Goal: Task Accomplishment & Management: Manage account settings

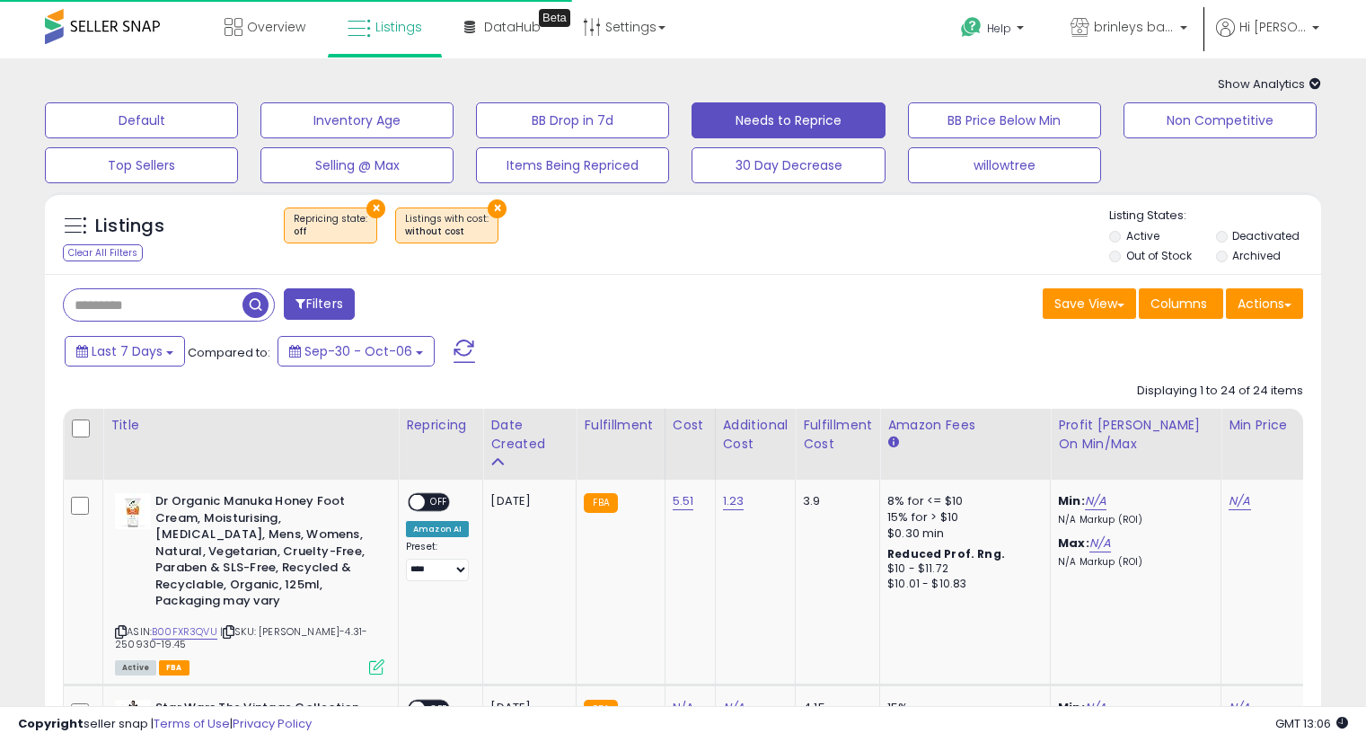
select select "**"
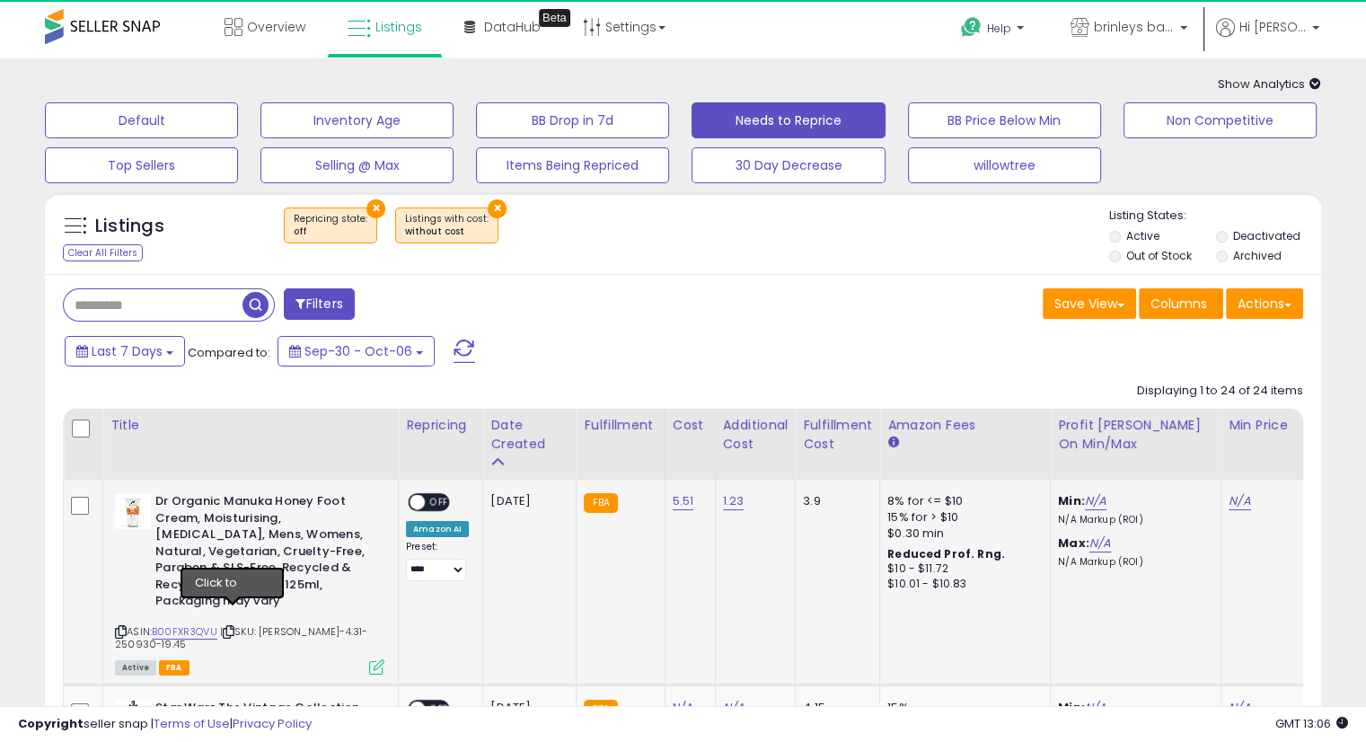
click at [232, 627] on icon at bounding box center [229, 632] width 12 height 10
click at [231, 627] on icon at bounding box center [229, 632] width 12 height 10
drag, startPoint x: 455, startPoint y: 614, endPoint x: 320, endPoint y: 615, distance: 134.8
click at [453, 614] on td "**********" at bounding box center [441, 582] width 84 height 205
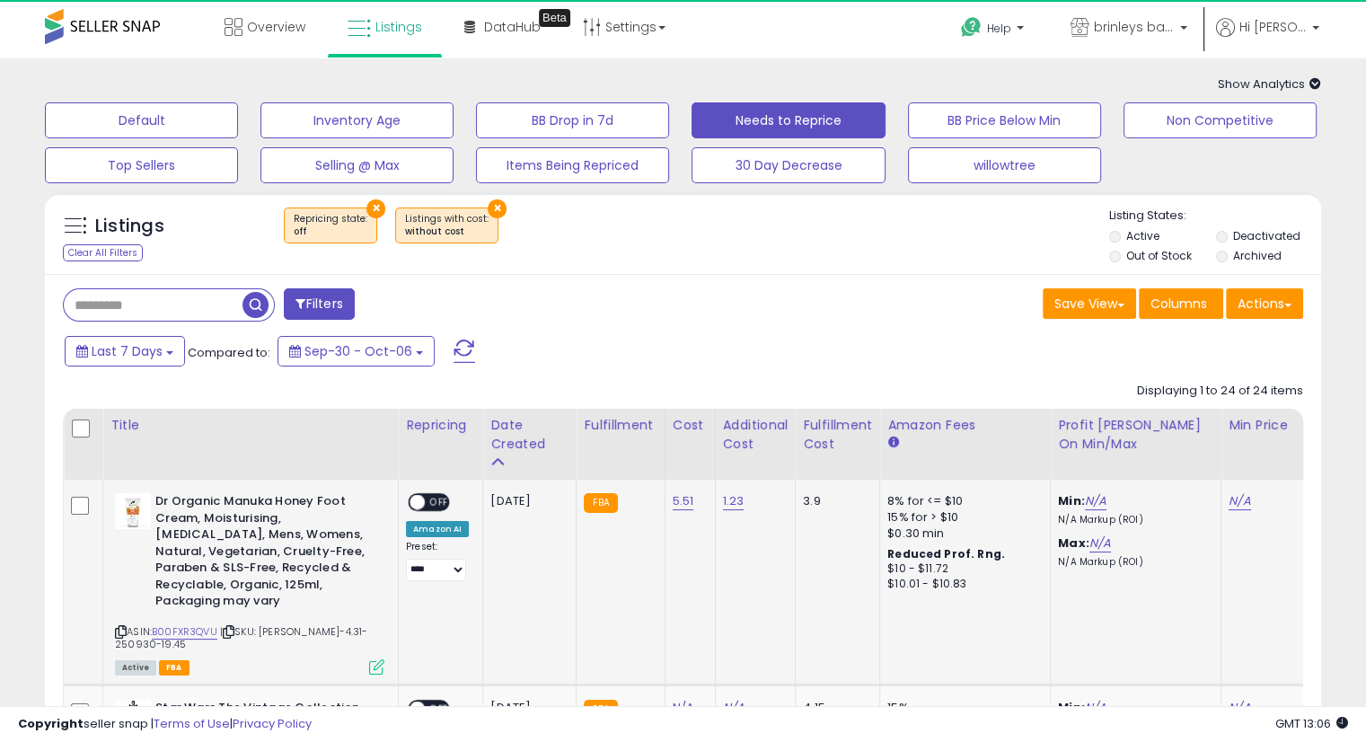
click at [232, 627] on icon at bounding box center [229, 632] width 12 height 10
click at [231, 627] on icon at bounding box center [229, 632] width 12 height 10
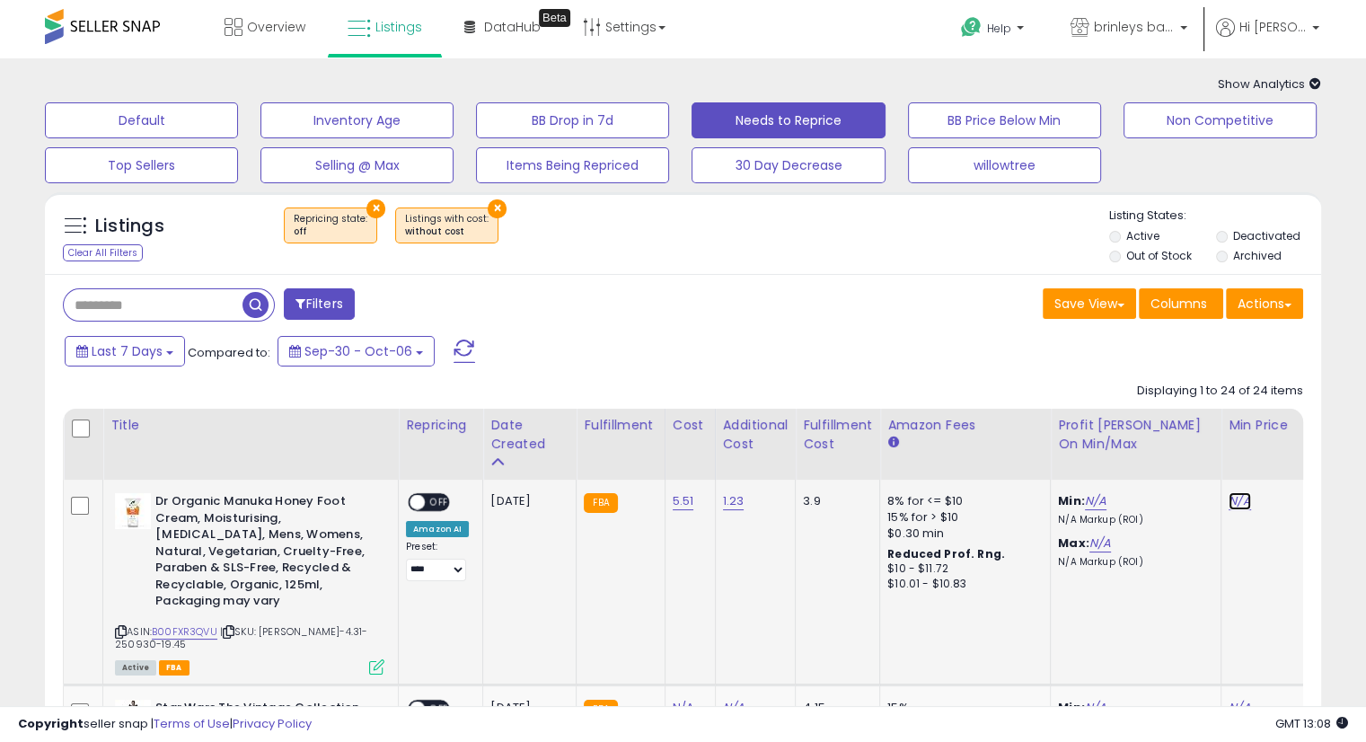
click at [1233, 499] on link "N/A" at bounding box center [1240, 501] width 22 height 18
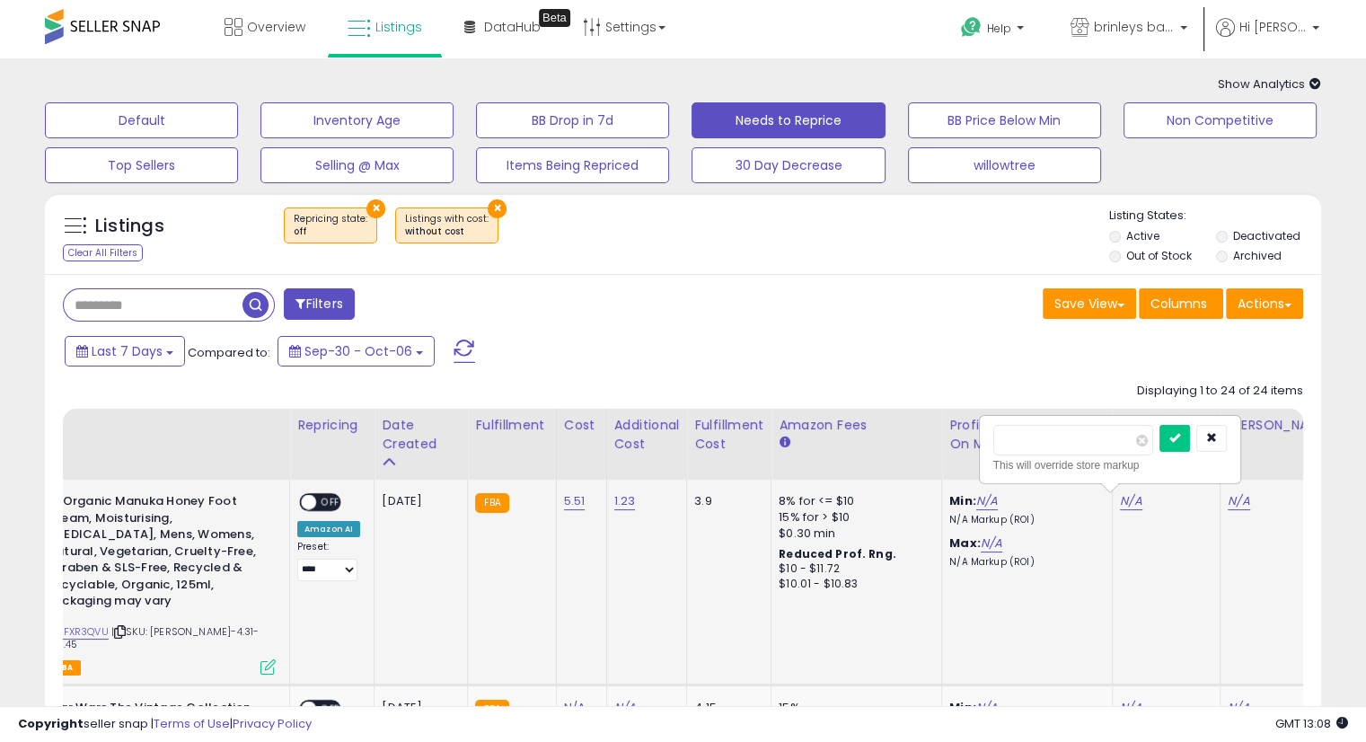
scroll to position [0, 109]
type input "*****"
click at [1180, 439] on icon "submit" at bounding box center [1175, 437] width 11 height 11
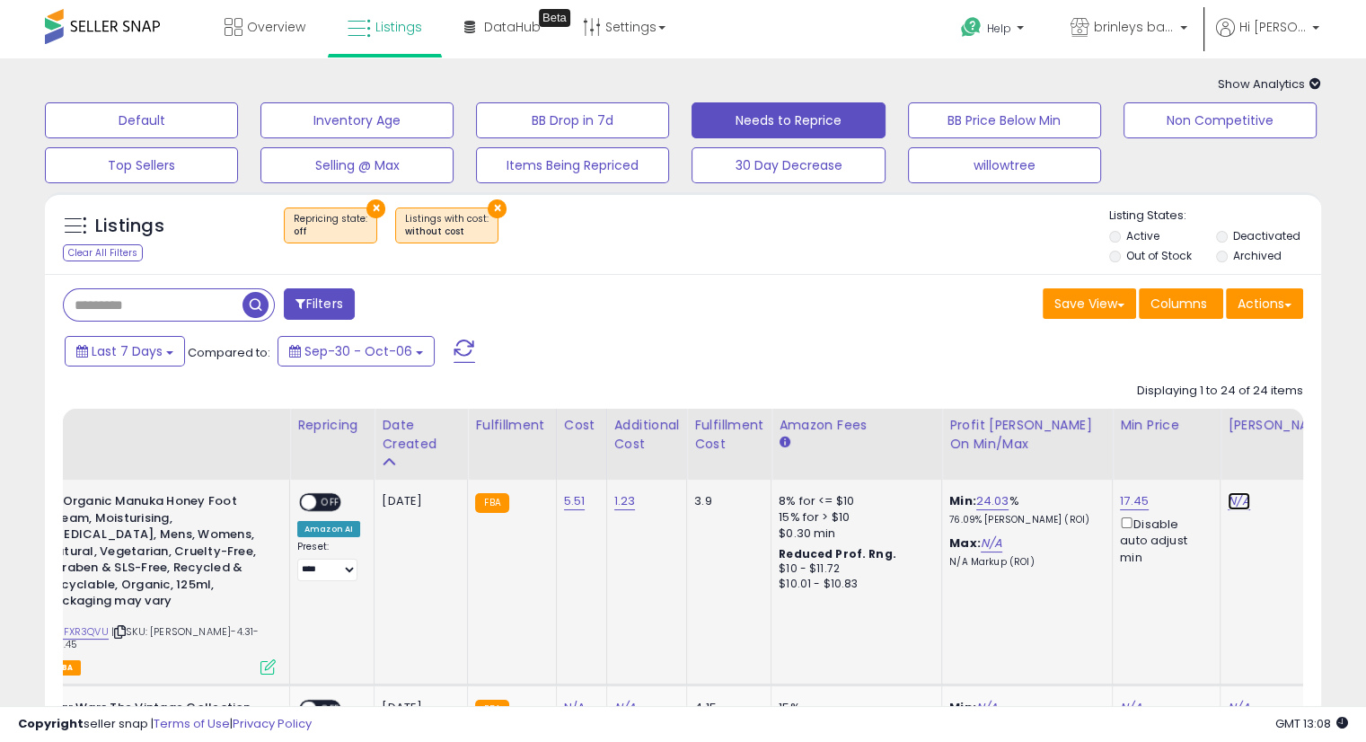
click at [1228, 502] on link "N/A" at bounding box center [1239, 501] width 22 height 18
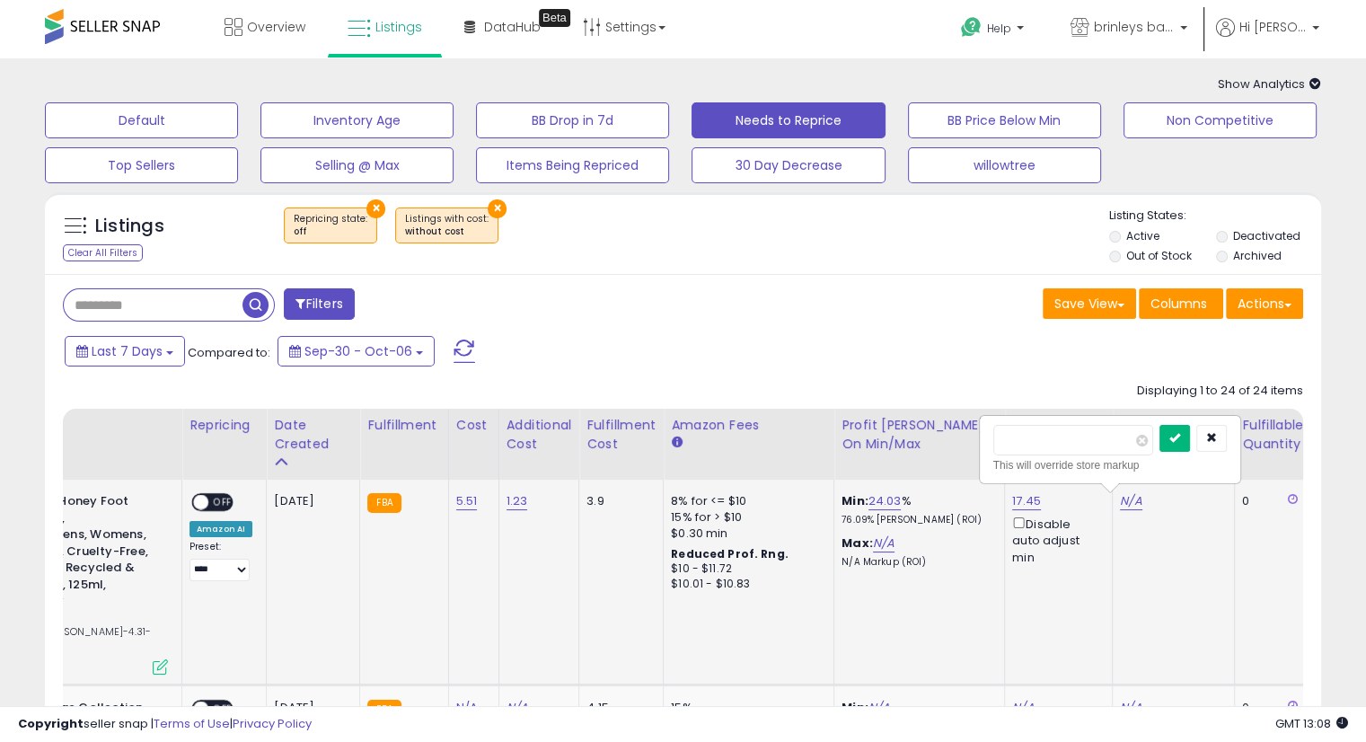
type input "*****"
click at [1190, 437] on button "submit" at bounding box center [1175, 438] width 31 height 27
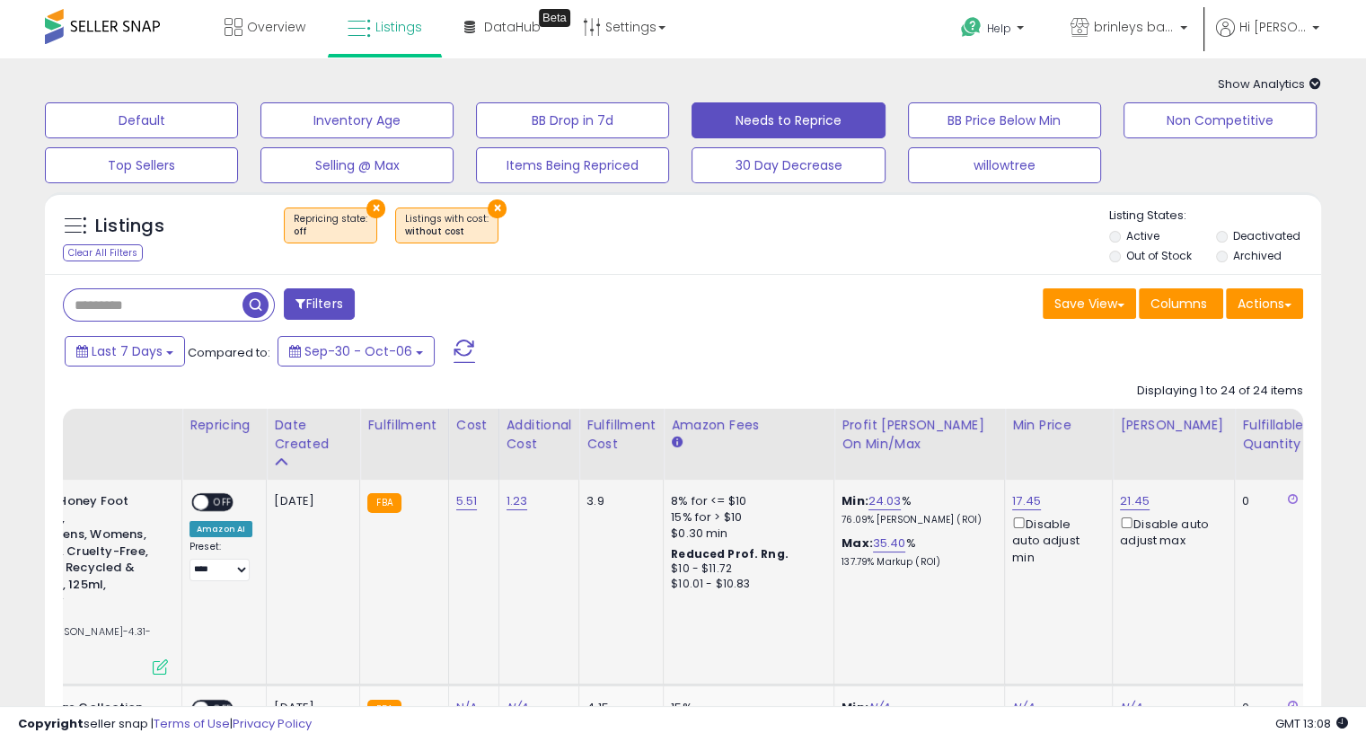
click at [229, 498] on span "OFF" at bounding box center [222, 502] width 29 height 15
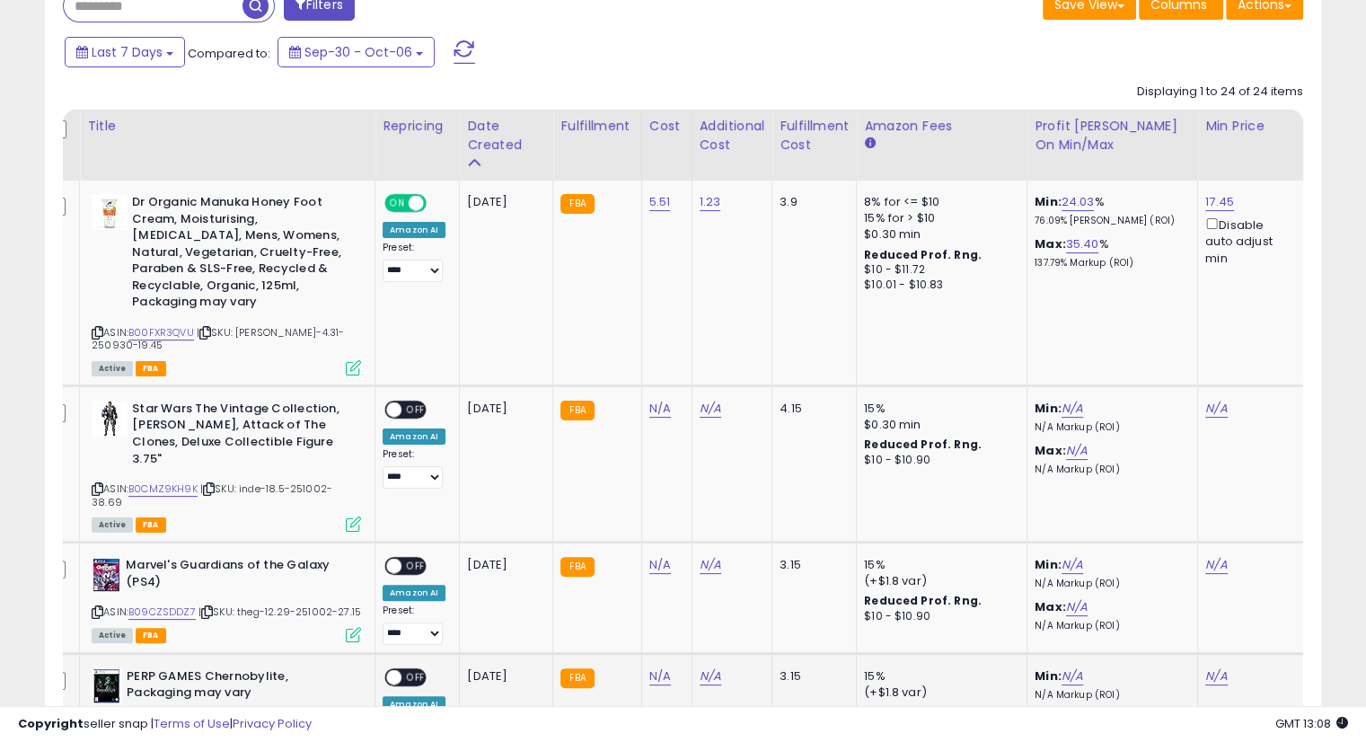
scroll to position [0, 0]
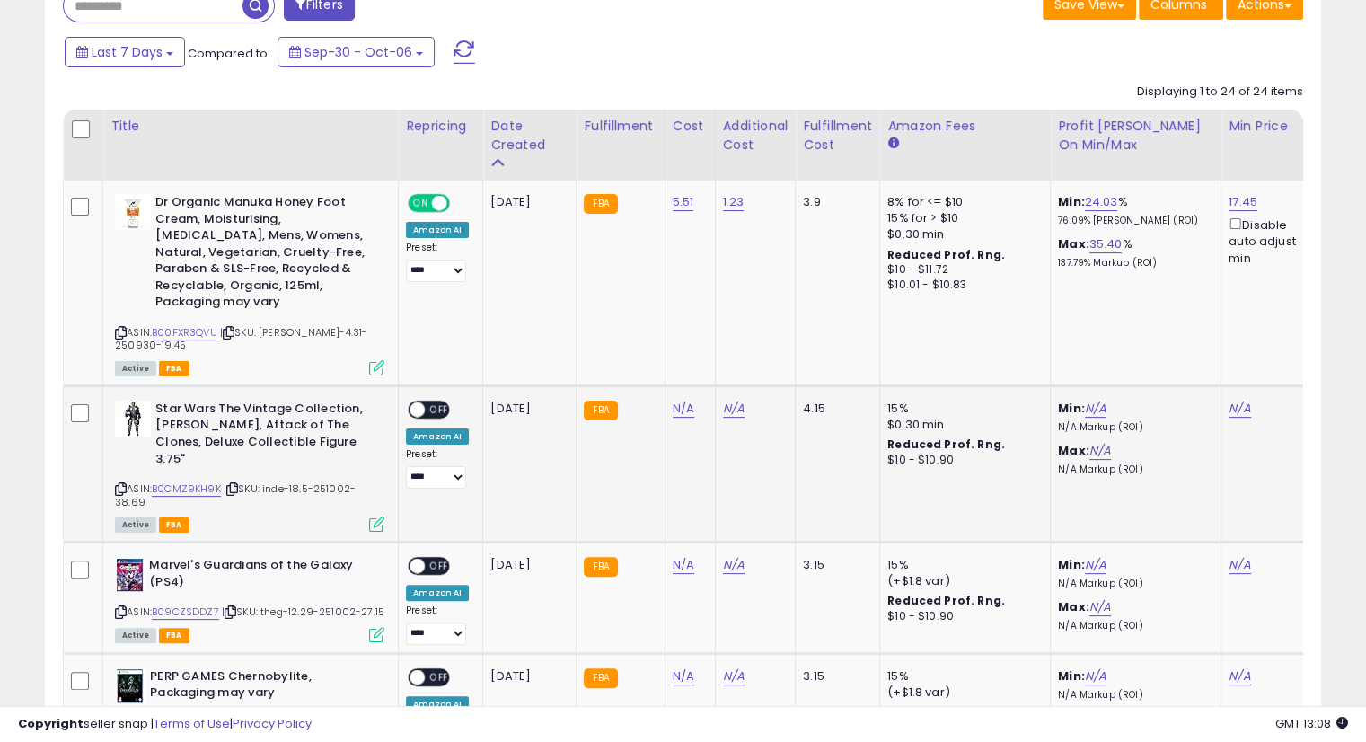
click at [228, 484] on icon at bounding box center [232, 489] width 12 height 10
click at [234, 484] on icon at bounding box center [232, 489] width 12 height 10
click at [681, 400] on link "N/A" at bounding box center [684, 409] width 22 height 18
type input "****"
click at [733, 335] on icon "submit" at bounding box center [727, 333] width 11 height 11
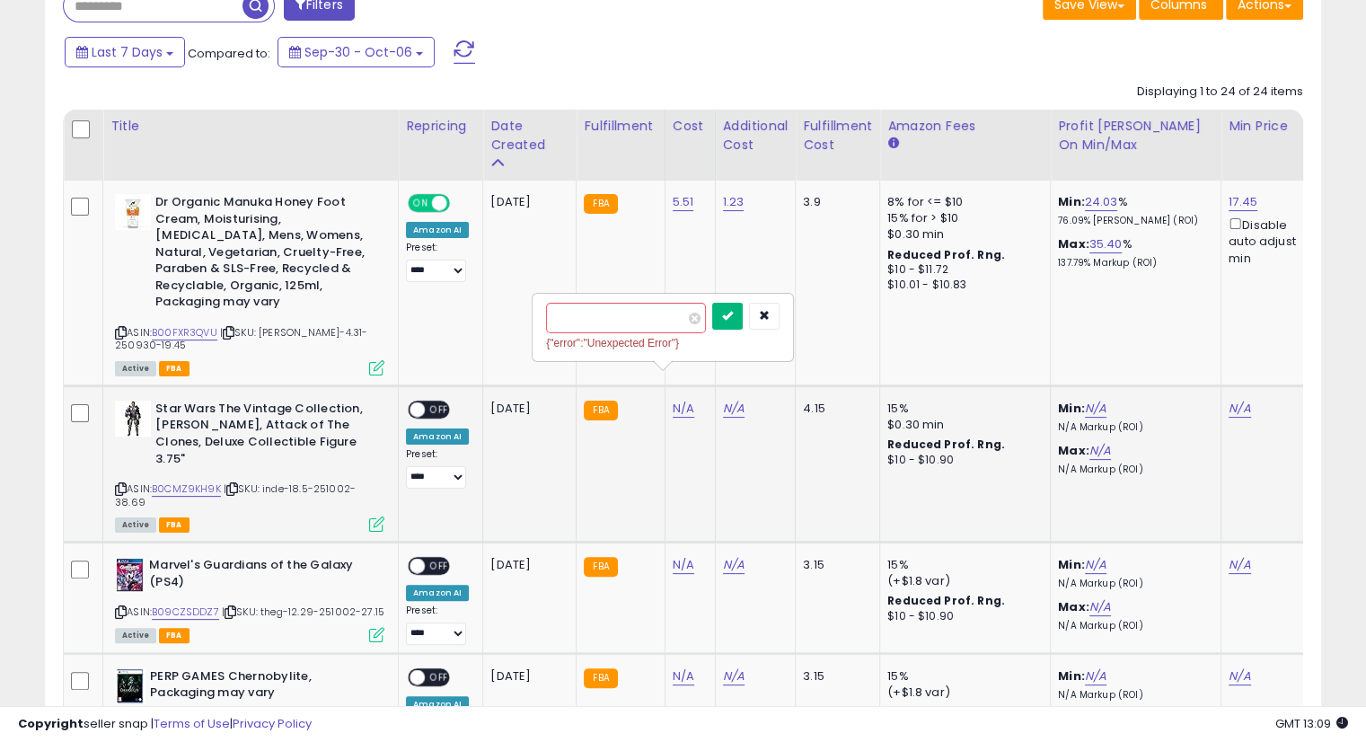
click at [743, 304] on button "submit" at bounding box center [727, 316] width 31 height 27
click at [729, 400] on link "N/A" at bounding box center [734, 409] width 22 height 18
type input "****"
drag, startPoint x: 809, startPoint y: 326, endPoint x: 829, endPoint y: 329, distance: 20.8
click at [825, 328] on div at bounding box center [795, 336] width 67 height 31
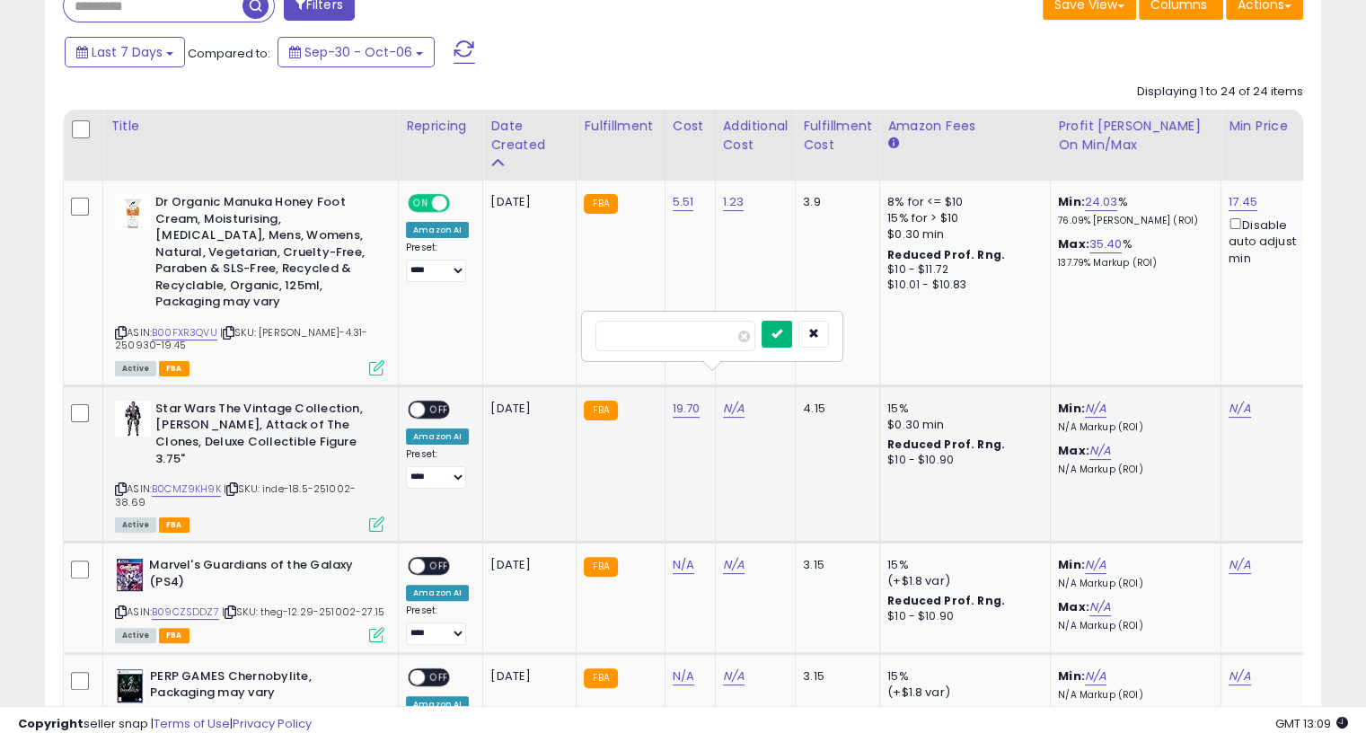
click at [792, 344] on button "submit" at bounding box center [777, 334] width 31 height 27
click at [807, 334] on div "{"error":"Unexpected Error"}" at bounding box center [713, 343] width 234 height 18
click at [792, 323] on button "submit" at bounding box center [777, 316] width 31 height 27
click at [1229, 400] on link "N/A" at bounding box center [1240, 409] width 22 height 18
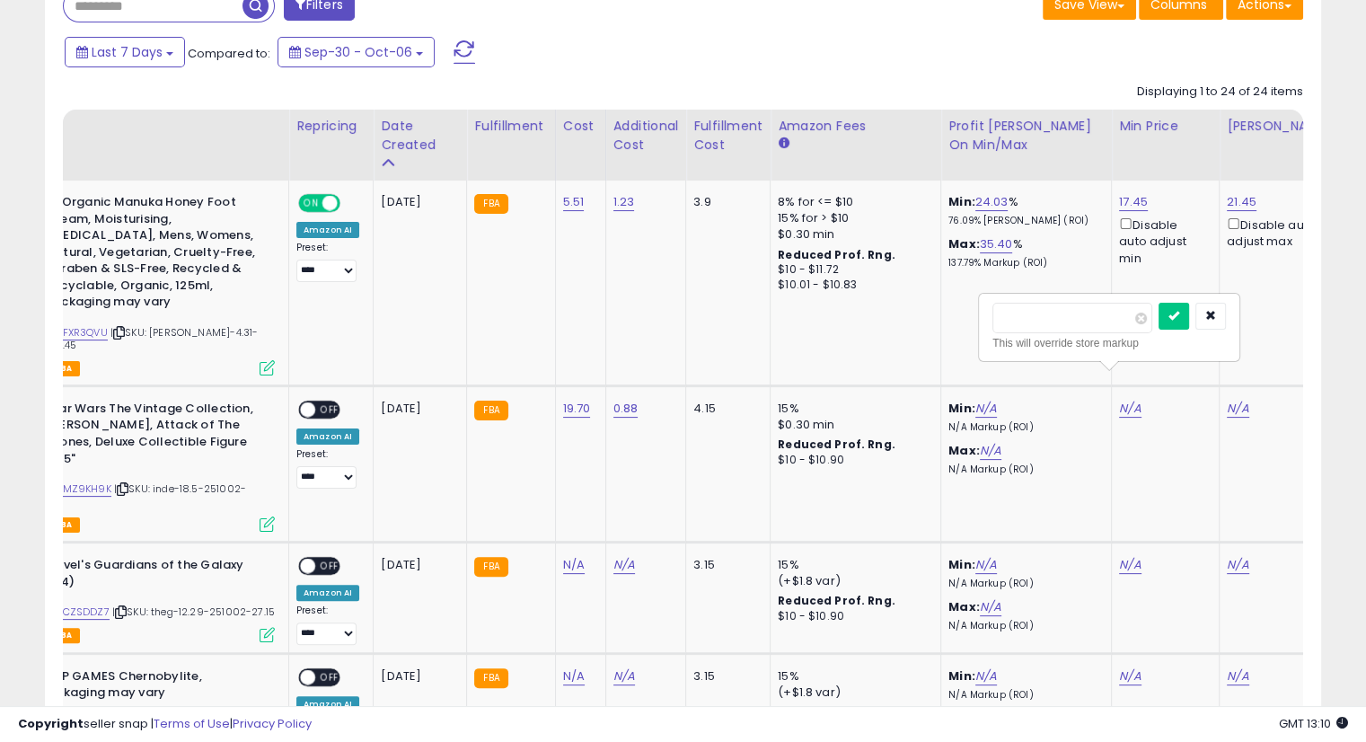
click at [1065, 327] on input "number" at bounding box center [1073, 318] width 160 height 31
type input "*****"
click at [1189, 313] on button "submit" at bounding box center [1174, 316] width 31 height 27
click at [1240, 400] on link "N/A" at bounding box center [1238, 409] width 22 height 18
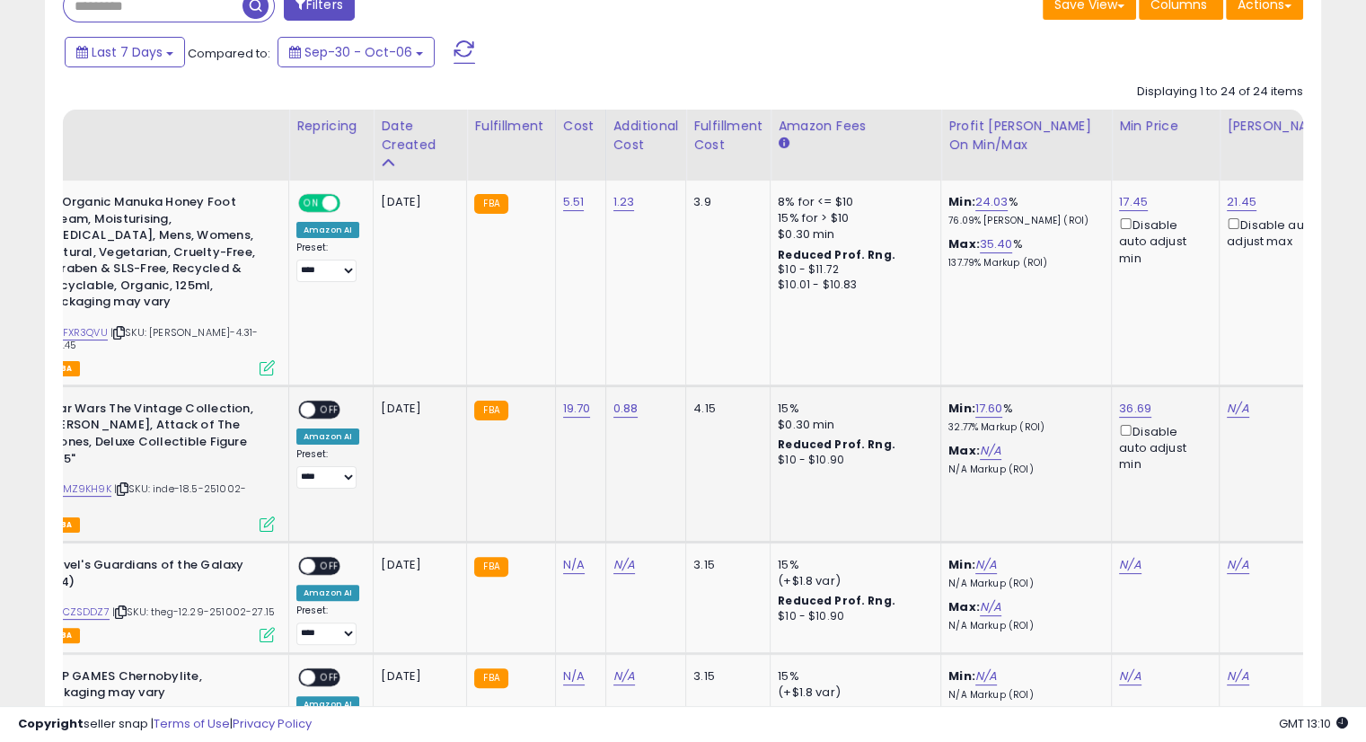
scroll to position [0, 217]
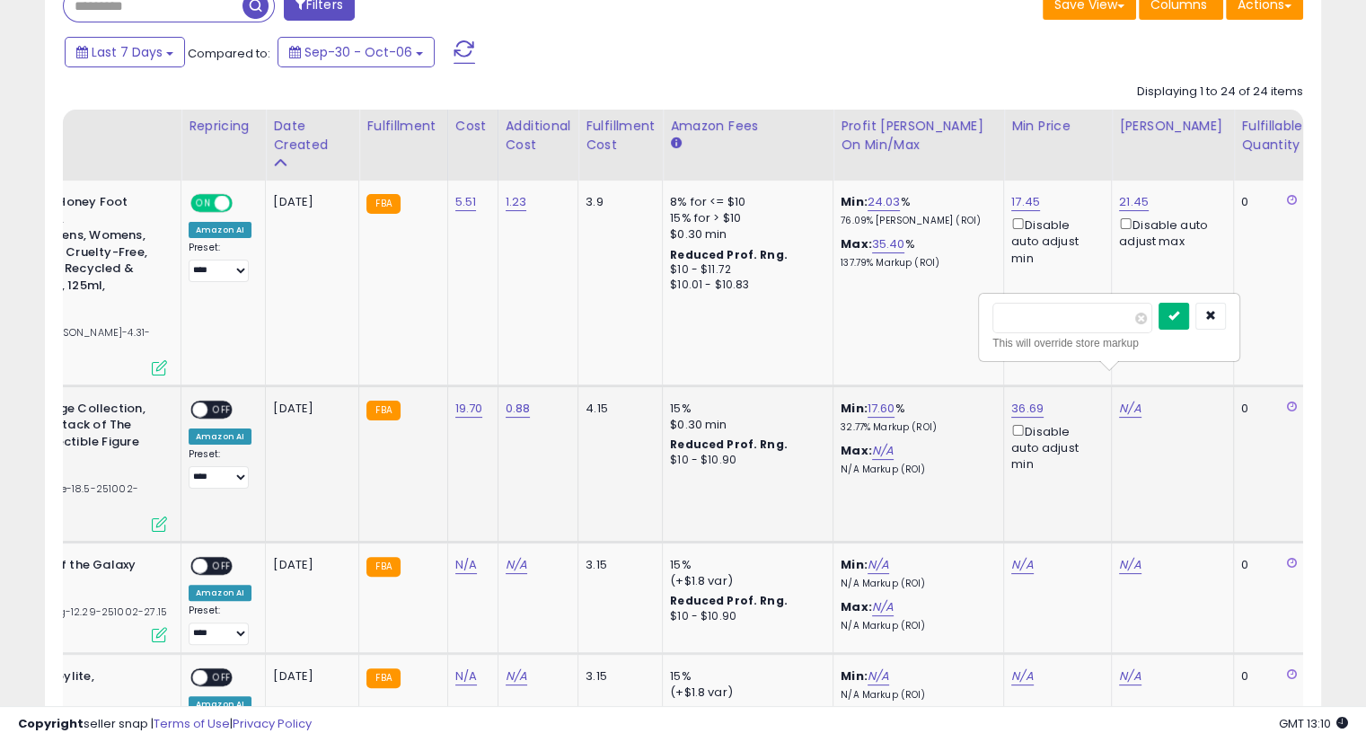
type input "*****"
click at [1189, 314] on button "submit" at bounding box center [1174, 316] width 31 height 27
click at [212, 402] on span "OFF" at bounding box center [222, 409] width 29 height 15
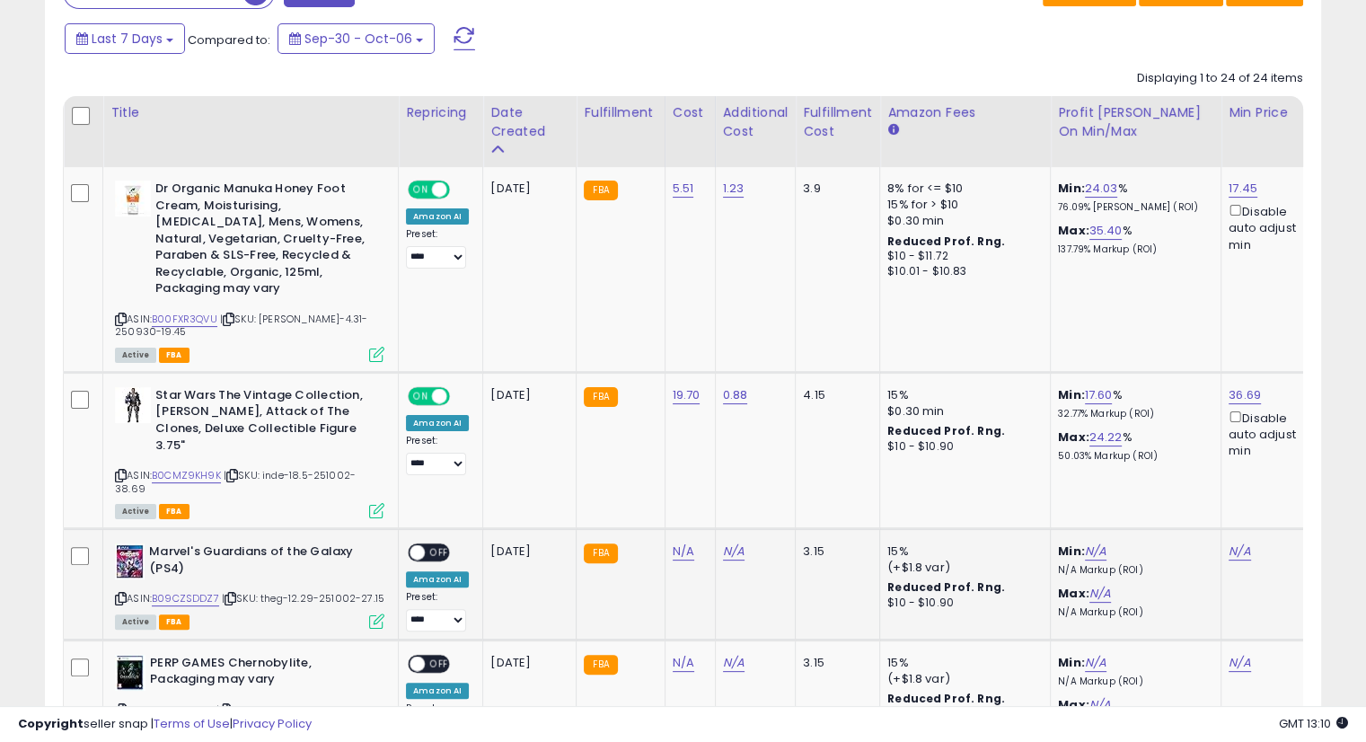
scroll to position [598, 0]
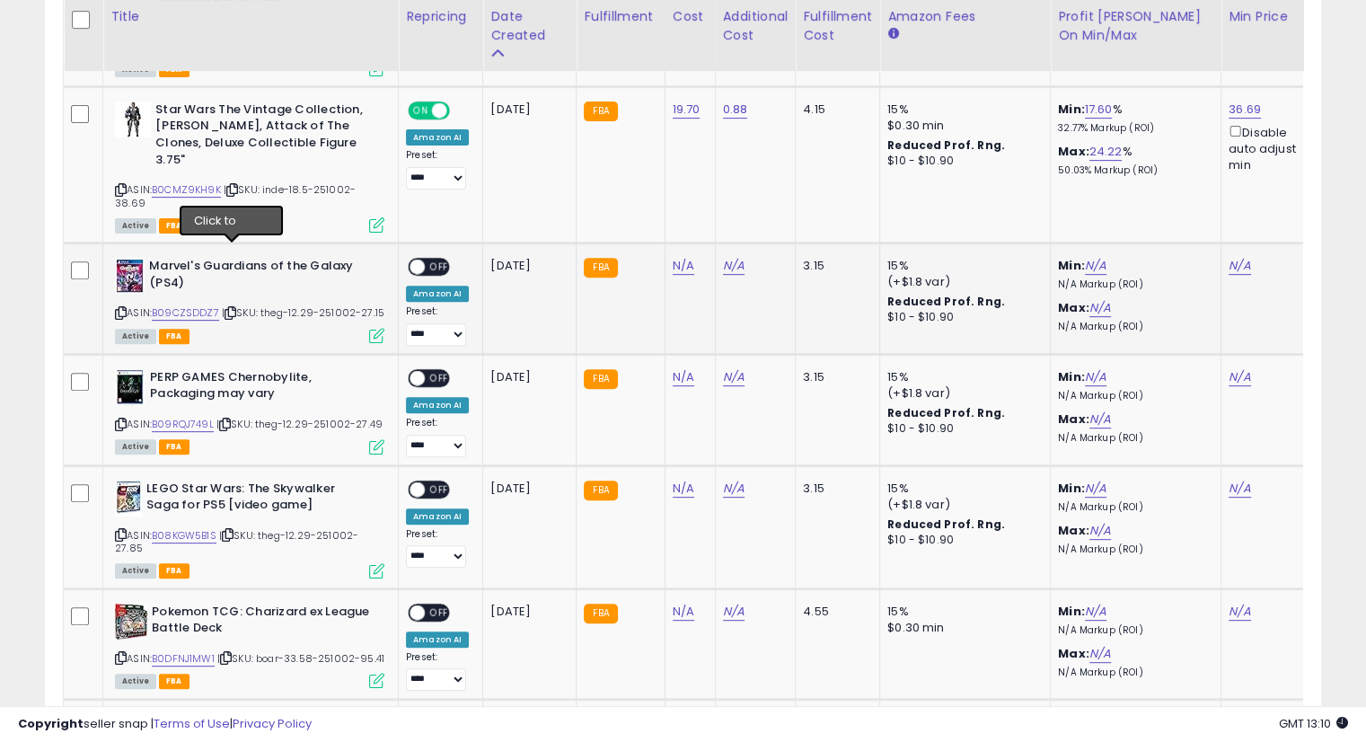
click at [229, 308] on icon at bounding box center [231, 313] width 12 height 10
click at [233, 308] on icon at bounding box center [231, 313] width 12 height 10
click at [232, 308] on icon at bounding box center [231, 313] width 12 height 10
drag, startPoint x: 675, startPoint y: 207, endPoint x: 915, endPoint y: 281, distance: 252.0
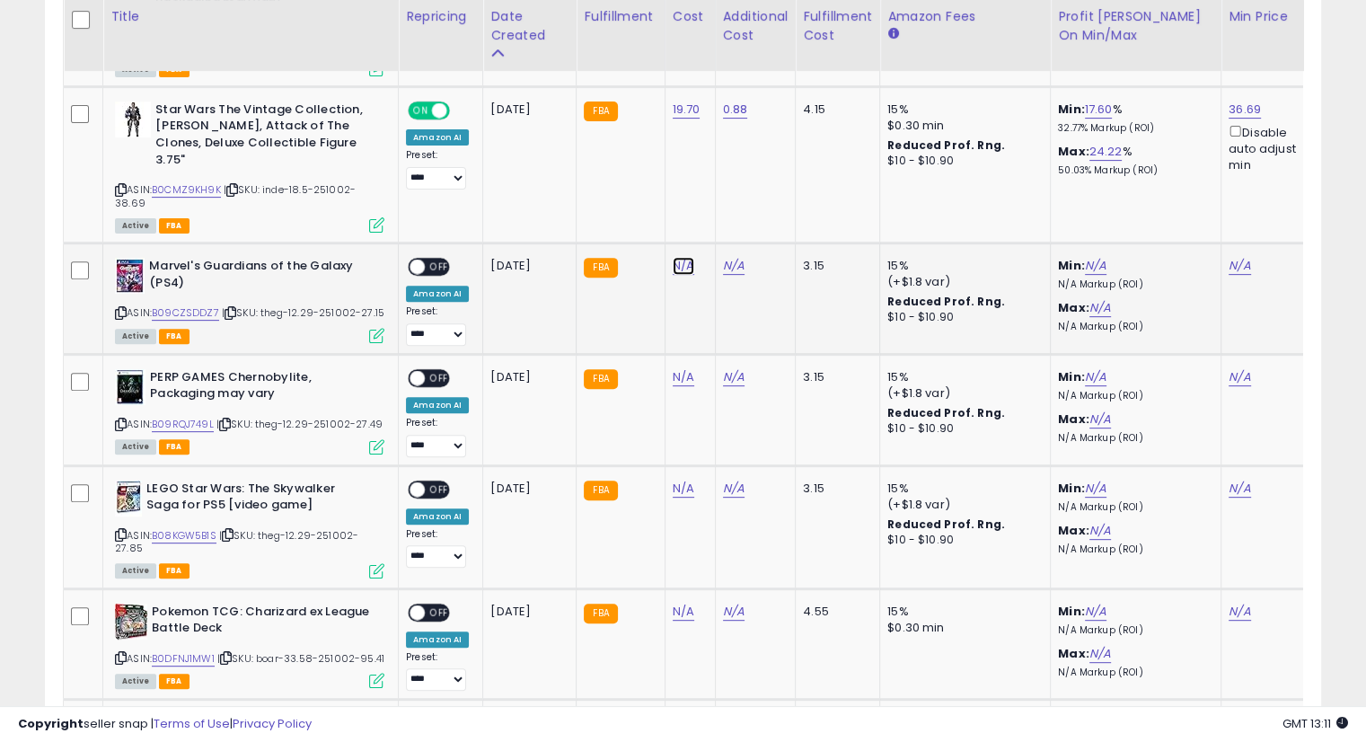
click at [675, 257] on link "N/A" at bounding box center [684, 266] width 22 height 18
type input "*****"
click at [733, 155] on icon "submit" at bounding box center [727, 160] width 11 height 11
drag, startPoint x: 737, startPoint y: 206, endPoint x: 795, endPoint y: 222, distance: 60.6
click at [738, 257] on link "N/A" at bounding box center [734, 266] width 22 height 18
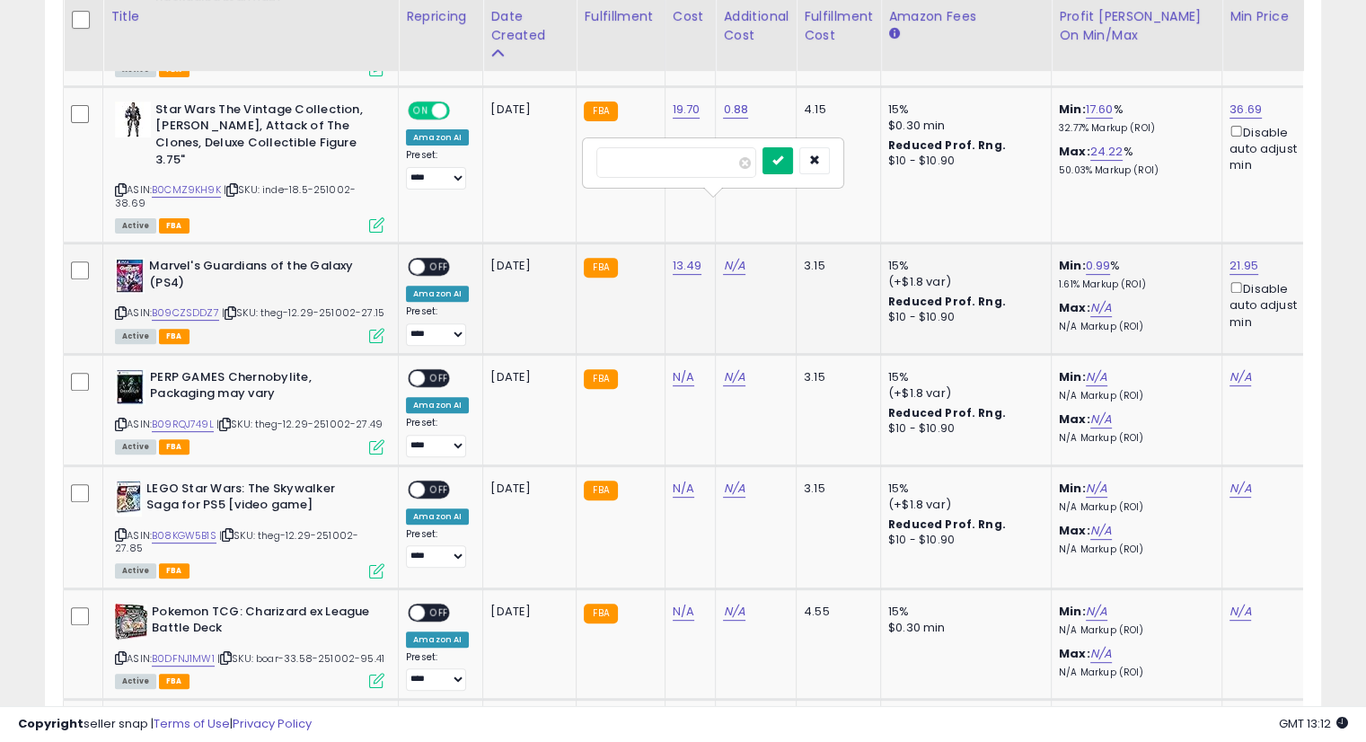
type input "****"
click at [783, 164] on icon "submit" at bounding box center [778, 160] width 11 height 11
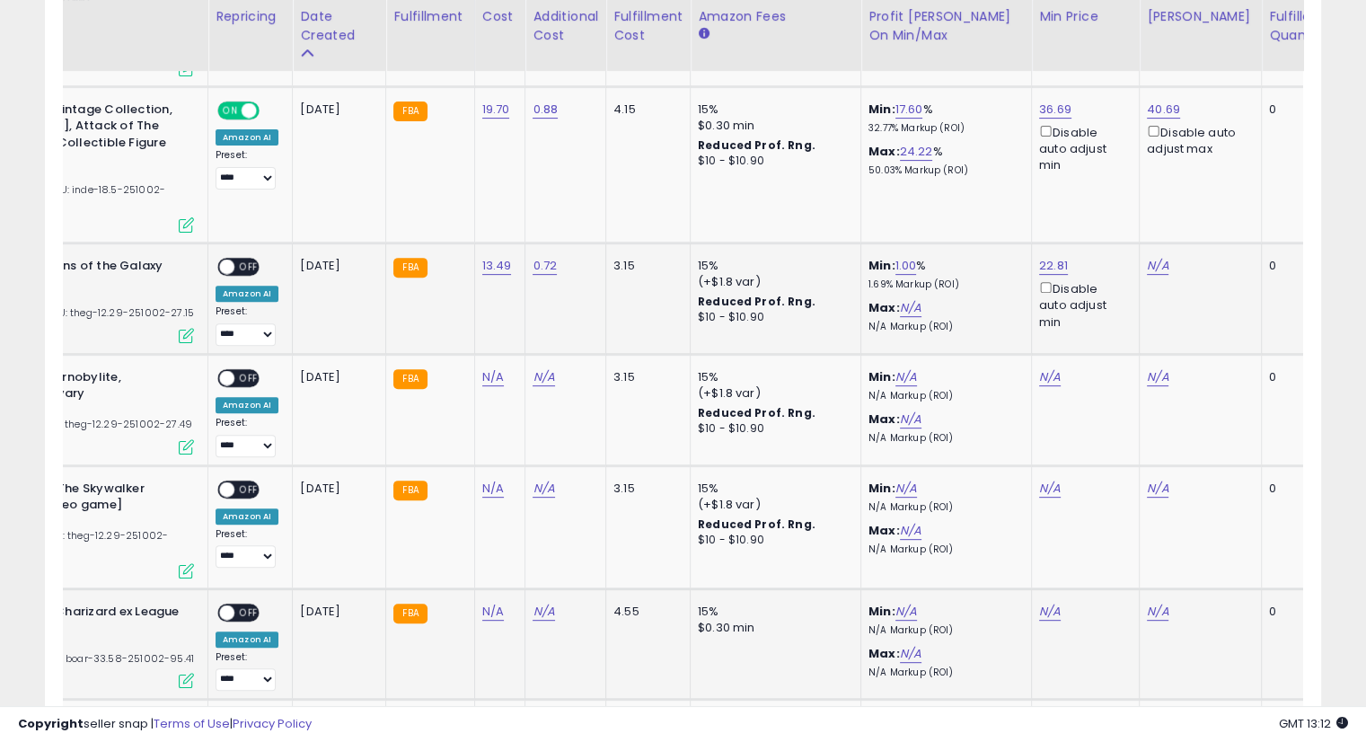
scroll to position [0, 194]
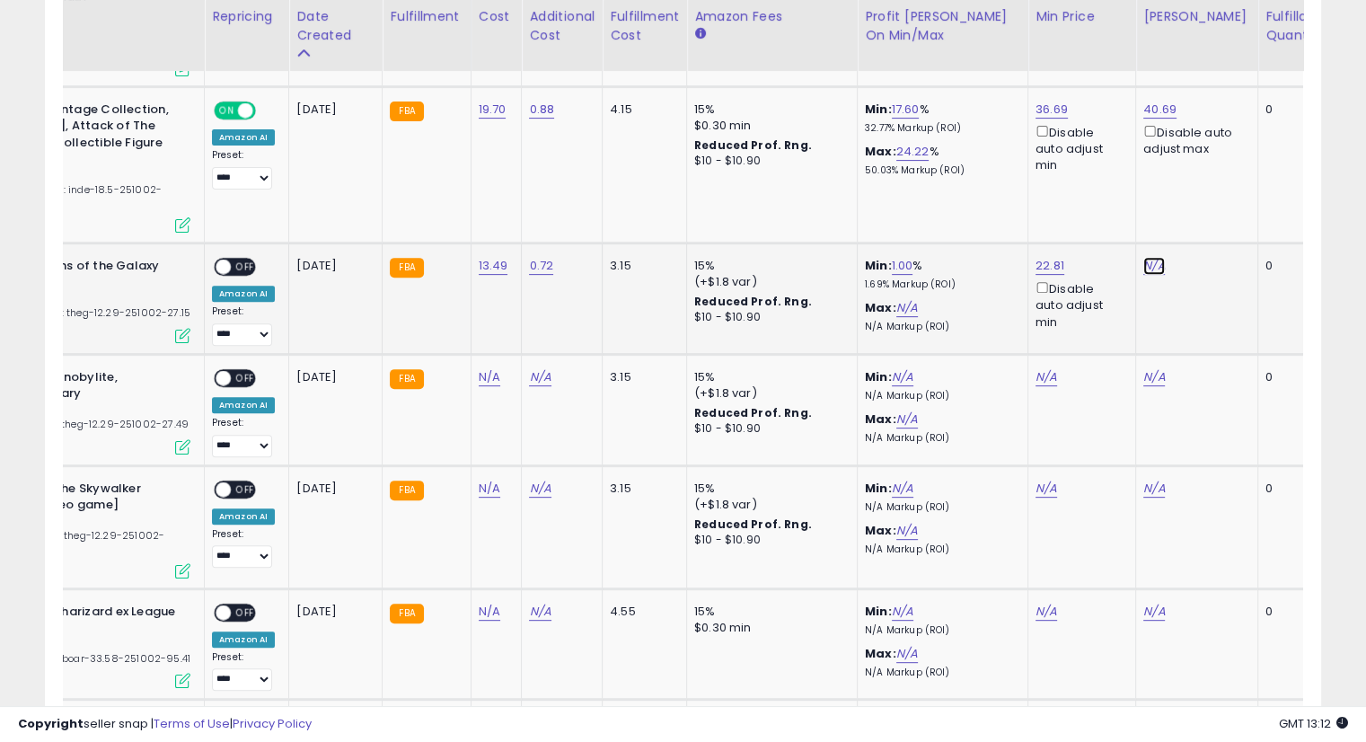
drag, startPoint x: 1149, startPoint y: 204, endPoint x: 1153, endPoint y: 214, distance: 10.5
click at [1149, 257] on link "N/A" at bounding box center [1155, 266] width 22 height 18
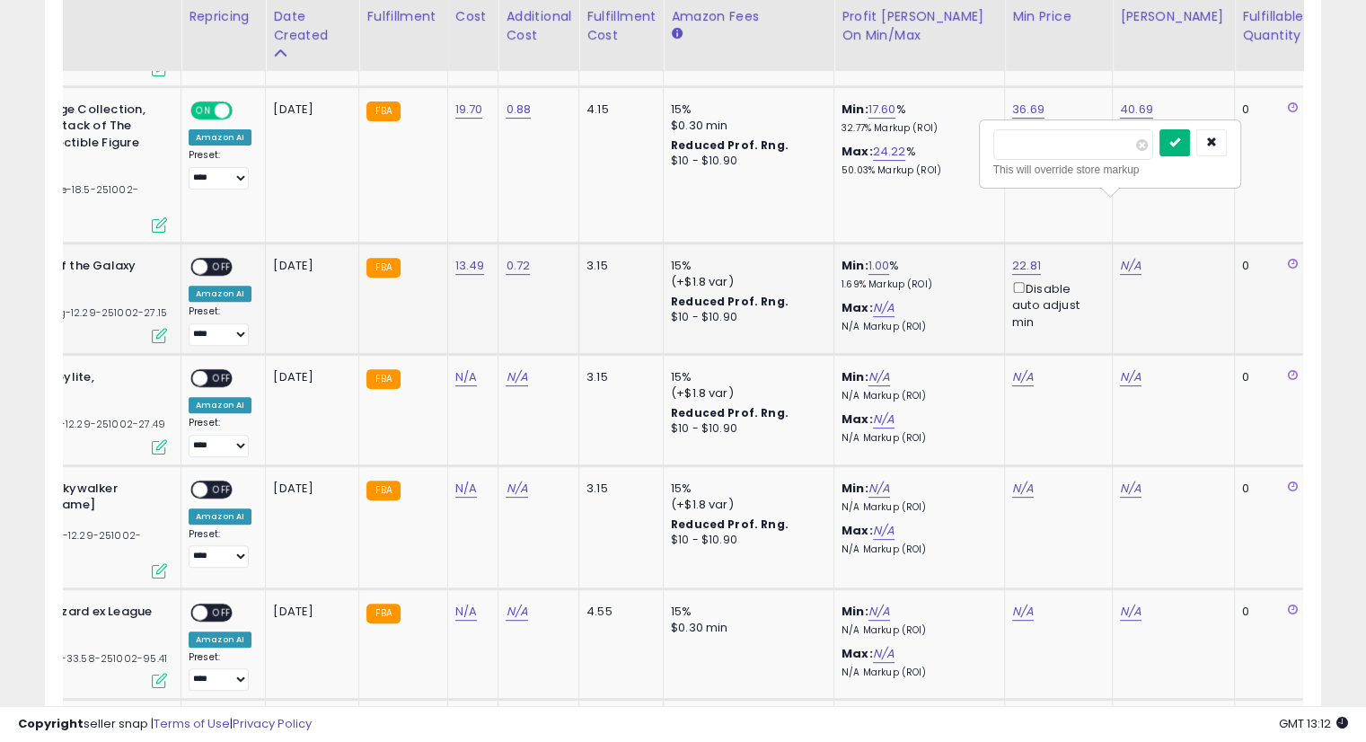
type input "*****"
click at [1180, 144] on icon "submit" at bounding box center [1175, 142] width 11 height 11
click at [212, 260] on span "OFF" at bounding box center [222, 267] width 29 height 15
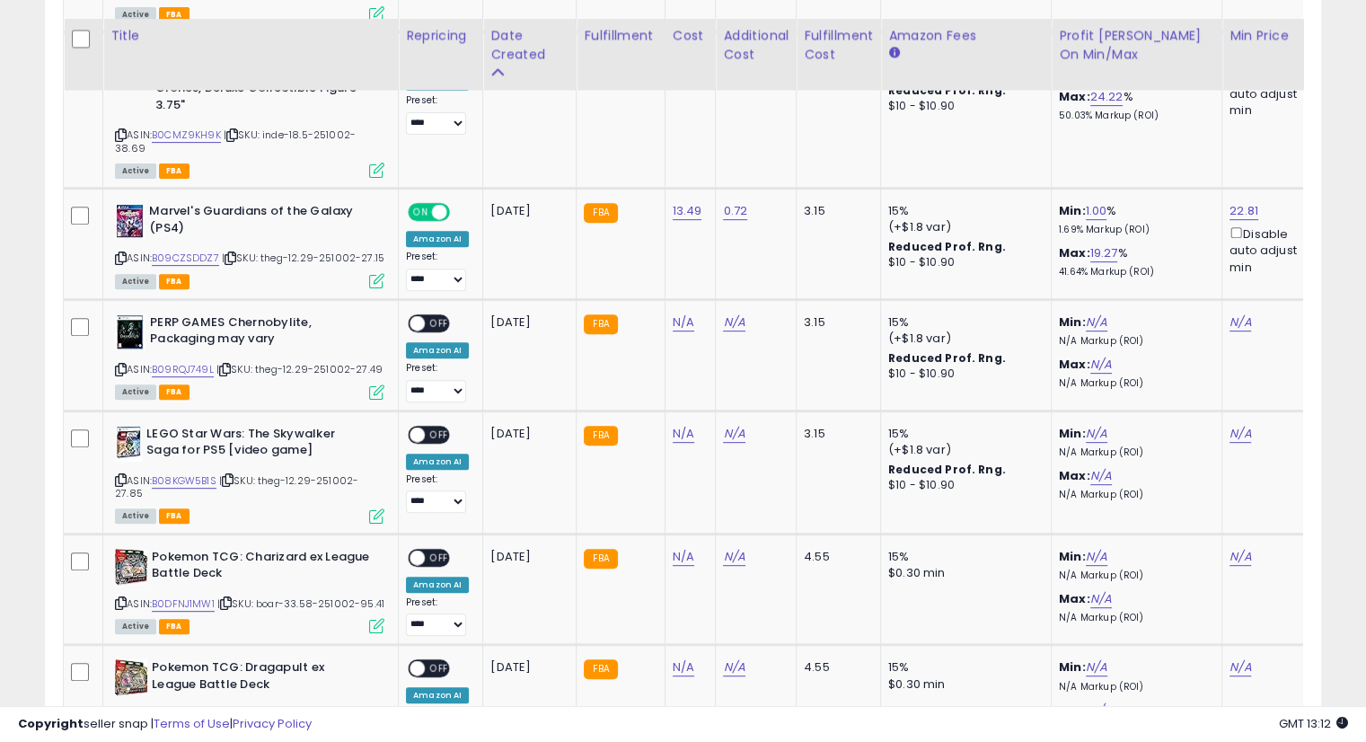
scroll to position [701, 0]
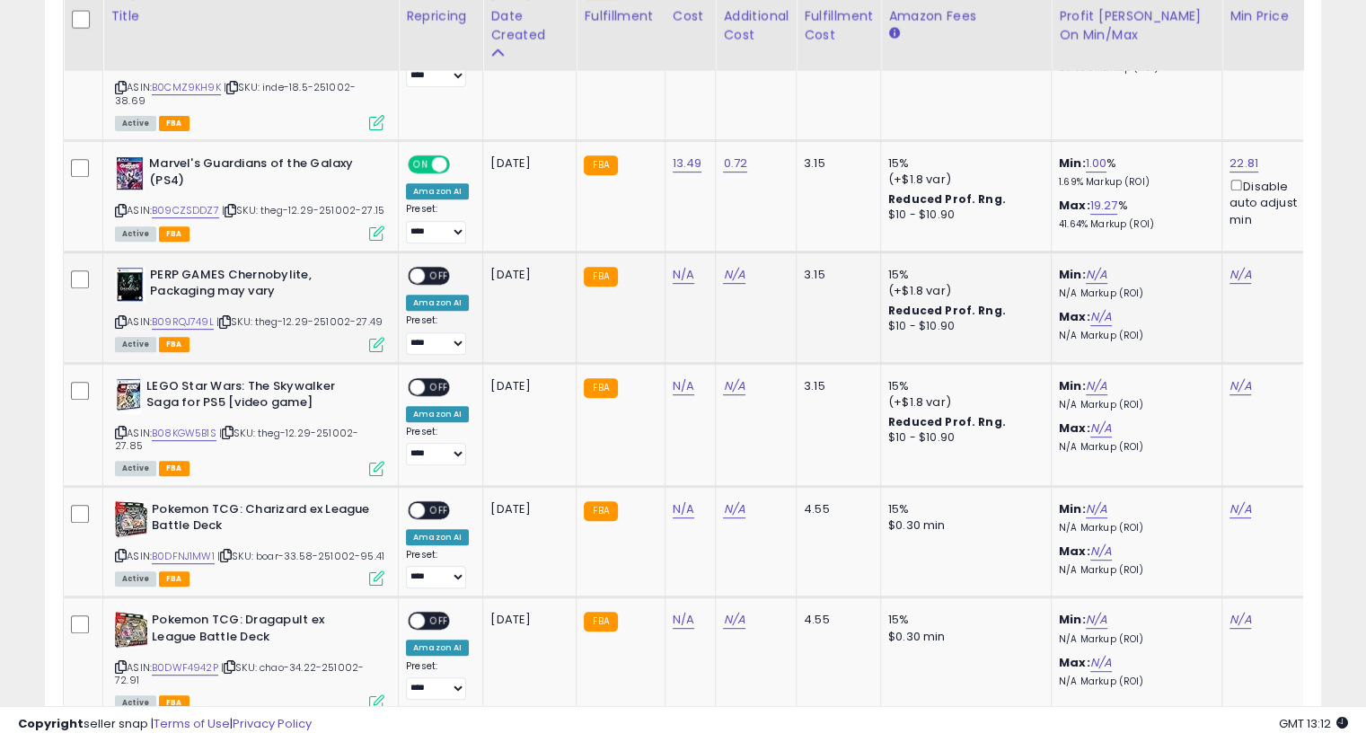
click at [229, 317] on icon at bounding box center [225, 322] width 12 height 10
drag, startPoint x: 661, startPoint y: 209, endPoint x: 673, endPoint y: 213, distance: 12.2
click at [665, 252] on td "N/A" at bounding box center [690, 307] width 51 height 111
click at [673, 266] on link "N/A" at bounding box center [684, 275] width 22 height 18
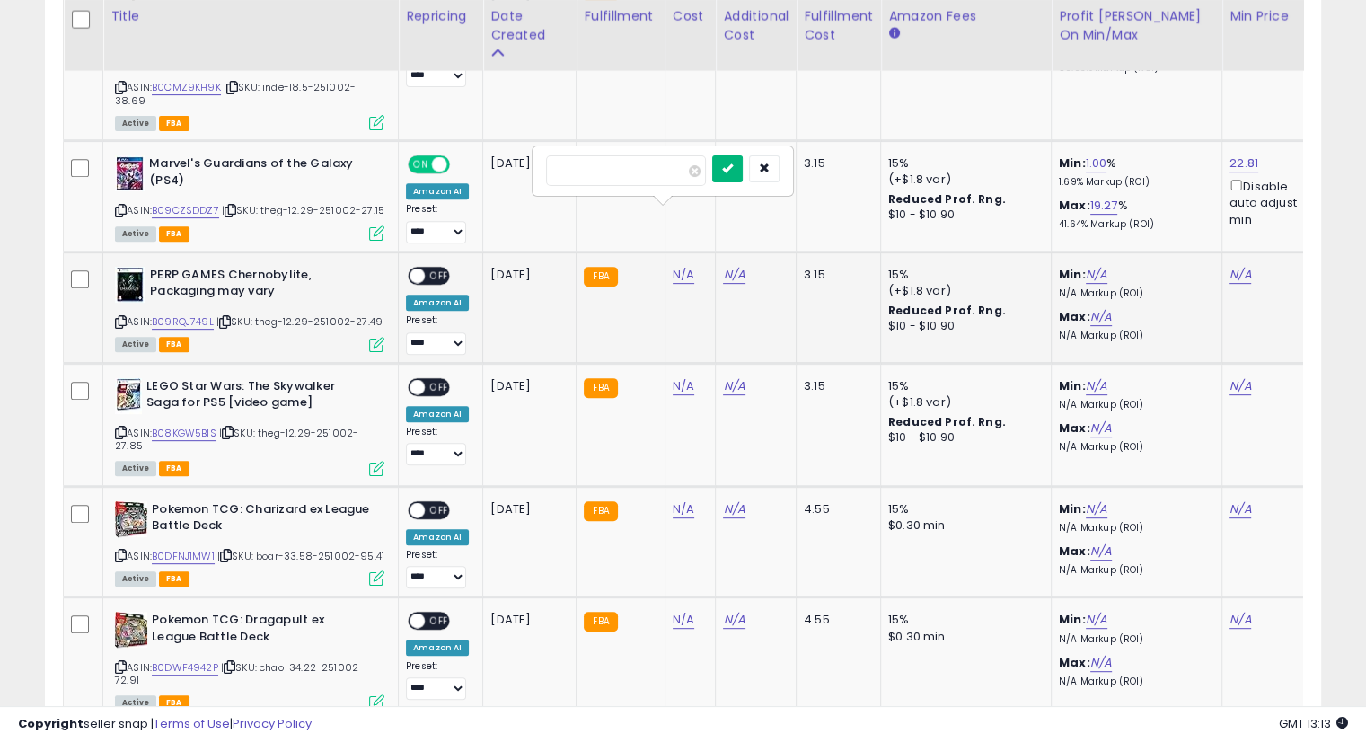
type input "*****"
click at [743, 166] on button "submit" at bounding box center [727, 168] width 31 height 27
click at [728, 266] on link "N/A" at bounding box center [734, 275] width 22 height 18
type input "****"
click at [783, 163] on icon "submit" at bounding box center [778, 168] width 11 height 11
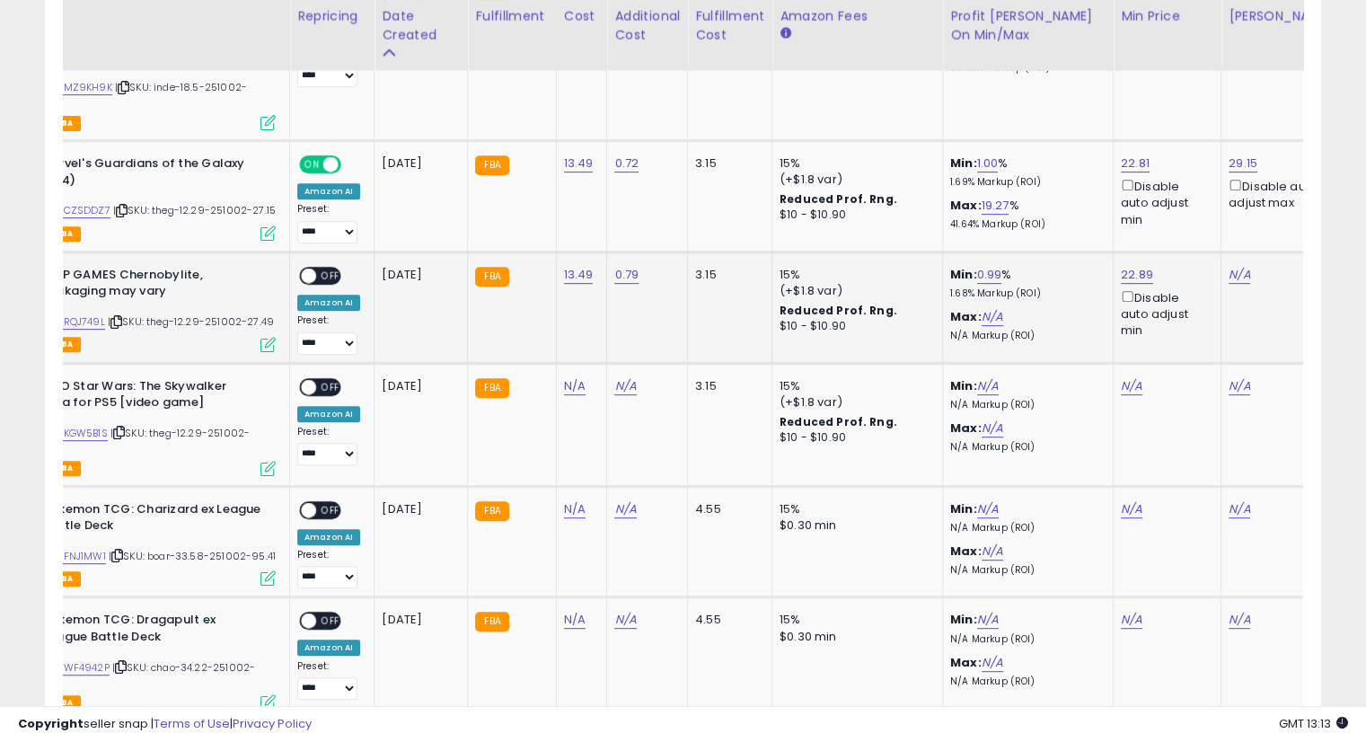
scroll to position [0, 115]
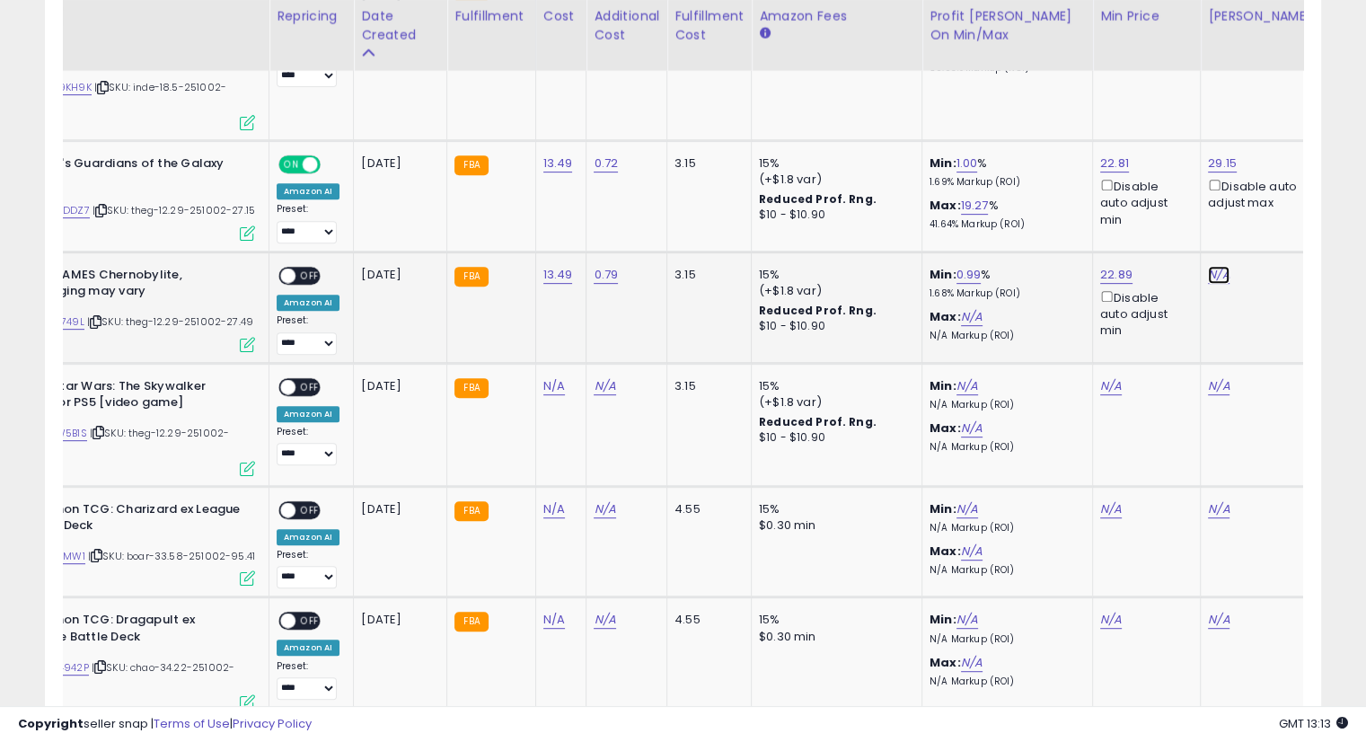
click at [1208, 266] on link "N/A" at bounding box center [1219, 275] width 22 height 18
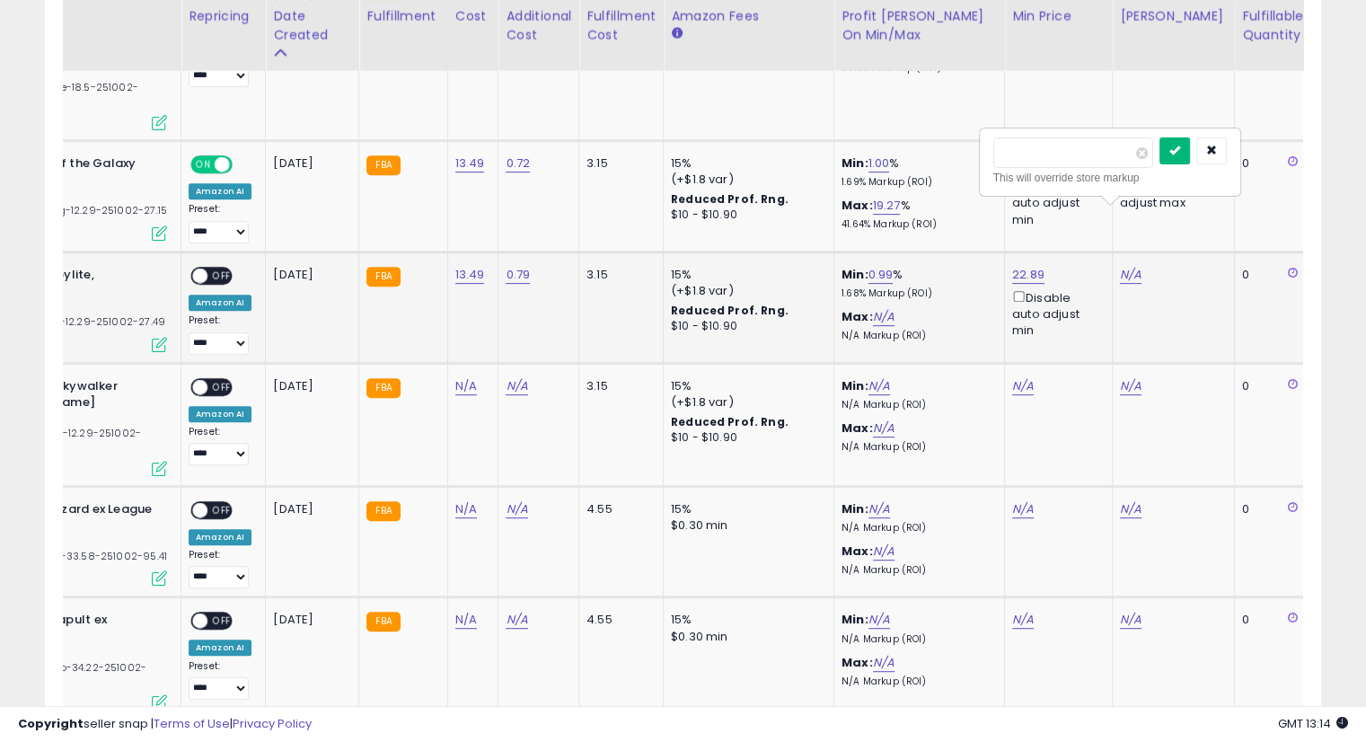
type input "*****"
click at [1180, 154] on icon "submit" at bounding box center [1175, 150] width 11 height 11
click at [223, 268] on span "OFF" at bounding box center [222, 275] width 29 height 15
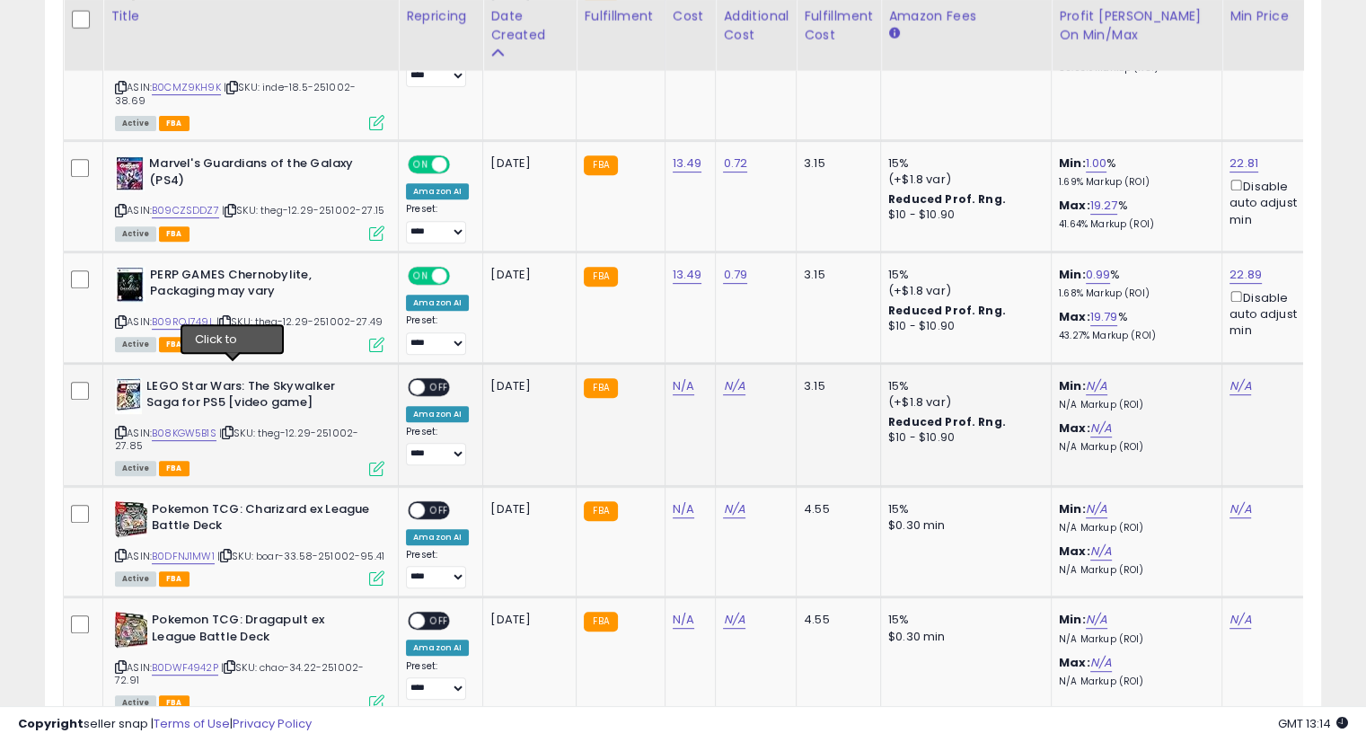
click at [234, 428] on icon at bounding box center [228, 433] width 12 height 10
click at [228, 428] on icon at bounding box center [228, 433] width 12 height 10
click at [230, 428] on icon at bounding box center [228, 433] width 12 height 10
drag, startPoint x: 673, startPoint y: 323, endPoint x: 819, endPoint y: 356, distance: 150.0
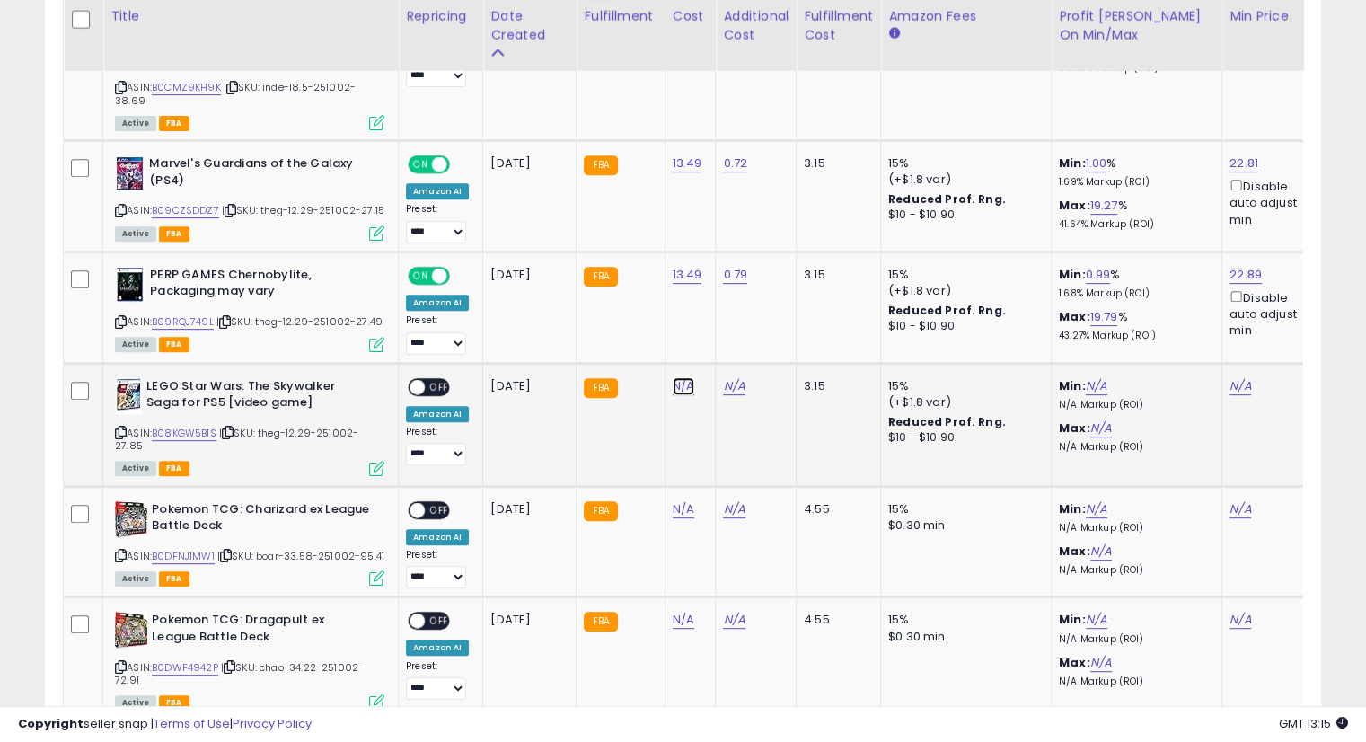
click at [673, 377] on link "N/A" at bounding box center [684, 386] width 22 height 18
type input "*****"
click at [733, 281] on icon "submit" at bounding box center [727, 278] width 11 height 11
click at [723, 377] on link "N/A" at bounding box center [734, 386] width 22 height 18
type input "****"
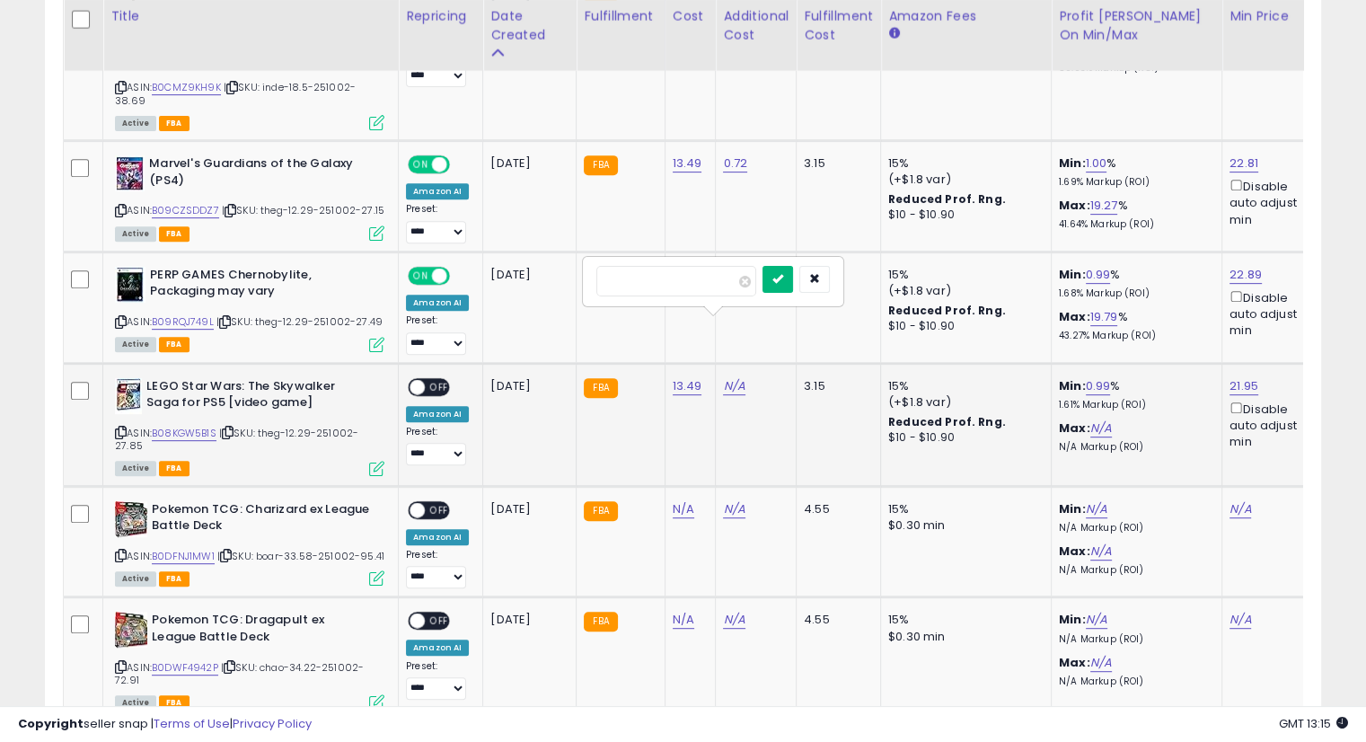
click at [793, 285] on button "submit" at bounding box center [778, 279] width 31 height 27
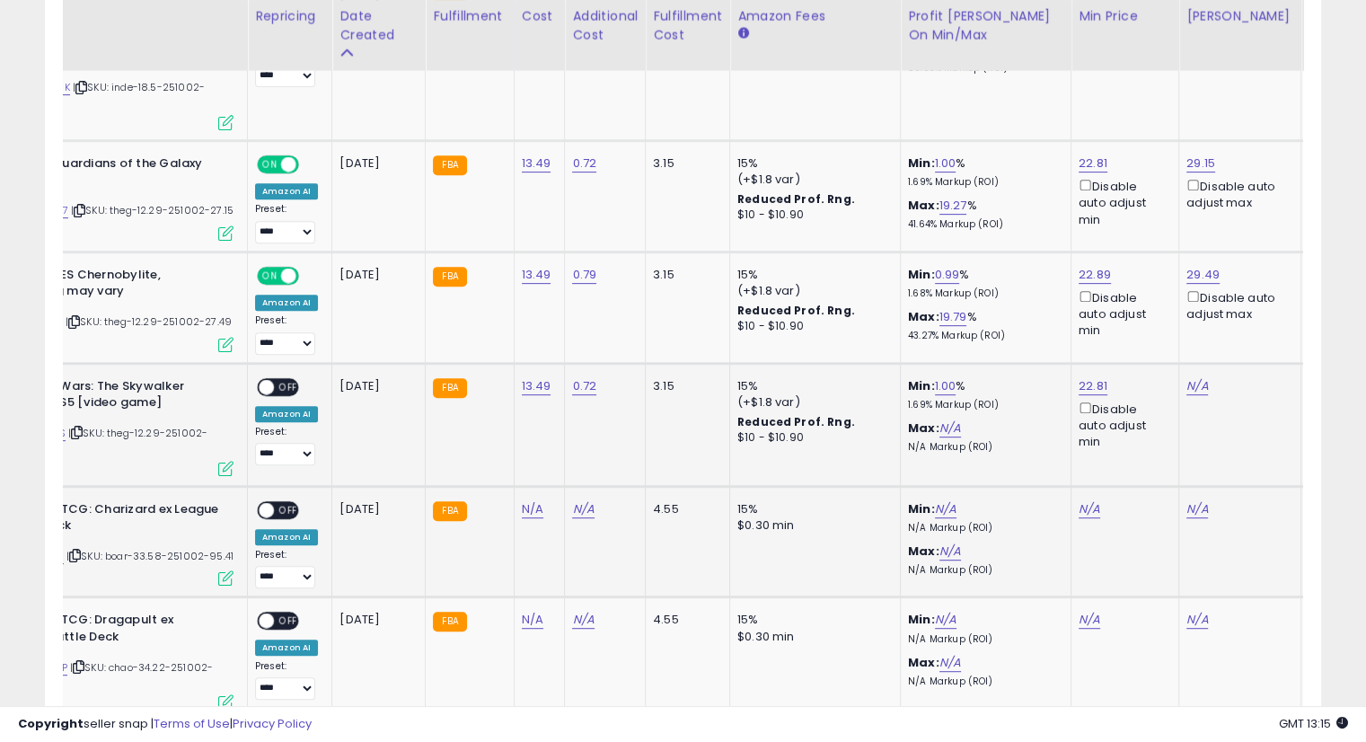
scroll to position [0, 152]
click at [1201, 378] on div "N/A" at bounding box center [1236, 386] width 101 height 16
click at [1187, 377] on link "N/A" at bounding box center [1197, 386] width 22 height 18
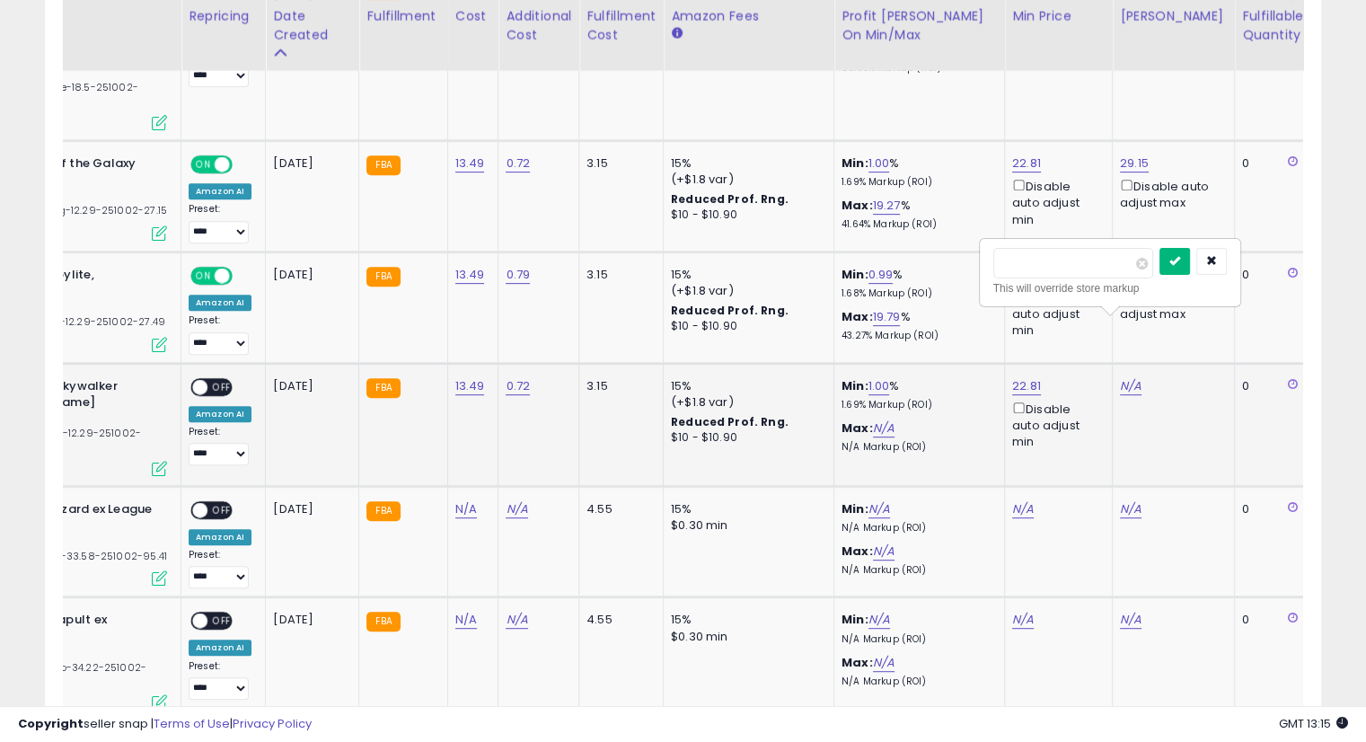
type input "*****"
click at [1180, 266] on icon "submit" at bounding box center [1175, 260] width 11 height 11
click at [215, 379] on span "OFF" at bounding box center [222, 386] width 29 height 15
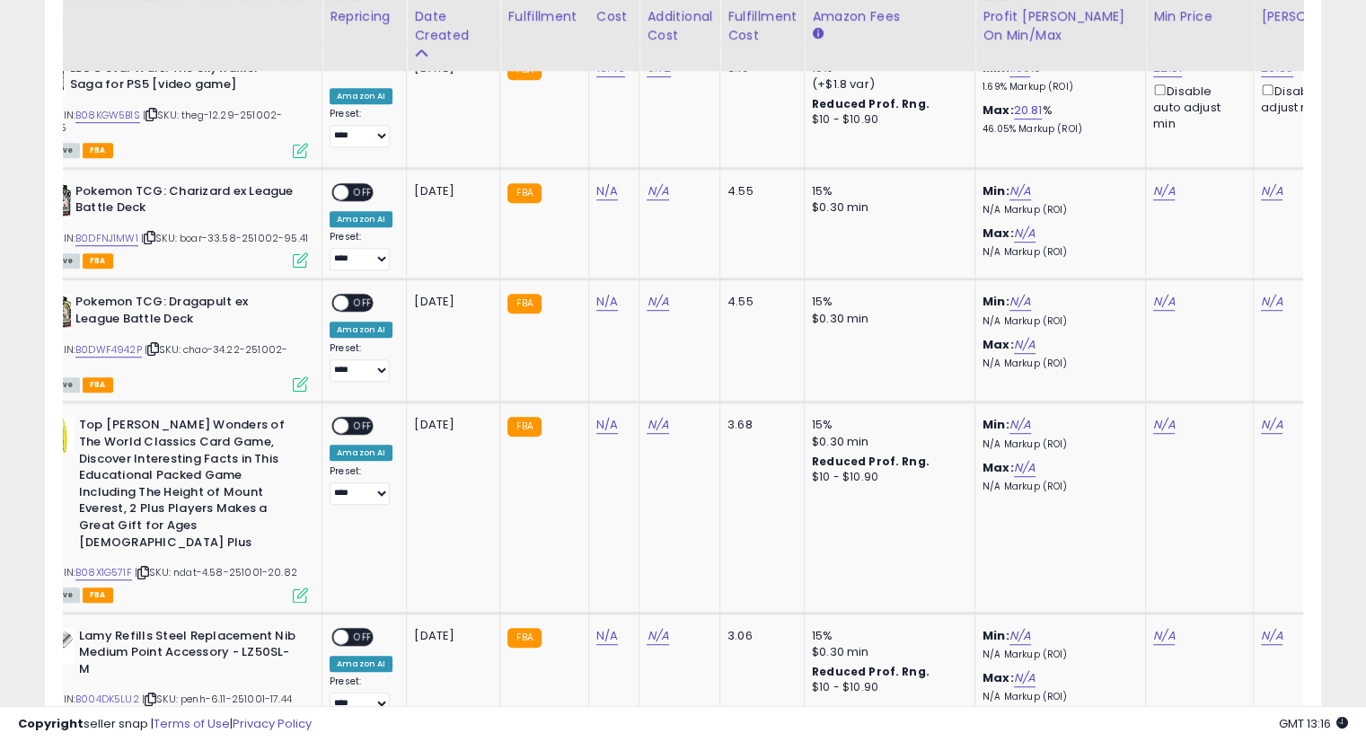
scroll to position [1030, 0]
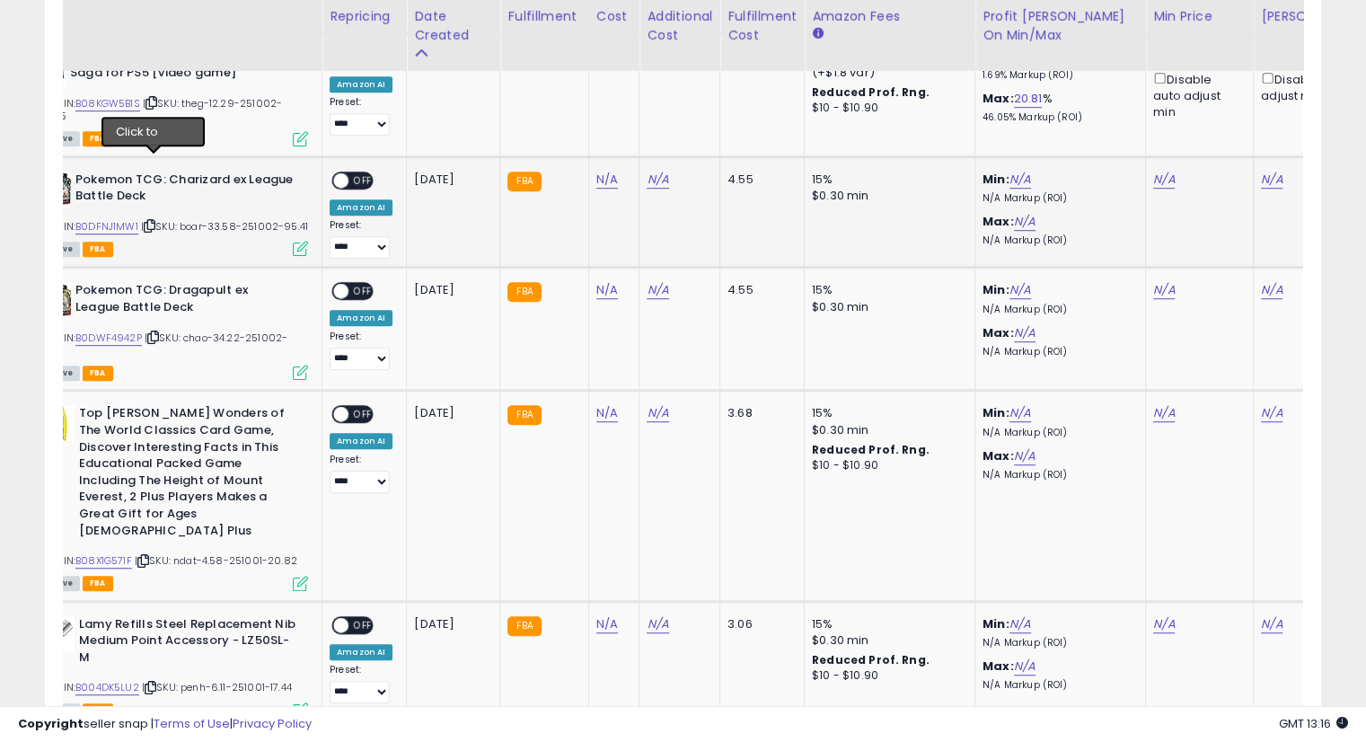
click at [147, 221] on icon at bounding box center [150, 226] width 12 height 10
click at [153, 221] on icon at bounding box center [150, 226] width 12 height 10
click at [154, 221] on icon at bounding box center [150, 226] width 12 height 10
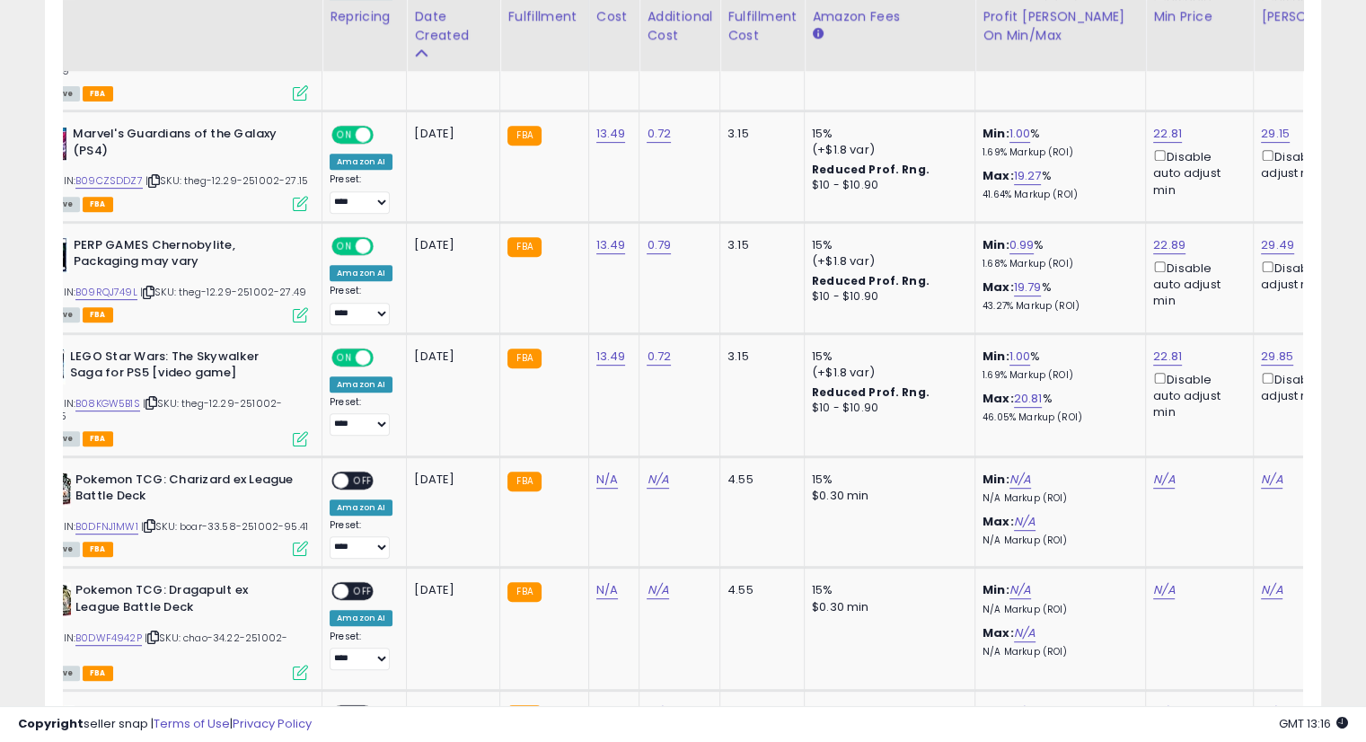
scroll to position [0, 0]
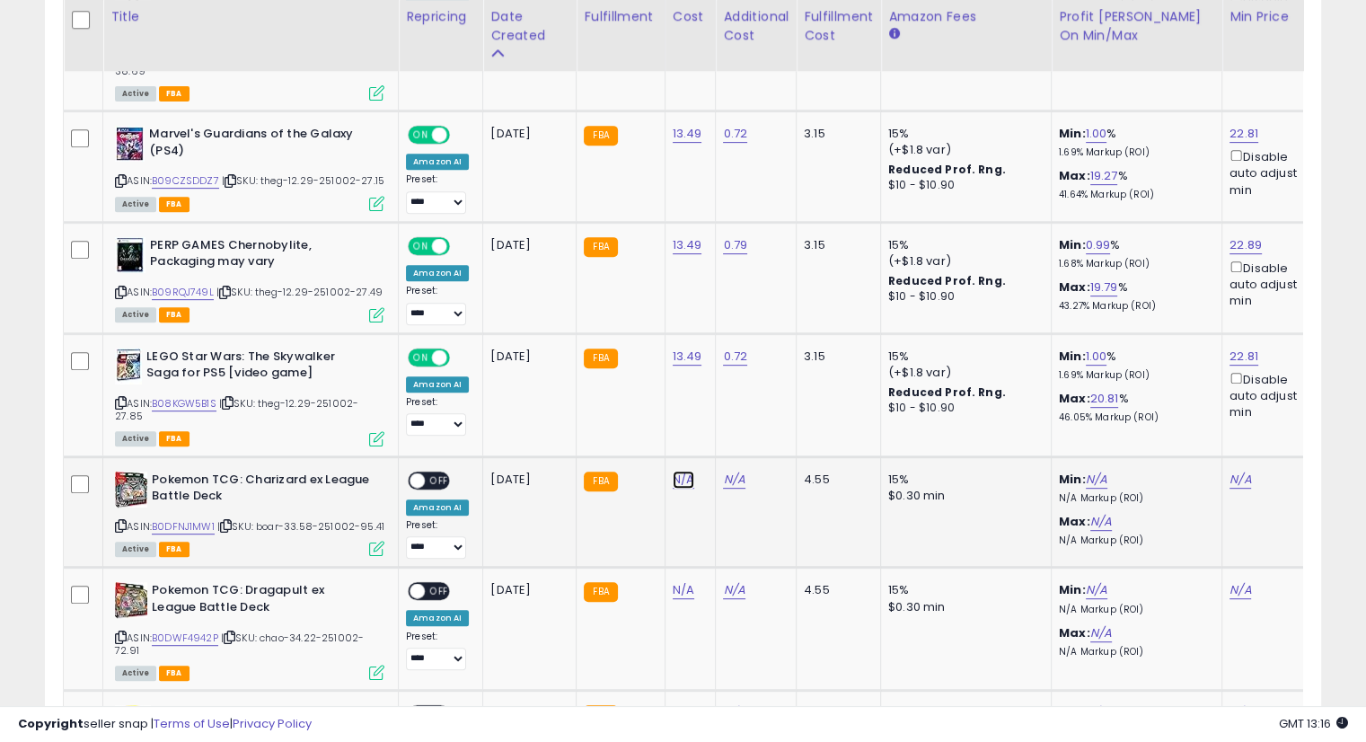
drag, startPoint x: 686, startPoint y: 418, endPoint x: 809, endPoint y: 442, distance: 125.4
click at [686, 471] on link "N/A" at bounding box center [684, 480] width 22 height 18
type input "*****"
click at [743, 378] on button "submit" at bounding box center [727, 371] width 31 height 27
click at [743, 353] on button "submit" at bounding box center [727, 353] width 31 height 27
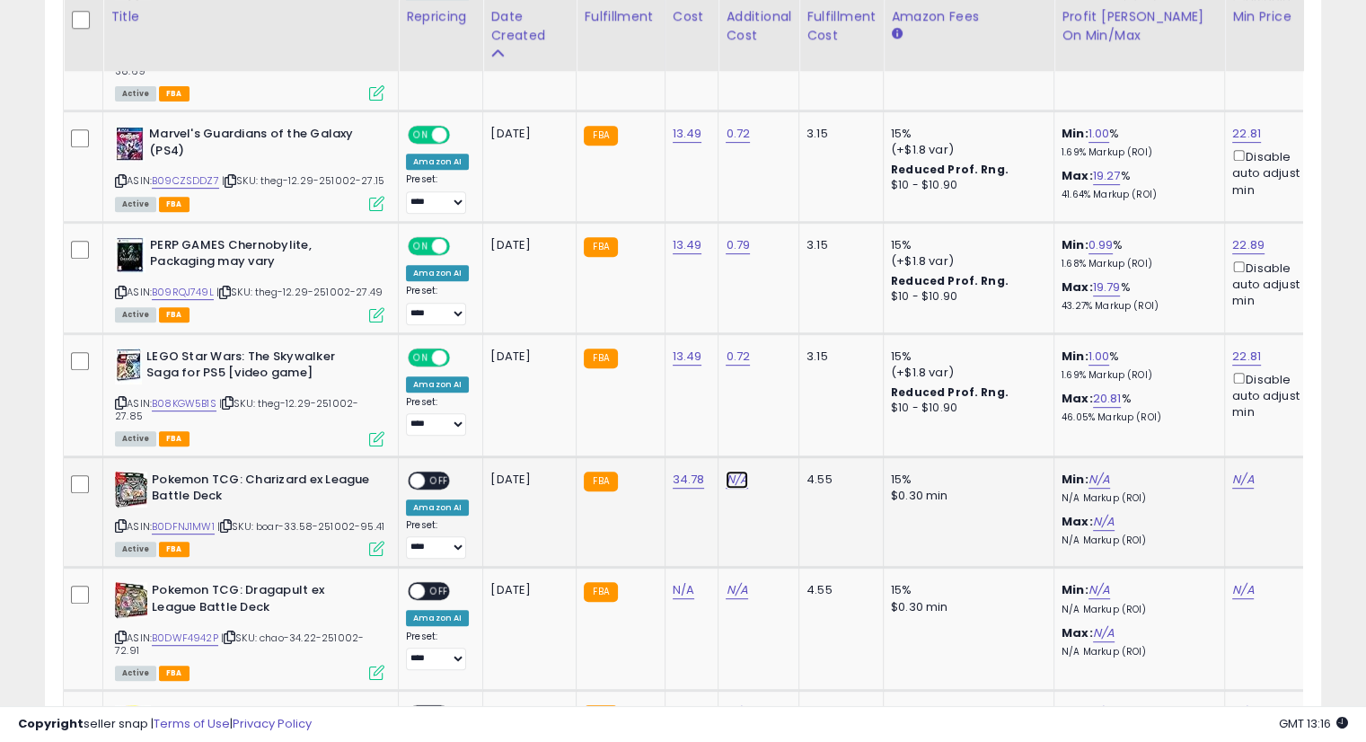
click at [734, 471] on link "N/A" at bounding box center [737, 480] width 22 height 18
type input "****"
click at [786, 376] on icon "submit" at bounding box center [780, 371] width 11 height 11
drag, startPoint x: 818, startPoint y: 353, endPoint x: 824, endPoint y: 378, distance: 25.7
click at [796, 353] on button "submit" at bounding box center [780, 353] width 31 height 27
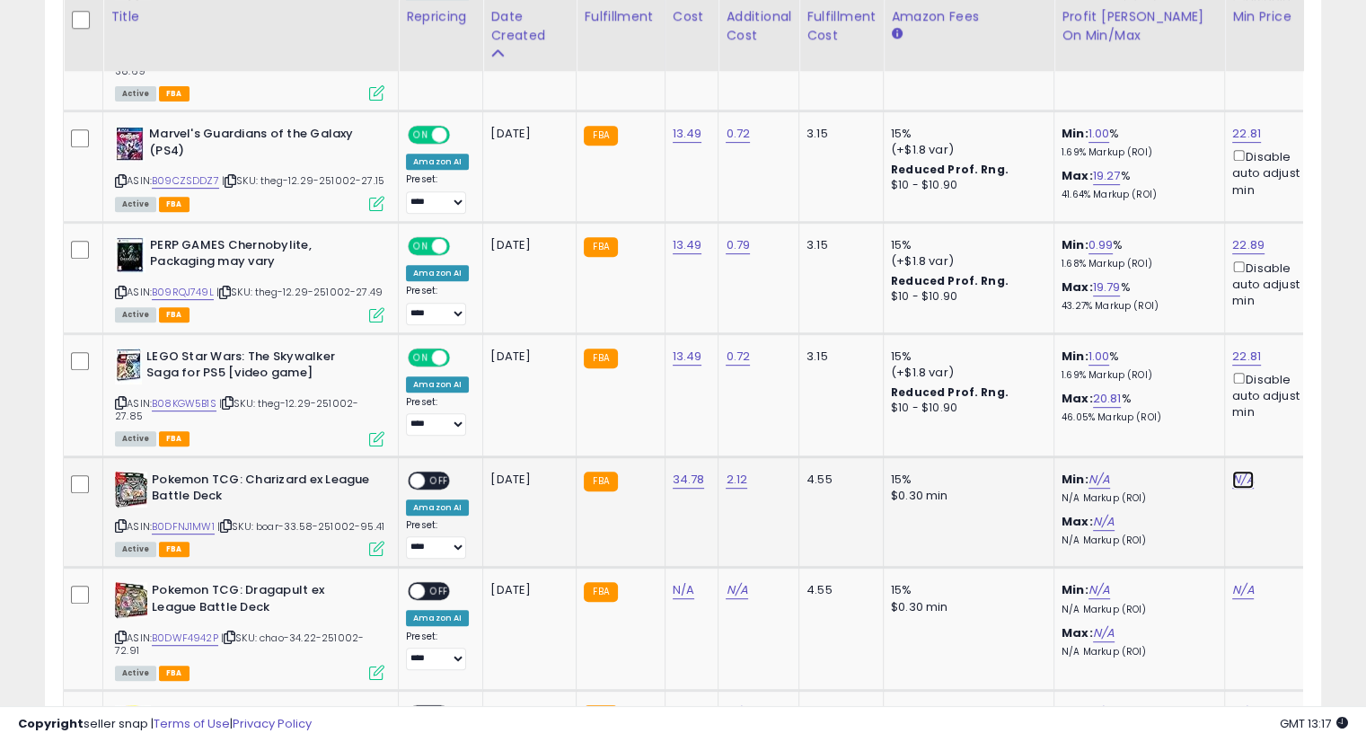
click at [1242, 471] on link "N/A" at bounding box center [1244, 480] width 22 height 18
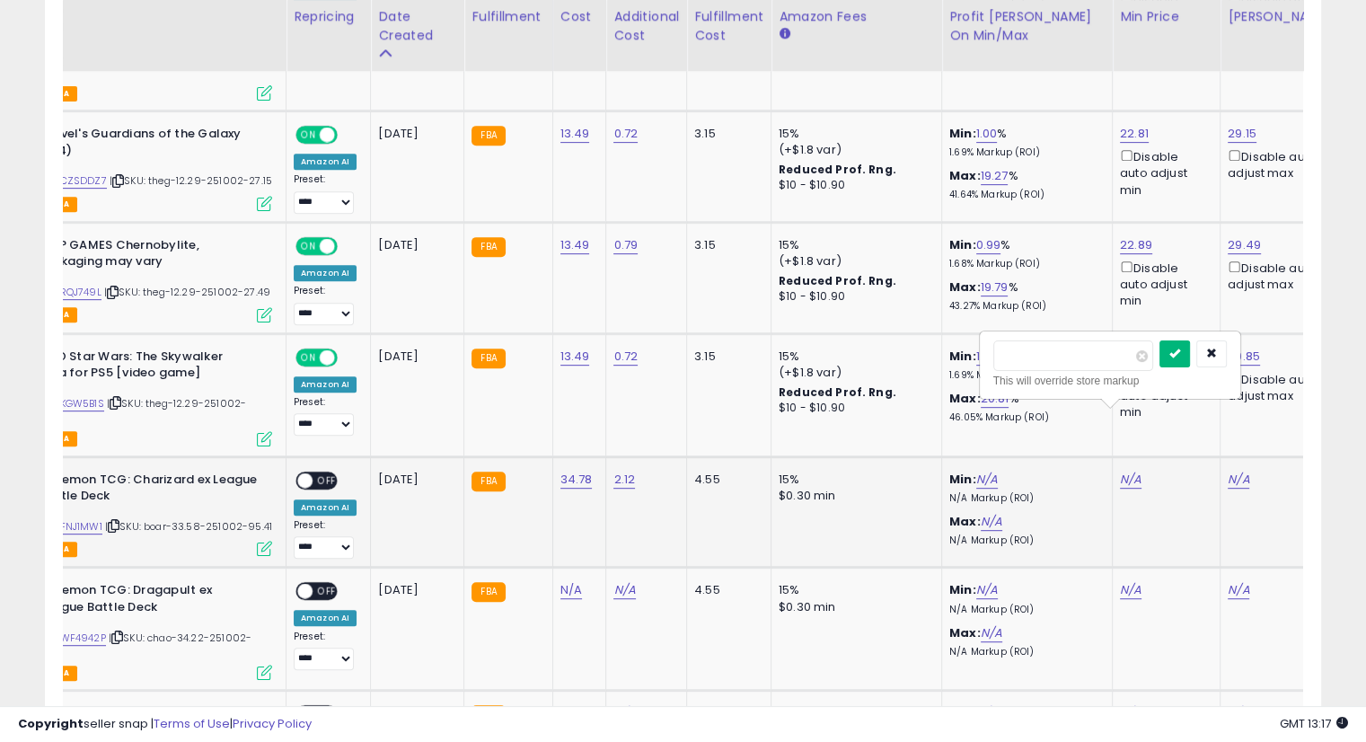
type input "*****"
click at [1180, 350] on icon "submit" at bounding box center [1175, 353] width 11 height 11
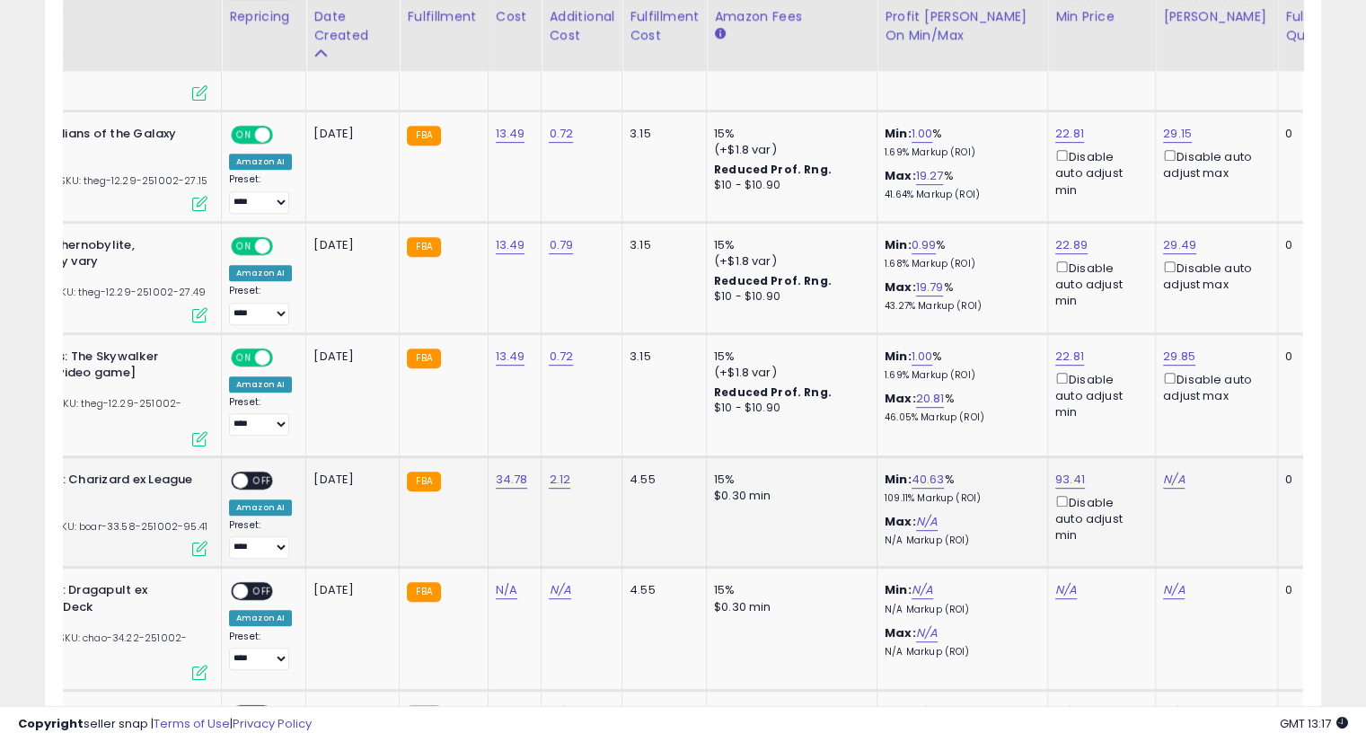
scroll to position [0, 178]
click at [1166, 471] on link "N/A" at bounding box center [1174, 480] width 22 height 18
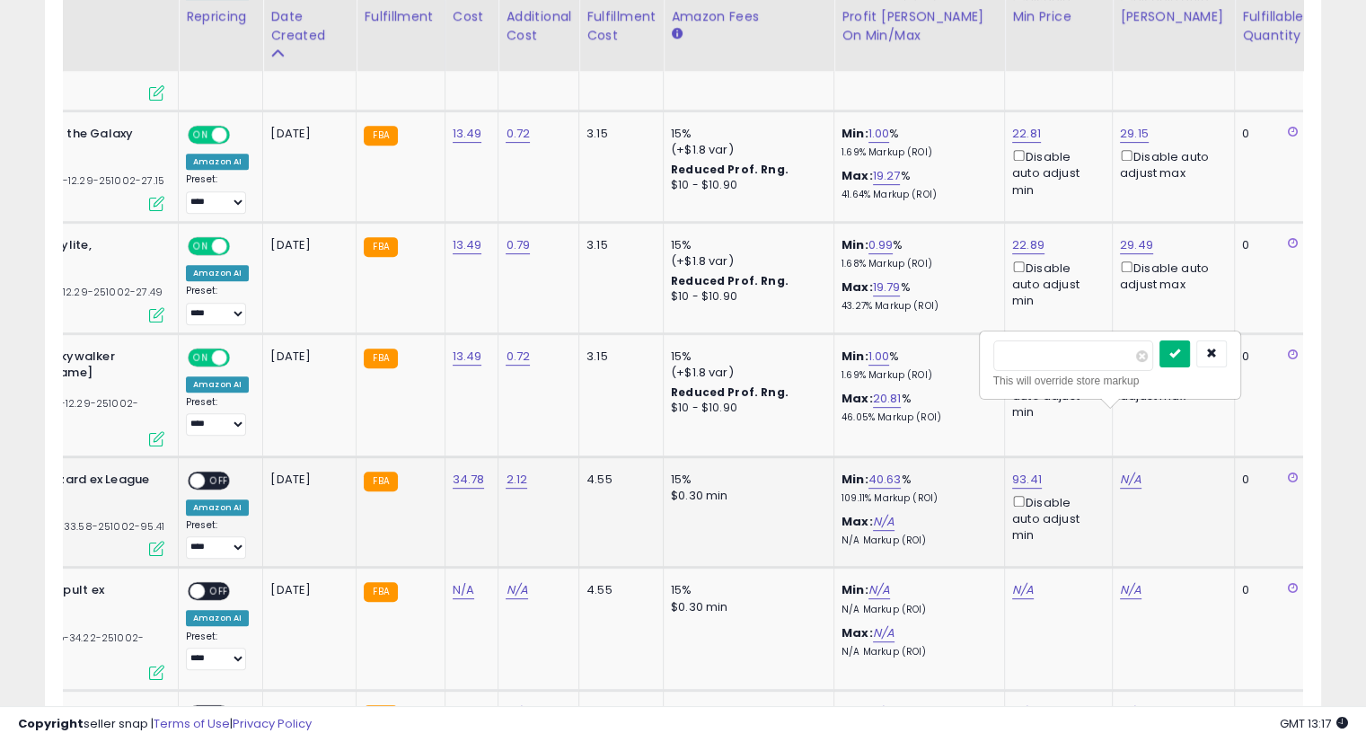
type input "*****"
click at [1180, 358] on icon "submit" at bounding box center [1175, 353] width 11 height 11
click at [227, 473] on span "OFF" at bounding box center [219, 480] width 29 height 15
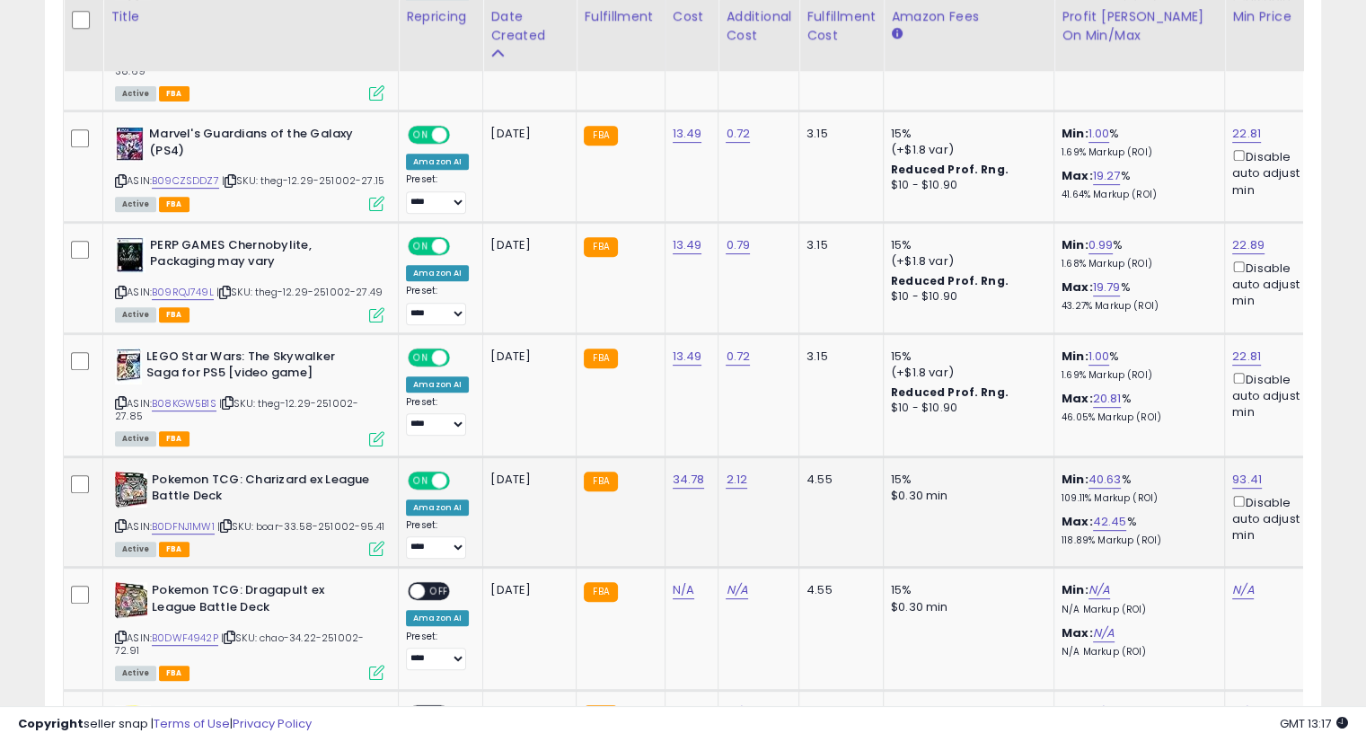
scroll to position [1030, 0]
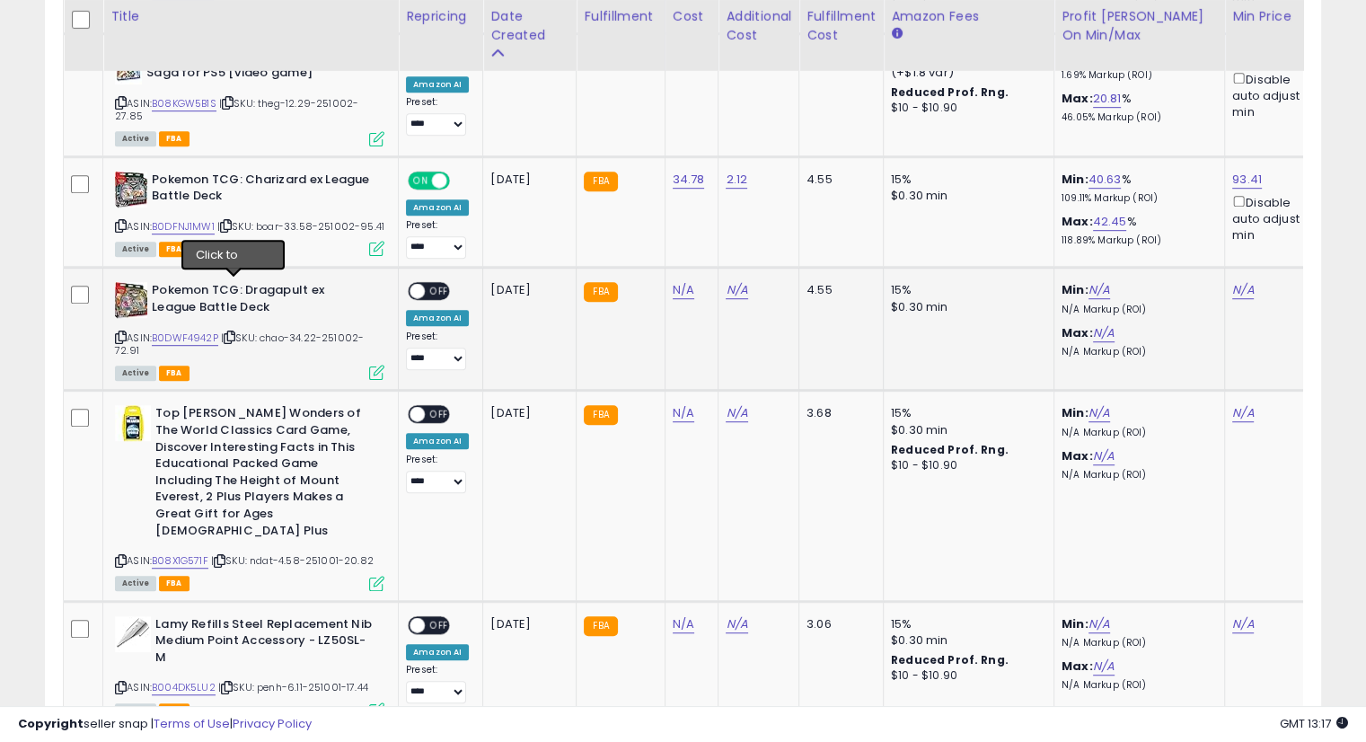
click at [231, 332] on icon at bounding box center [230, 337] width 12 height 10
click at [233, 332] on icon at bounding box center [230, 337] width 12 height 10
drag, startPoint x: 683, startPoint y: 239, endPoint x: 940, endPoint y: 292, distance: 262.3
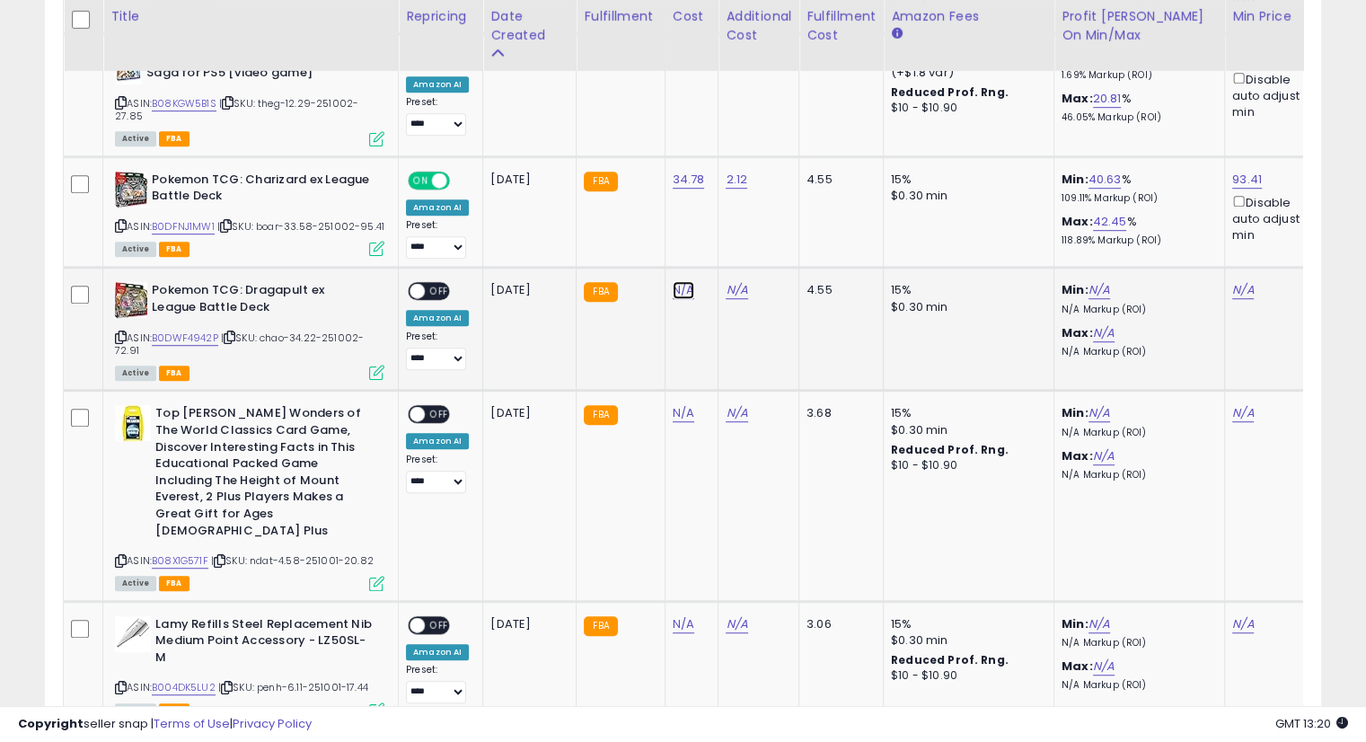
click at [683, 281] on link "N/A" at bounding box center [684, 290] width 22 height 18
click at [706, 189] on input "*****" at bounding box center [626, 196] width 160 height 31
type input "*****"
click at [743, 192] on button "submit" at bounding box center [727, 194] width 31 height 27
click at [733, 172] on icon "submit" at bounding box center [727, 176] width 11 height 11
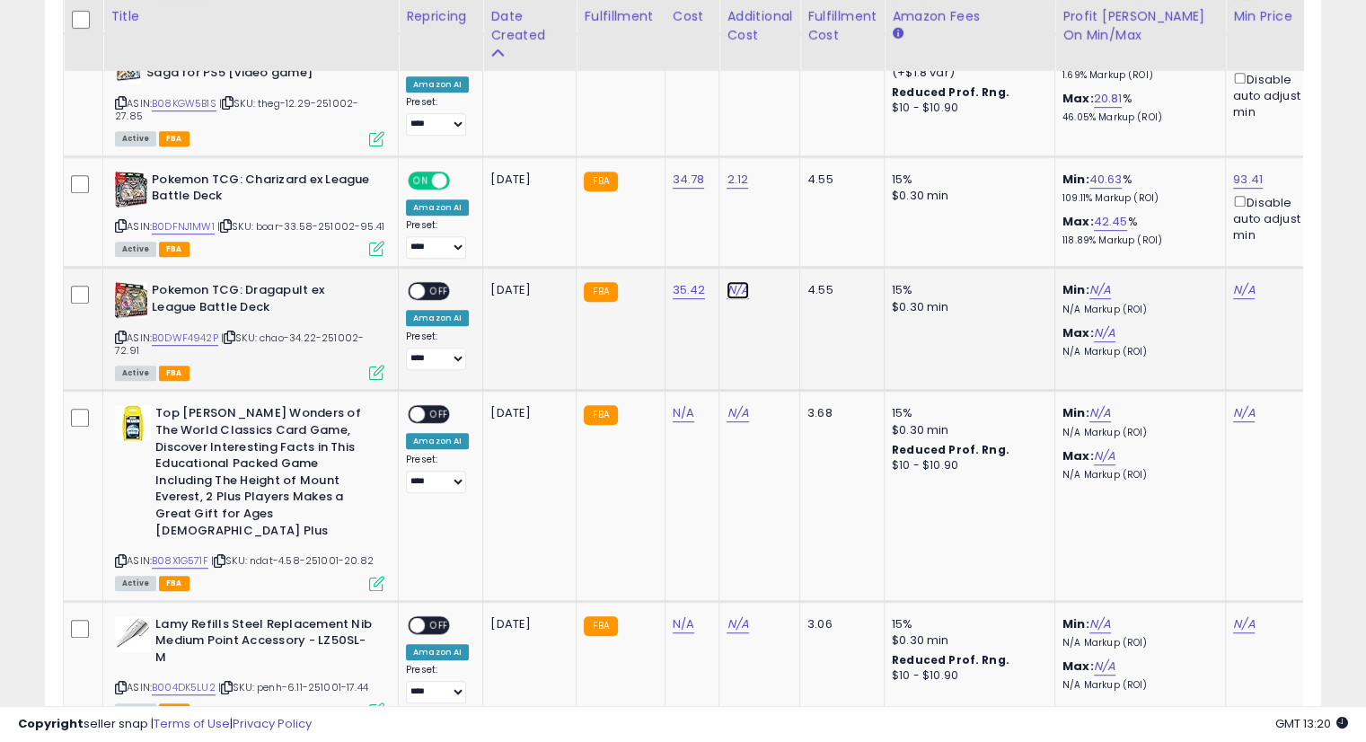
click at [727, 281] on link "N/A" at bounding box center [738, 290] width 22 height 18
type input "****"
click at [786, 195] on icon "submit" at bounding box center [780, 194] width 11 height 11
click at [796, 178] on button "submit" at bounding box center [780, 177] width 31 height 27
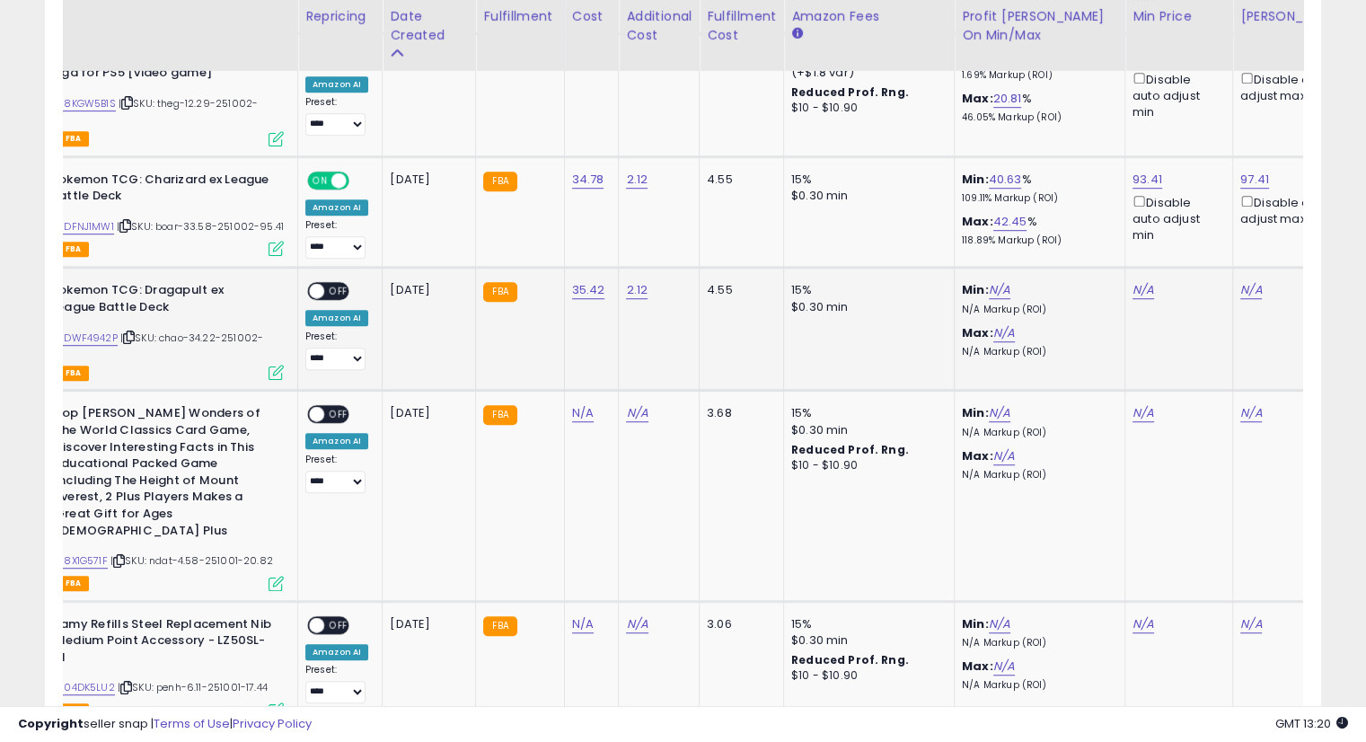
scroll to position [0, 108]
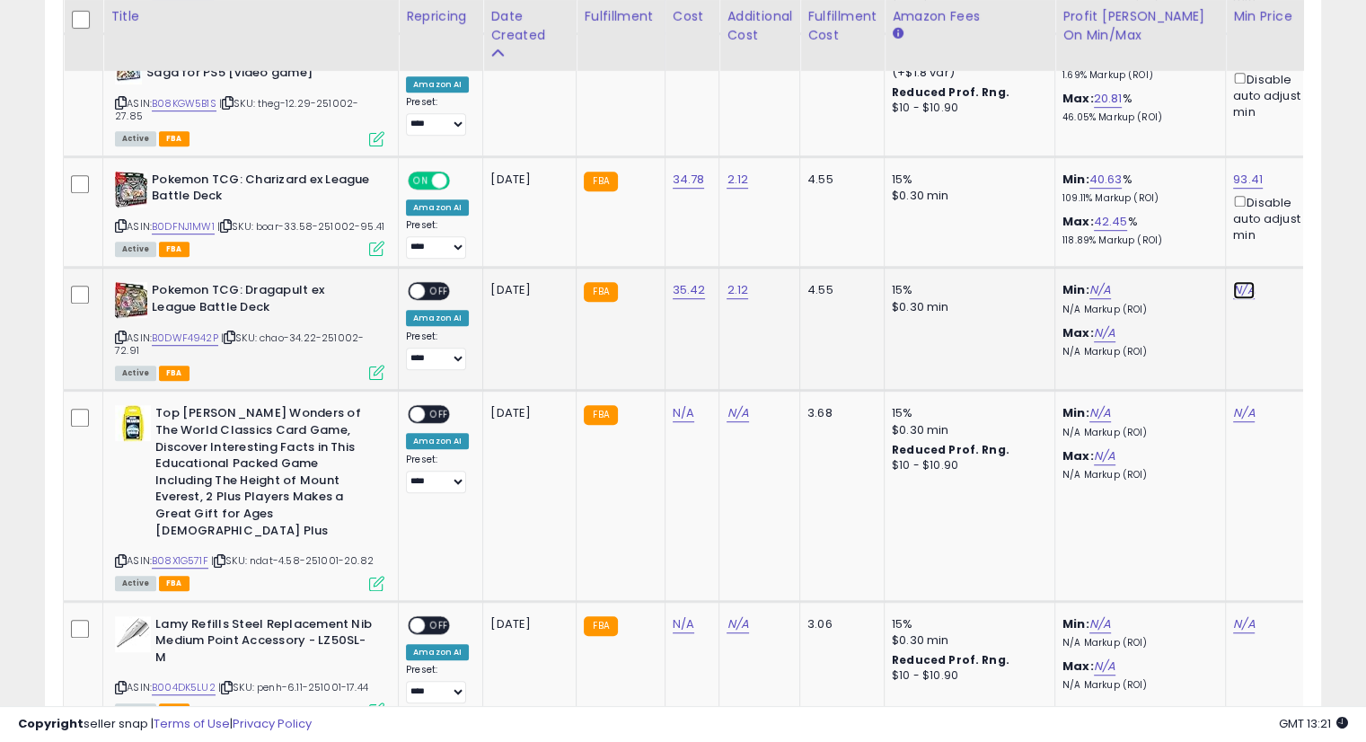
click at [1240, 281] on link "N/A" at bounding box center [1244, 290] width 22 height 18
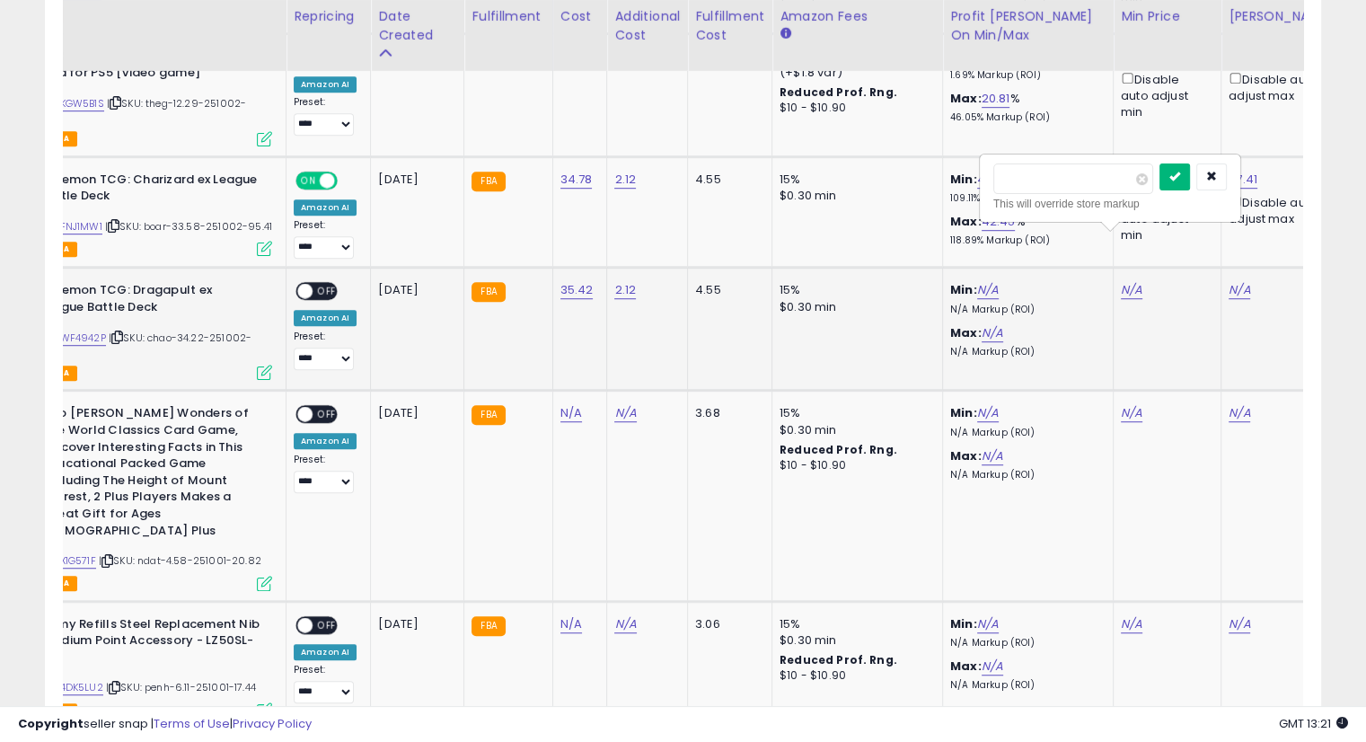
type input "*****"
click at [1190, 187] on button "submit" at bounding box center [1175, 177] width 31 height 27
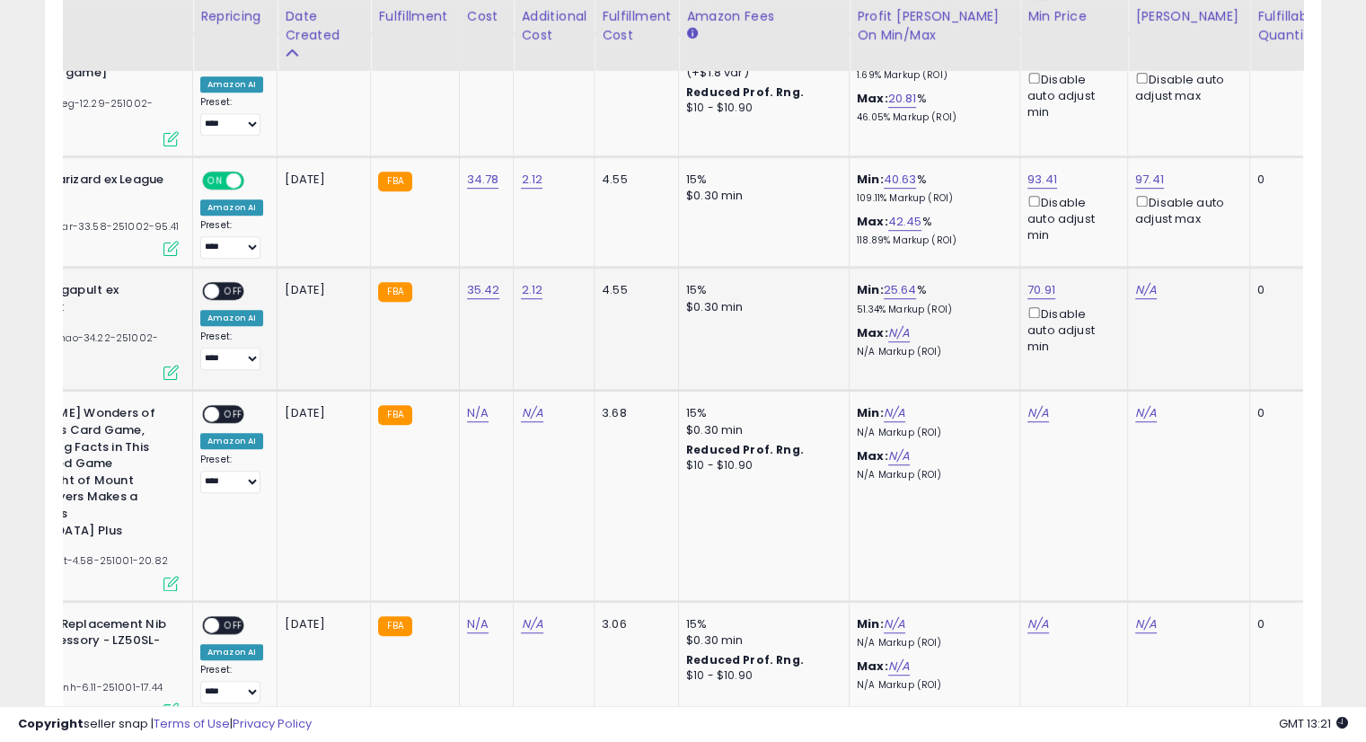
drag, startPoint x: 1143, startPoint y: 227, endPoint x: 1136, endPoint y: 241, distance: 15.3
click at [1143, 268] on td "N/A" at bounding box center [1189, 329] width 122 height 123
click at [1136, 281] on link "N/A" at bounding box center [1147, 290] width 22 height 18
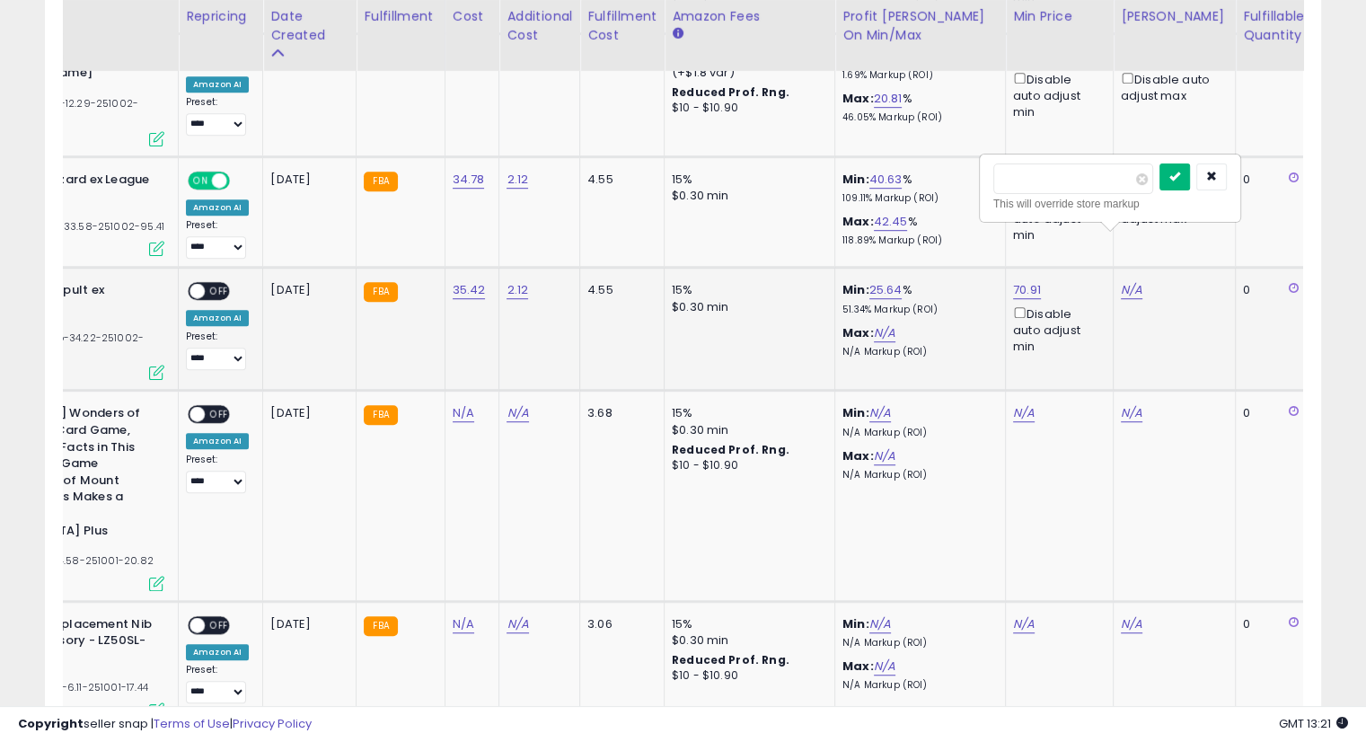
type input "*****"
click at [1190, 182] on button "submit" at bounding box center [1175, 177] width 31 height 27
click at [219, 284] on span "OFF" at bounding box center [219, 291] width 29 height 15
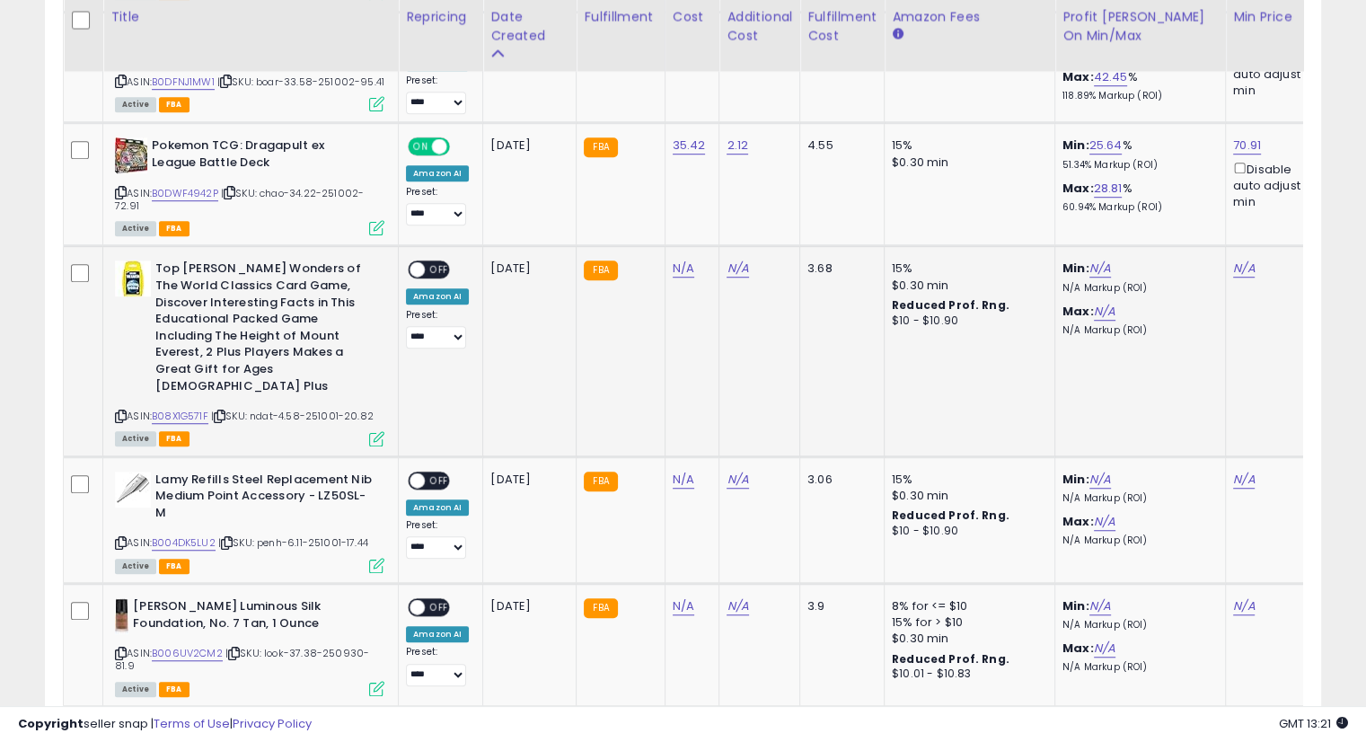
click at [220, 411] on icon at bounding box center [220, 416] width 12 height 10
click at [222, 411] on icon at bounding box center [220, 416] width 12 height 10
click at [223, 411] on icon at bounding box center [220, 416] width 12 height 10
click at [675, 260] on link "N/A" at bounding box center [684, 269] width 22 height 18
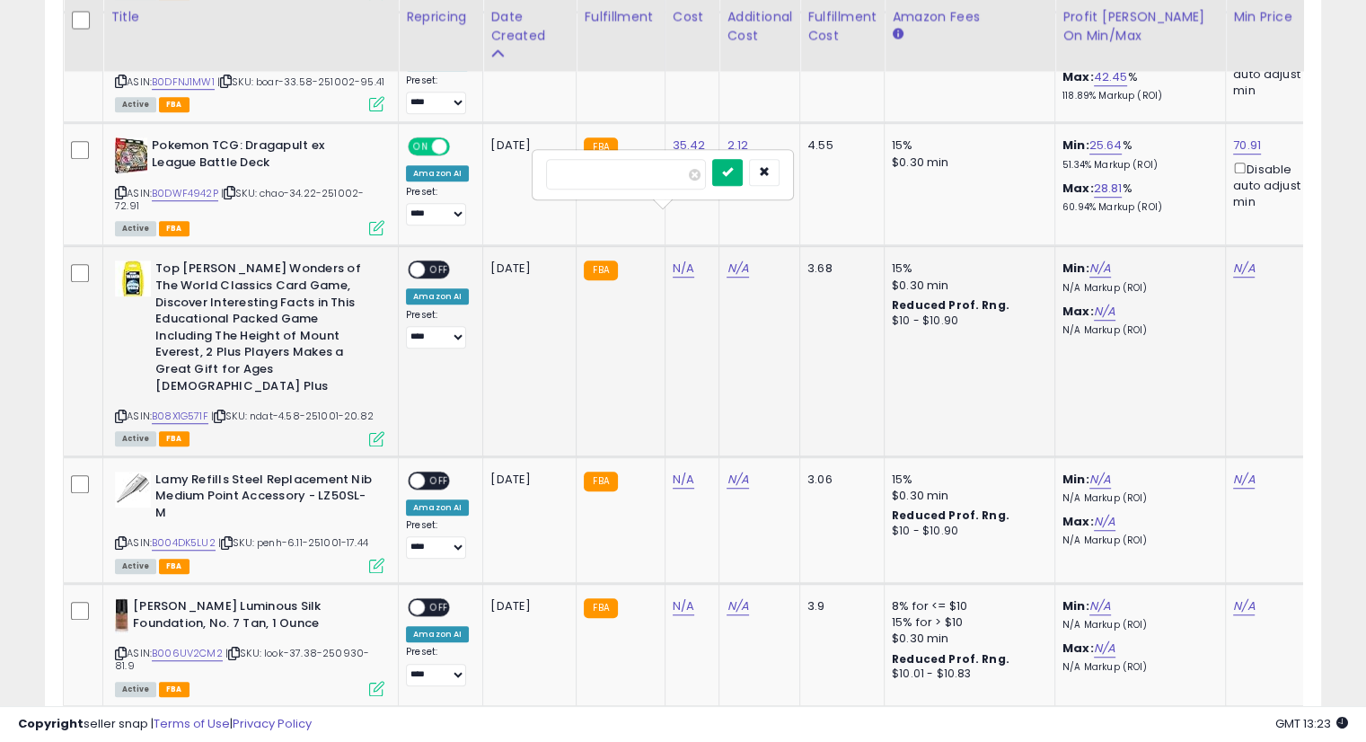
type input "****"
drag, startPoint x: 753, startPoint y: 164, endPoint x: 777, endPoint y: 181, distance: 29.7
click at [743, 164] on button "submit" at bounding box center [727, 172] width 31 height 27
click at [743, 142] on button "submit" at bounding box center [727, 154] width 31 height 27
drag, startPoint x: 730, startPoint y: 209, endPoint x: 828, endPoint y: 226, distance: 99.4
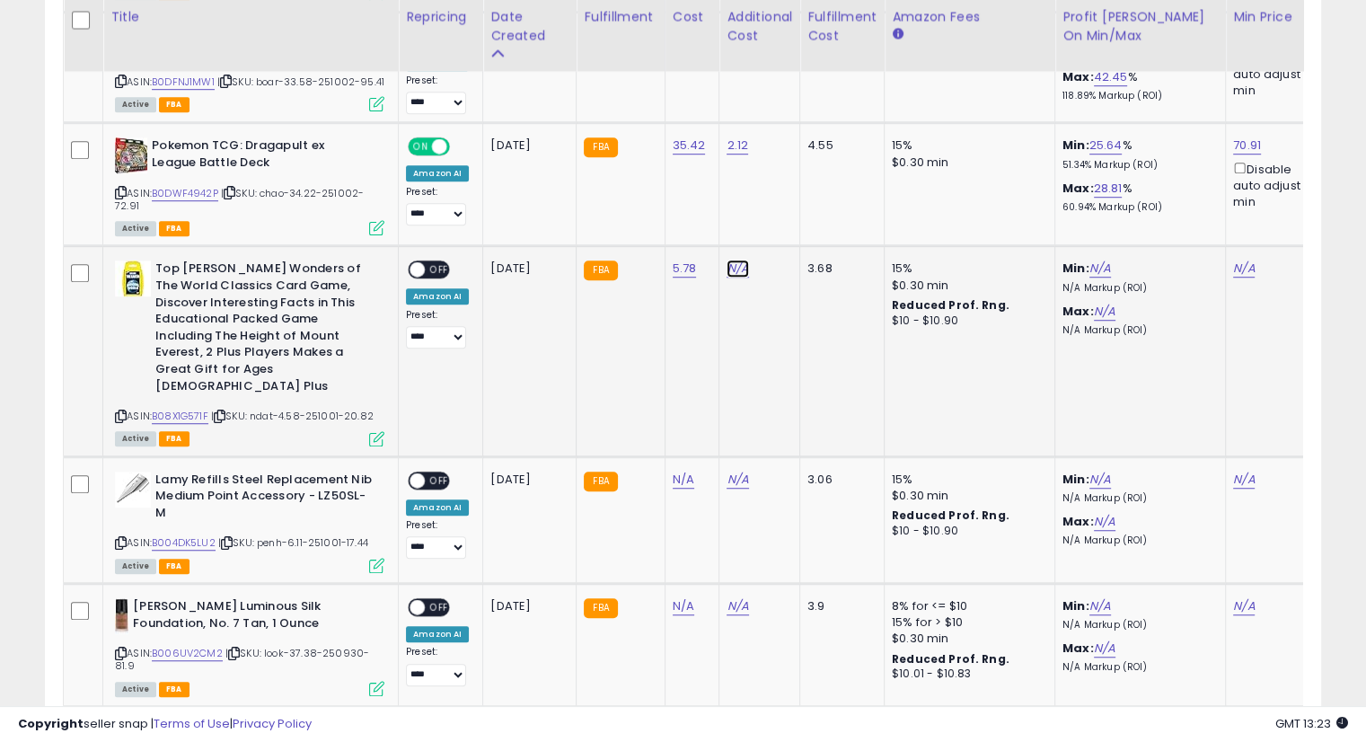
click at [730, 260] on link "N/A" at bounding box center [738, 269] width 22 height 18
type input "****"
click at [786, 174] on icon "submit" at bounding box center [780, 171] width 11 height 11
click at [786, 155] on icon "submit" at bounding box center [780, 153] width 11 height 11
click at [1236, 260] on link "N/A" at bounding box center [1244, 269] width 22 height 18
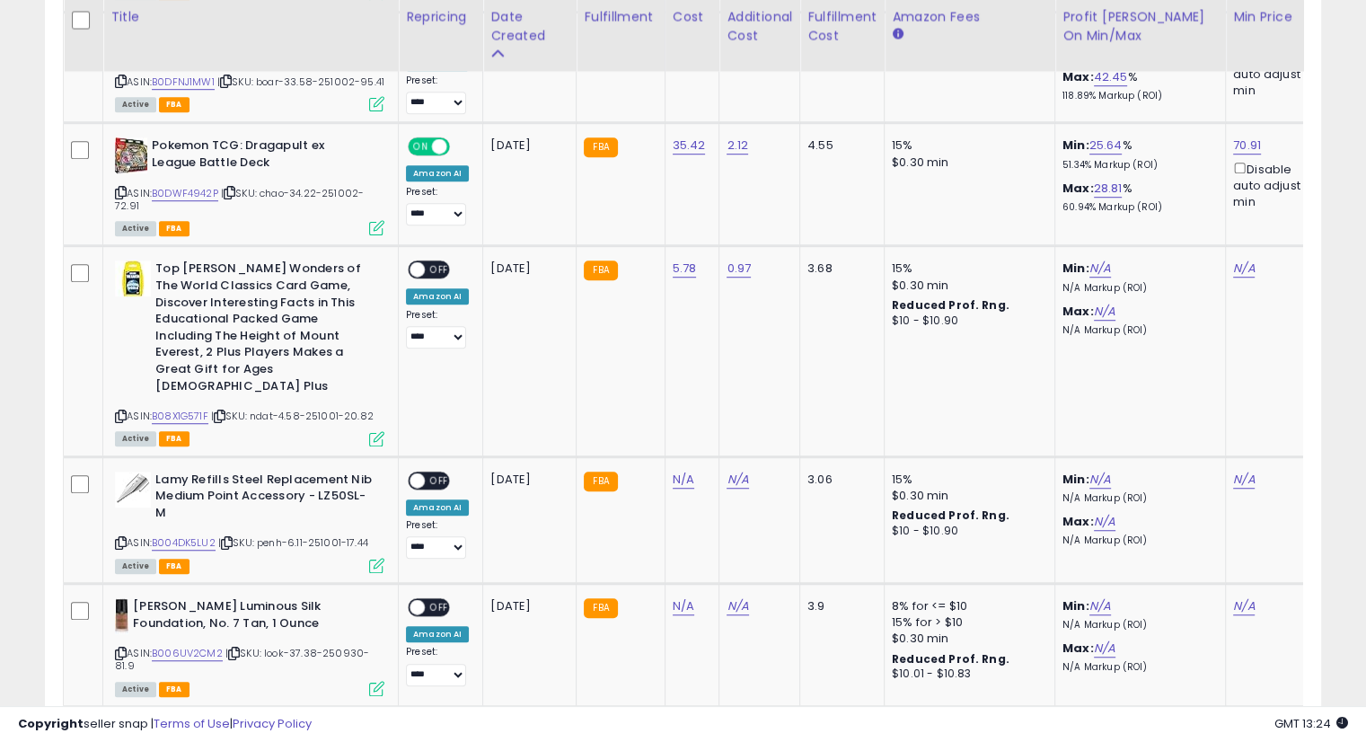
scroll to position [0, 112]
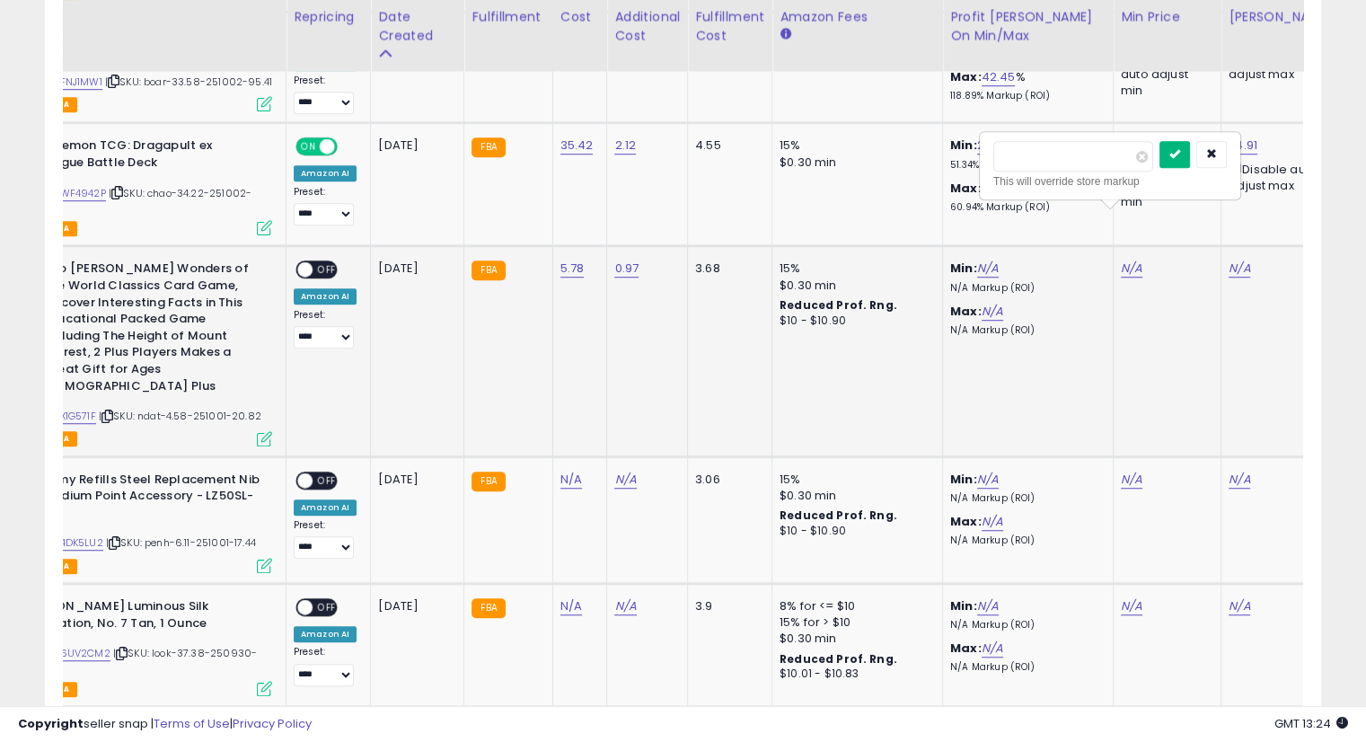
type input "*****"
click at [1190, 151] on button "submit" at bounding box center [1175, 154] width 31 height 27
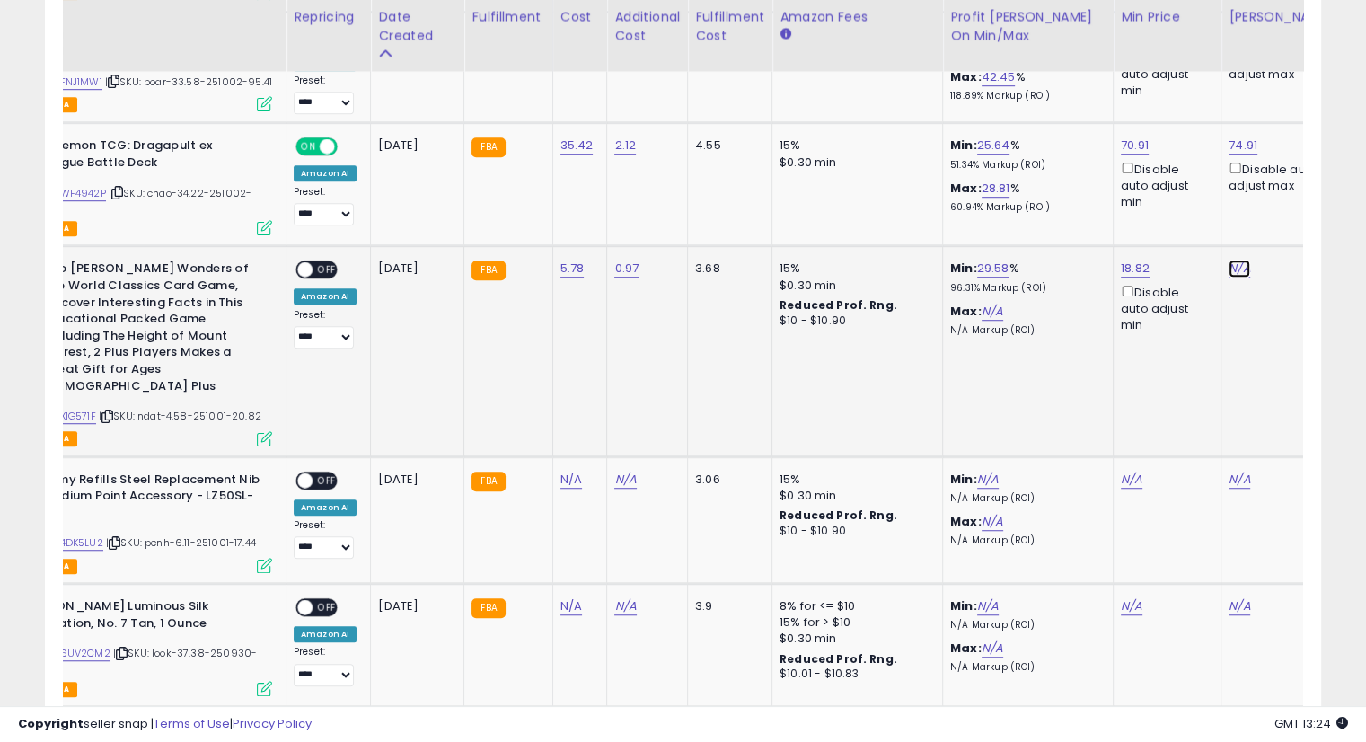
drag, startPoint x: 1231, startPoint y: 213, endPoint x: 1251, endPoint y: 227, distance: 24.4
click at [1231, 260] on link "N/A" at bounding box center [1240, 269] width 22 height 18
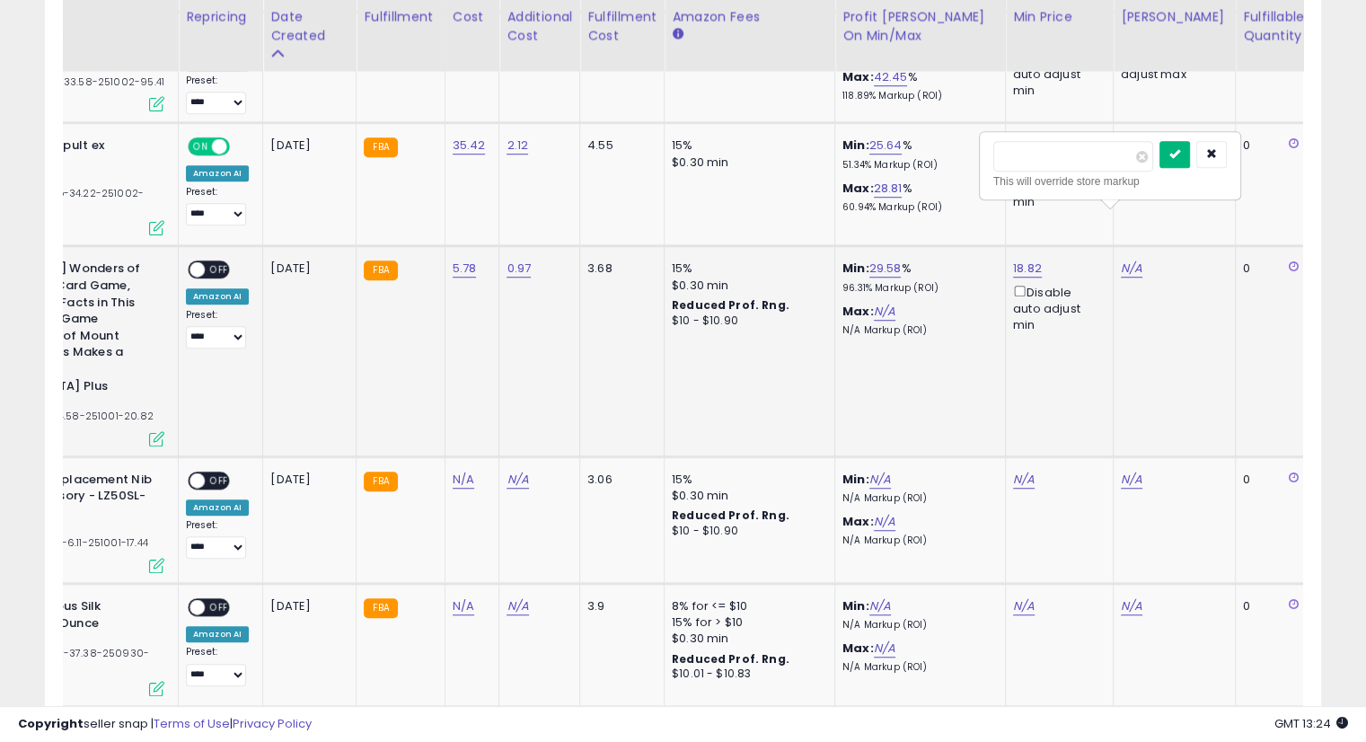
type input "*****"
click at [1180, 157] on icon "submit" at bounding box center [1175, 153] width 11 height 11
drag, startPoint x: 220, startPoint y: 217, endPoint x: 320, endPoint y: 238, distance: 102.0
click at [223, 262] on span "OFF" at bounding box center [219, 269] width 29 height 15
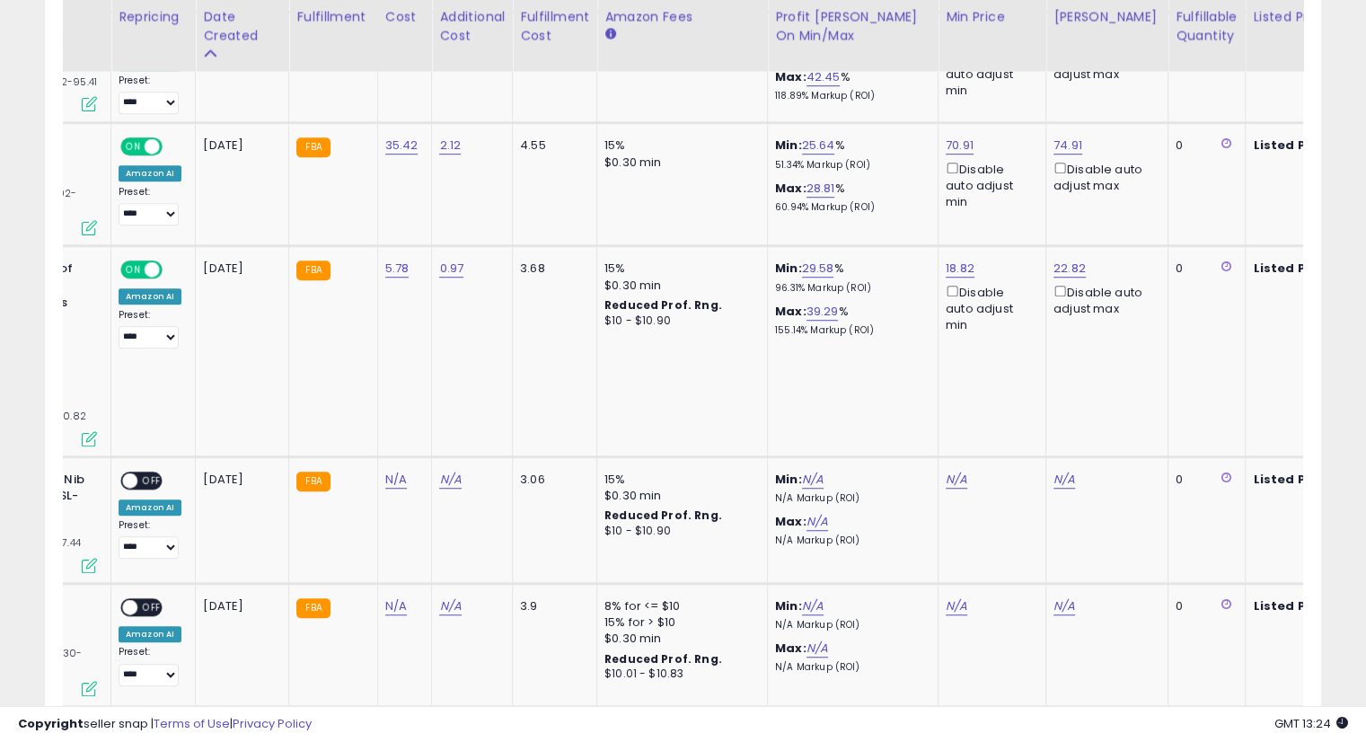
scroll to position [0, 251]
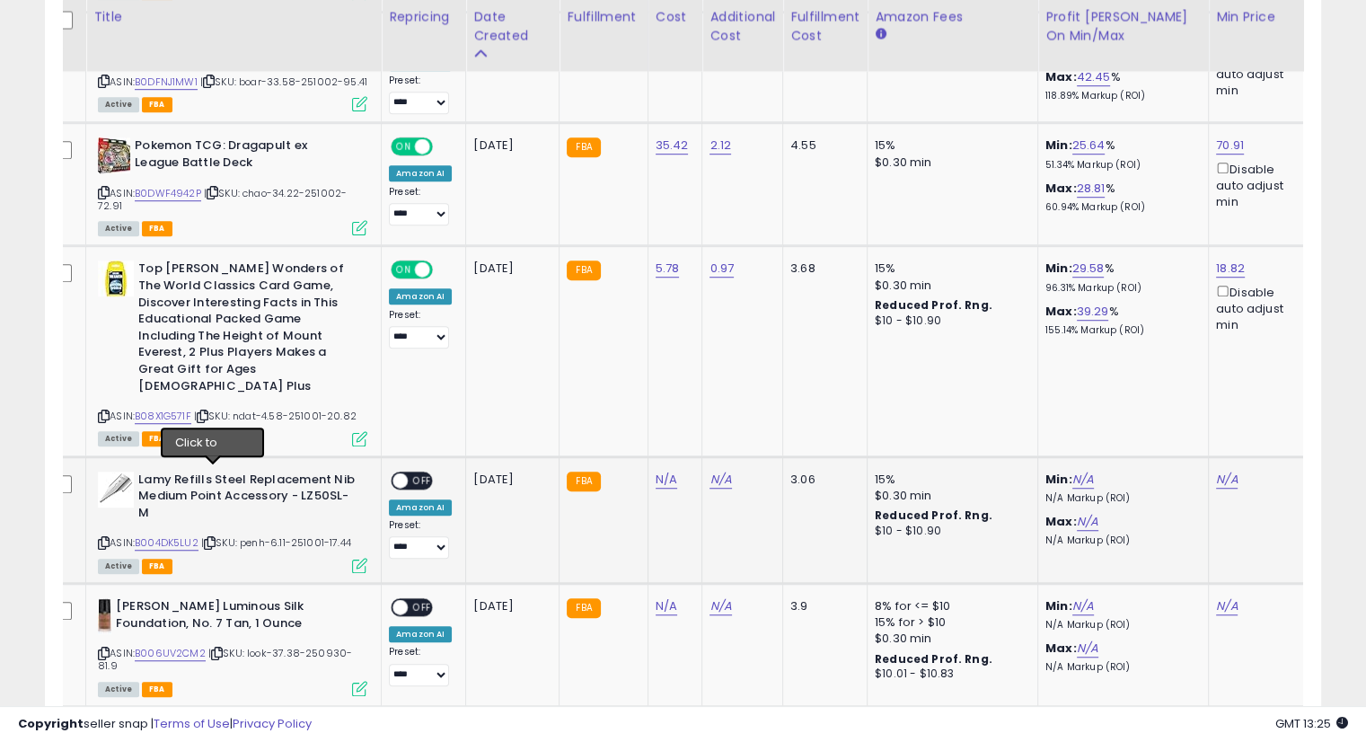
click at [211, 538] on icon at bounding box center [210, 543] width 12 height 10
click at [657, 471] on link "N/A" at bounding box center [667, 480] width 22 height 18
type input "****"
click at [716, 364] on icon "submit" at bounding box center [710, 364] width 11 height 11
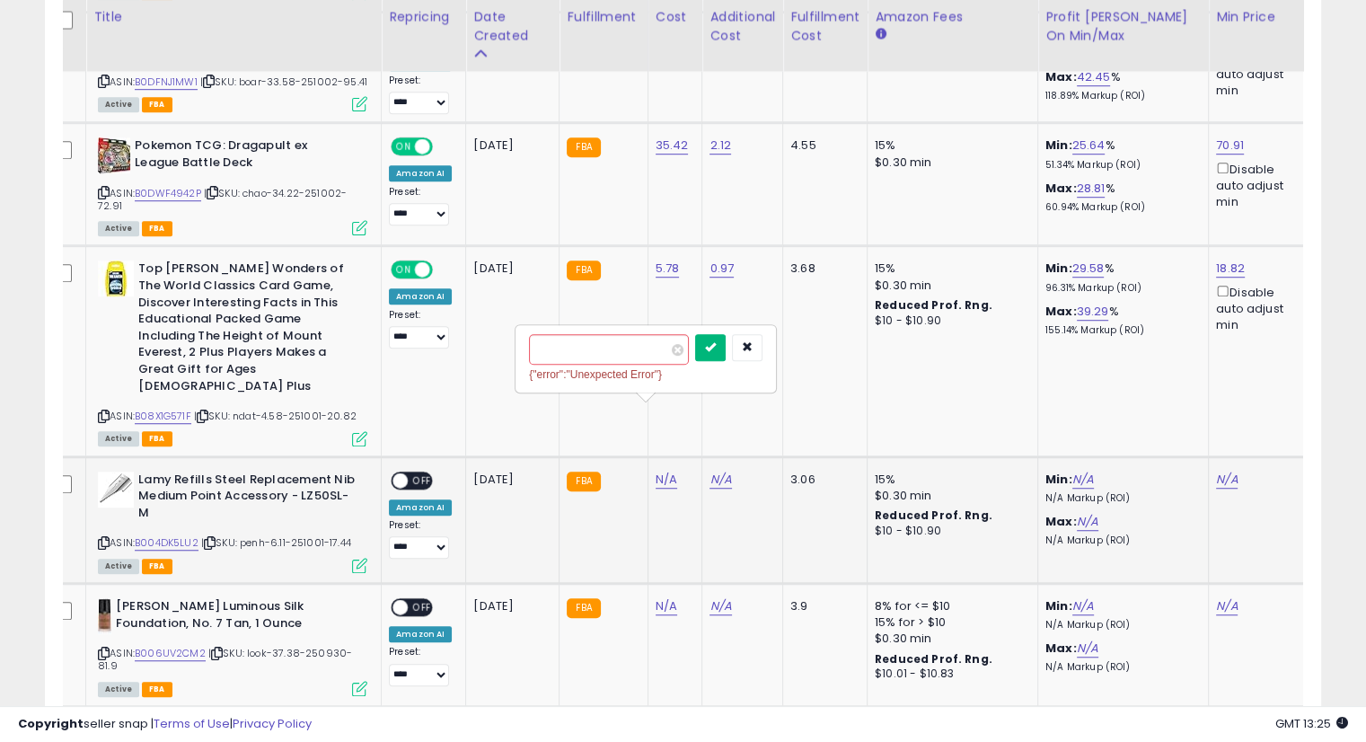
click at [716, 348] on icon "submit" at bounding box center [710, 346] width 11 height 11
drag, startPoint x: 721, startPoint y: 411, endPoint x: 941, endPoint y: 454, distance: 224.3
click at [721, 471] on link "N/A" at bounding box center [721, 480] width 22 height 18
type input "****"
click at [769, 370] on icon "submit" at bounding box center [763, 364] width 11 height 11
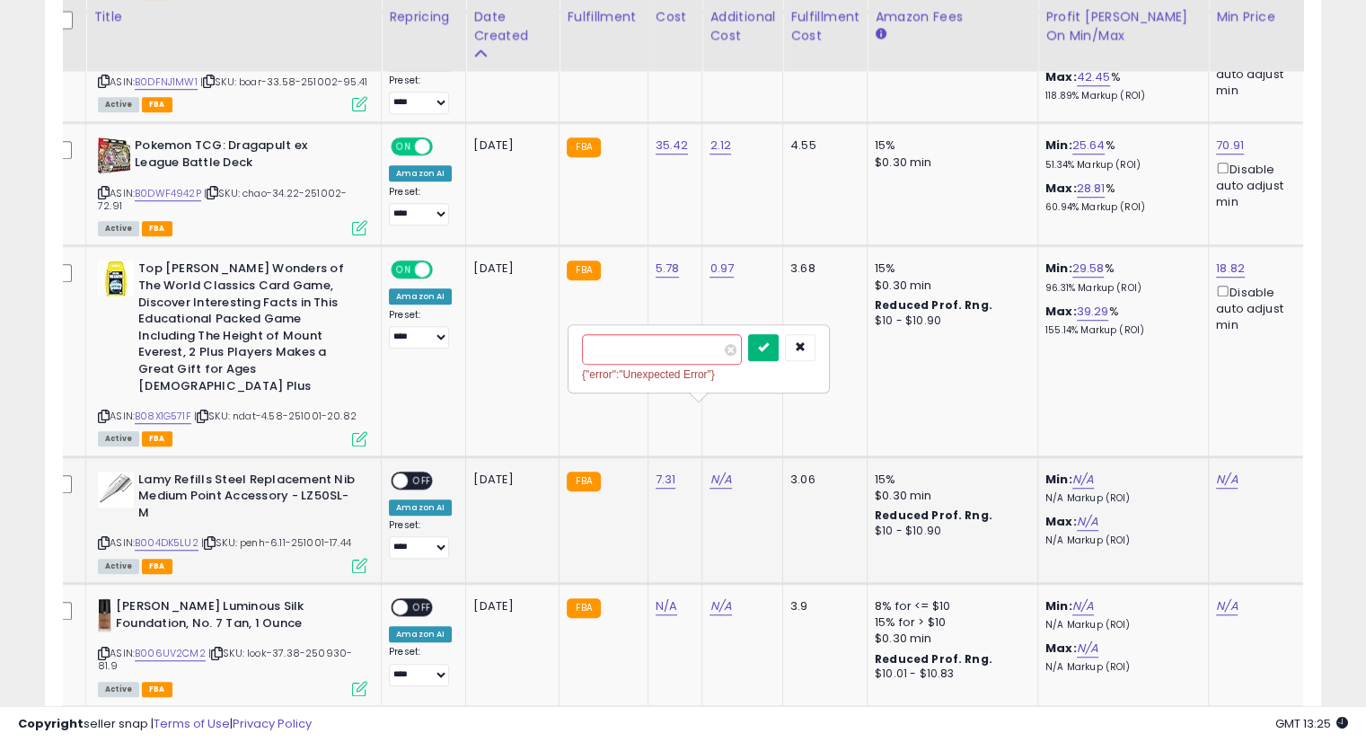
click at [779, 342] on button "submit" at bounding box center [763, 347] width 31 height 27
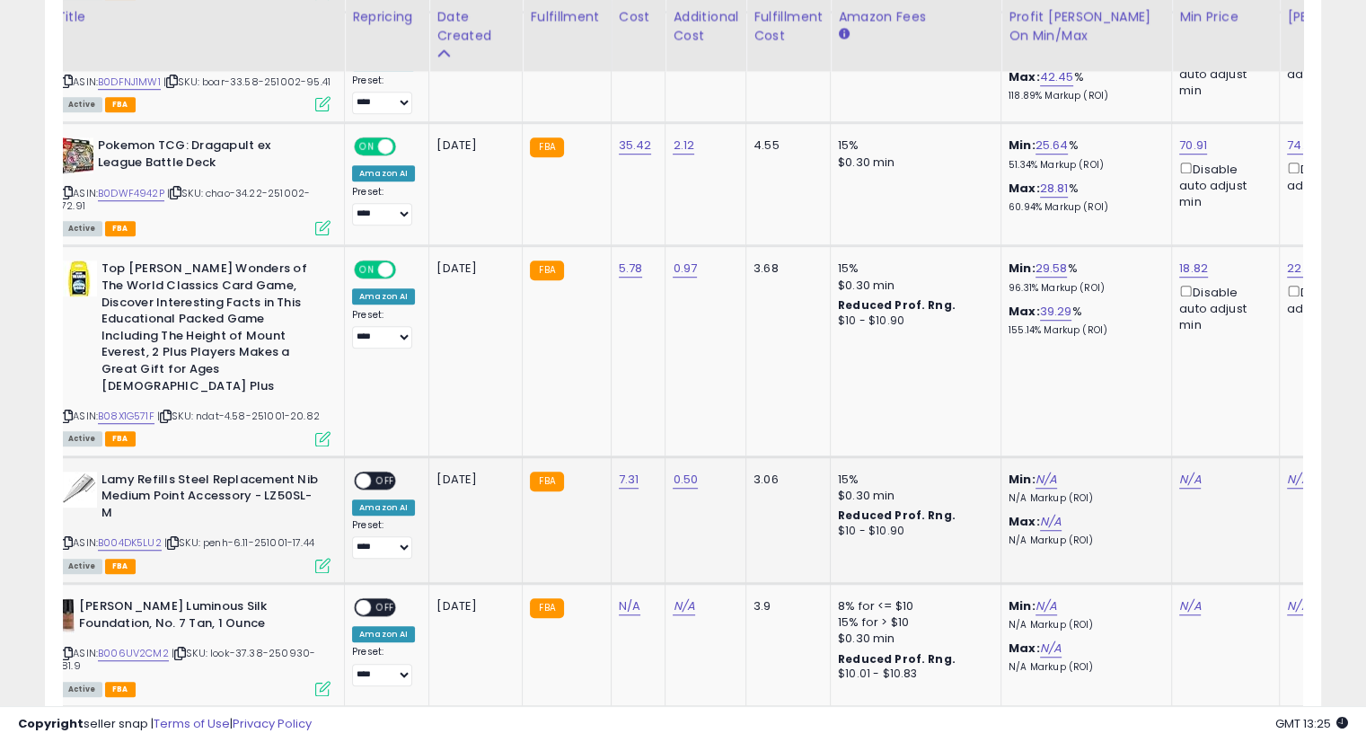
scroll to position [0, 0]
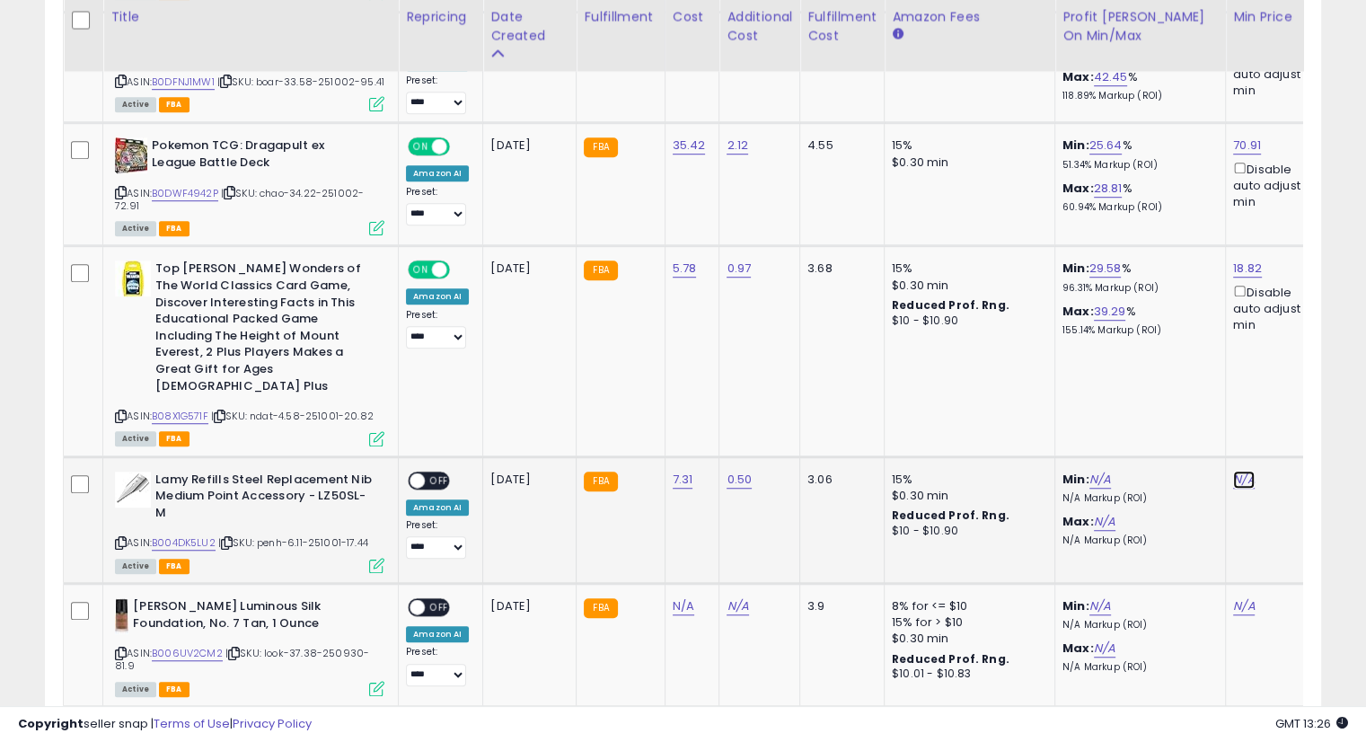
click at [1234, 471] on link "N/A" at bounding box center [1244, 480] width 22 height 18
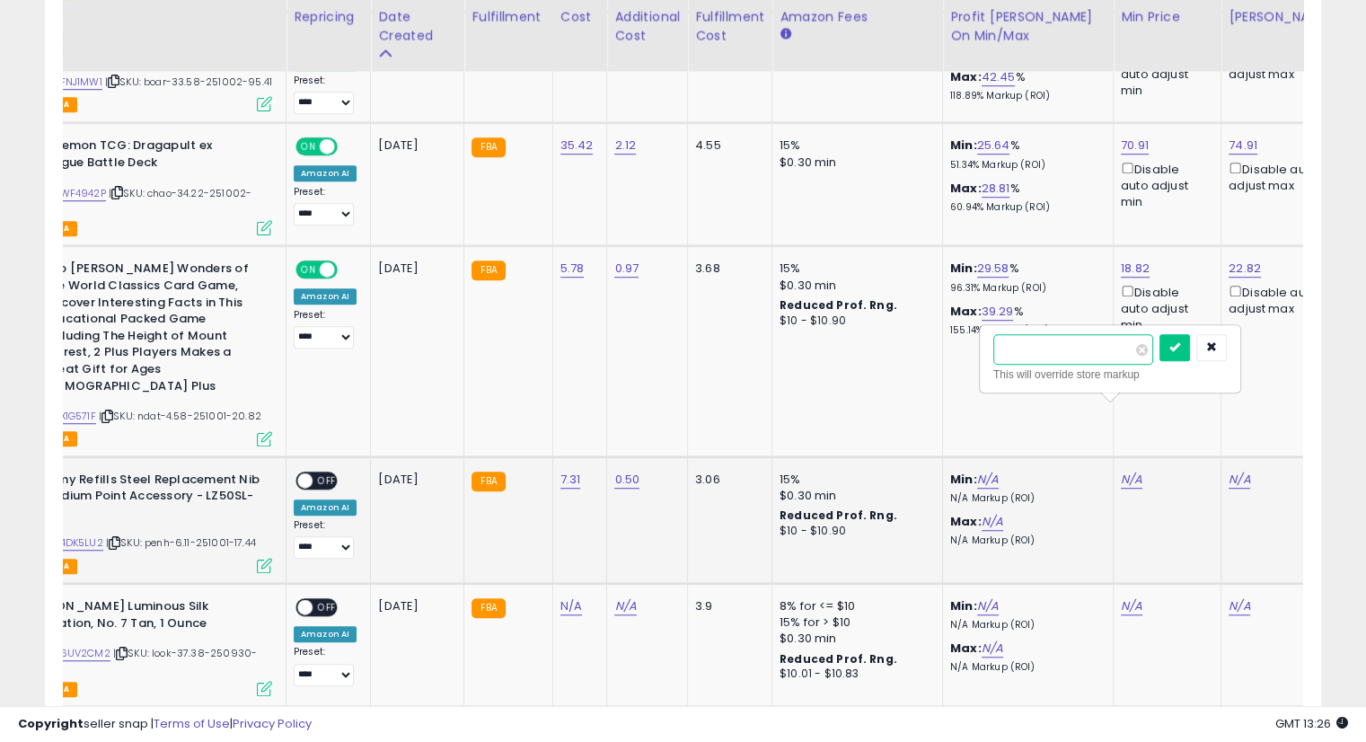
click at [1080, 357] on input "number" at bounding box center [1074, 349] width 160 height 31
type input "*****"
click at [1190, 339] on button "submit" at bounding box center [1175, 347] width 31 height 27
click at [1233, 471] on link "N/A" at bounding box center [1240, 480] width 22 height 18
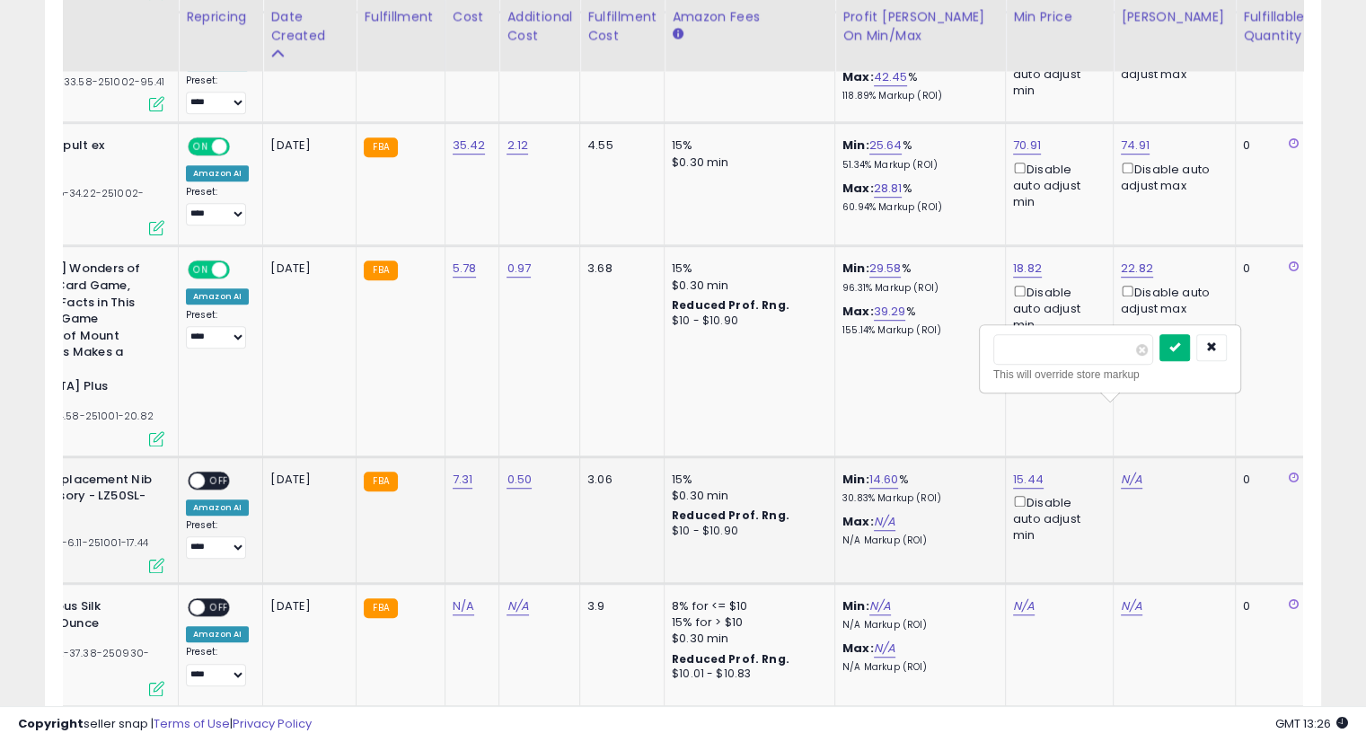
type input "*****"
click at [1180, 346] on icon "submit" at bounding box center [1175, 346] width 11 height 11
click at [219, 473] on span "OFF" at bounding box center [219, 480] width 29 height 15
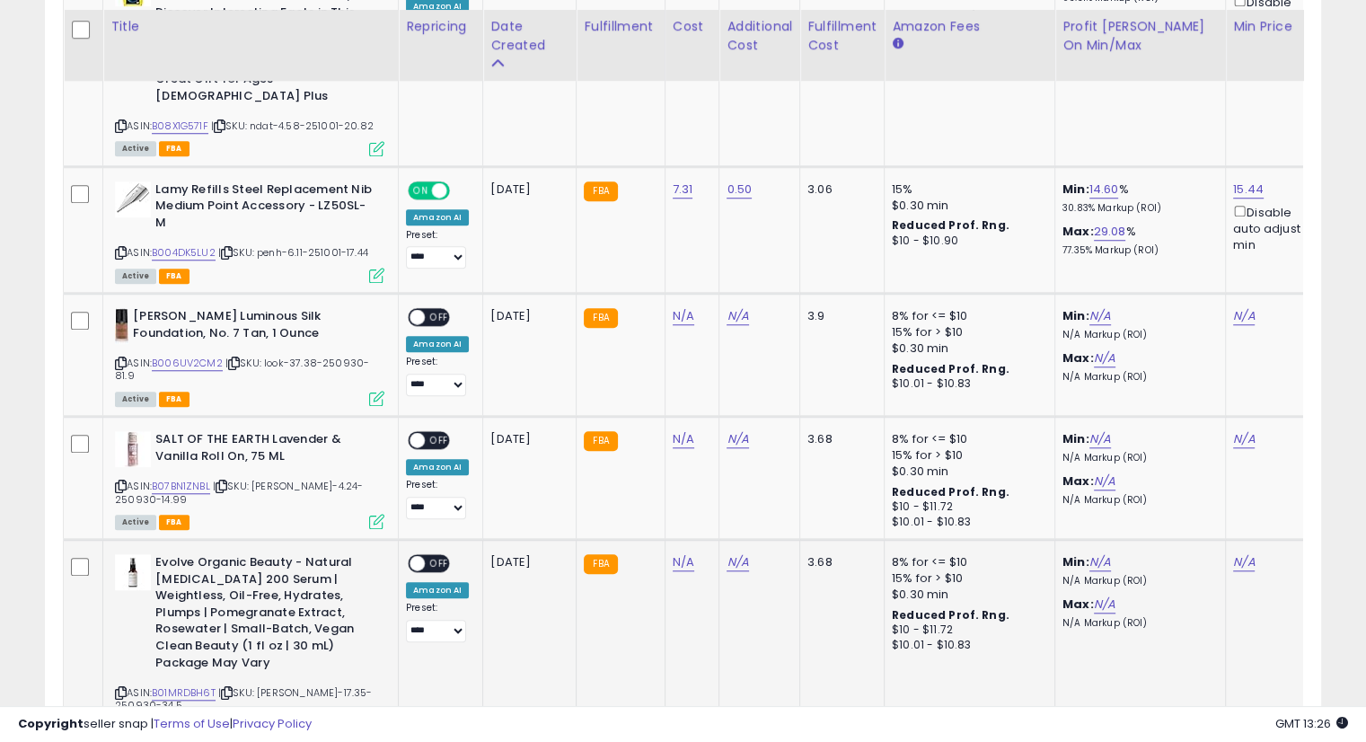
scroll to position [1475, 0]
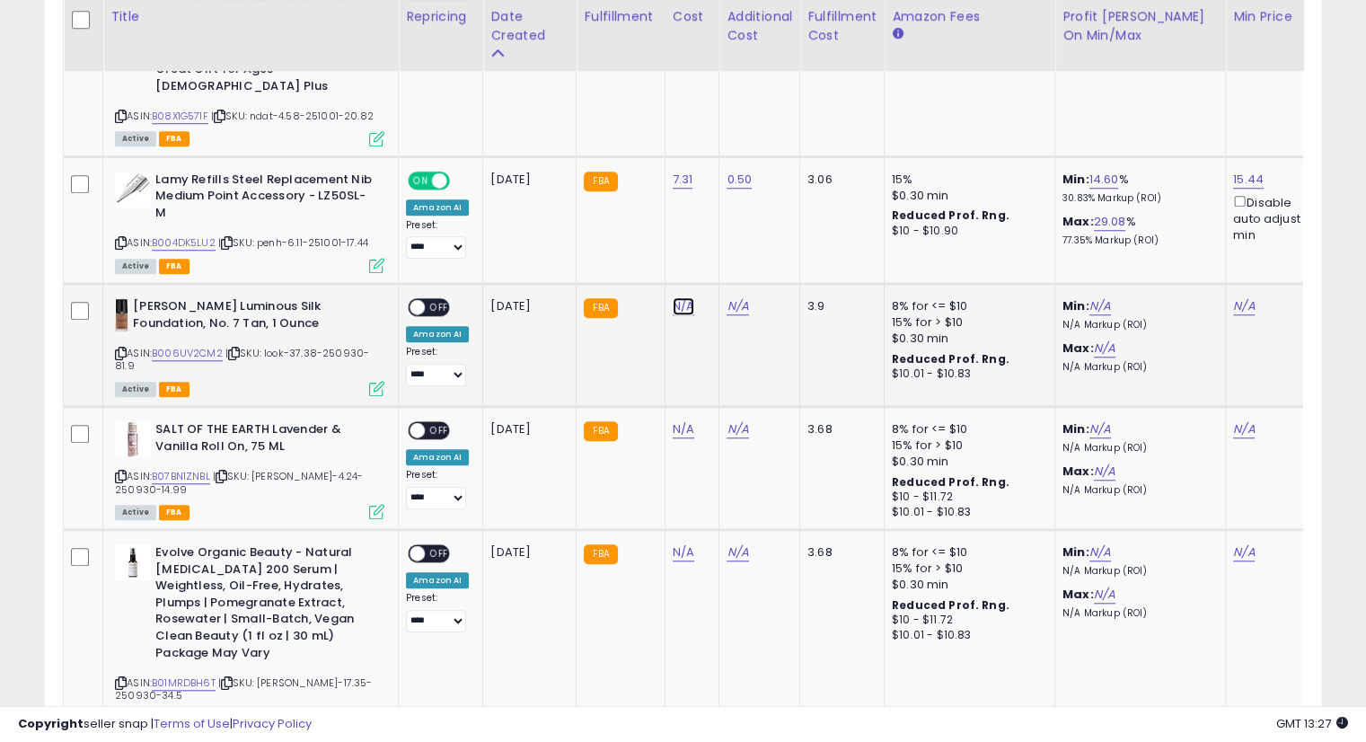
click at [680, 297] on link "N/A" at bounding box center [684, 306] width 22 height 18
click at [235, 349] on icon at bounding box center [234, 354] width 12 height 10
click at [647, 198] on input "number" at bounding box center [626, 194] width 160 height 31
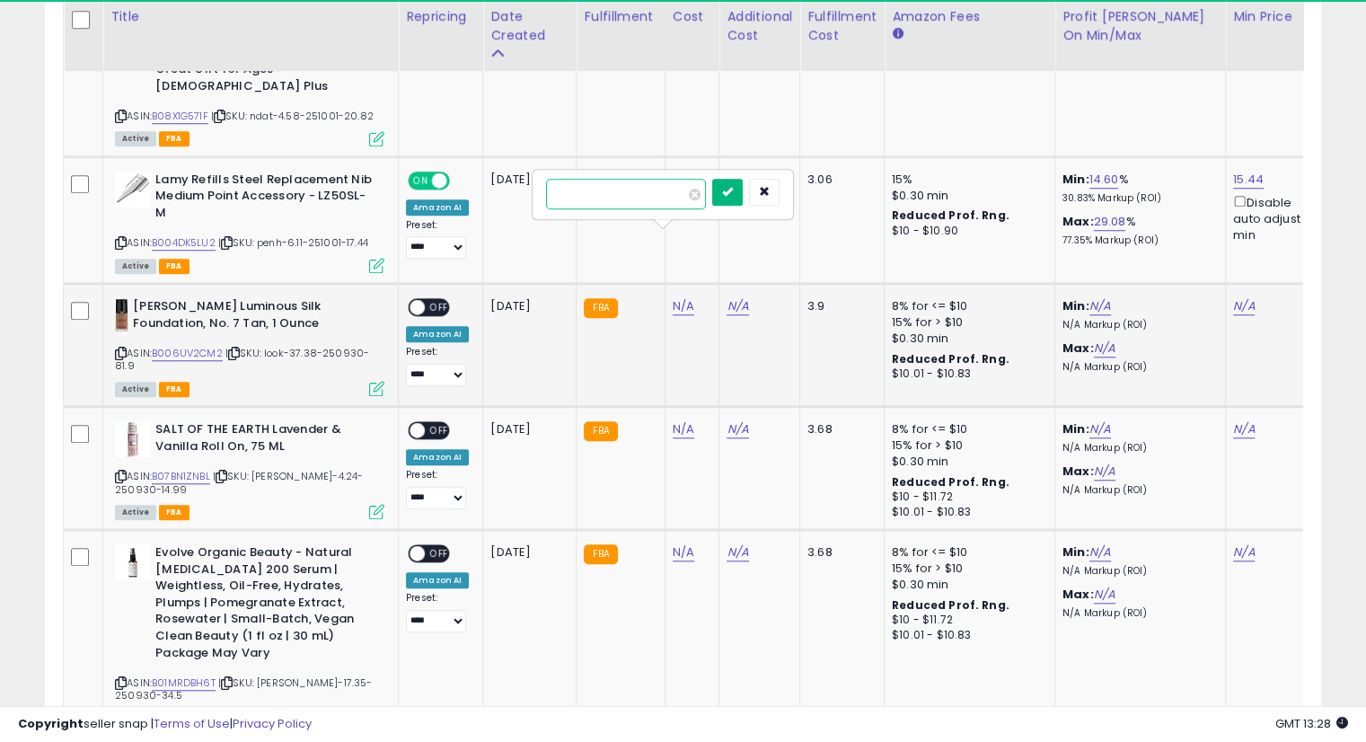
type input "*****"
click at [733, 189] on icon "submit" at bounding box center [727, 191] width 11 height 11
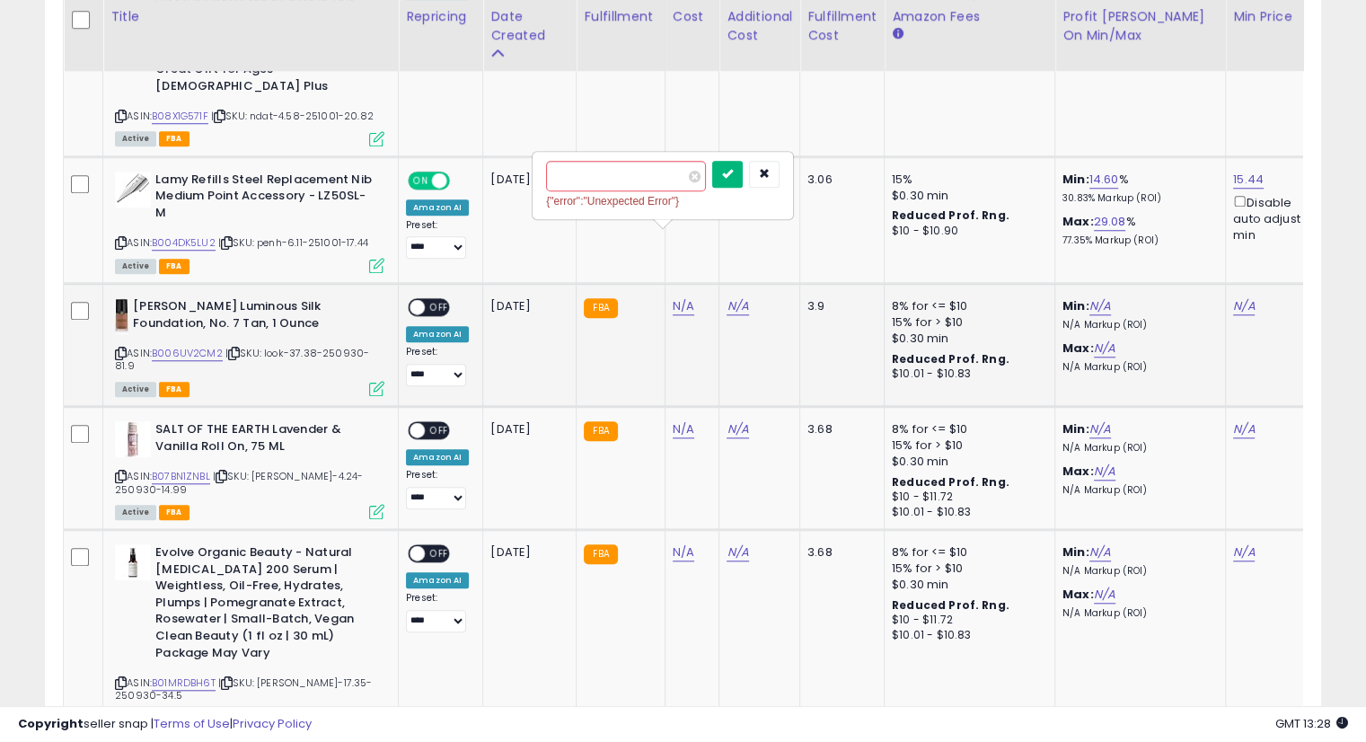
click at [733, 178] on icon "submit" at bounding box center [727, 173] width 11 height 11
click at [730, 297] on link "N/A" at bounding box center [738, 306] width 22 height 18
type input "****"
click at [797, 187] on button "submit" at bounding box center [781, 192] width 31 height 27
click at [787, 177] on icon "submit" at bounding box center [781, 173] width 11 height 11
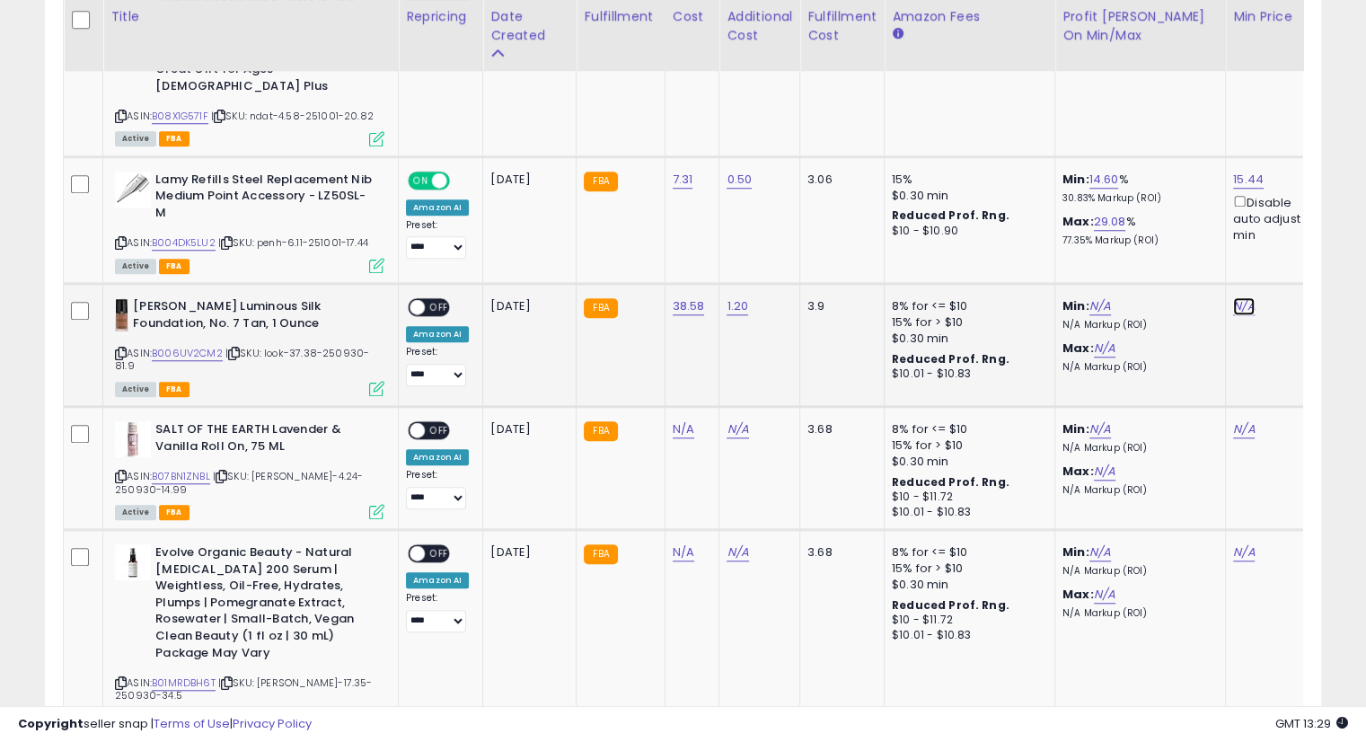
click at [1233, 297] on link "N/A" at bounding box center [1244, 306] width 22 height 18
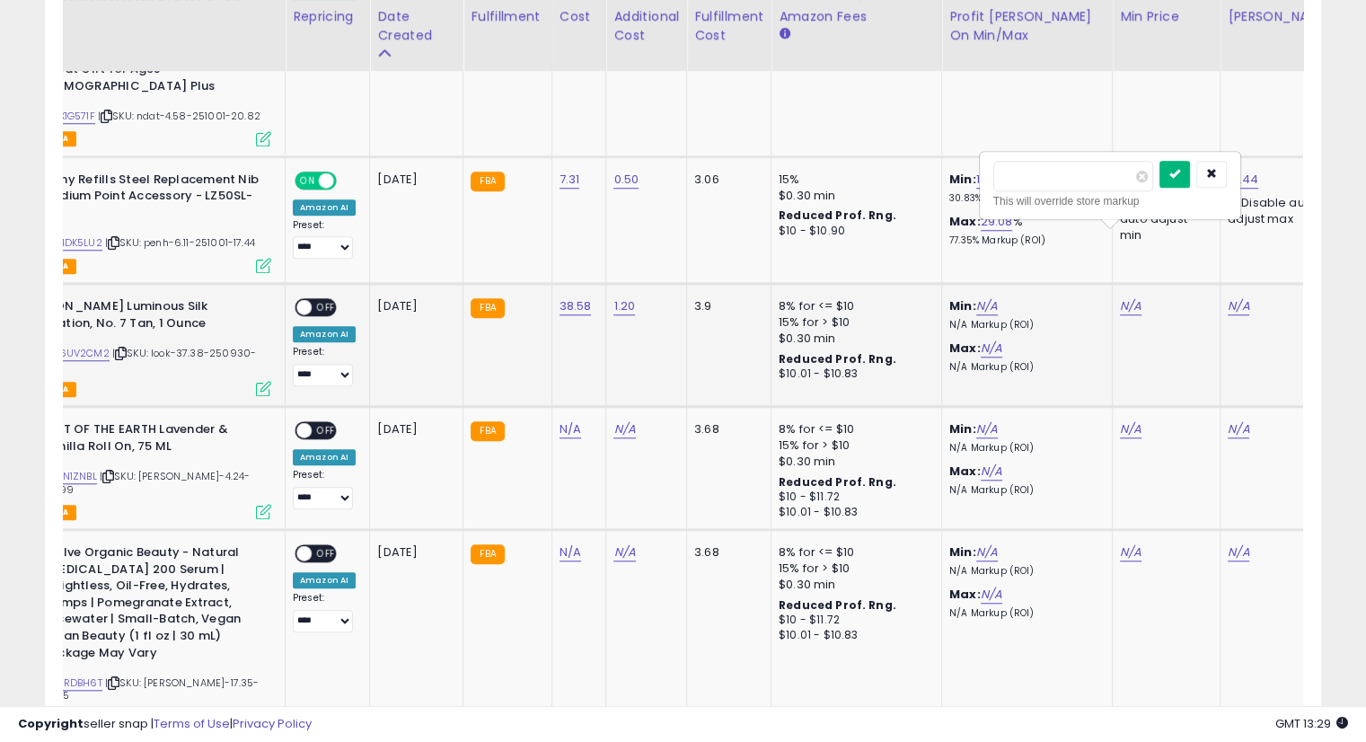
type input "****"
click at [1180, 170] on icon "submit" at bounding box center [1175, 173] width 11 height 11
click at [1231, 297] on link "N/A" at bounding box center [1239, 306] width 22 height 18
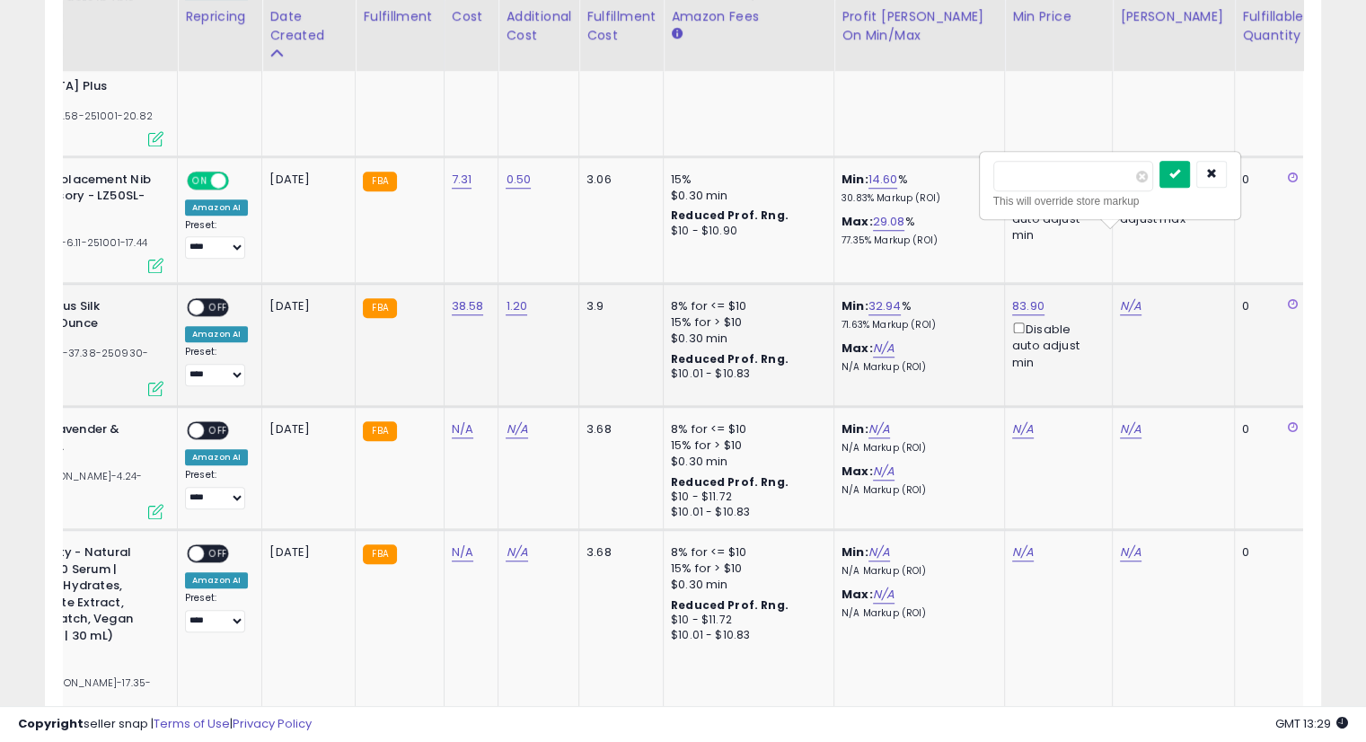
type input "*****"
click at [1180, 168] on icon "submit" at bounding box center [1175, 173] width 11 height 11
click at [1021, 297] on link "83.90" at bounding box center [1028, 306] width 32 height 18
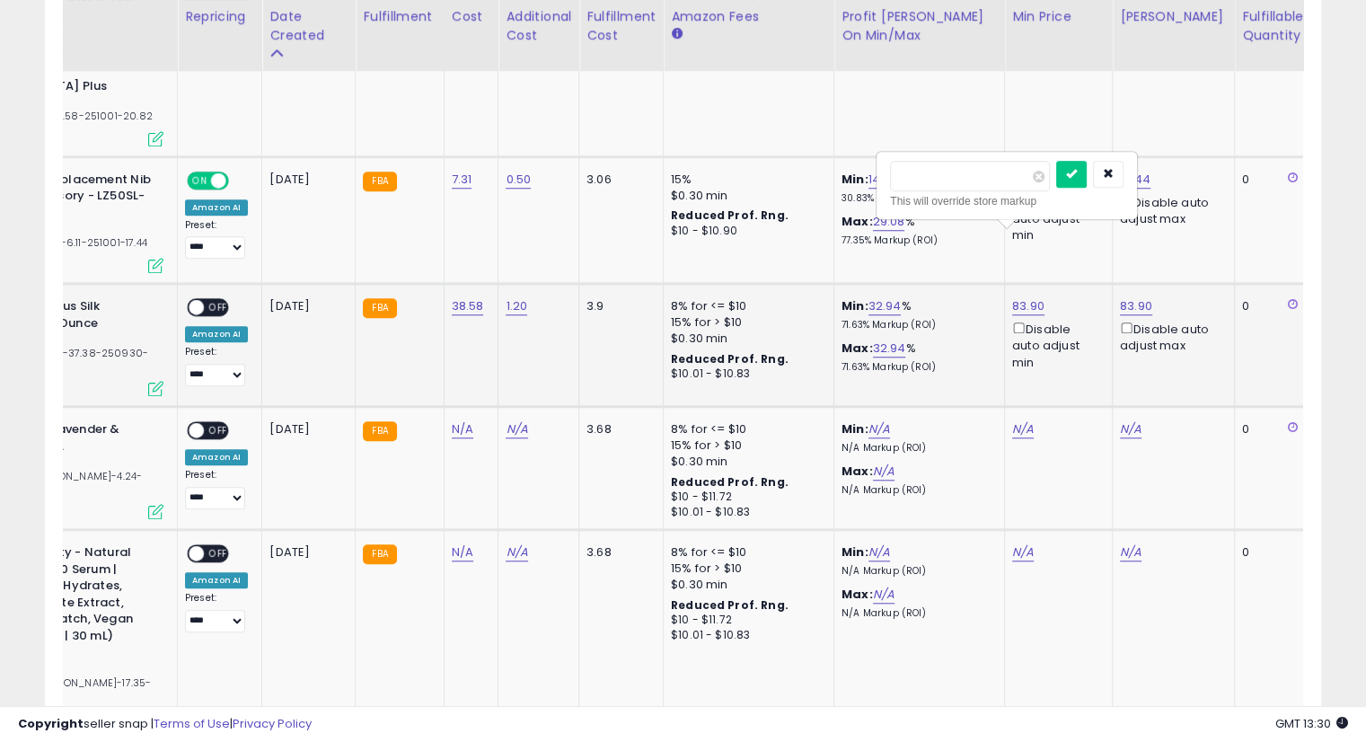
type input "*"
click at [1009, 172] on input "number" at bounding box center [970, 176] width 160 height 31
type input "****"
click at [1087, 169] on button "submit" at bounding box center [1072, 174] width 31 height 27
click at [217, 300] on span "OFF" at bounding box center [218, 307] width 29 height 15
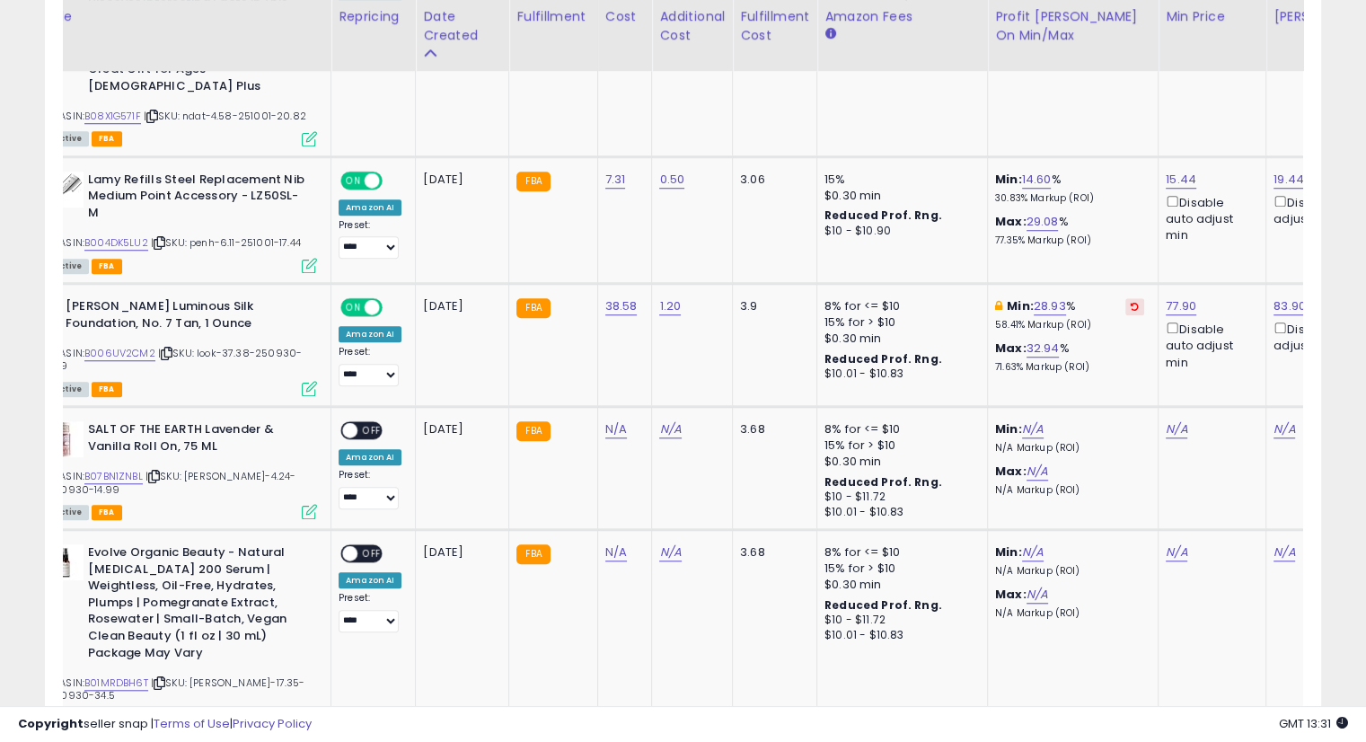
scroll to position [0, 36]
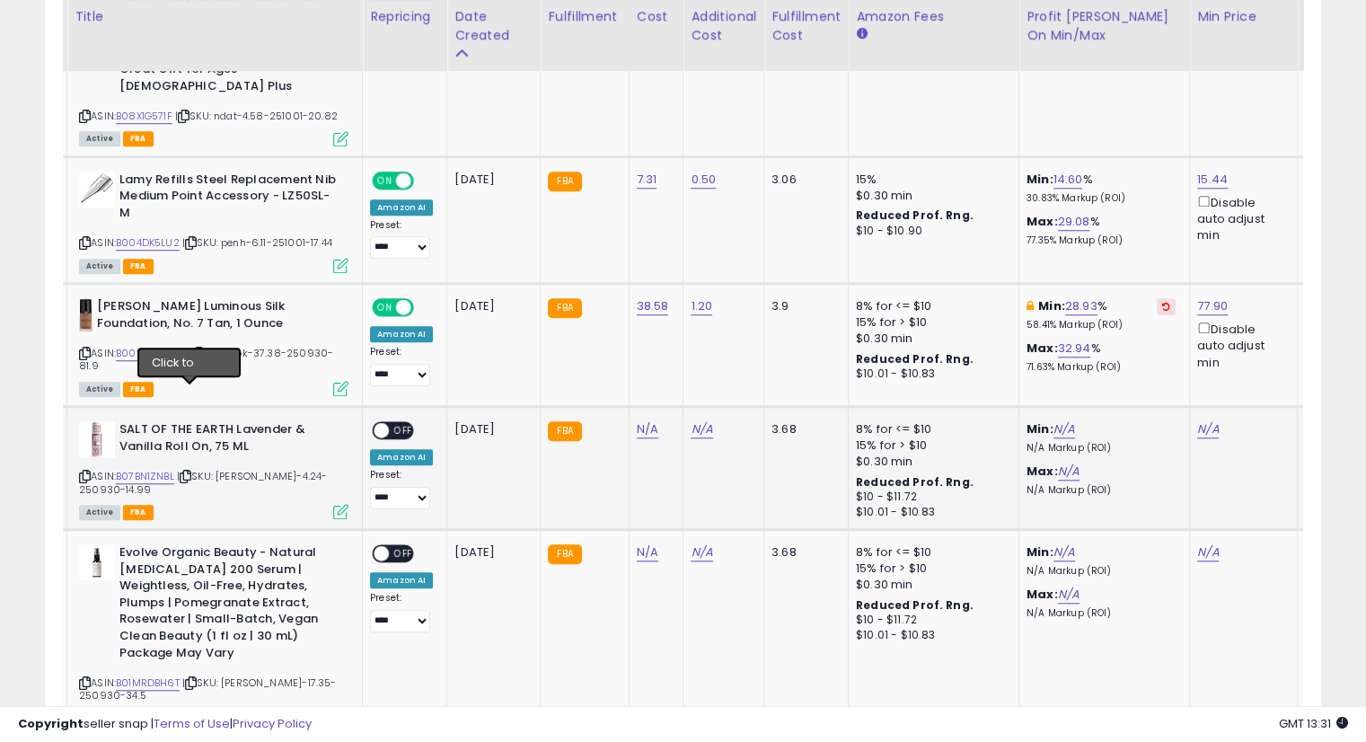
click at [190, 472] on icon at bounding box center [186, 477] width 12 height 10
click at [640, 420] on link "N/A" at bounding box center [648, 429] width 22 height 18
type input "****"
click at [697, 303] on icon "submit" at bounding box center [691, 301] width 11 height 11
click at [707, 290] on button "submit" at bounding box center [691, 284] width 31 height 27
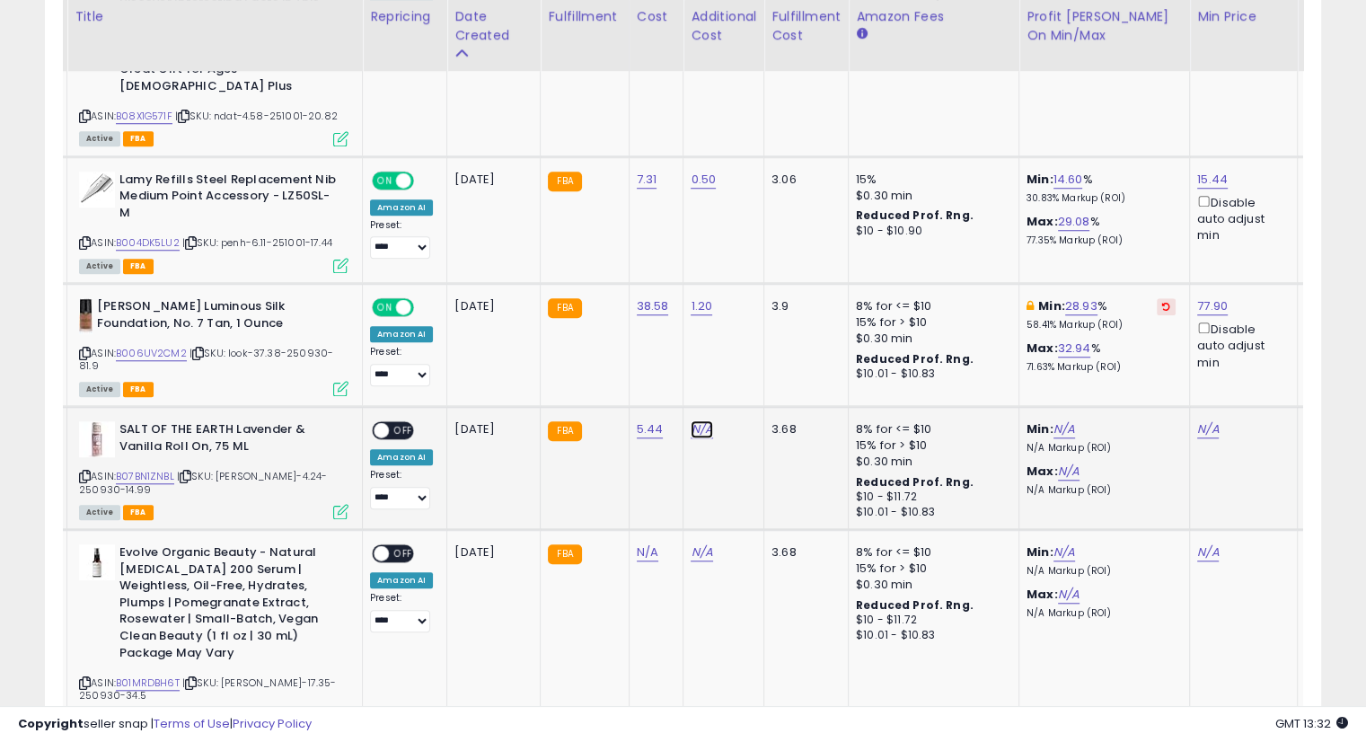
click at [703, 420] on link "N/A" at bounding box center [702, 429] width 22 height 18
type input "****"
click at [751, 303] on icon "submit" at bounding box center [745, 301] width 11 height 11
click at [761, 294] on button "submit" at bounding box center [745, 284] width 31 height 27
click at [1198, 420] on link "N/A" at bounding box center [1209, 429] width 22 height 18
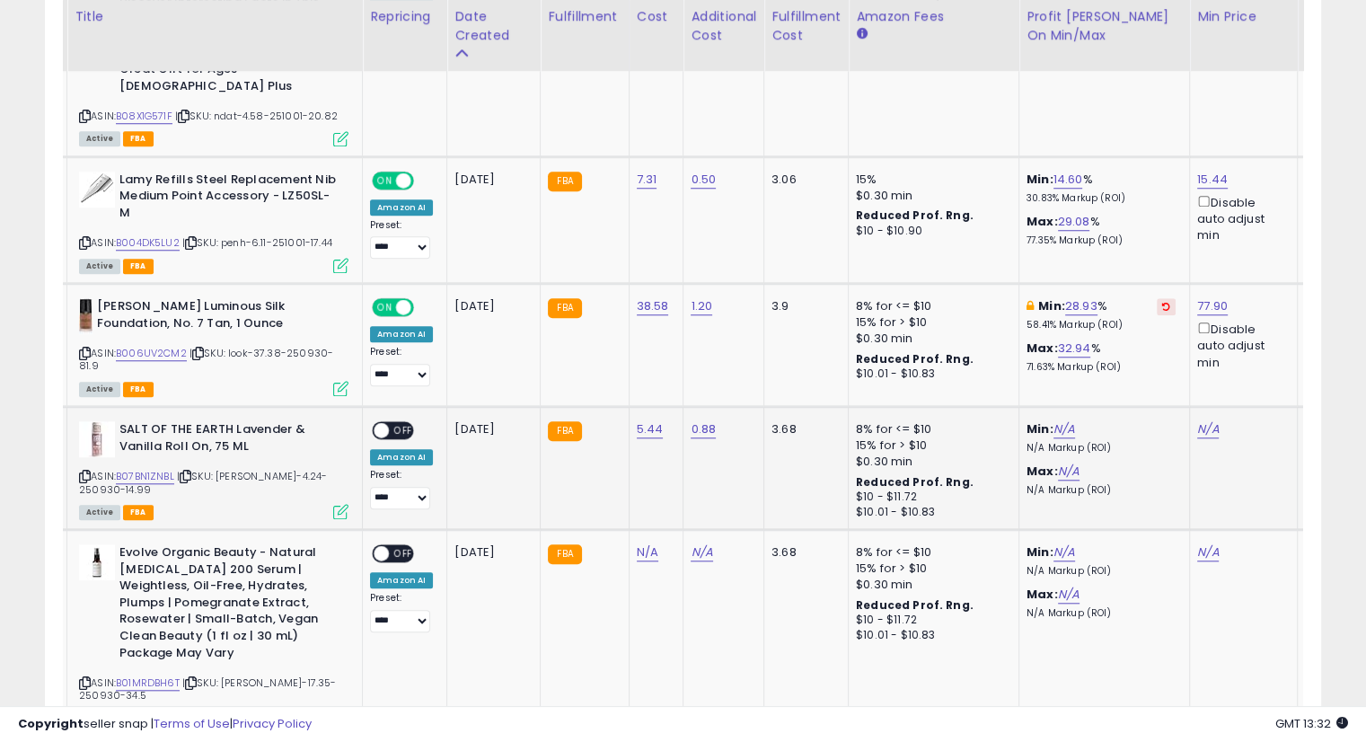
scroll to position [0, 113]
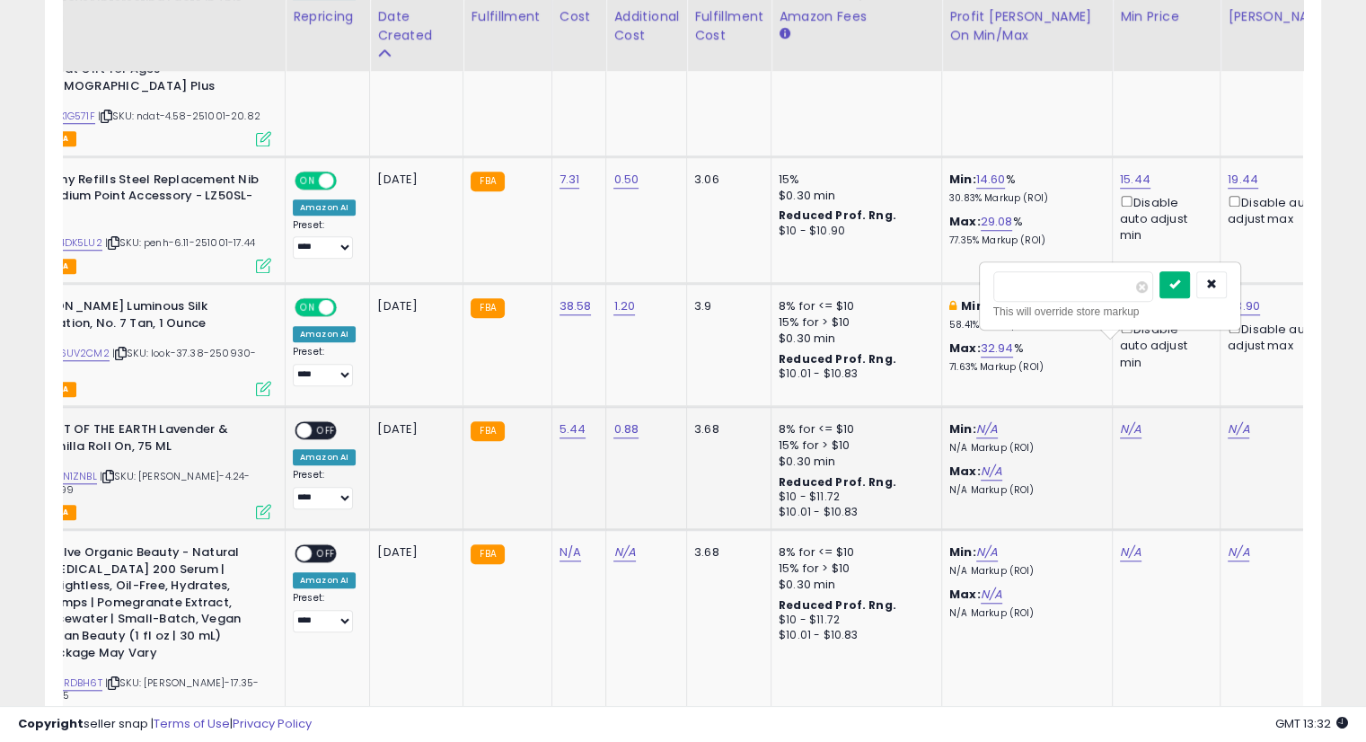
type input "*****"
click at [1180, 278] on icon "submit" at bounding box center [1175, 283] width 11 height 11
click at [1228, 420] on link "N/A" at bounding box center [1239, 429] width 22 height 18
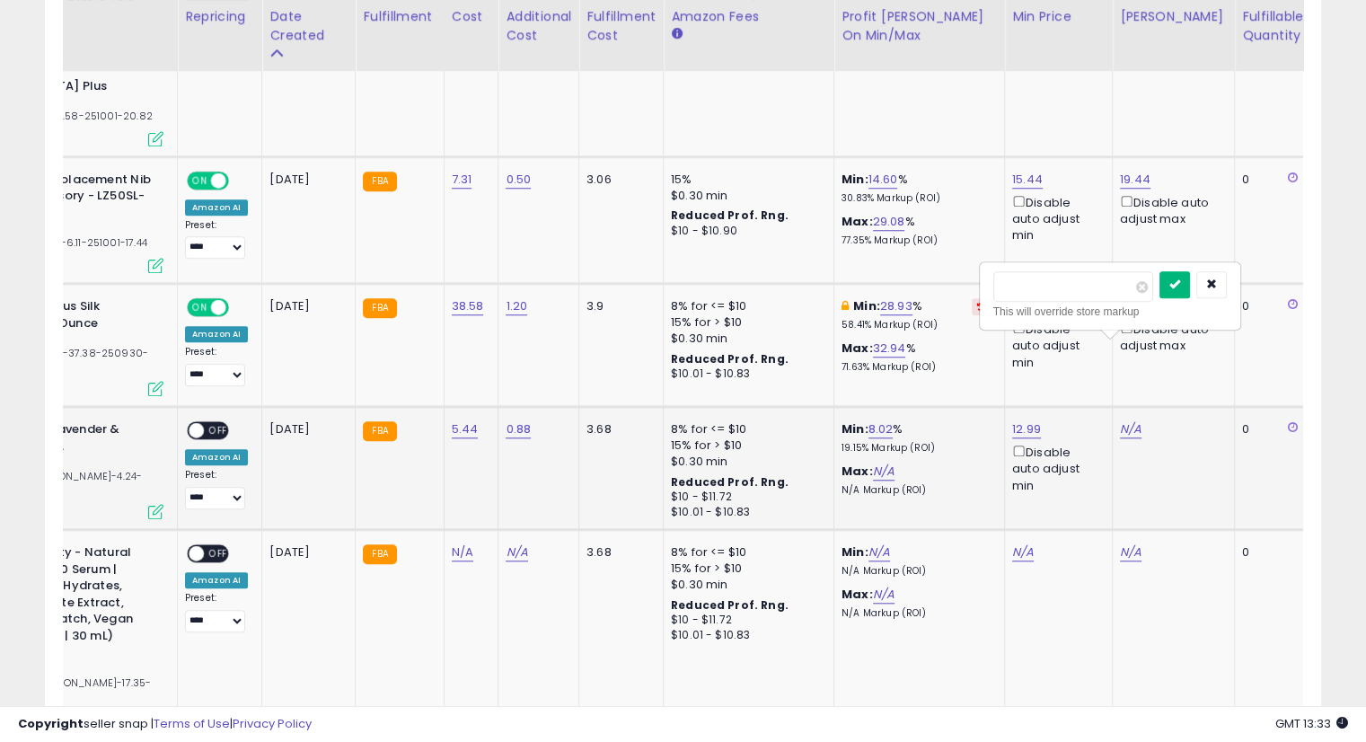
type input "*****"
click at [1180, 278] on icon "submit" at bounding box center [1175, 283] width 11 height 11
click at [207, 423] on span "OFF" at bounding box center [218, 430] width 29 height 15
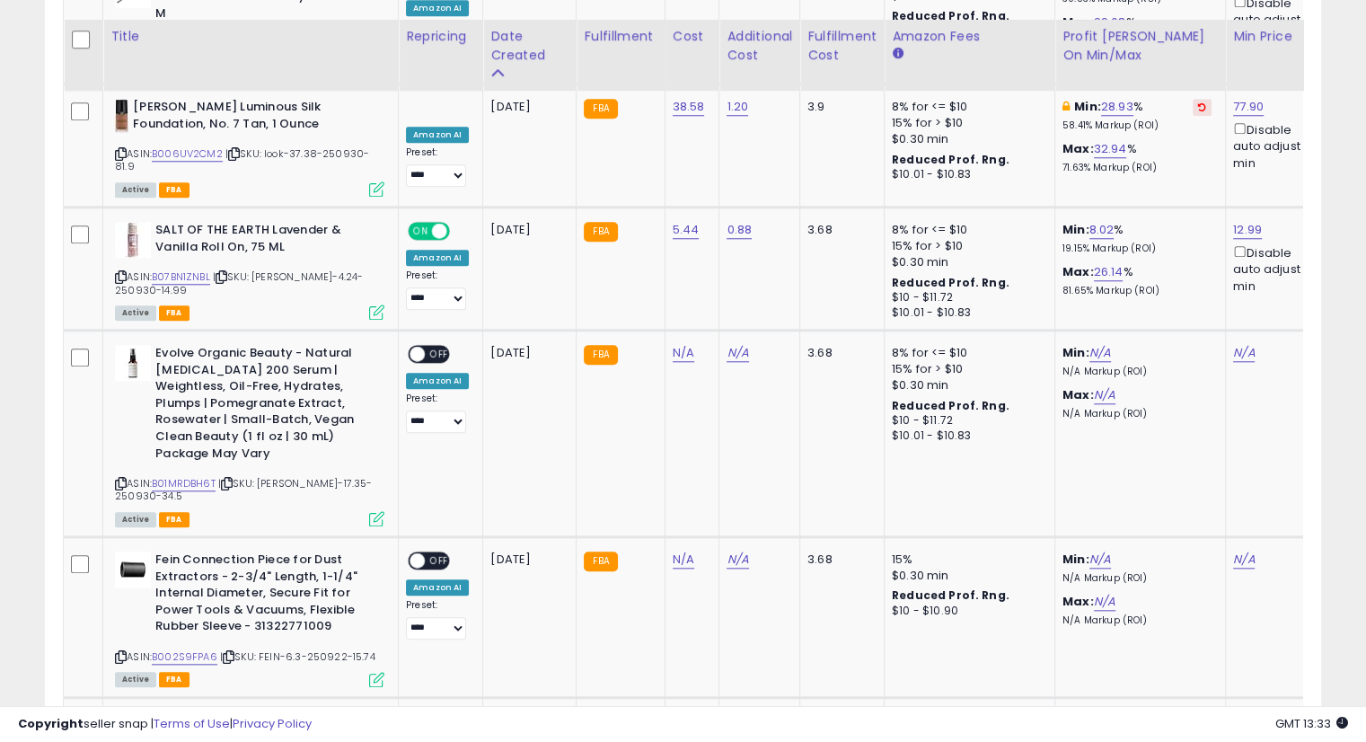
scroll to position [1699, 0]
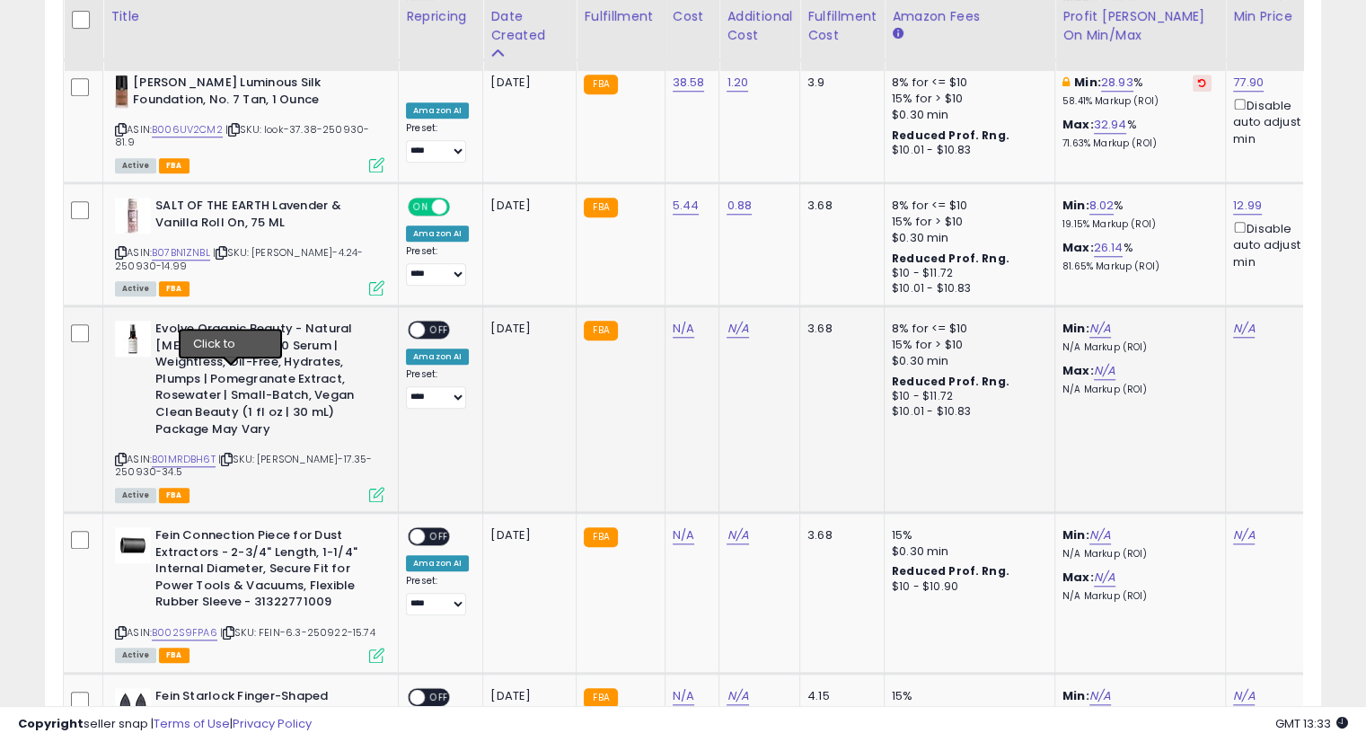
click at [233, 455] on icon at bounding box center [227, 460] width 12 height 10
click at [673, 320] on link "N/A" at bounding box center [684, 329] width 22 height 18
type input "*****"
click at [743, 194] on button "submit" at bounding box center [727, 200] width 31 height 27
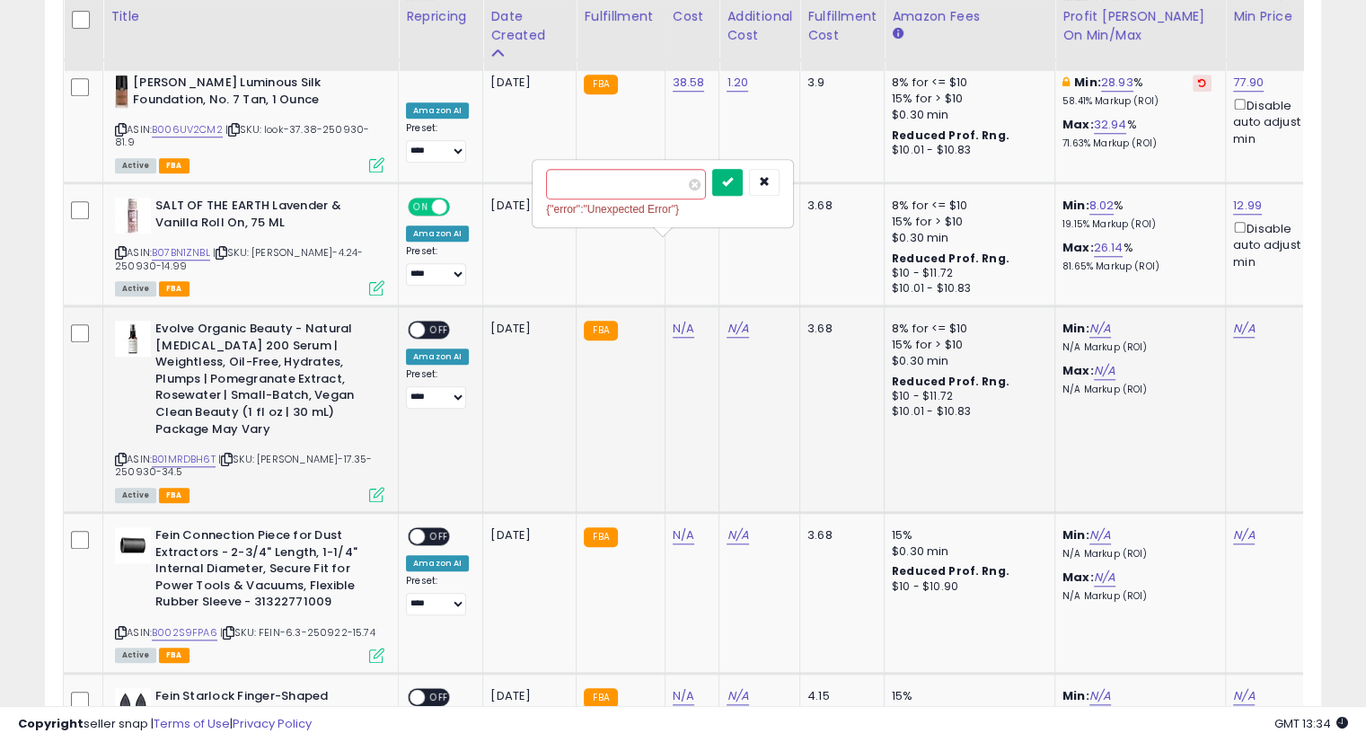
click at [743, 177] on button "submit" at bounding box center [727, 182] width 31 height 27
drag, startPoint x: 733, startPoint y: 249, endPoint x: 777, endPoint y: 263, distance: 46.3
click at [733, 320] on link "N/A" at bounding box center [738, 329] width 22 height 18
type input "****"
click at [787, 202] on icon "submit" at bounding box center [781, 199] width 11 height 11
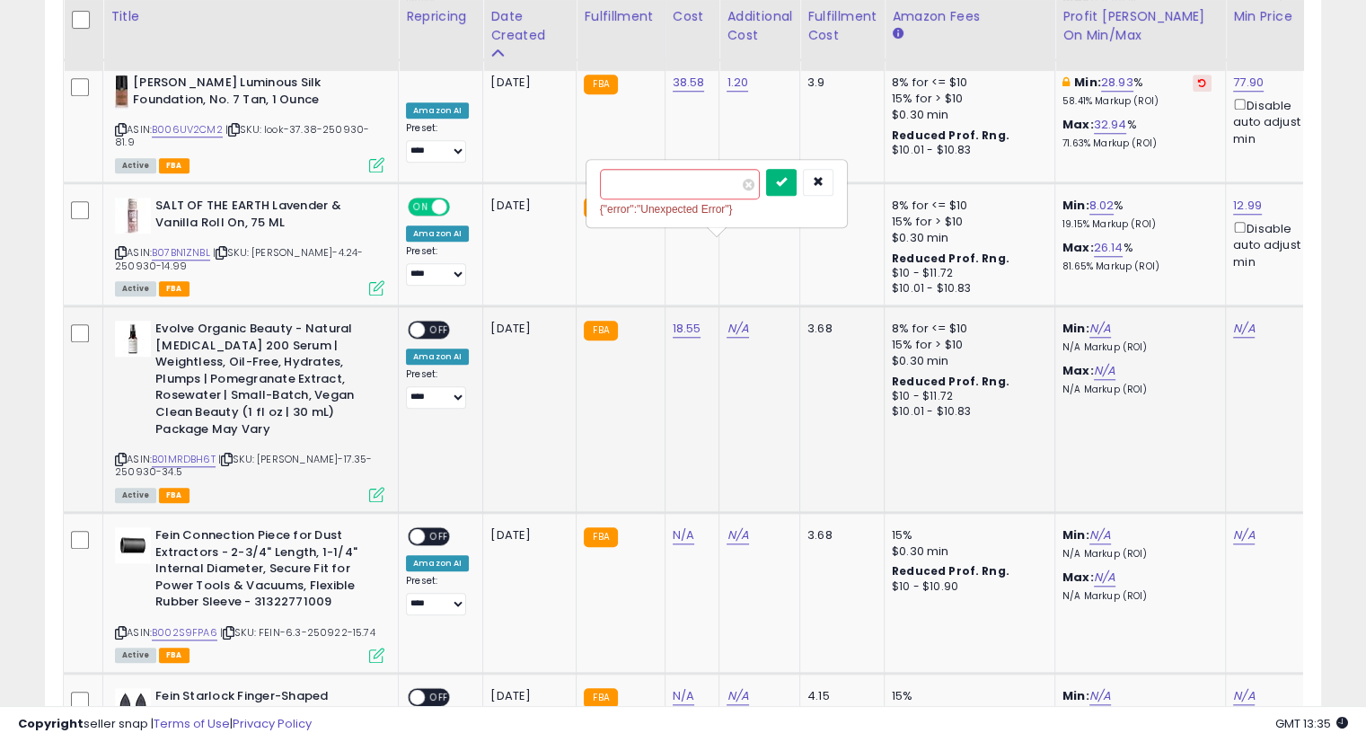
drag, startPoint x: 798, startPoint y: 170, endPoint x: 809, endPoint y: 177, distance: 13.7
click at [797, 171] on button "submit" at bounding box center [781, 182] width 31 height 27
drag, startPoint x: 901, startPoint y: 326, endPoint x: 877, endPoint y: 314, distance: 27.3
click at [885, 314] on td "8% for <= $10 15% for > $10 $0.30 min Reduced Prof. Rng. $10 - $11.72 $10.01 - …" at bounding box center [970, 409] width 171 height 207
click at [1245, 320] on link "N/A" at bounding box center [1244, 329] width 22 height 18
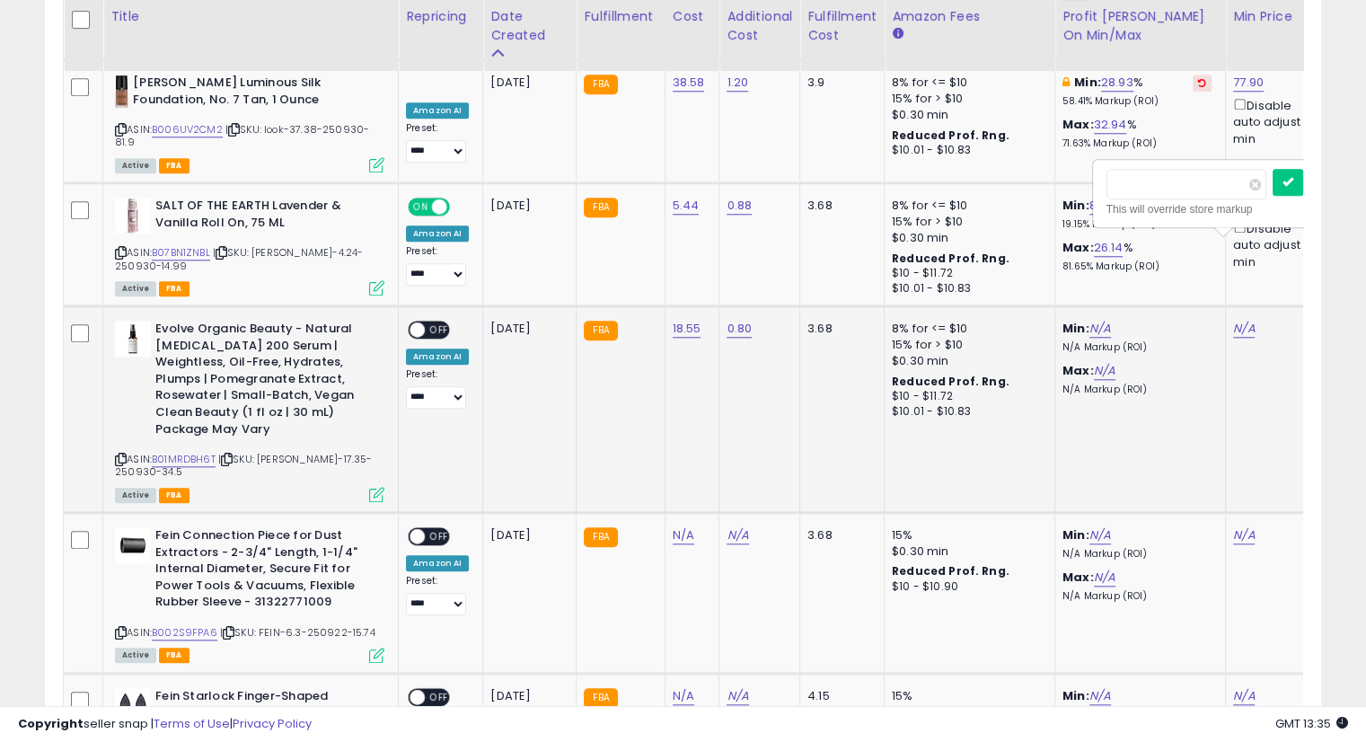
scroll to position [0, 113]
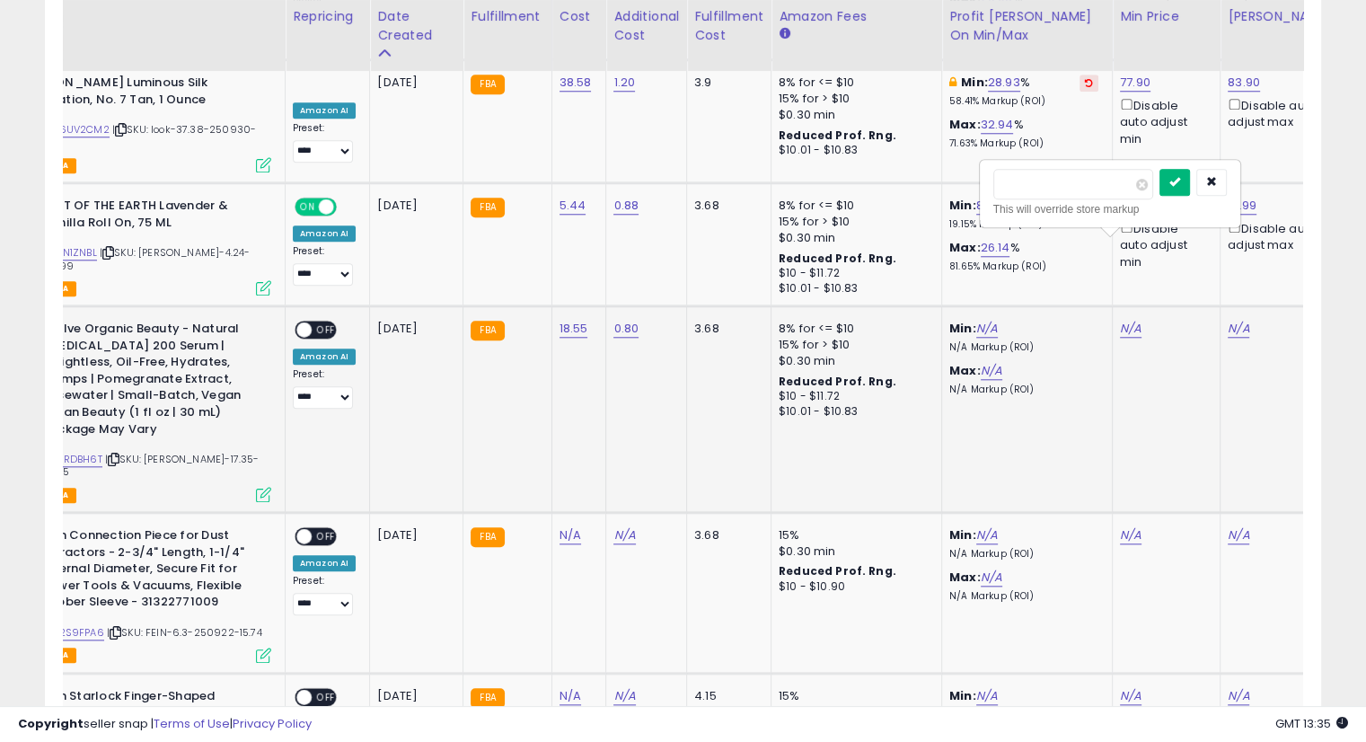
type input "****"
click at [1180, 176] on icon "submit" at bounding box center [1175, 181] width 11 height 11
click at [1234, 320] on link "N/A" at bounding box center [1239, 329] width 22 height 18
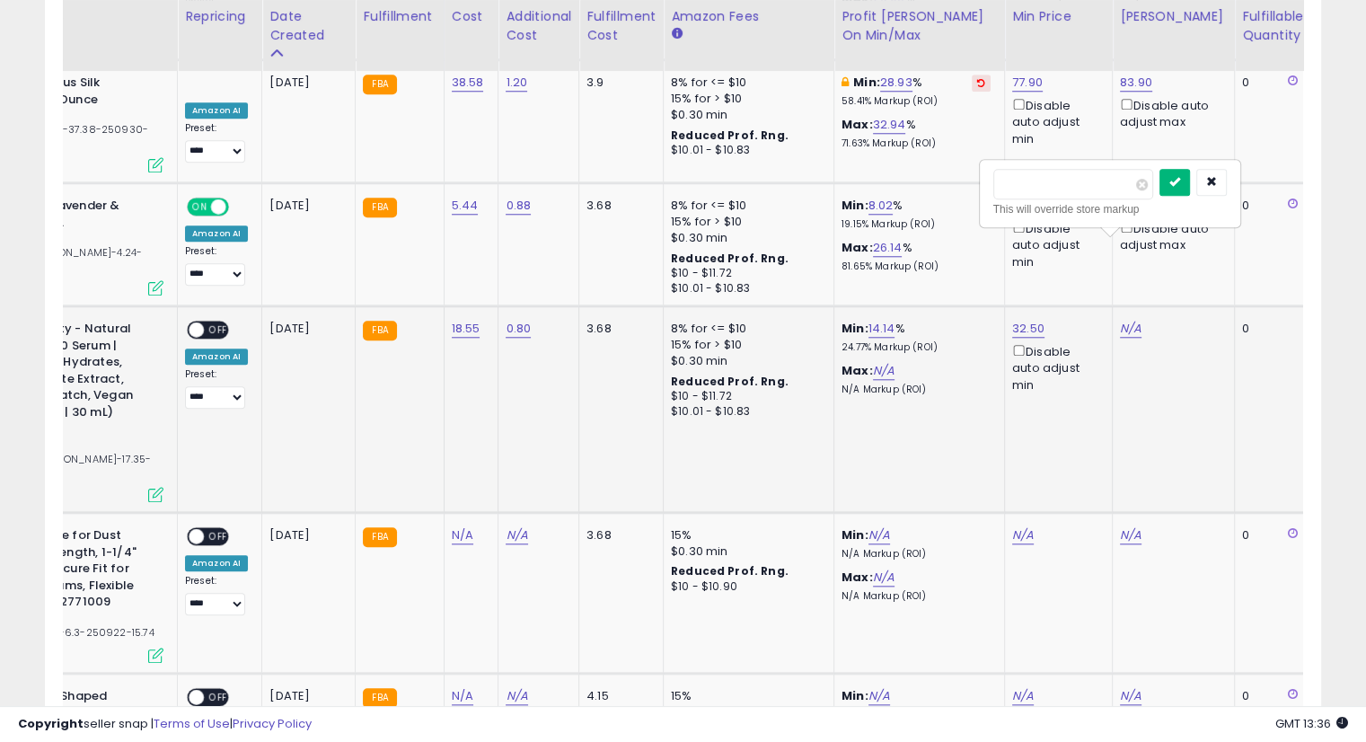
type input "****"
click at [1180, 187] on icon "submit" at bounding box center [1175, 181] width 11 height 11
click at [216, 323] on span "OFF" at bounding box center [218, 330] width 29 height 15
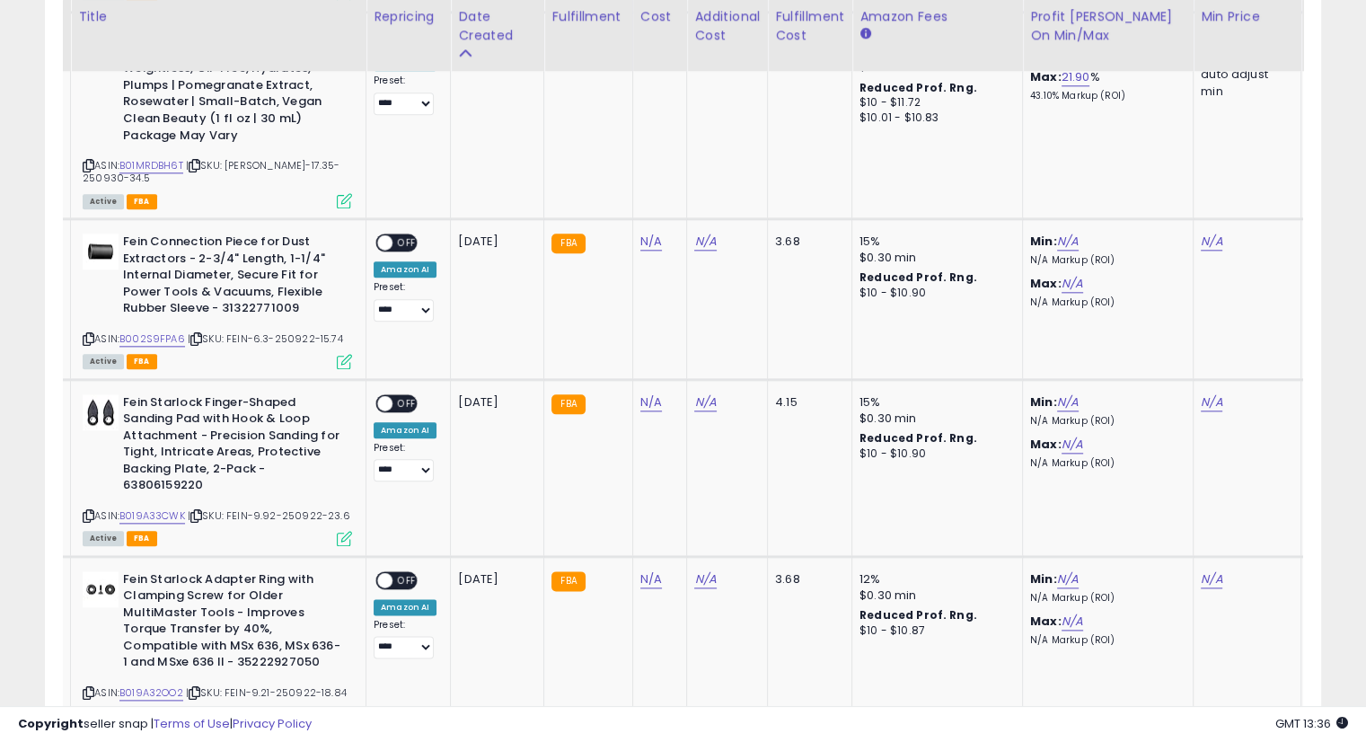
scroll to position [2012, 0]
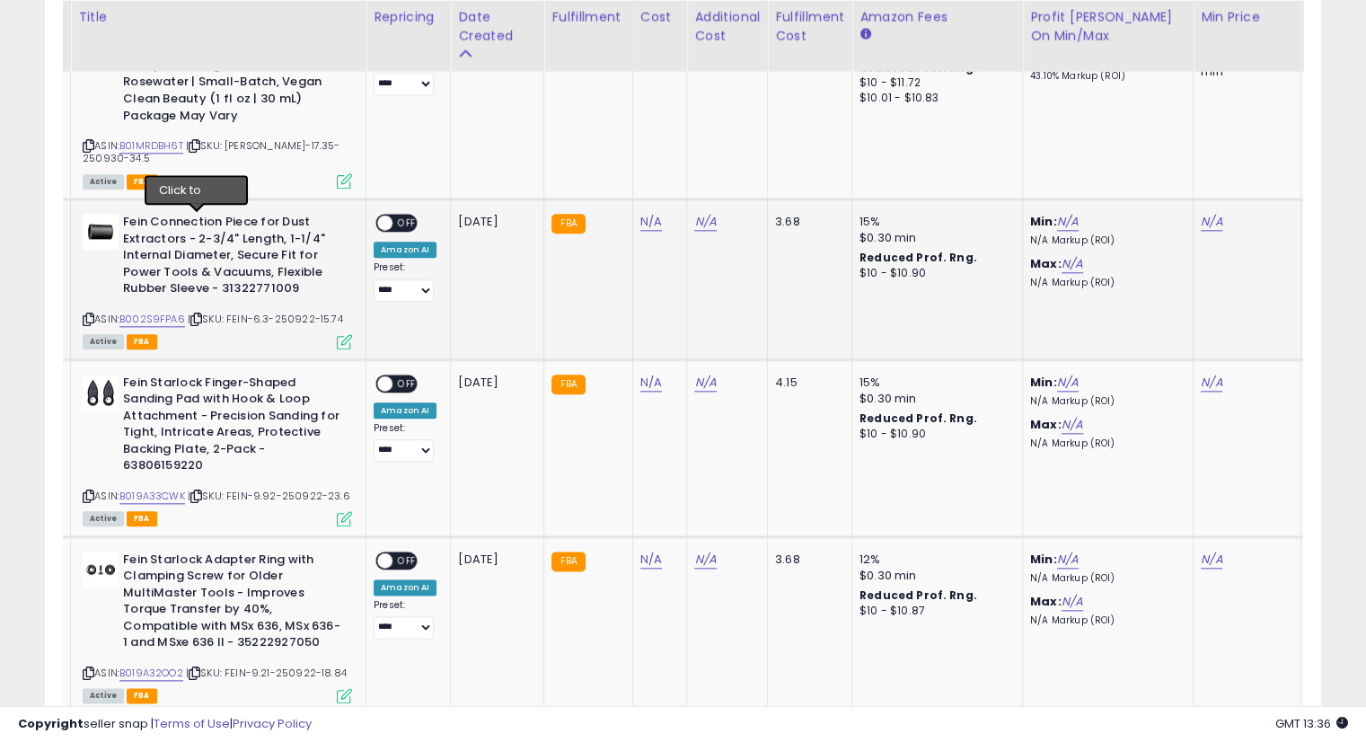
click at [198, 314] on icon at bounding box center [196, 319] width 12 height 10
click at [241, 252] on td "Fein Connection Piece for Dust Extractors - 2-3/4" Length, 1-1/4" Internal Diam…" at bounding box center [219, 279] width 296 height 160
click at [195, 314] on icon at bounding box center [196, 319] width 12 height 10
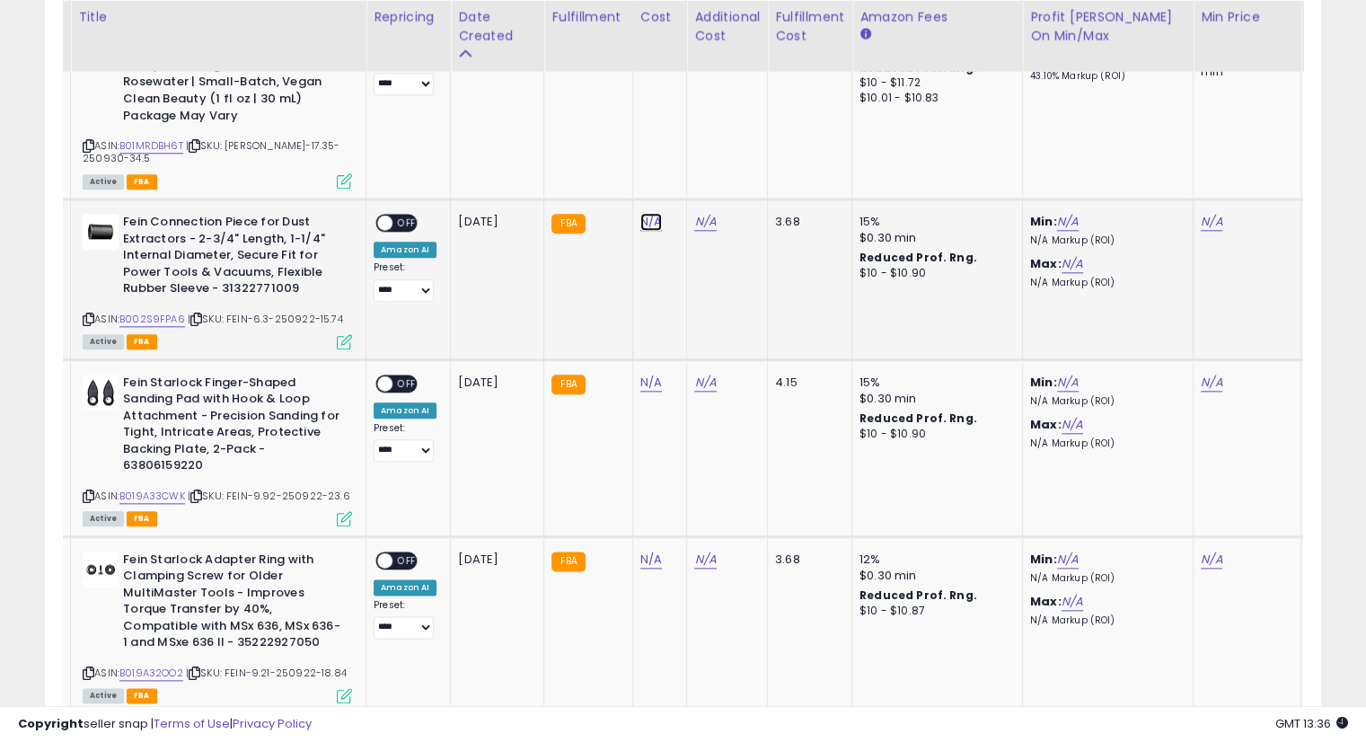
click at [650, 213] on link "N/A" at bounding box center [652, 222] width 22 height 18
type input "***"
click at [711, 79] on button "submit" at bounding box center [695, 80] width 31 height 27
click at [711, 49] on button "submit" at bounding box center [695, 62] width 31 height 27
click at [702, 213] on link "N/A" at bounding box center [705, 222] width 22 height 18
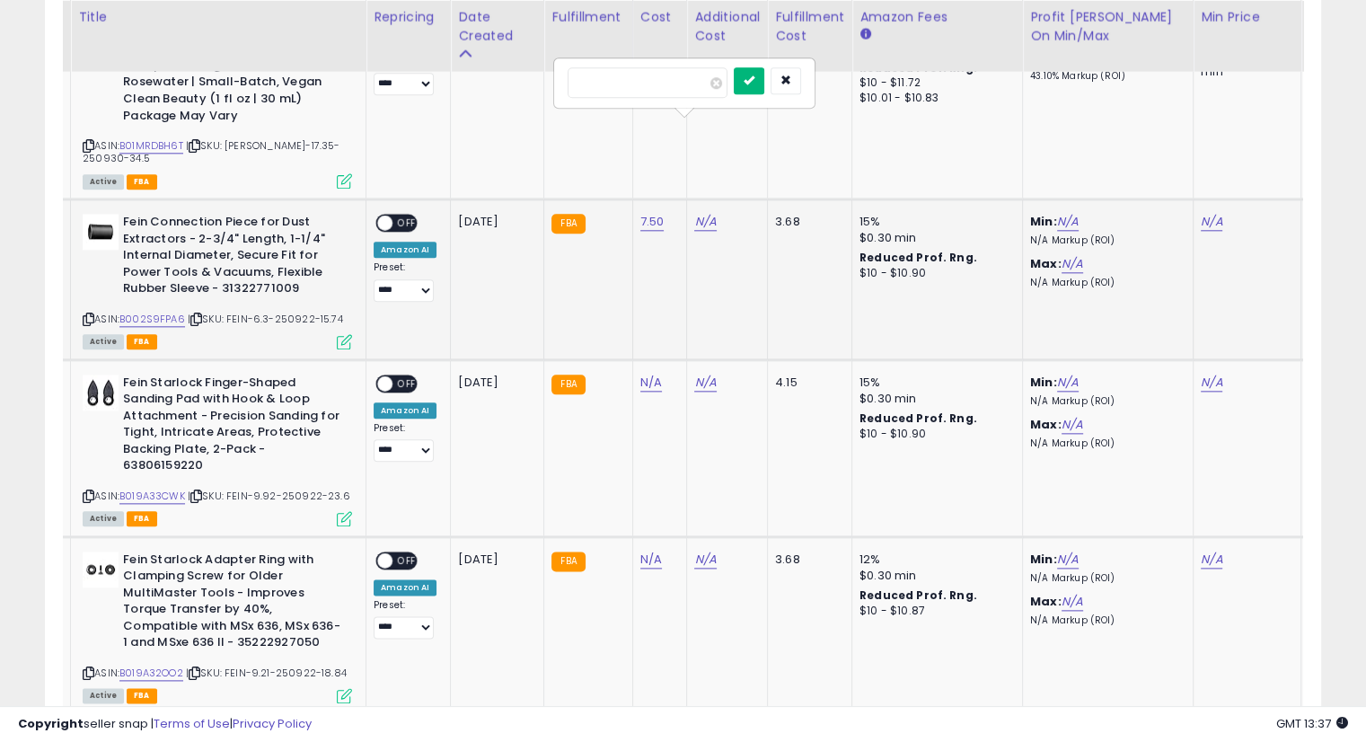
type input "****"
click at [765, 67] on button "submit" at bounding box center [749, 80] width 31 height 27
click at [755, 58] on icon "submit" at bounding box center [749, 62] width 11 height 11
click at [1214, 213] on link "N/A" at bounding box center [1212, 222] width 22 height 18
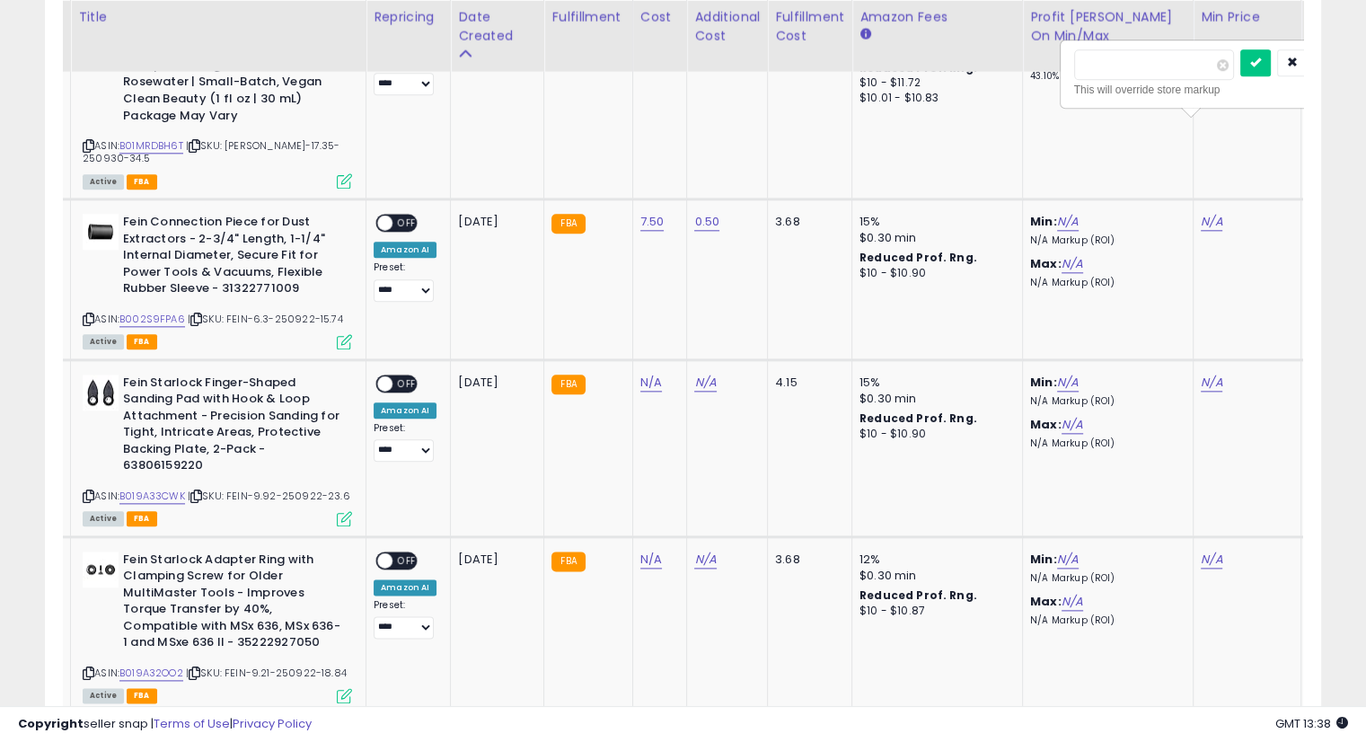
scroll to position [0, 113]
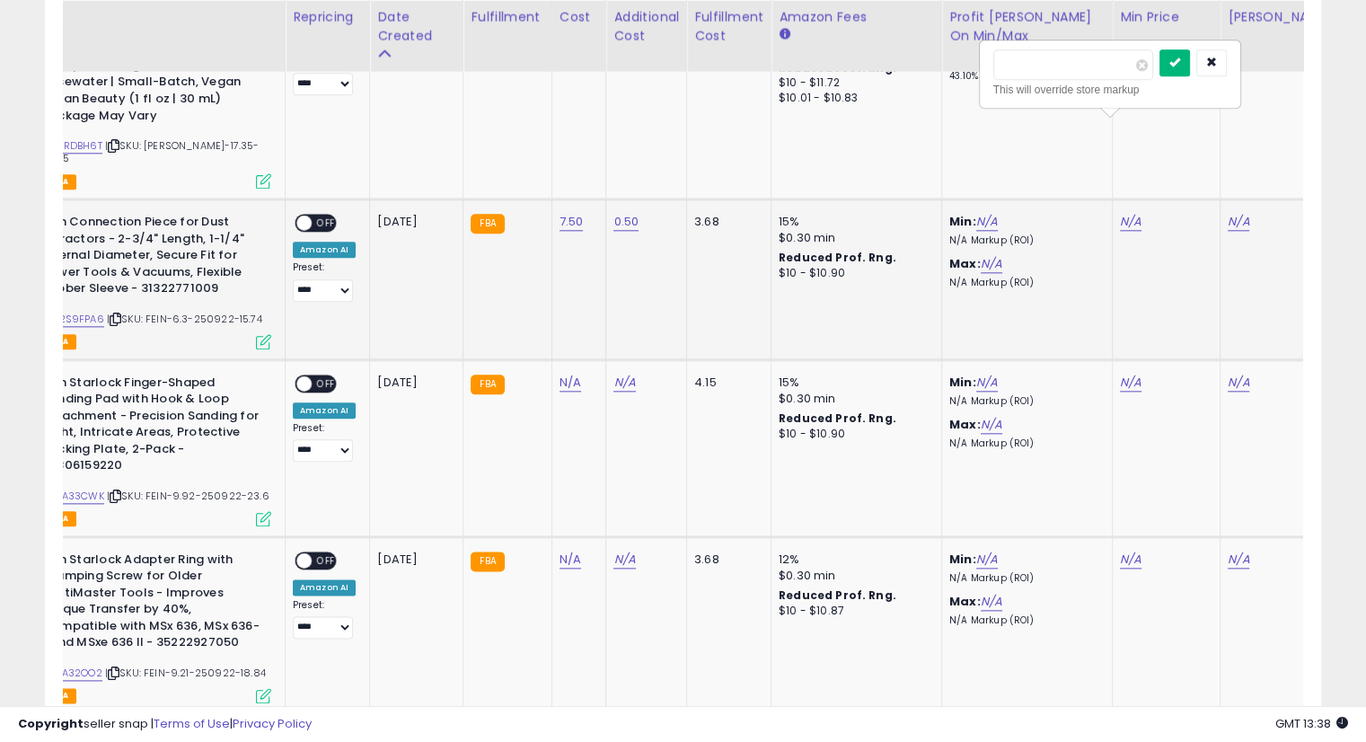
type input "*****"
click at [1190, 62] on button "submit" at bounding box center [1175, 62] width 31 height 27
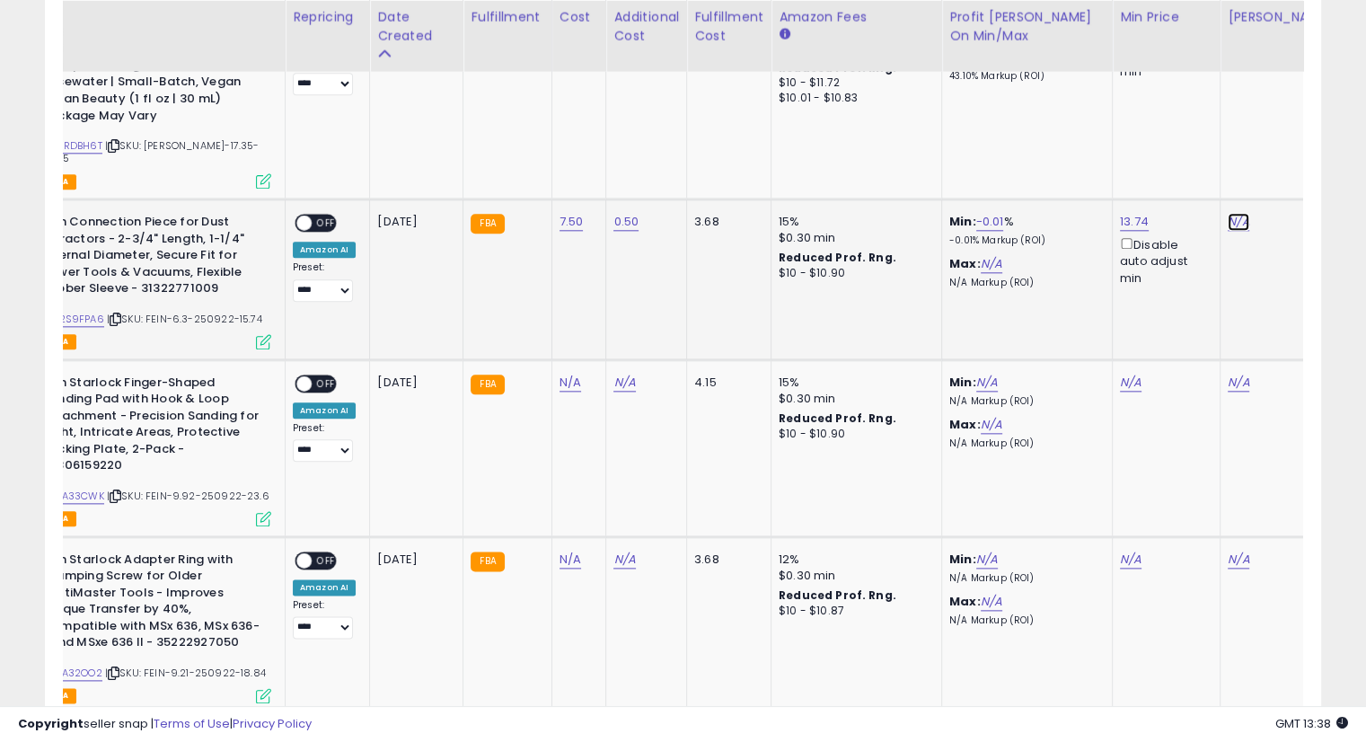
click at [1231, 213] on link "N/A" at bounding box center [1239, 222] width 22 height 18
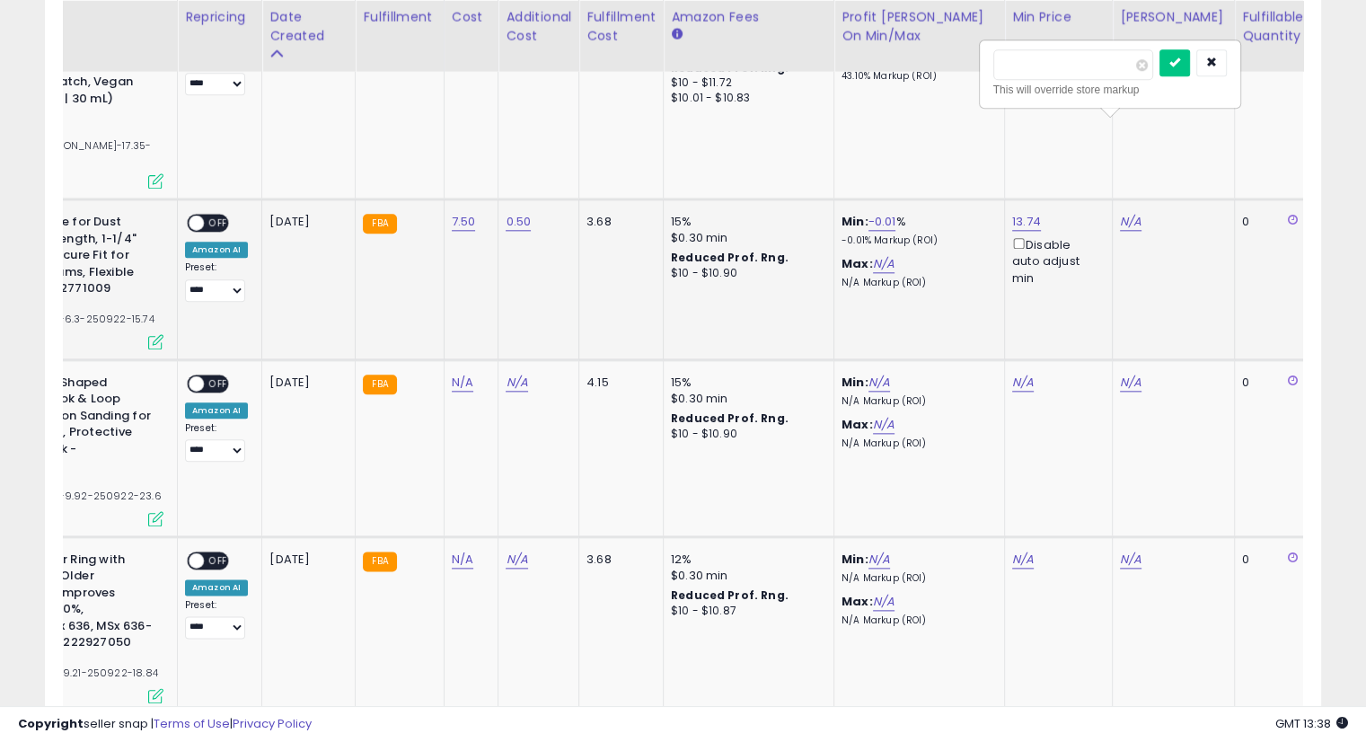
type input "*"
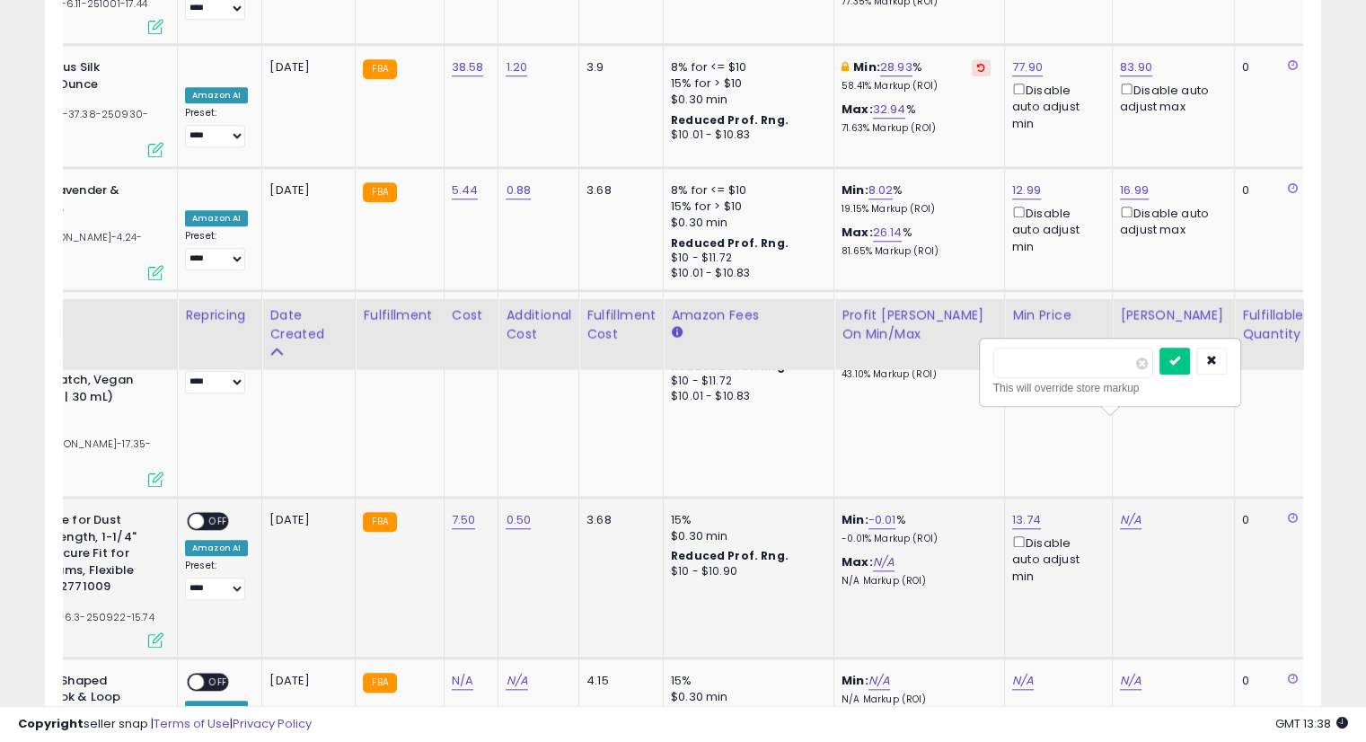
scroll to position [1713, 0]
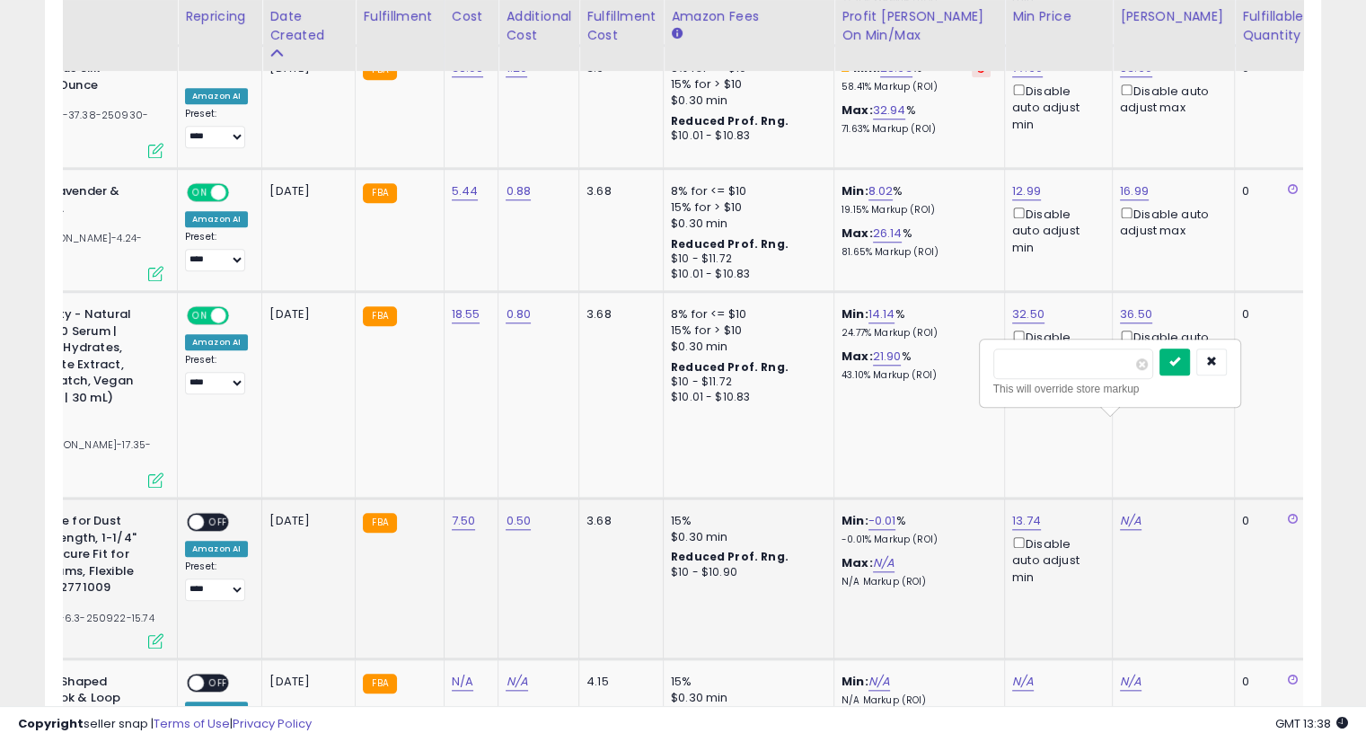
type input "*****"
click at [1190, 364] on button "submit" at bounding box center [1175, 362] width 31 height 27
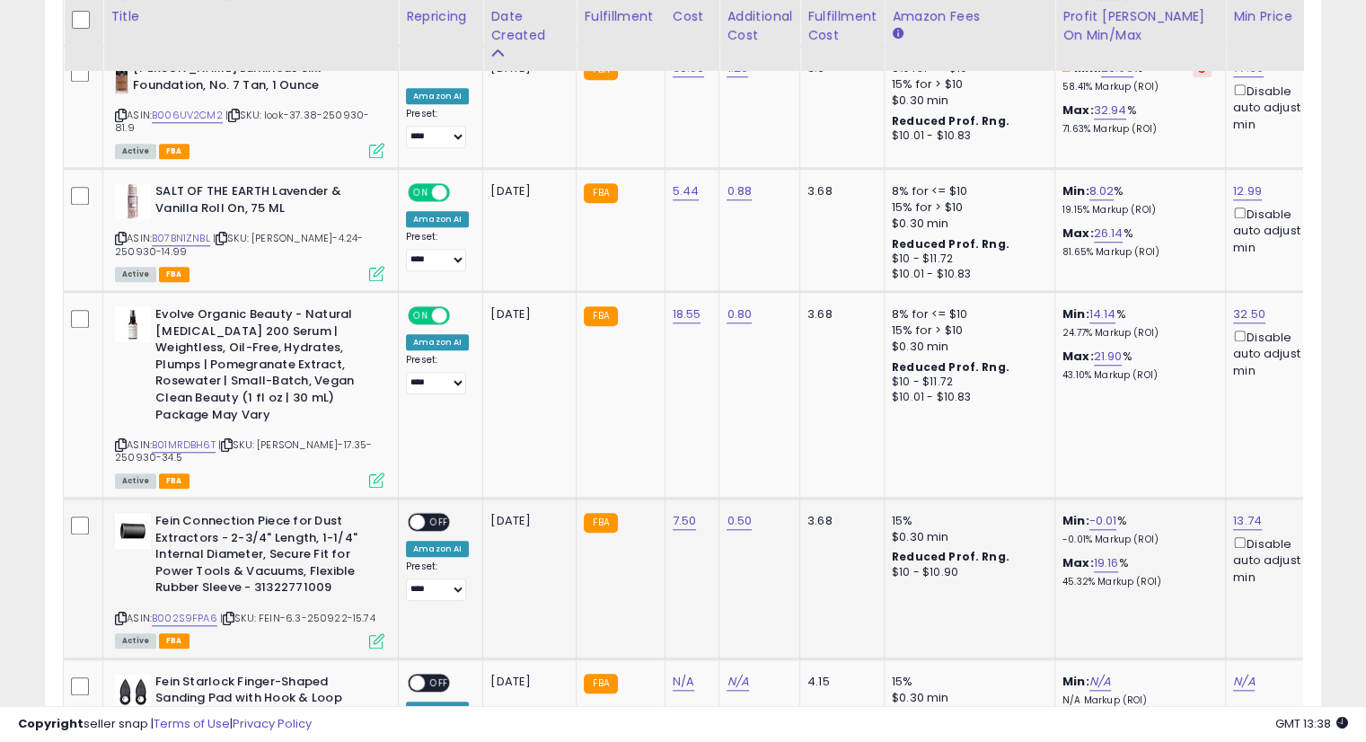
click at [432, 515] on span "OFF" at bounding box center [439, 522] width 29 height 15
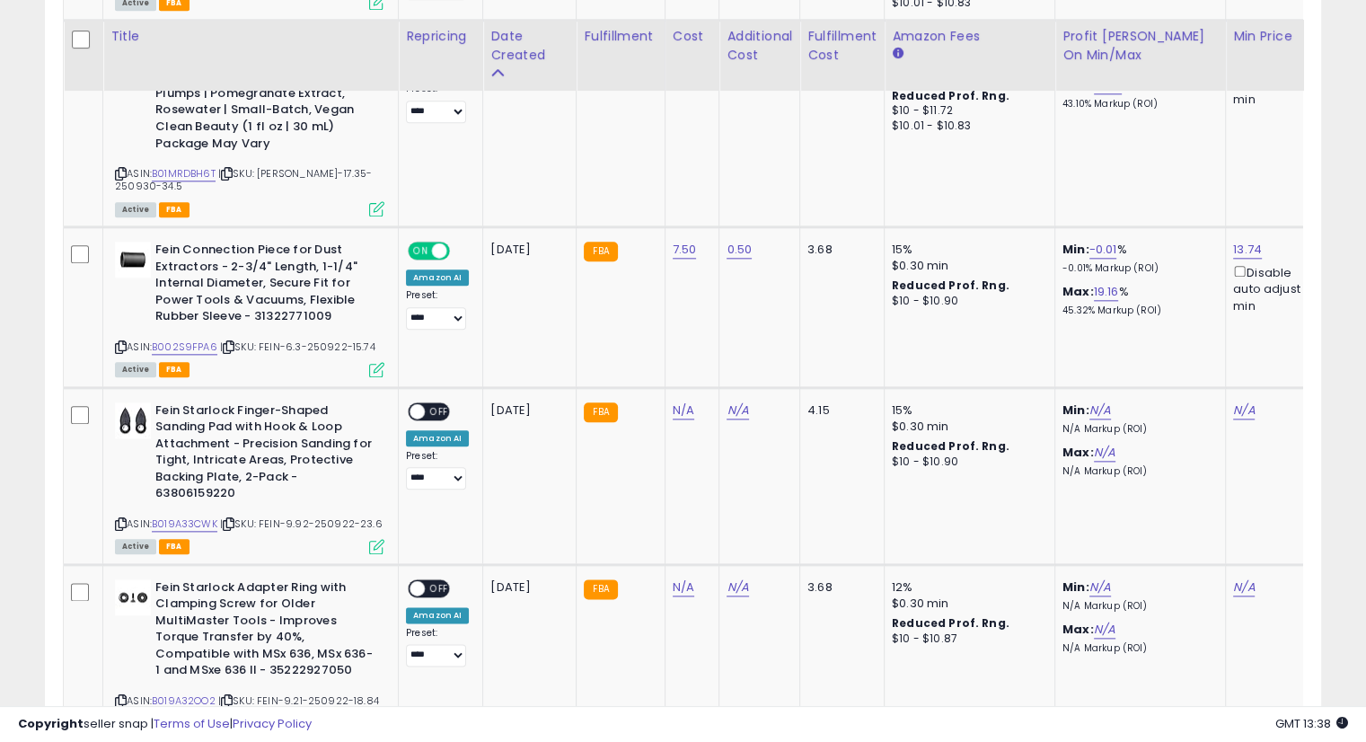
scroll to position [2016, 0]
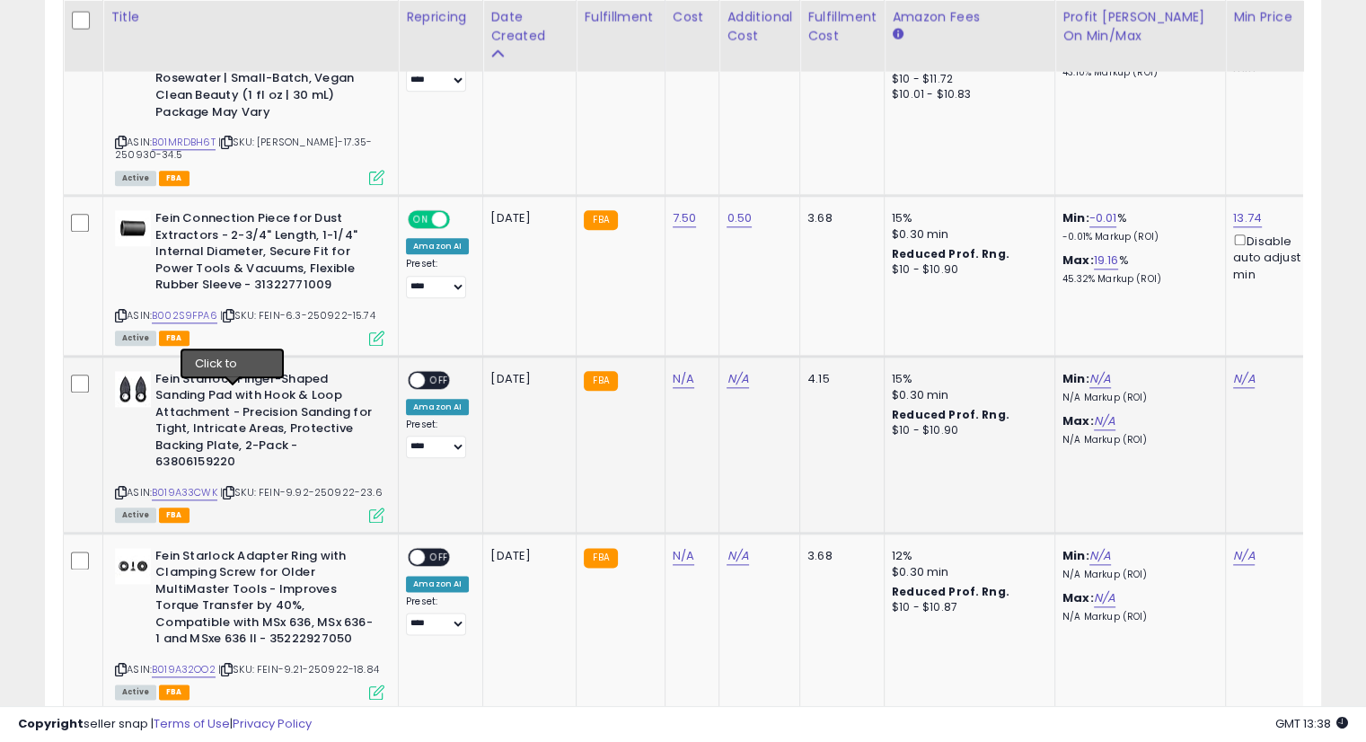
click at [231, 488] on icon at bounding box center [229, 493] width 12 height 10
click at [1251, 371] on div "N/A" at bounding box center [1276, 379] width 86 height 16
click at [1240, 370] on link "N/A" at bounding box center [1244, 379] width 22 height 18
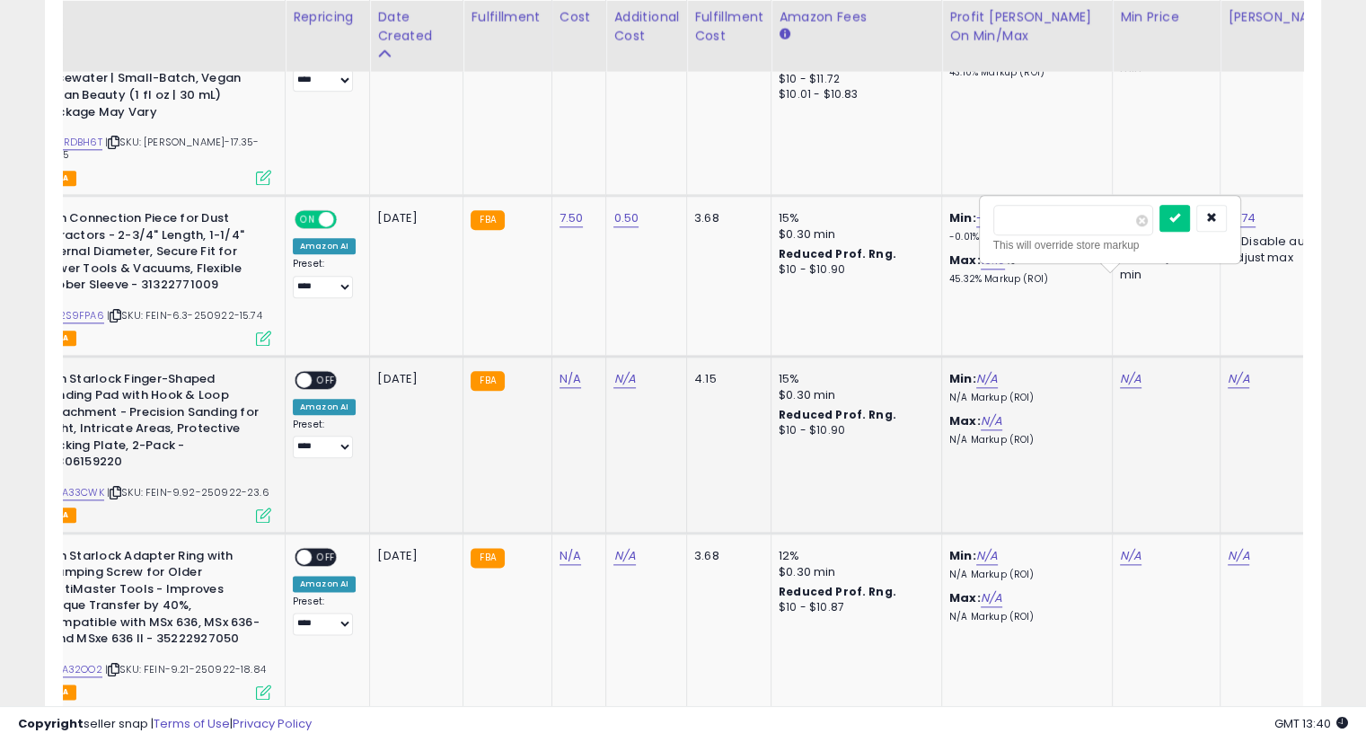
type input "****"
click at [1204, 197] on div "**** This will override store markup" at bounding box center [1110, 230] width 259 height 66
click at [1190, 208] on button "submit" at bounding box center [1175, 218] width 31 height 27
click at [1239, 370] on link "N/A" at bounding box center [1239, 379] width 22 height 18
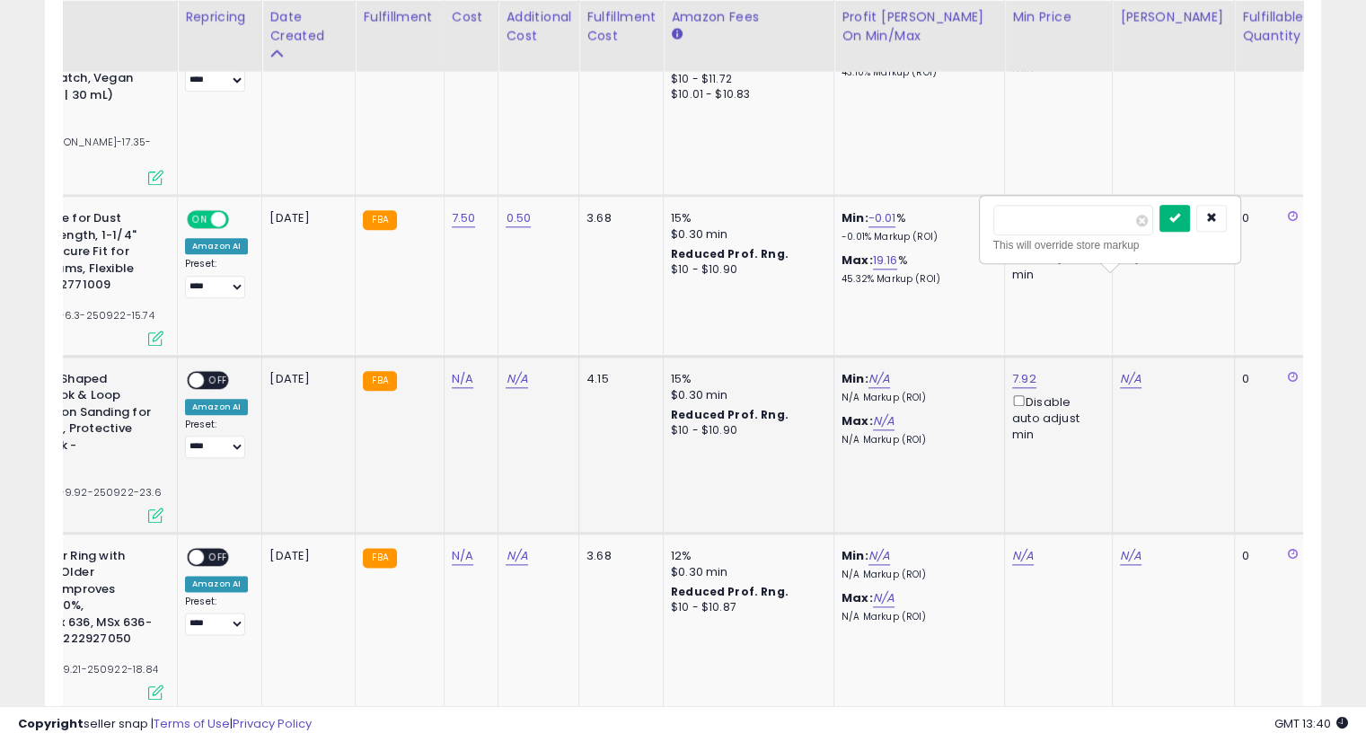
type input "****"
drag, startPoint x: 1209, startPoint y: 218, endPoint x: 1177, endPoint y: 234, distance: 36.2
click at [1190, 219] on button "submit" at bounding box center [1175, 218] width 31 height 27
click at [1180, 212] on icon "submit" at bounding box center [1175, 217] width 11 height 11
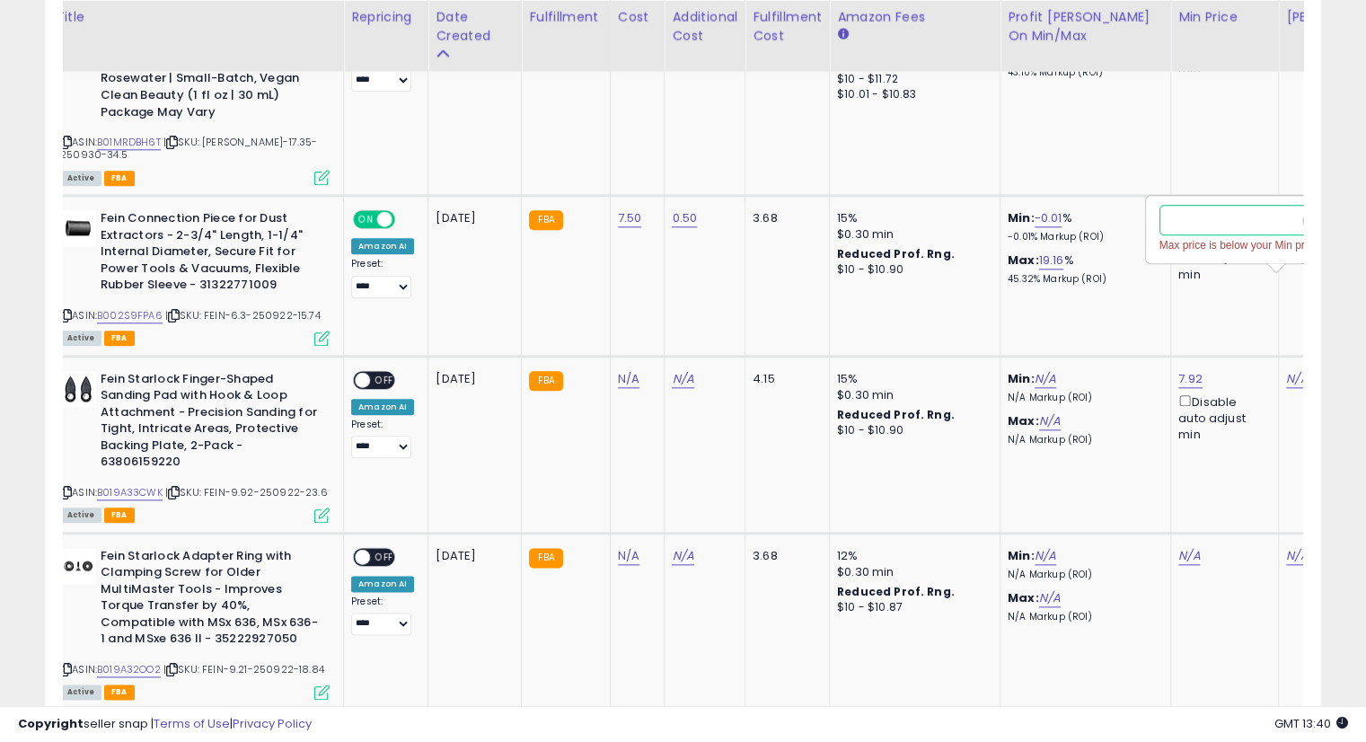
scroll to position [0, 95]
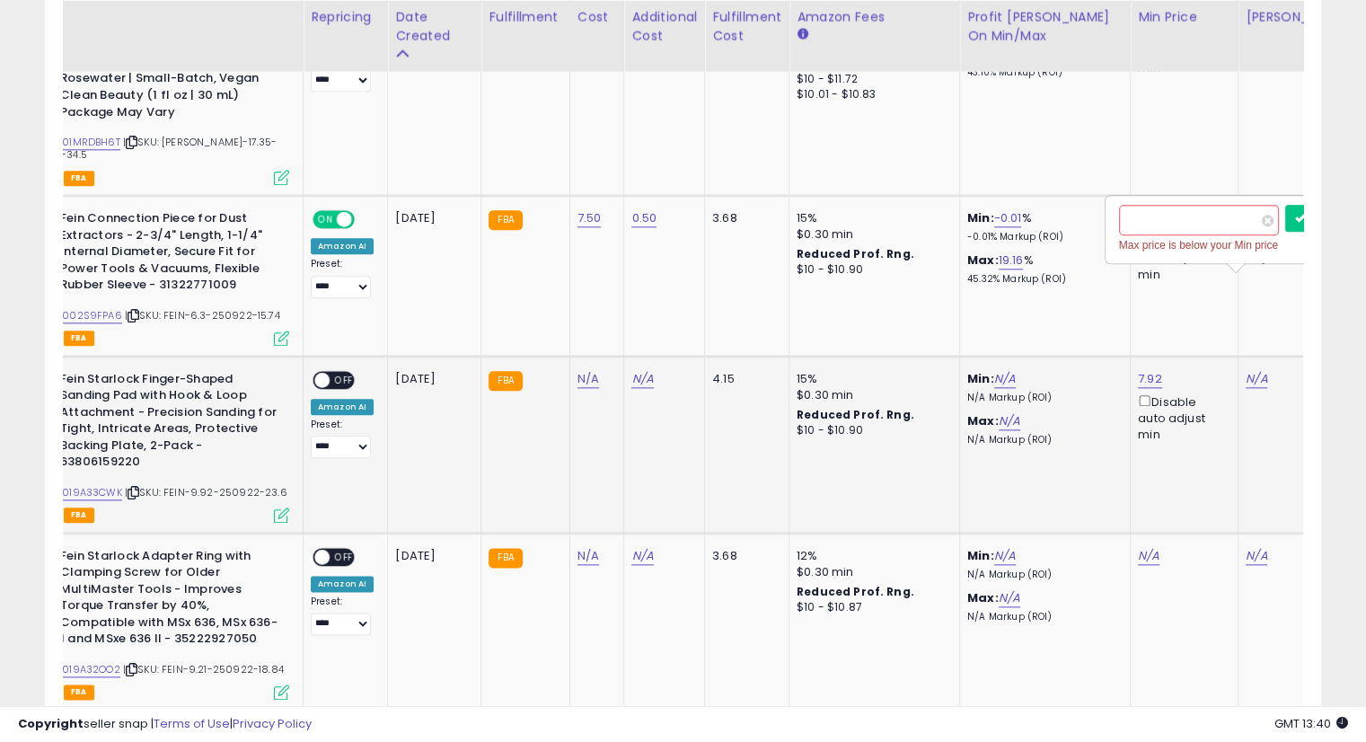
drag, startPoint x: 1296, startPoint y: 219, endPoint x: 1295, endPoint y: 277, distance: 57.5
click at [1274, 219] on span at bounding box center [1268, 221] width 12 height 12
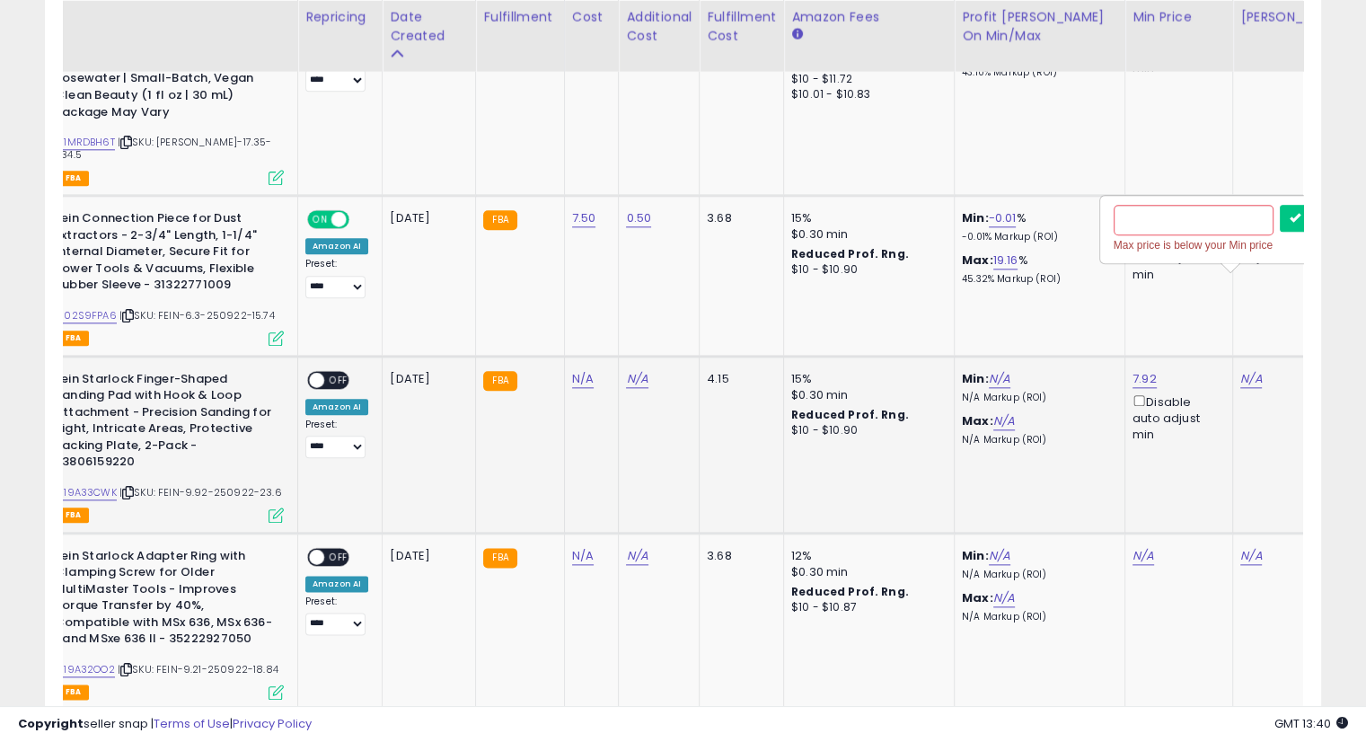
drag, startPoint x: 1242, startPoint y: 339, endPoint x: 1238, endPoint y: 326, distance: 13.4
click at [1242, 356] on td "N/A Max price is below your Min price" at bounding box center [1294, 444] width 122 height 177
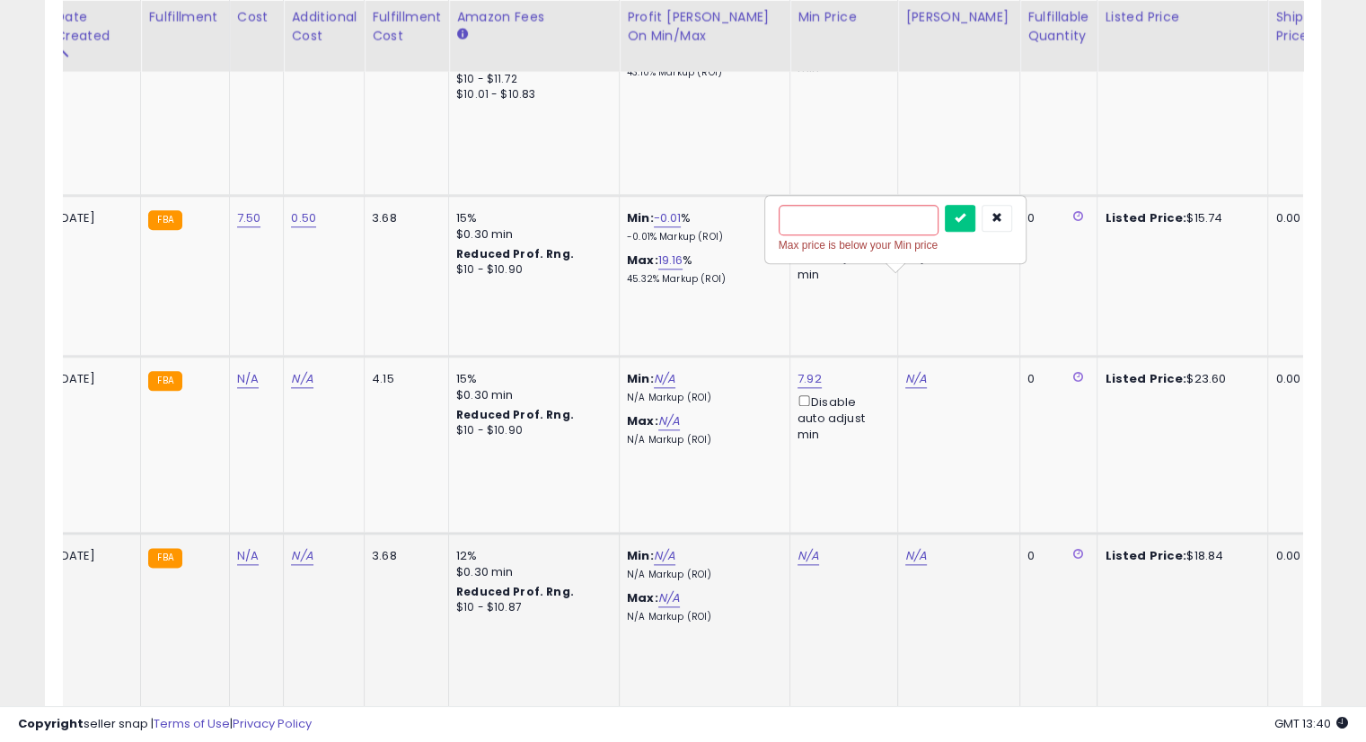
scroll to position [0, 438]
click at [1010, 222] on button "button" at bounding box center [994, 218] width 31 height 27
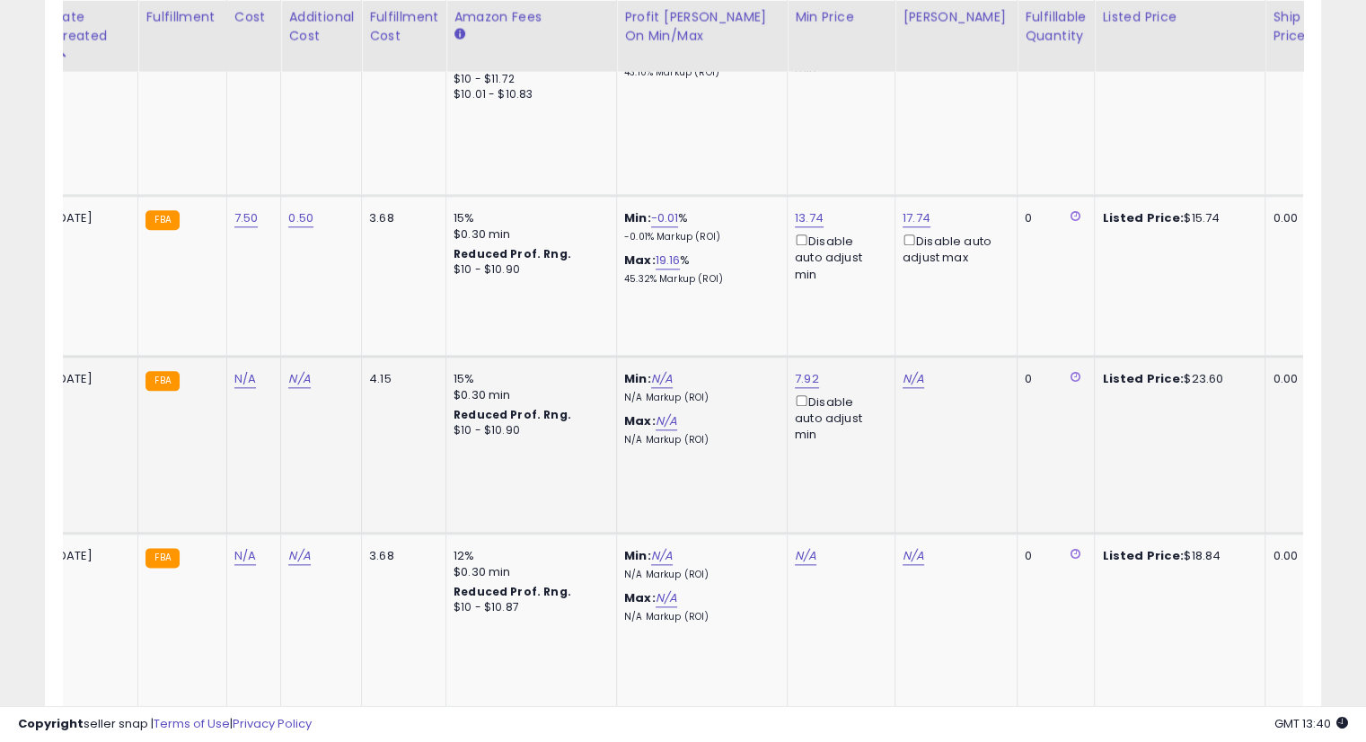
click at [910, 356] on td "N/A" at bounding box center [957, 444] width 122 height 177
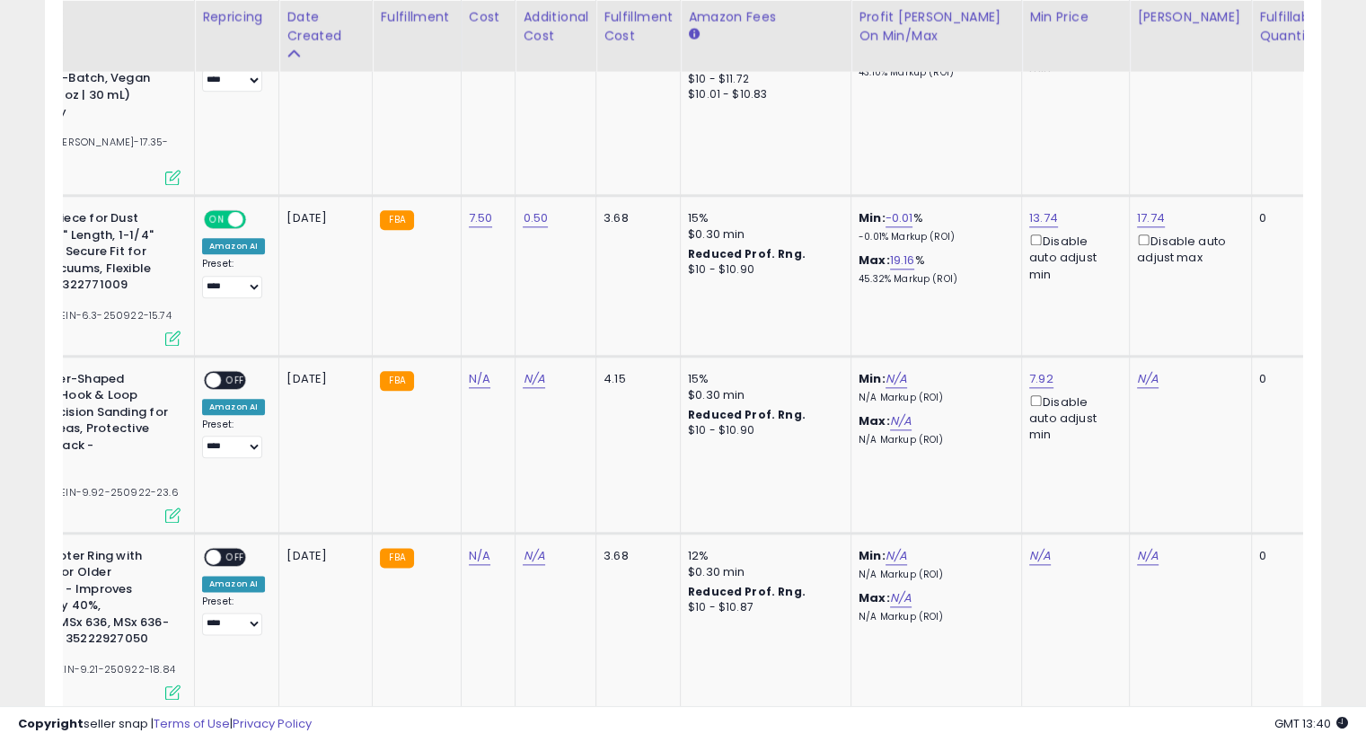
scroll to position [0, 156]
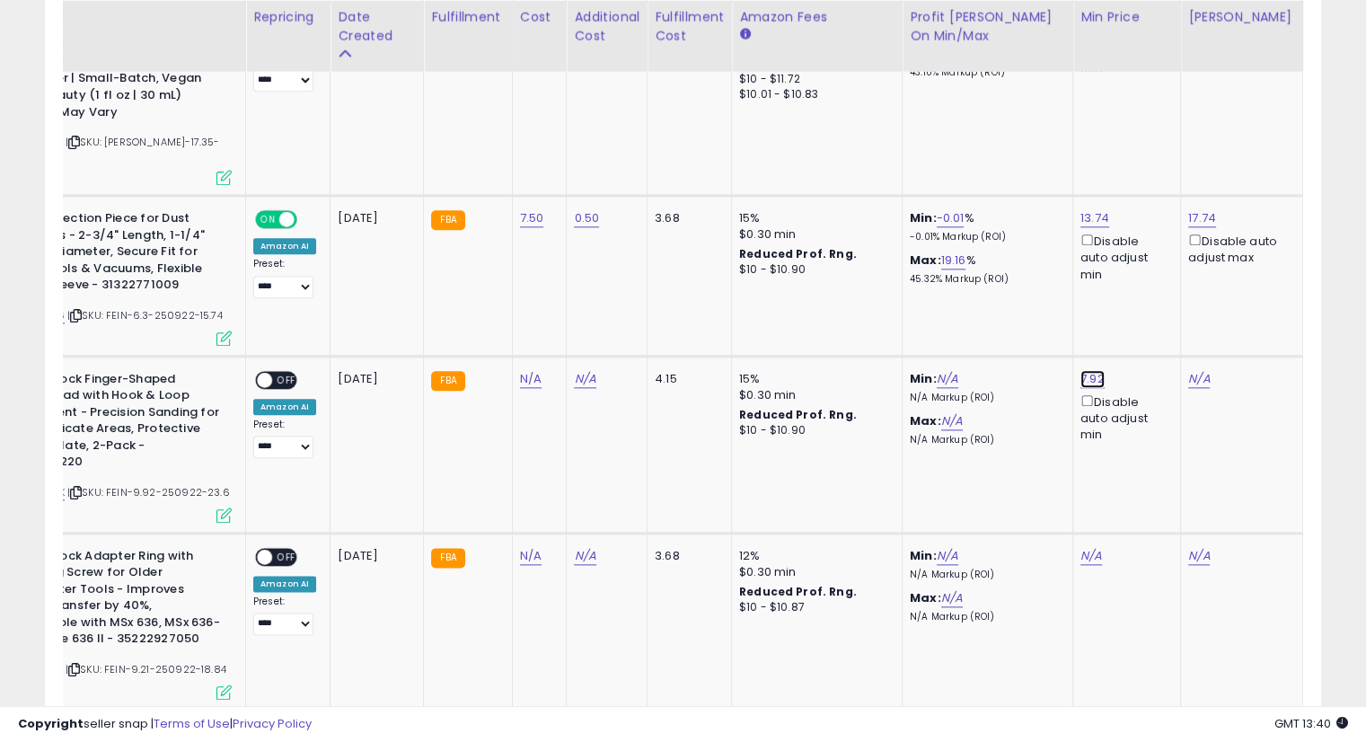
click at [1081, 370] on link "7.92" at bounding box center [1093, 379] width 24 height 18
click at [1081, 371] on div "7.92 **** This will override store markup Disable auto adjust min" at bounding box center [1124, 407] width 86 height 73
click at [1012, 208] on input "****" at bounding box center [1034, 220] width 160 height 31
click at [1003, 224] on input "****" at bounding box center [1034, 220] width 160 height 31
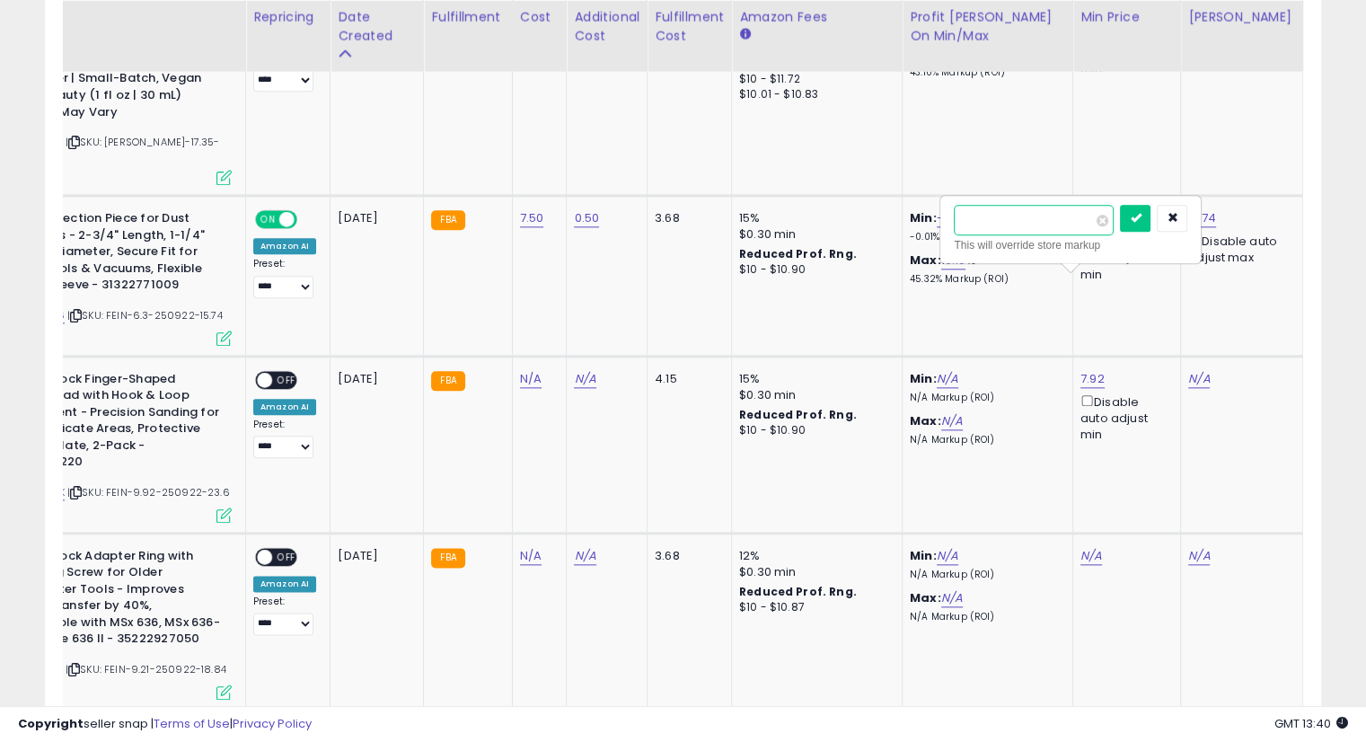
click at [1003, 224] on input "****" at bounding box center [1034, 220] width 160 height 31
click at [1011, 224] on input "****" at bounding box center [1034, 220] width 160 height 31
click at [1001, 220] on input "****" at bounding box center [1034, 220] width 160 height 31
type input "*"
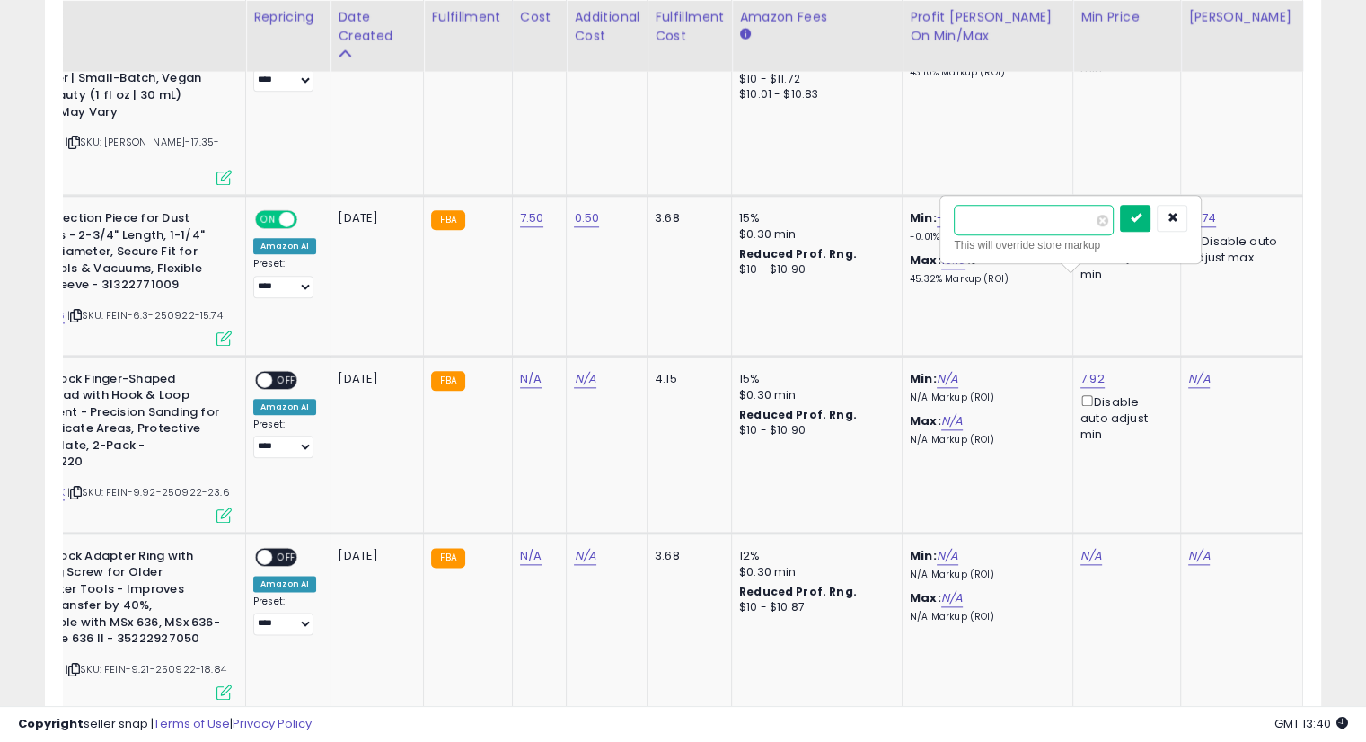
type input "****"
click at [1141, 220] on icon "submit" at bounding box center [1135, 217] width 11 height 11
click at [1189, 370] on link "N/A" at bounding box center [1200, 379] width 22 height 18
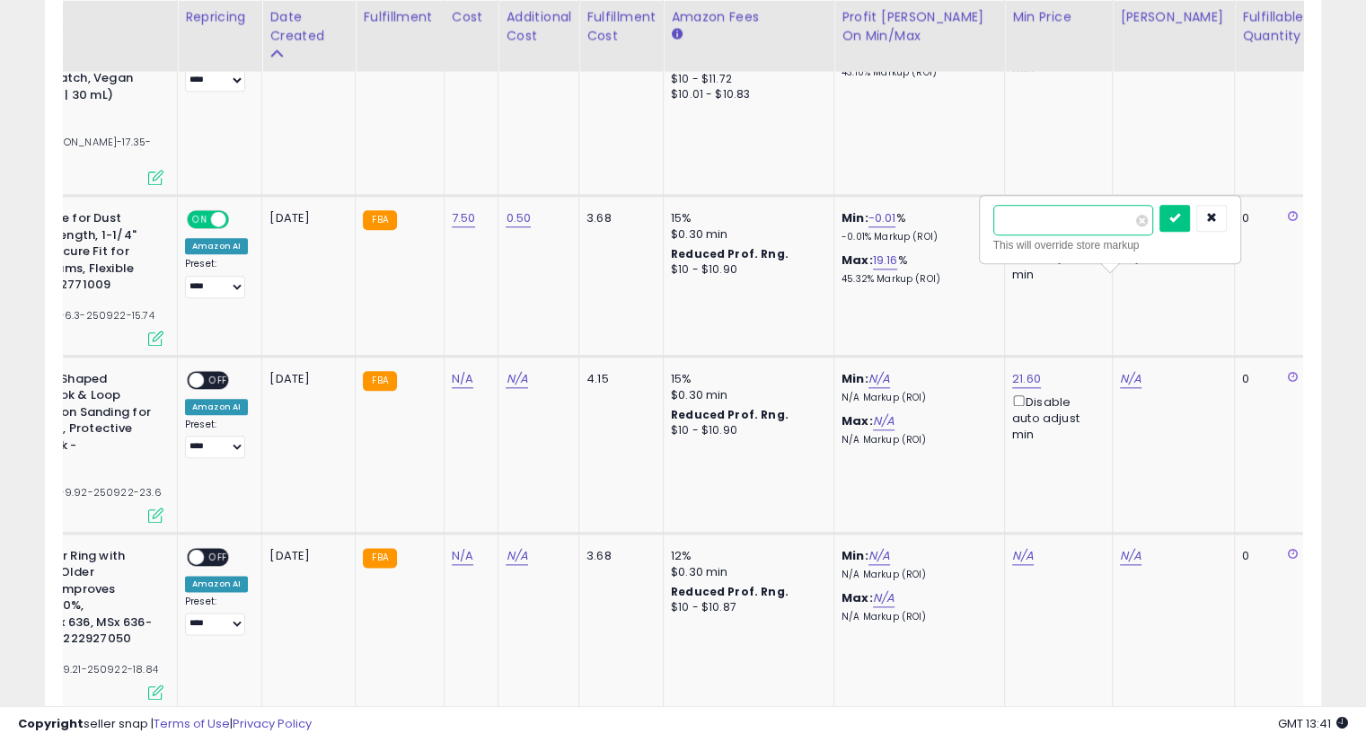
drag, startPoint x: 1083, startPoint y: 228, endPoint x: 1089, endPoint y: 186, distance: 42.6
click at [1083, 225] on input "number" at bounding box center [1074, 220] width 160 height 31
type input "****"
click at [1180, 213] on icon "submit" at bounding box center [1175, 217] width 11 height 11
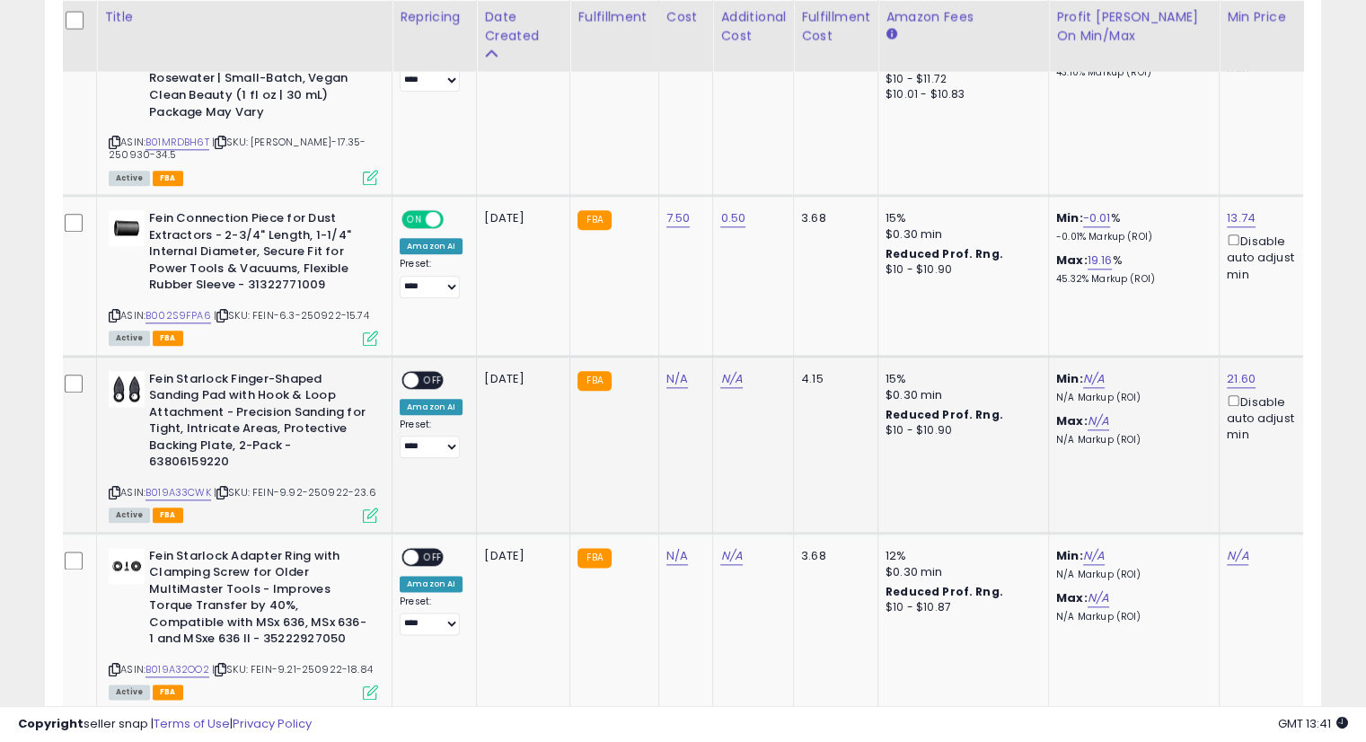
scroll to position [0, 2]
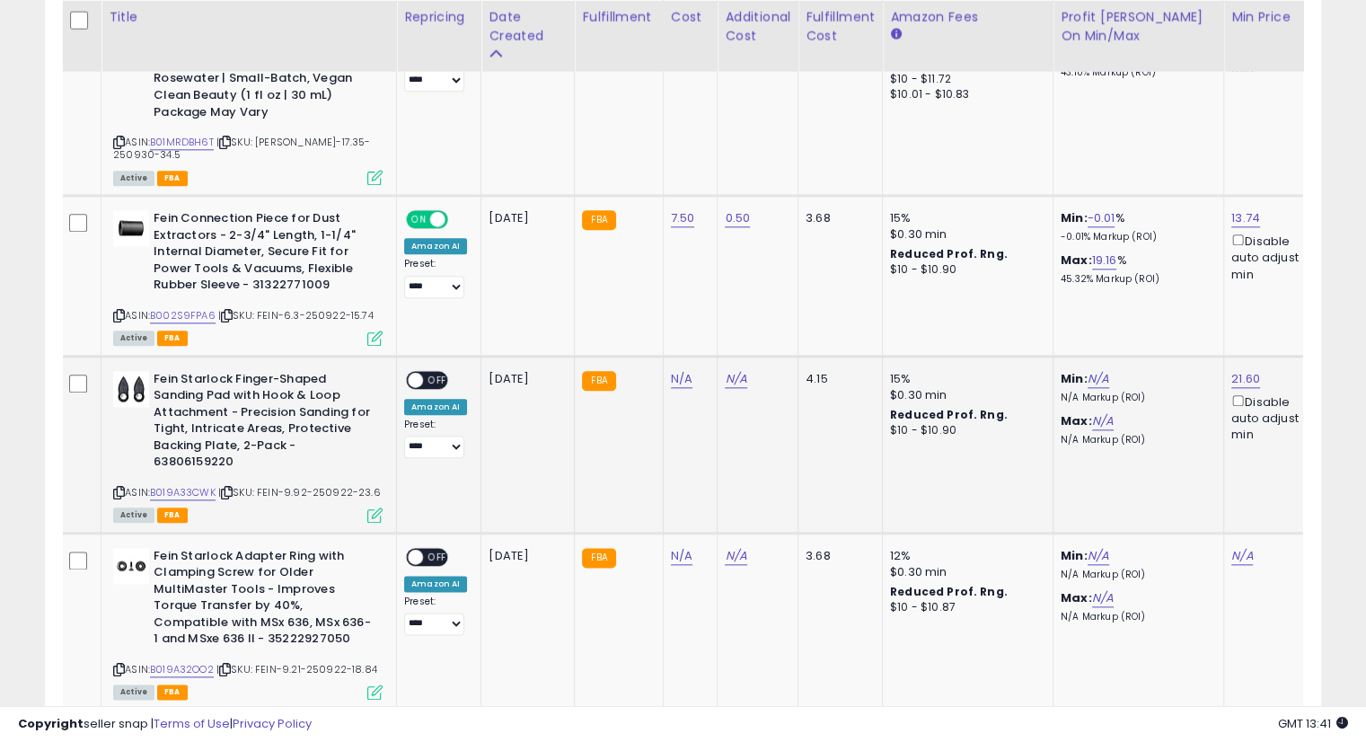
click at [227, 488] on icon at bounding box center [227, 493] width 12 height 10
drag, startPoint x: 670, startPoint y: 278, endPoint x: 749, endPoint y: 310, distance: 85.4
click at [671, 370] on link "N/A" at bounding box center [682, 379] width 22 height 18
type input "*****"
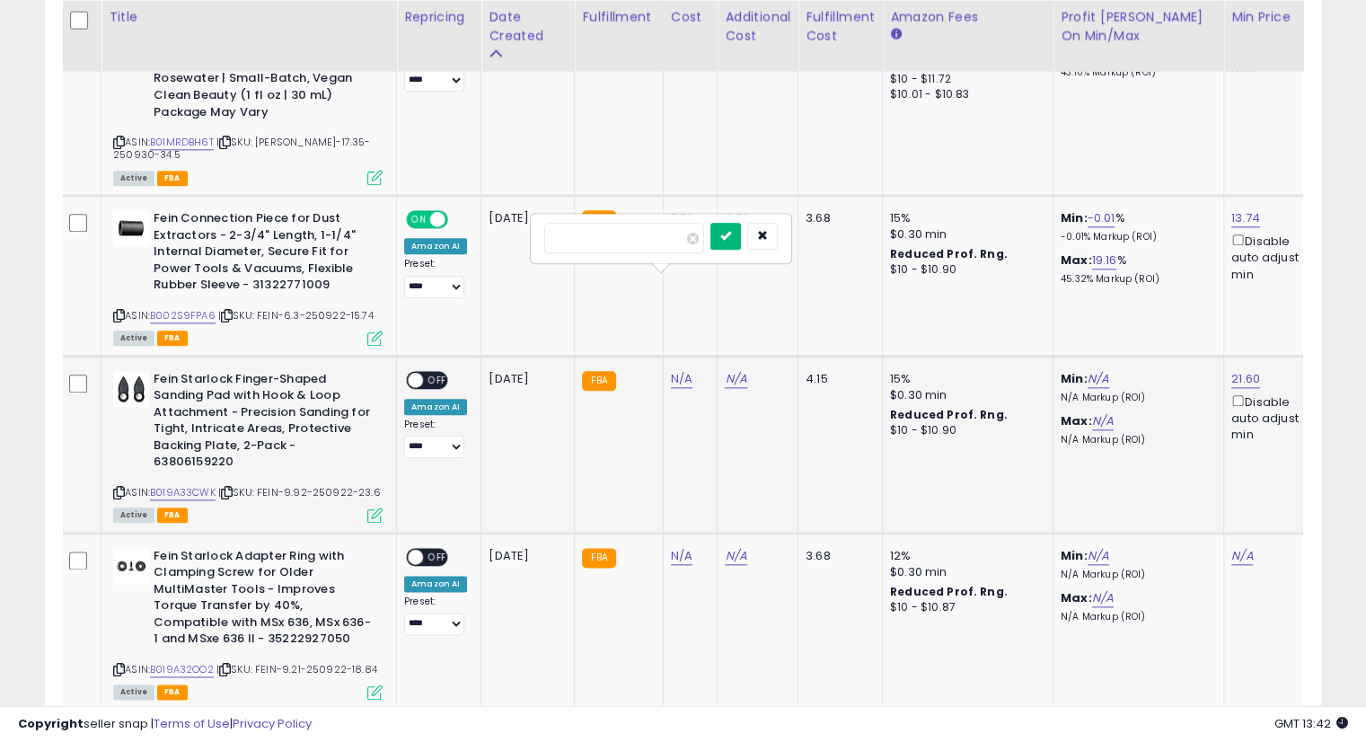
click at [731, 237] on icon "submit" at bounding box center [726, 235] width 11 height 11
click at [741, 216] on button "submit" at bounding box center [726, 218] width 31 height 27
drag, startPoint x: 729, startPoint y: 274, endPoint x: 1012, endPoint y: 332, distance: 288.8
click at [729, 370] on link "N/A" at bounding box center [736, 379] width 22 height 18
type input "****"
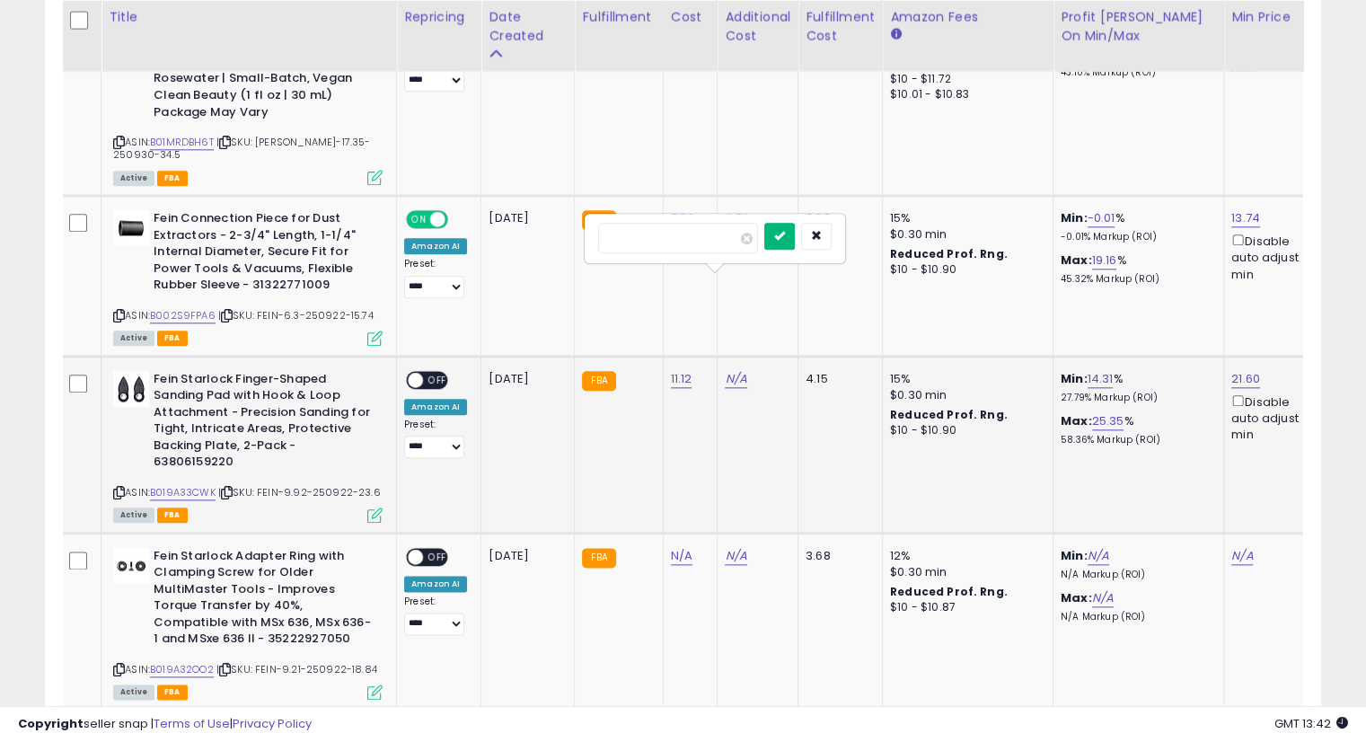
click at [785, 234] on icon "submit" at bounding box center [779, 235] width 11 height 11
click at [785, 220] on icon "submit" at bounding box center [779, 217] width 11 height 11
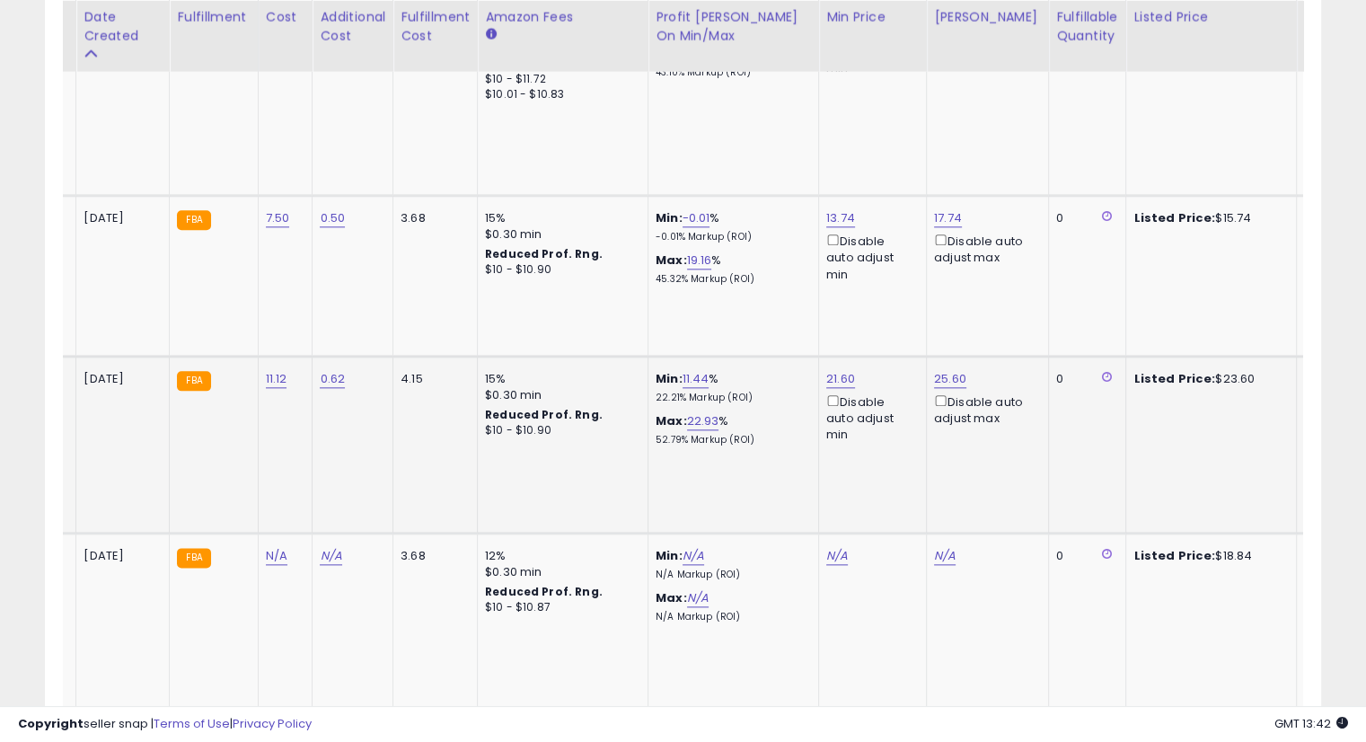
scroll to position [0, 76]
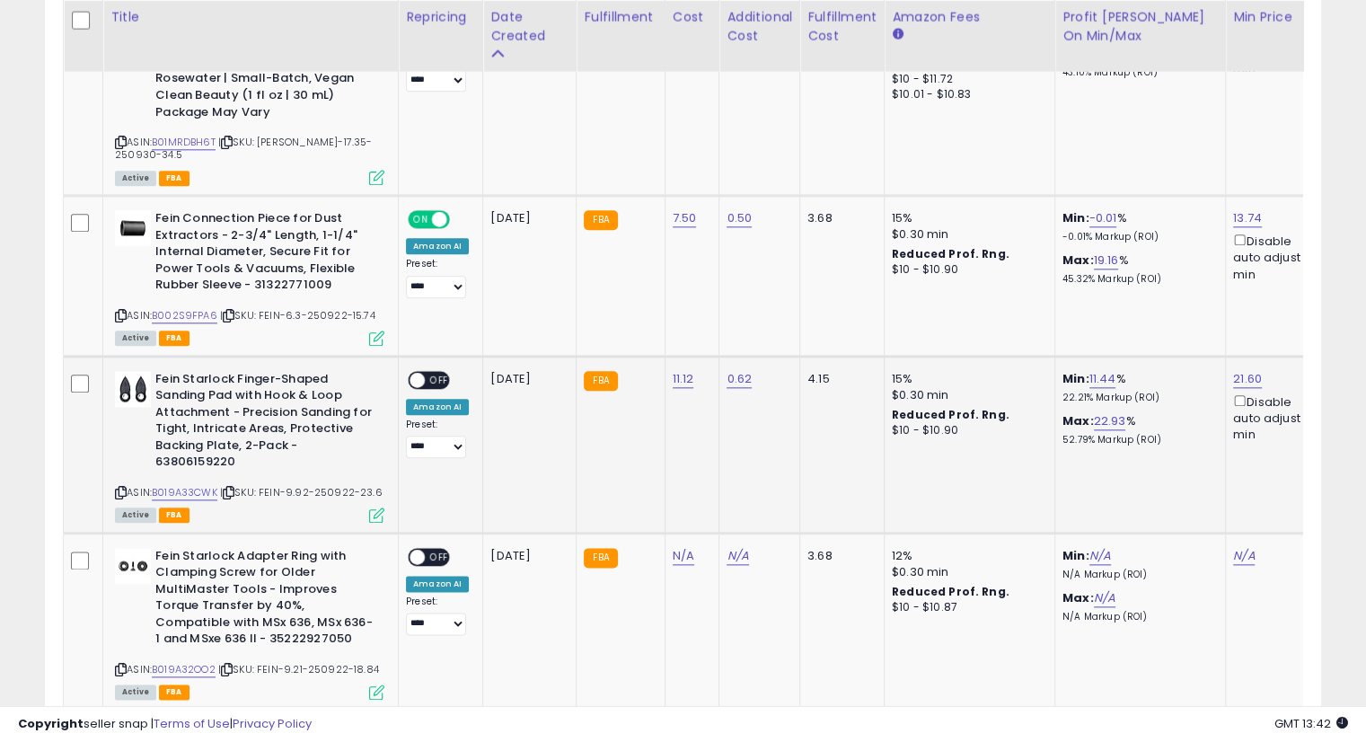
click at [434, 372] on span "OFF" at bounding box center [439, 379] width 29 height 15
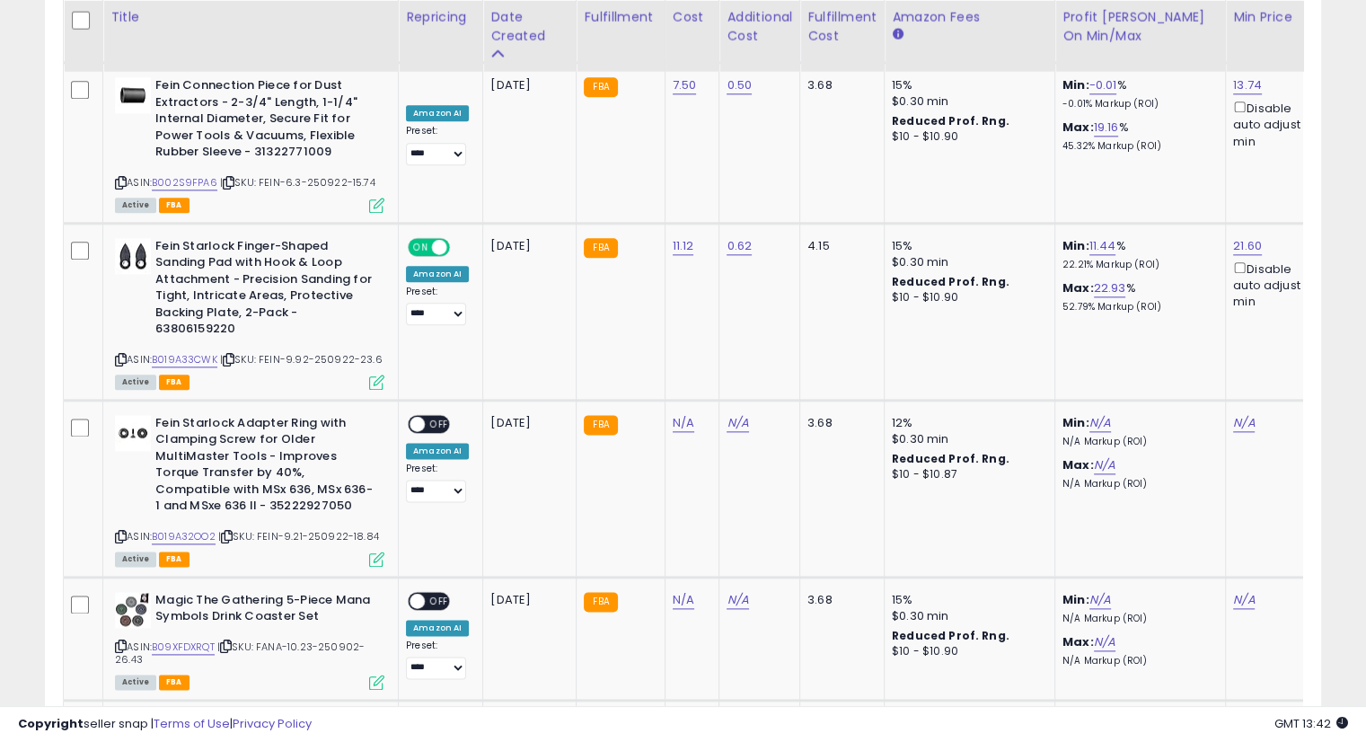
scroll to position [2170, 0]
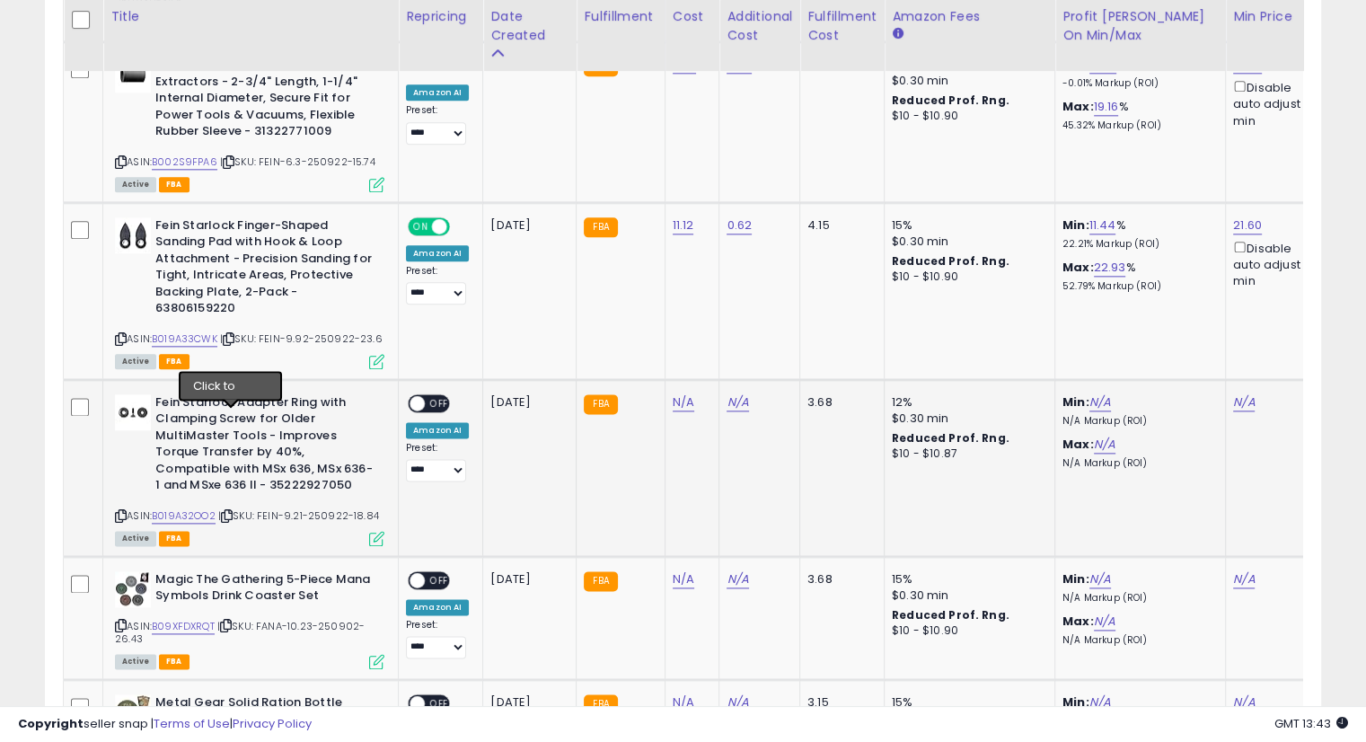
click at [233, 511] on icon at bounding box center [227, 516] width 12 height 10
drag, startPoint x: 684, startPoint y: 303, endPoint x: 694, endPoint y: 300, distance: 10.2
click at [684, 393] on link "N/A" at bounding box center [684, 402] width 22 height 18
type input "*****"
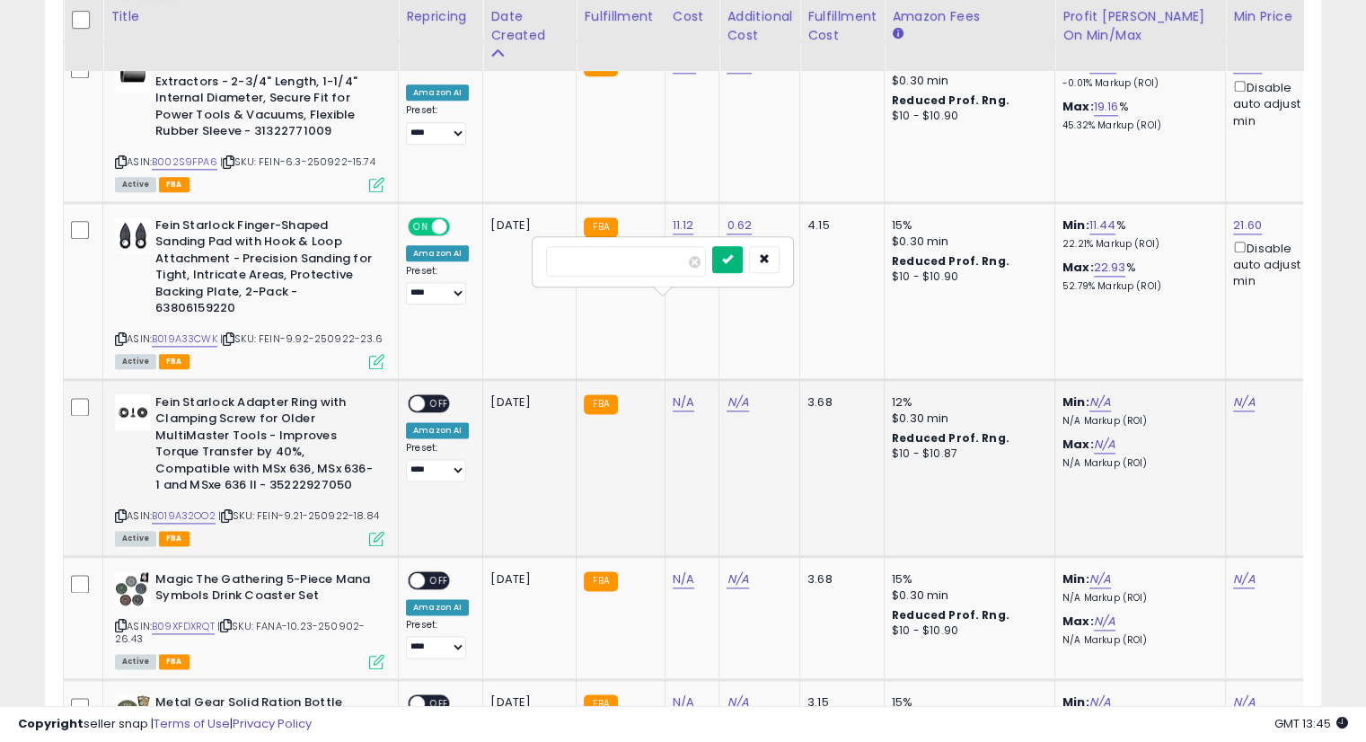
click at [743, 267] on button "submit" at bounding box center [727, 259] width 31 height 27
drag, startPoint x: 751, startPoint y: 242, endPoint x: 726, endPoint y: 4, distance: 238.5
click at [743, 237] on button "submit" at bounding box center [727, 241] width 31 height 27
click at [743, 394] on div "N/A" at bounding box center [756, 402] width 59 height 16
click at [736, 393] on link "N/A" at bounding box center [738, 402] width 22 height 18
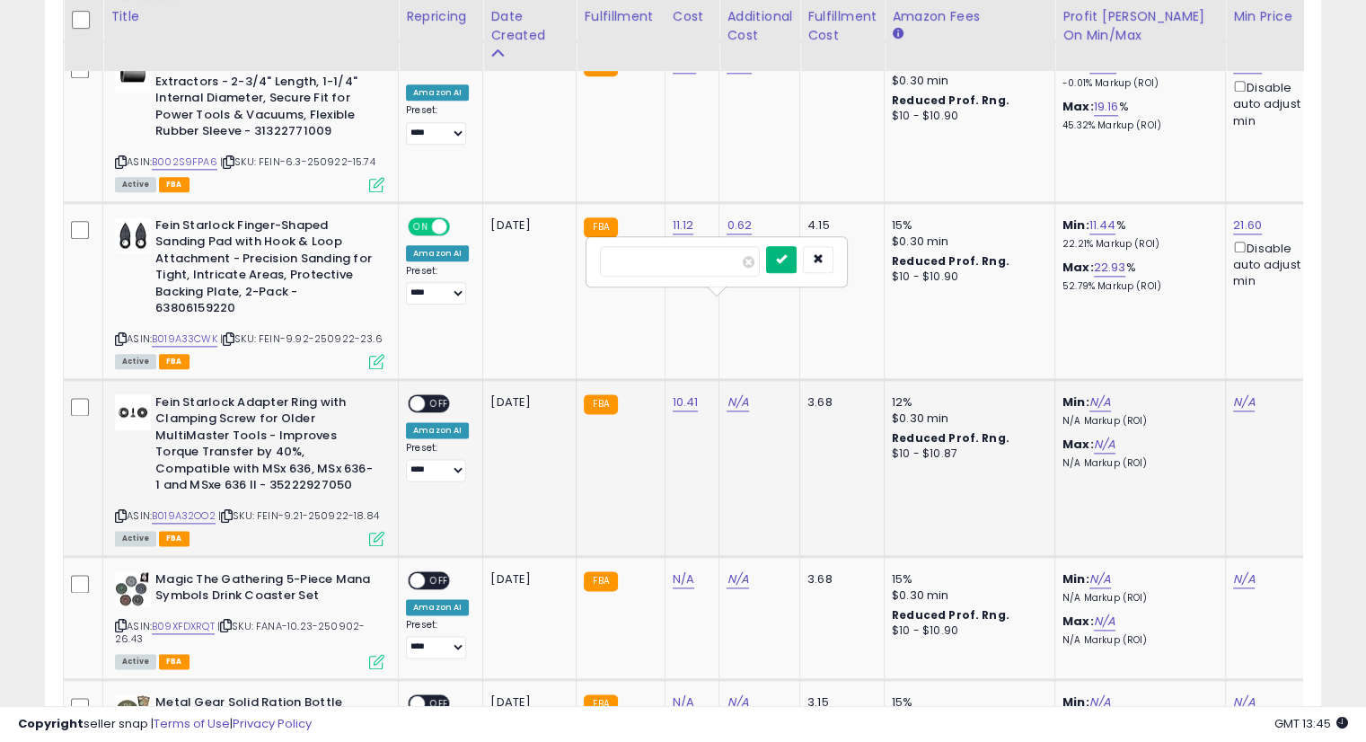
type input "****"
click at [797, 256] on button "submit" at bounding box center [781, 259] width 31 height 27
click at [787, 242] on icon "submit" at bounding box center [781, 240] width 11 height 11
click at [1240, 393] on link "N/A" at bounding box center [1244, 402] width 22 height 18
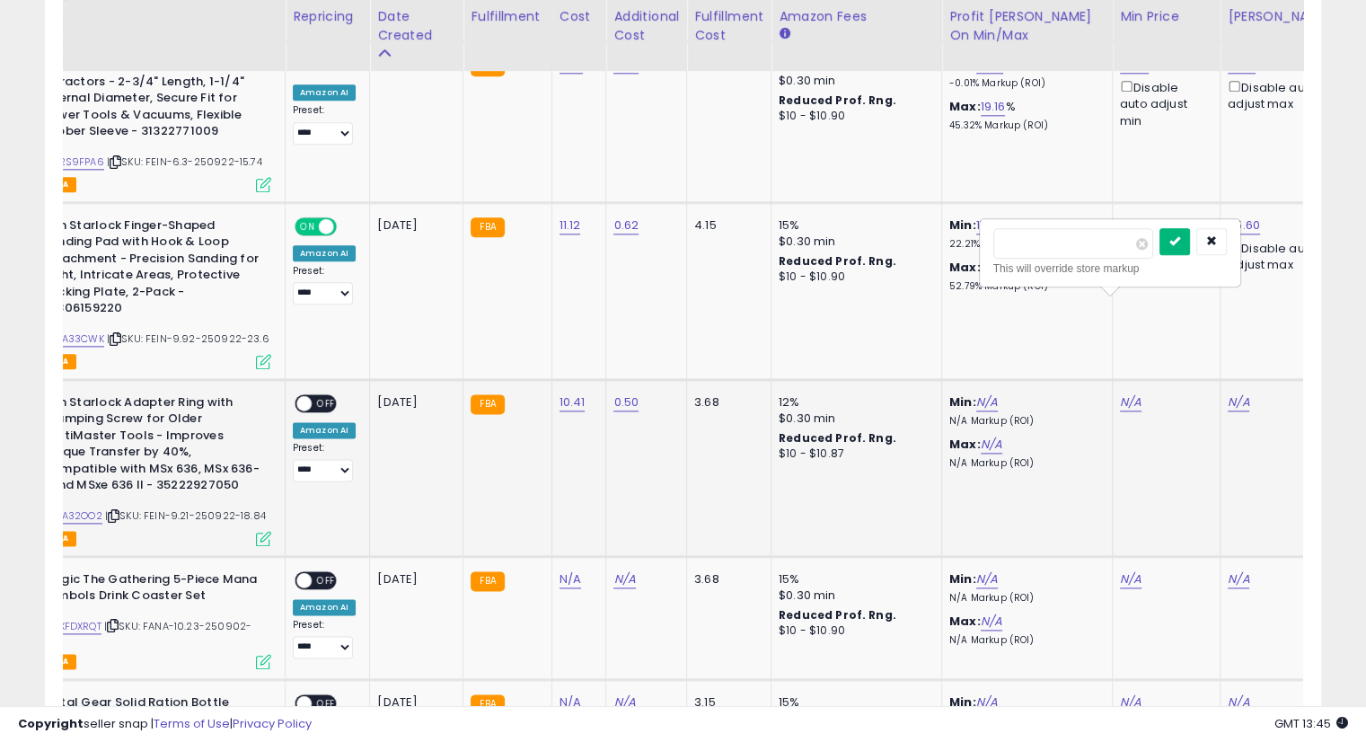
type input "*****"
click at [1190, 233] on button "submit" at bounding box center [1175, 241] width 31 height 27
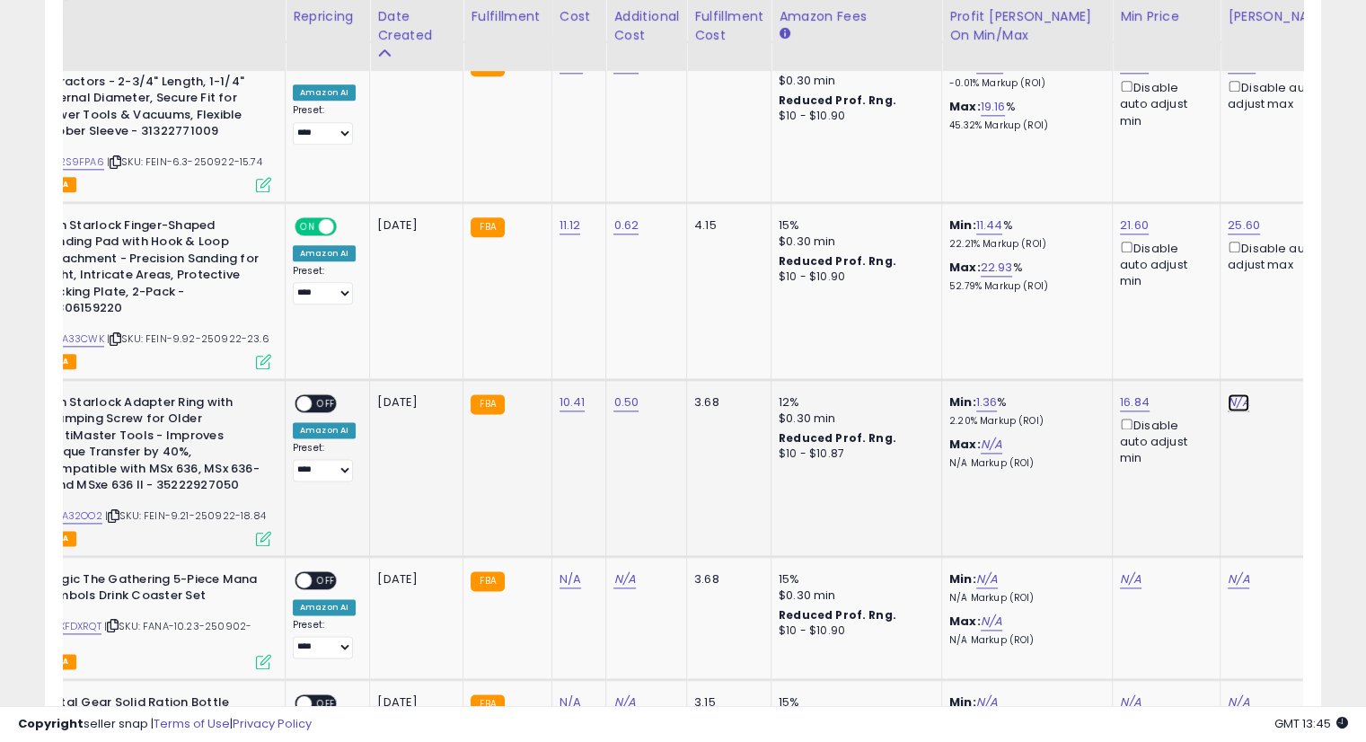
click at [1233, 393] on link "N/A" at bounding box center [1239, 402] width 22 height 18
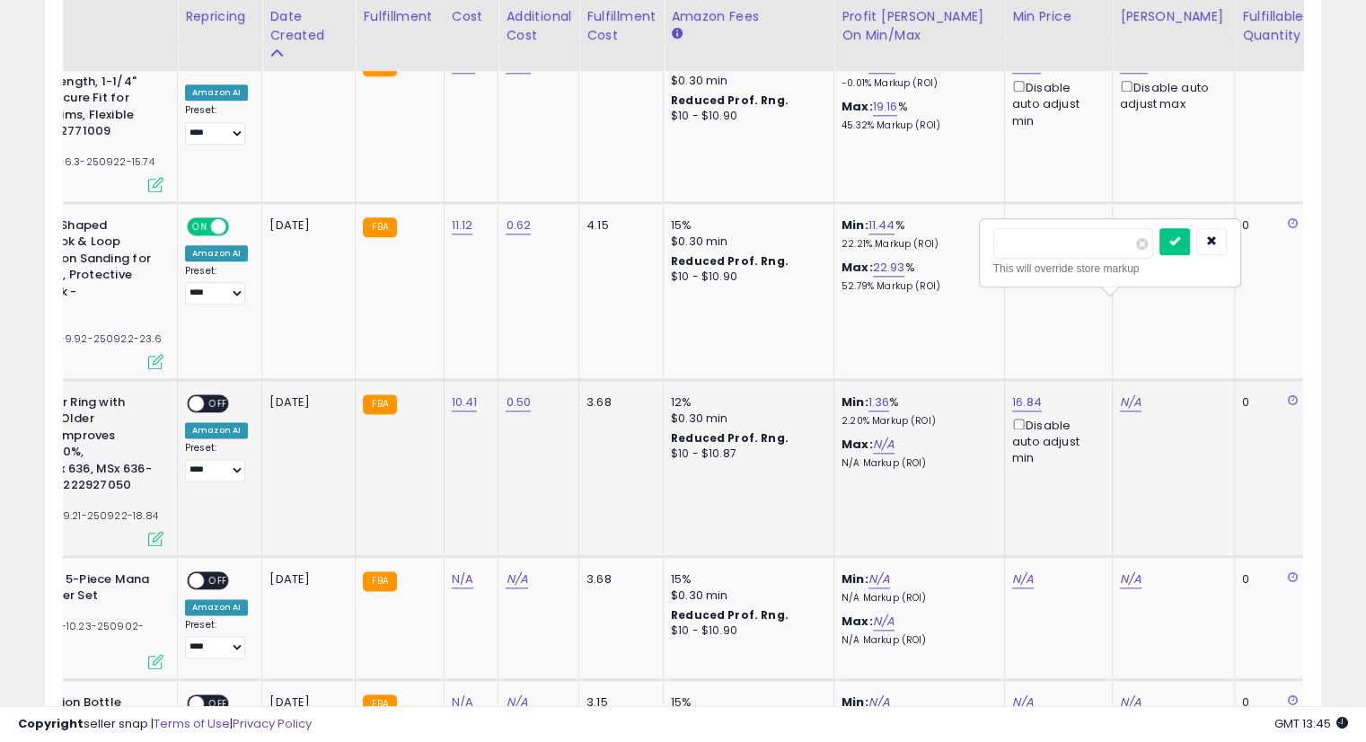
type input "*****"
click at [1211, 254] on div at bounding box center [1193, 243] width 67 height 31
drag, startPoint x: 1207, startPoint y: 245, endPoint x: 1213, endPoint y: 282, distance: 37.2
click at [1190, 247] on button "submit" at bounding box center [1175, 241] width 31 height 27
click at [199, 395] on span at bounding box center [196, 402] width 15 height 15
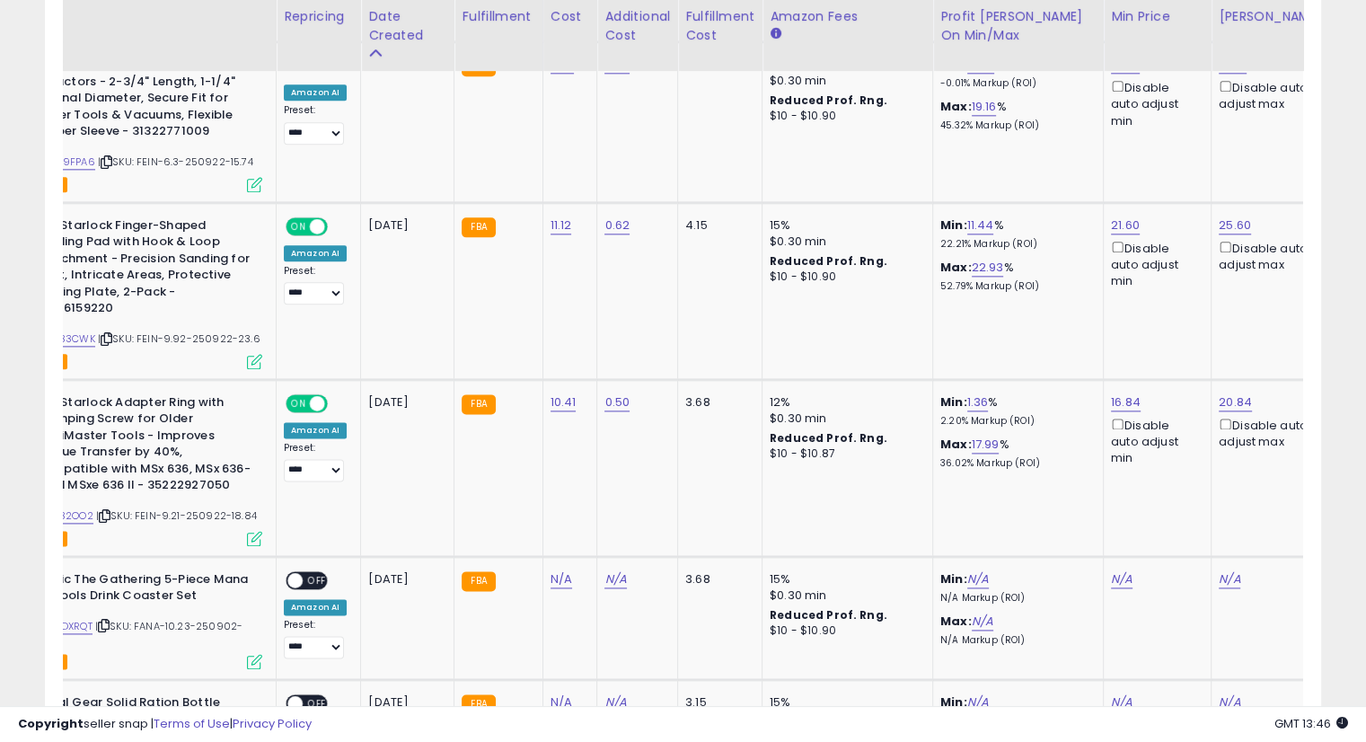
scroll to position [0, 32]
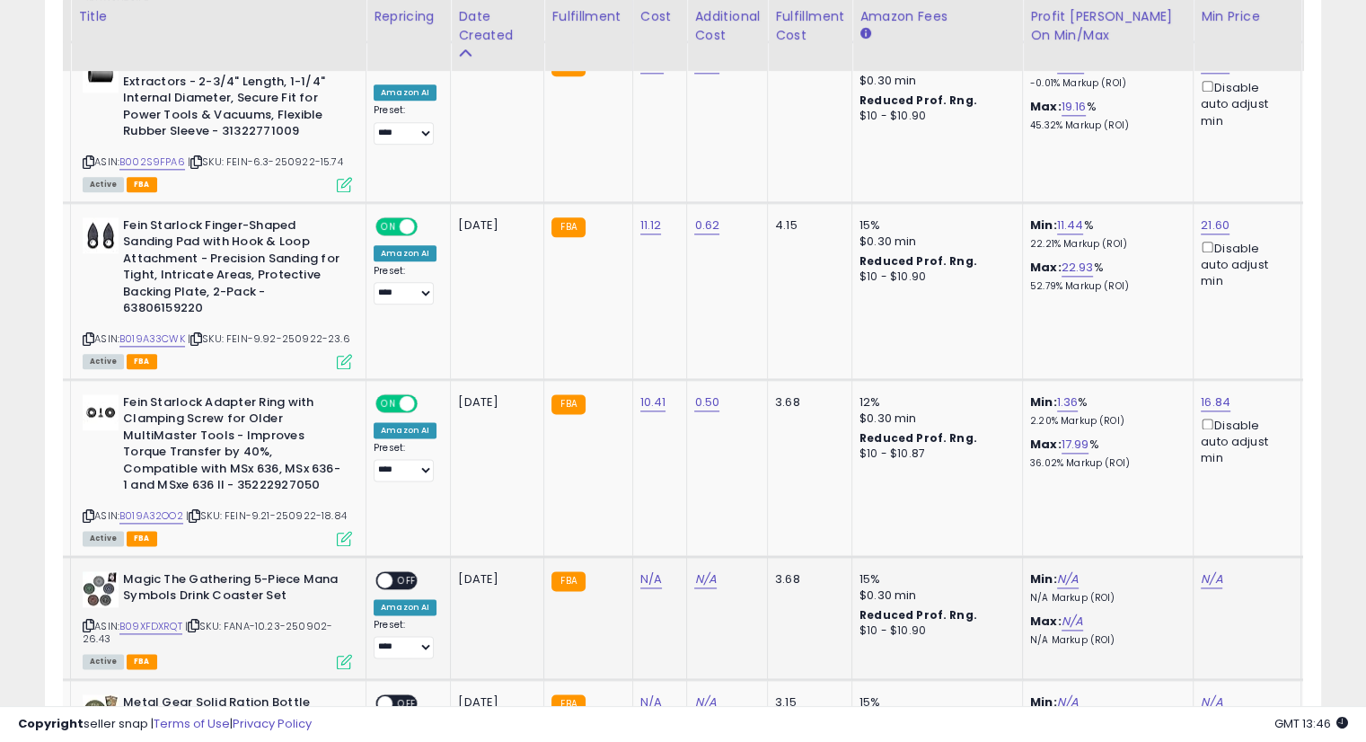
click at [199, 621] on icon at bounding box center [194, 626] width 12 height 10
drag, startPoint x: 638, startPoint y: 476, endPoint x: 669, endPoint y: 484, distance: 32.5
click at [641, 570] on link "N/A" at bounding box center [652, 579] width 22 height 18
type input "*****"
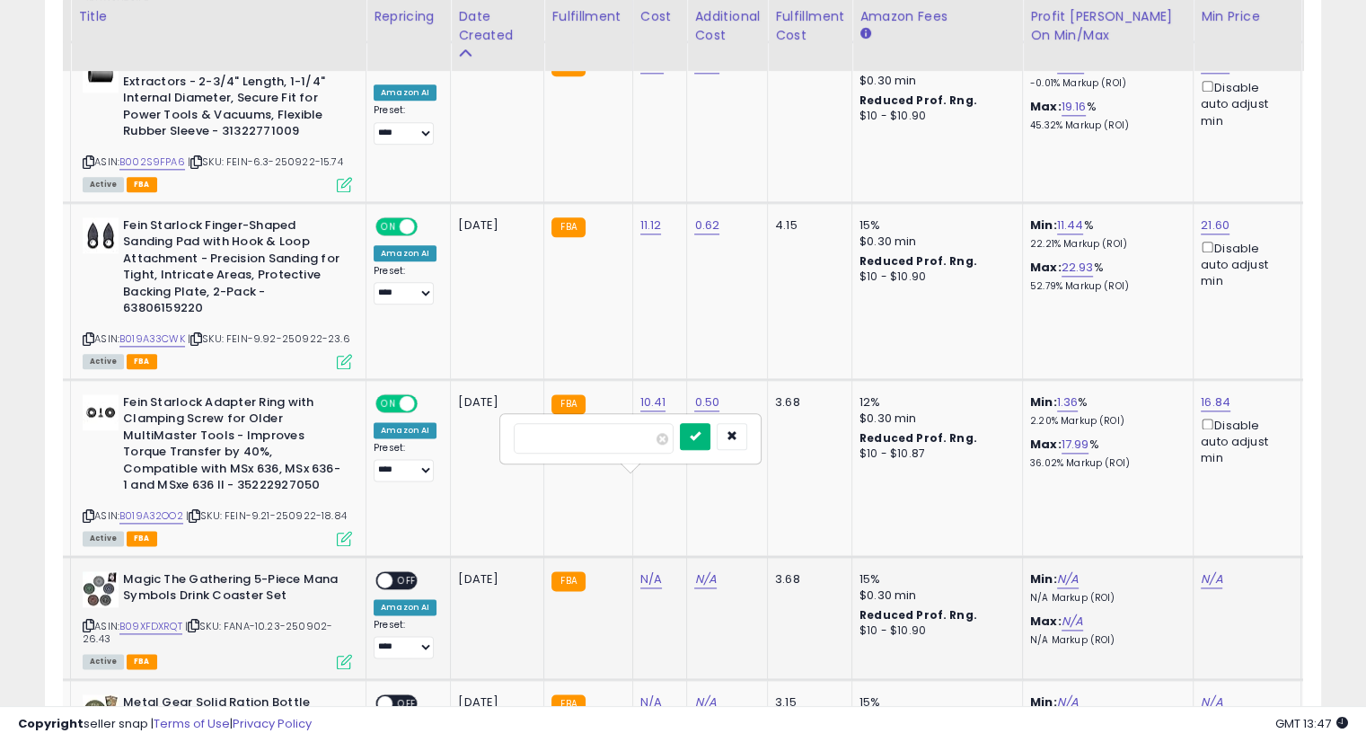
click at [711, 433] on button "submit" at bounding box center [695, 436] width 31 height 27
click at [711, 418] on button "submit" at bounding box center [695, 418] width 31 height 27
click at [697, 570] on link "N/A" at bounding box center [705, 579] width 22 height 18
type input "****"
click at [755, 436] on icon "submit" at bounding box center [749, 435] width 11 height 11
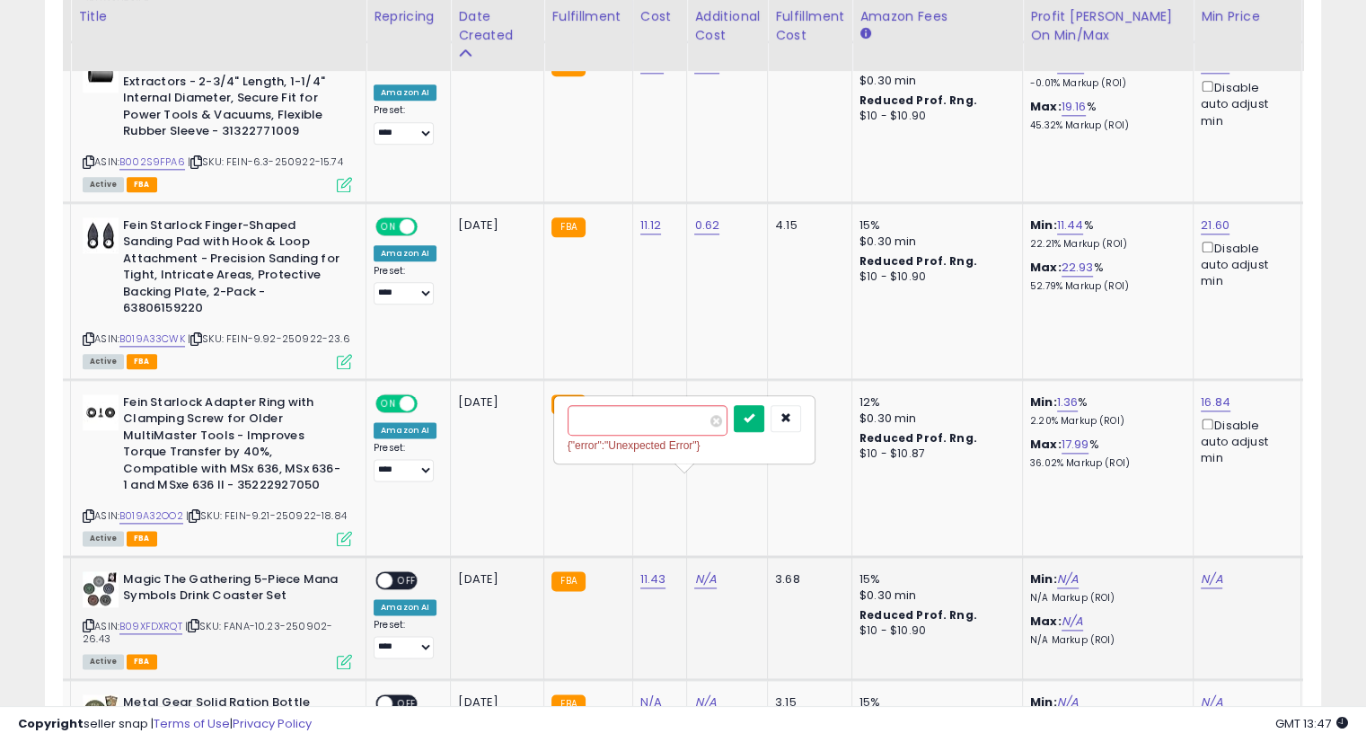
click at [755, 418] on icon "submit" at bounding box center [749, 417] width 11 height 11
click at [1206, 570] on link "N/A" at bounding box center [1212, 579] width 22 height 18
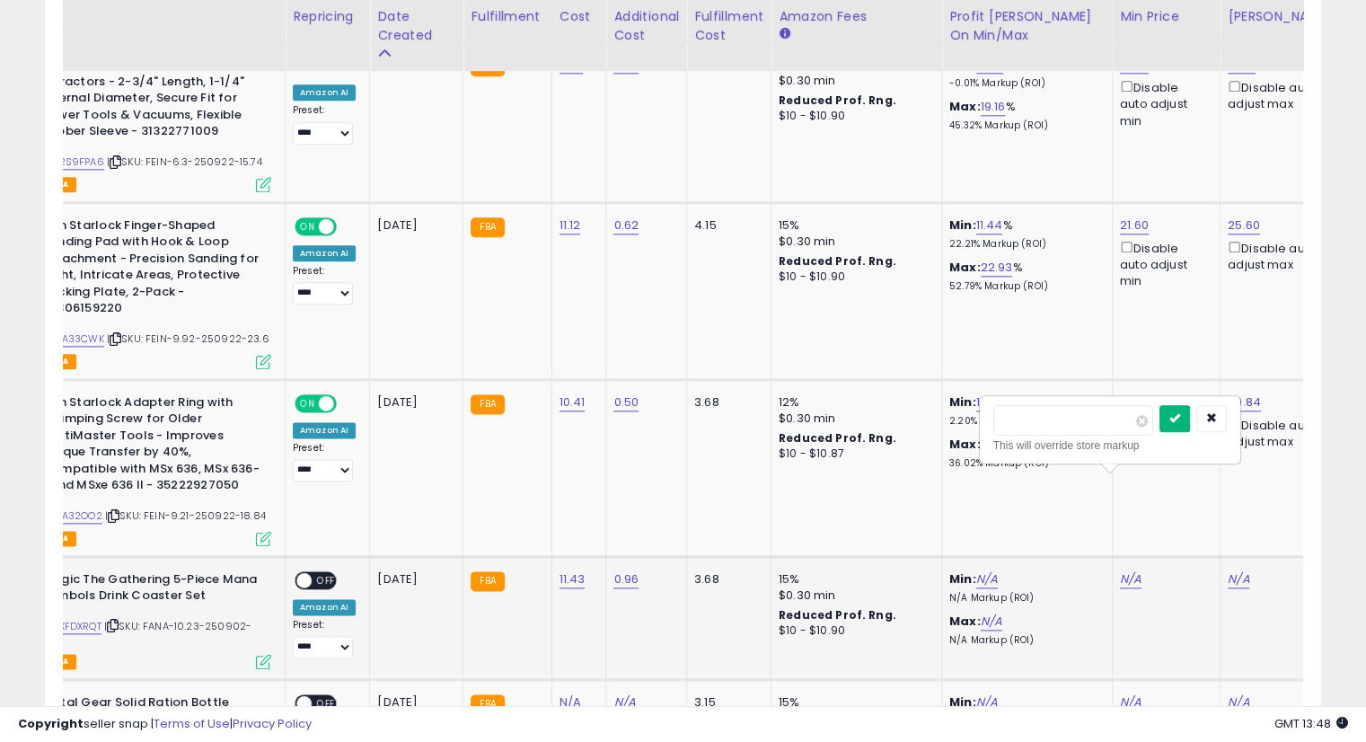
type input "*****"
click at [1180, 414] on icon "submit" at bounding box center [1175, 417] width 11 height 11
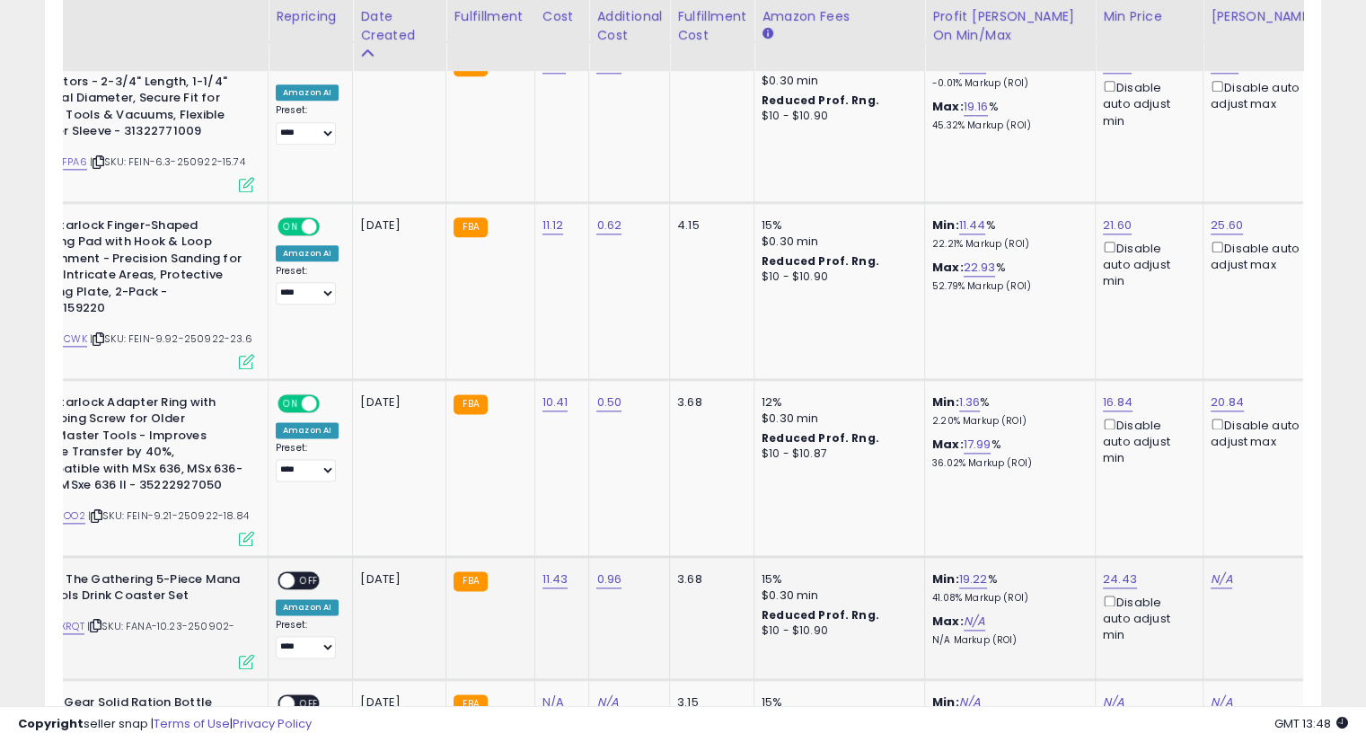
scroll to position [0, 133]
drag, startPoint x: 1208, startPoint y: 482, endPoint x: 1230, endPoint y: 486, distance: 21.9
click at [1208, 570] on link "N/A" at bounding box center [1219, 579] width 22 height 18
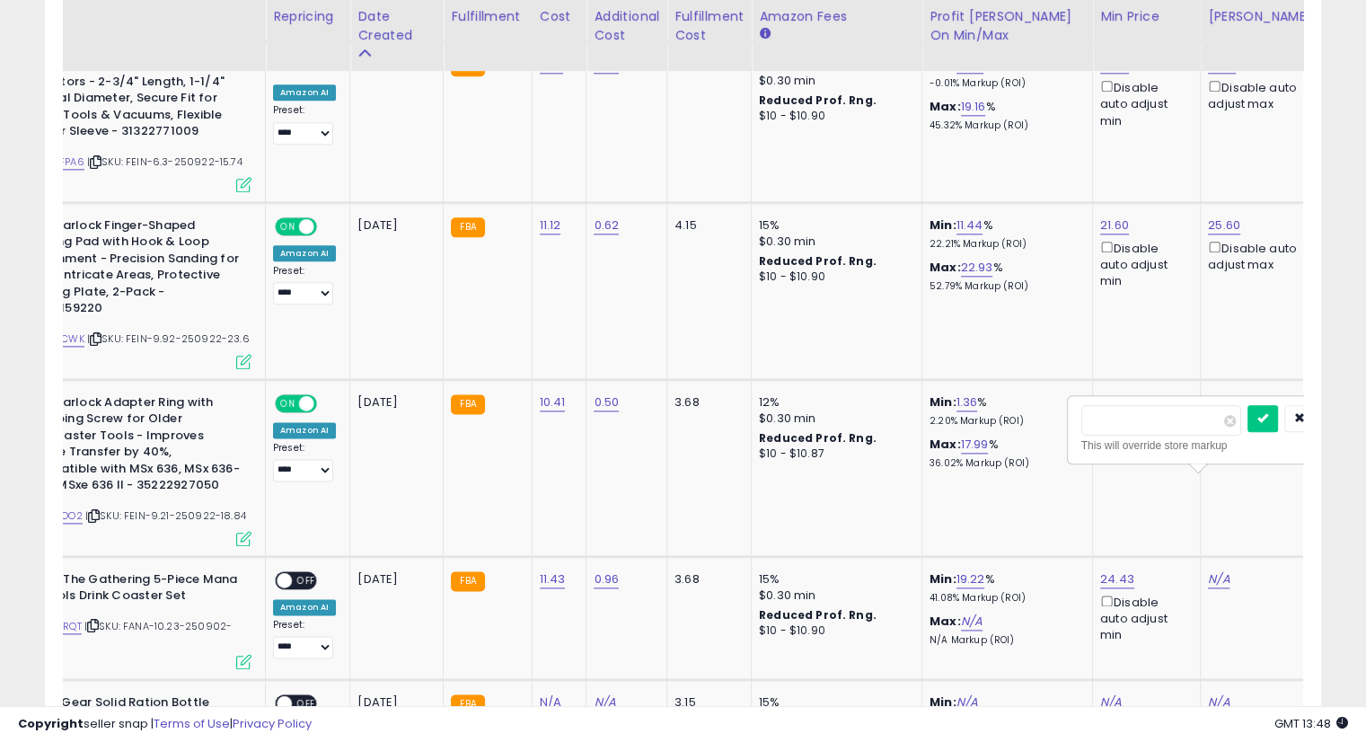
scroll to position [0, 221]
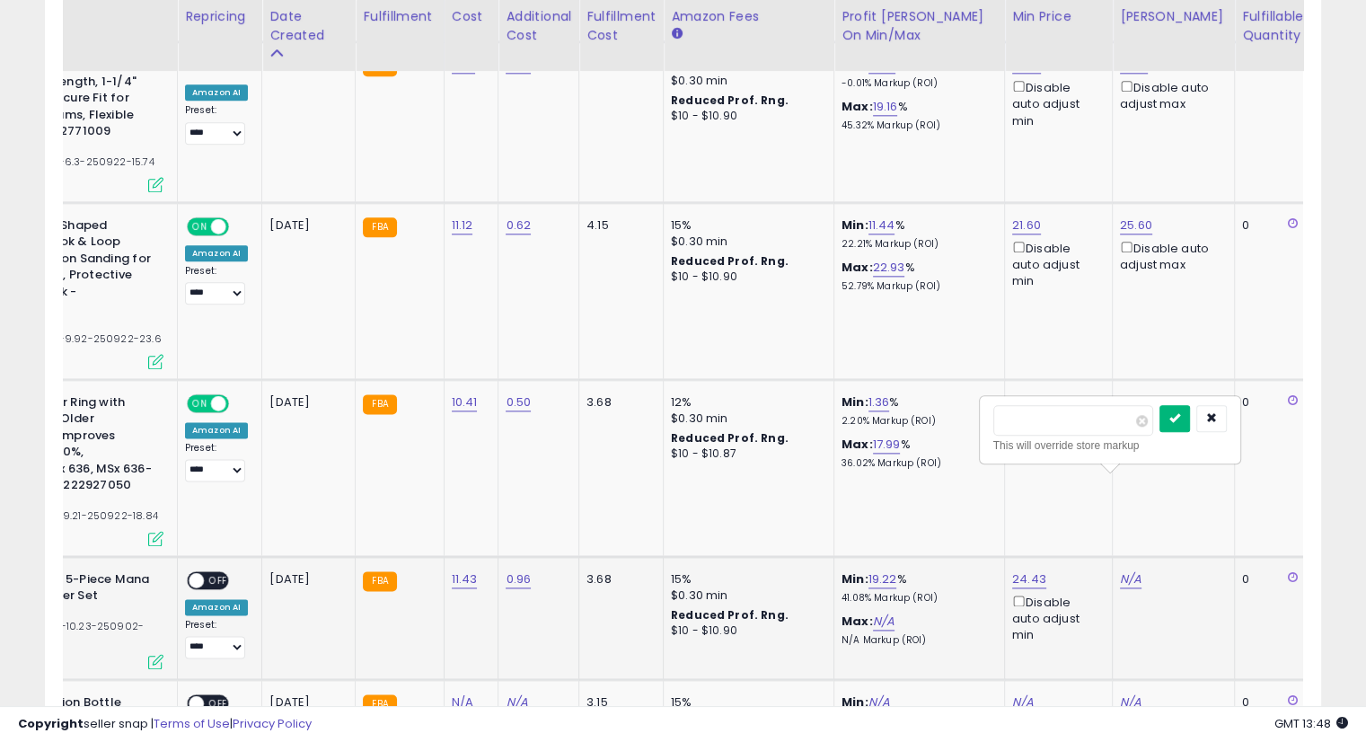
type input "*****"
click at [1180, 419] on icon "submit" at bounding box center [1175, 417] width 11 height 11
drag, startPoint x: 212, startPoint y: 479, endPoint x: 288, endPoint y: 525, distance: 89.1
click at [212, 572] on span "OFF" at bounding box center [218, 579] width 29 height 15
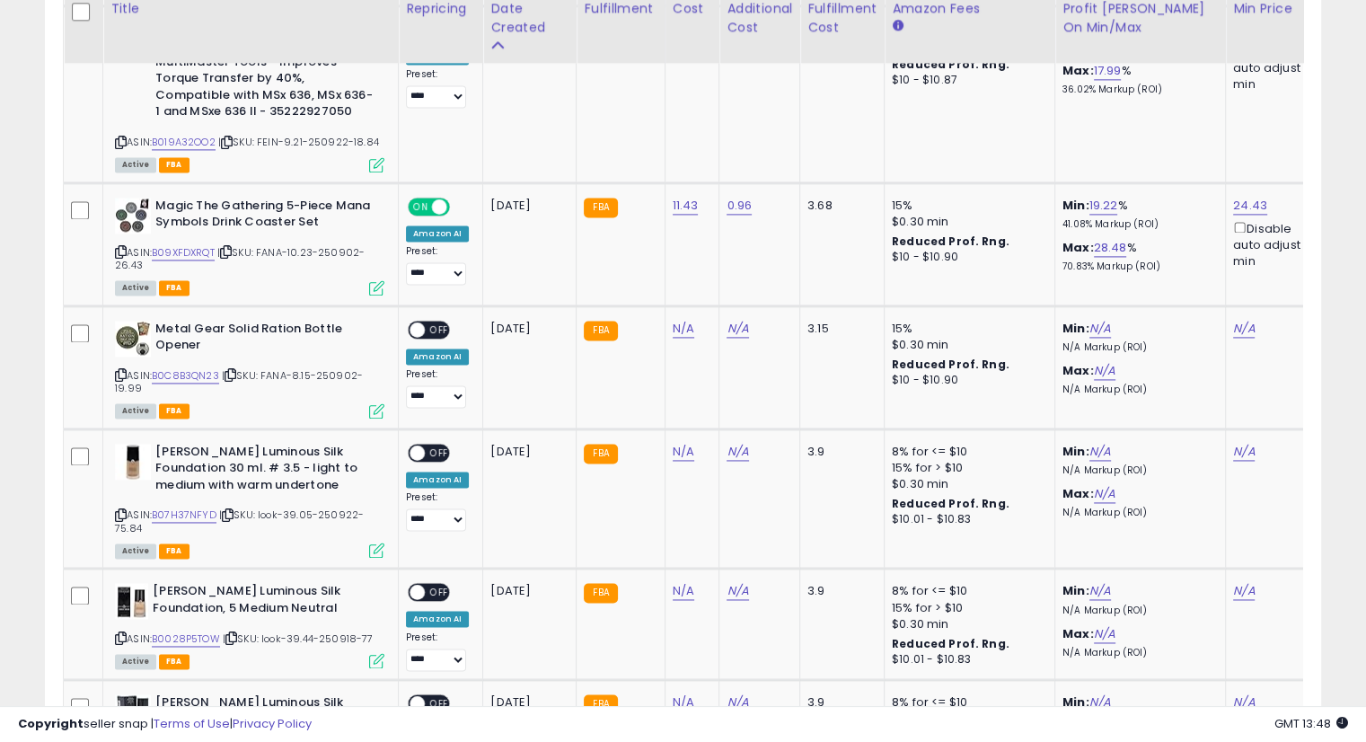
scroll to position [2559, 0]
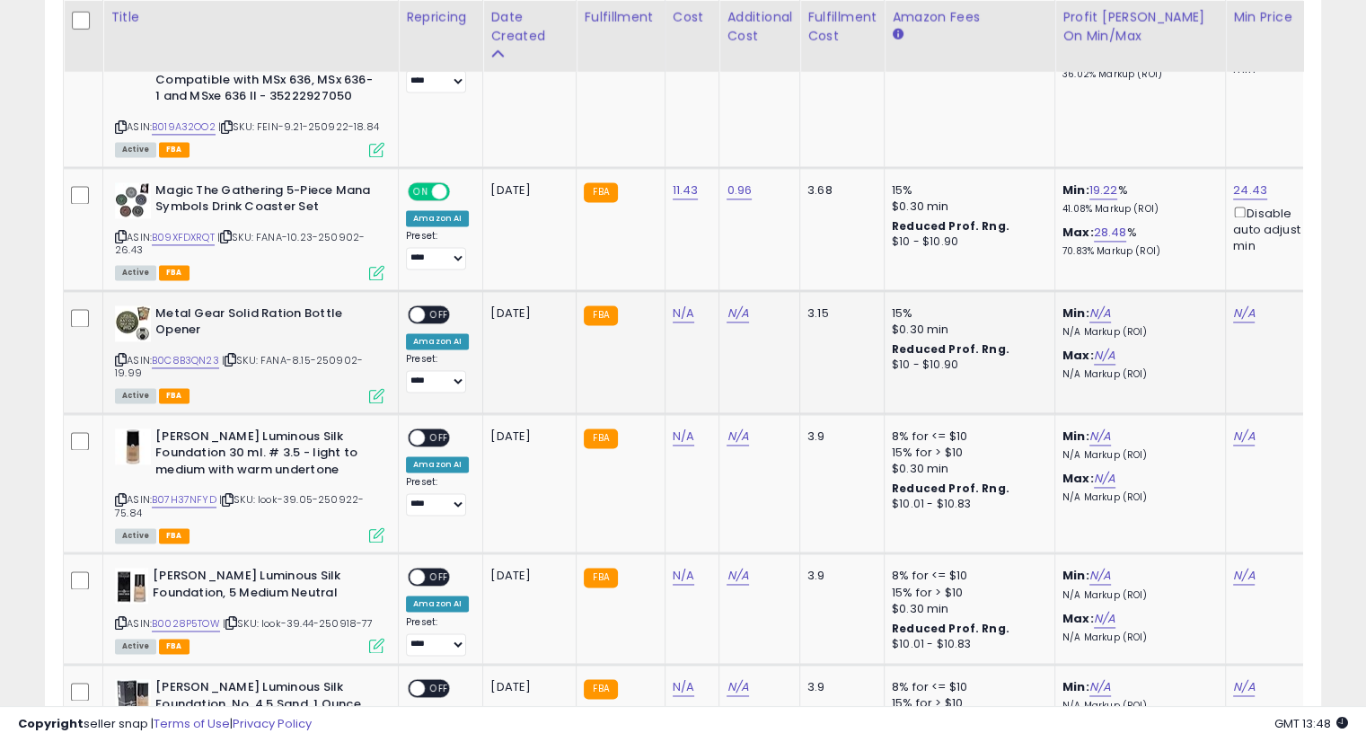
click at [233, 355] on icon at bounding box center [231, 360] width 12 height 10
click at [232, 355] on icon at bounding box center [231, 360] width 12 height 10
click at [681, 305] on link "N/A" at bounding box center [684, 314] width 22 height 18
type input "****"
click at [733, 173] on icon "submit" at bounding box center [727, 169] width 11 height 11
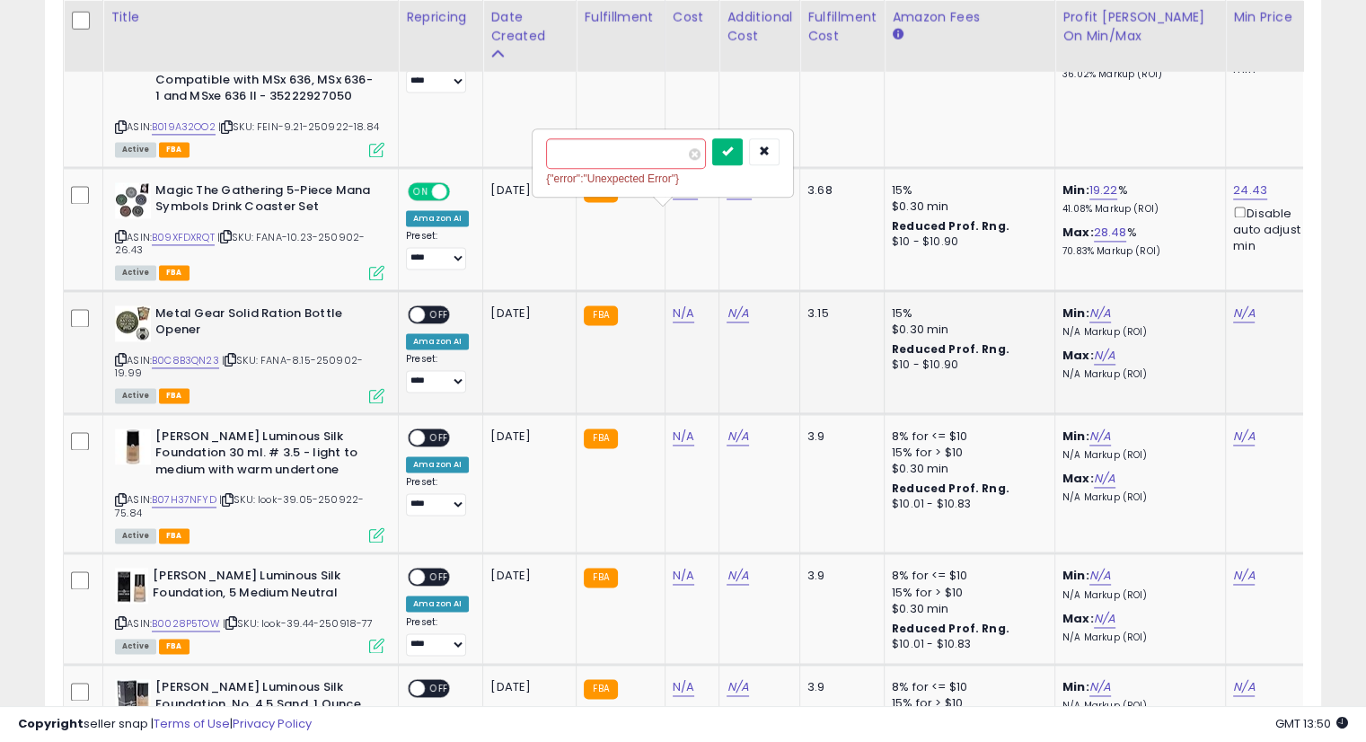
click at [743, 147] on button "submit" at bounding box center [727, 151] width 31 height 27
drag, startPoint x: 727, startPoint y: 217, endPoint x: 988, endPoint y: 278, distance: 268.5
click at [727, 305] on link "N/A" at bounding box center [738, 314] width 22 height 18
type input "****"
click at [797, 170] on button "submit" at bounding box center [781, 169] width 31 height 27
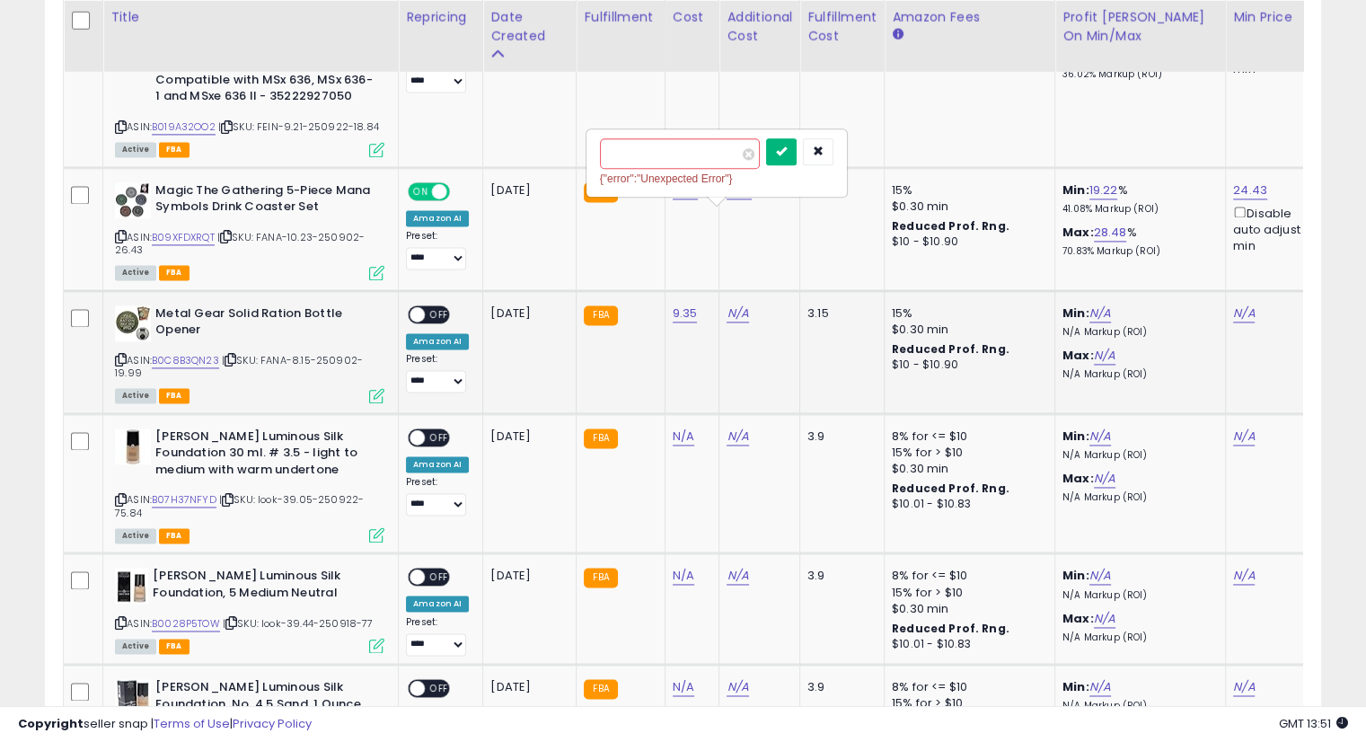
click at [797, 159] on button "submit" at bounding box center [781, 151] width 31 height 27
click at [438, 306] on span "OFF" at bounding box center [439, 313] width 29 height 15
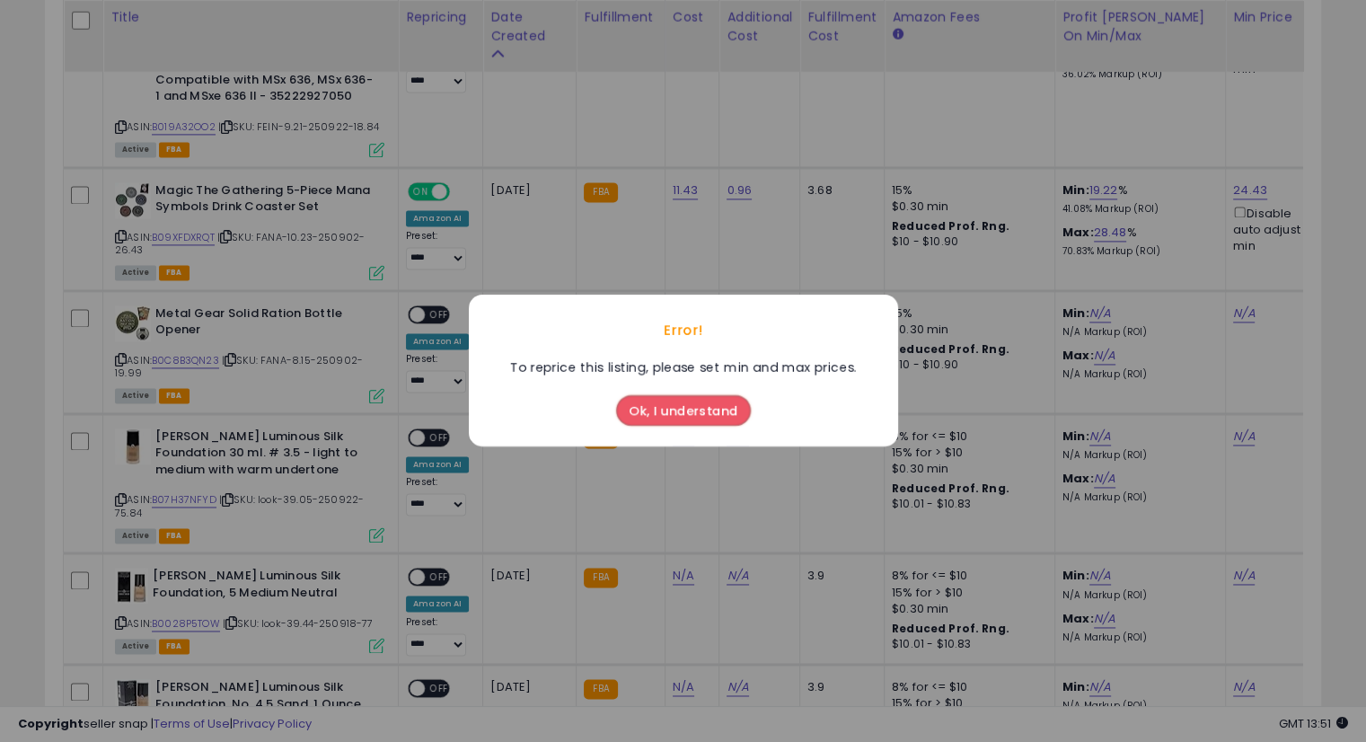
click at [732, 412] on button "Ok, I understand" at bounding box center [683, 411] width 135 height 31
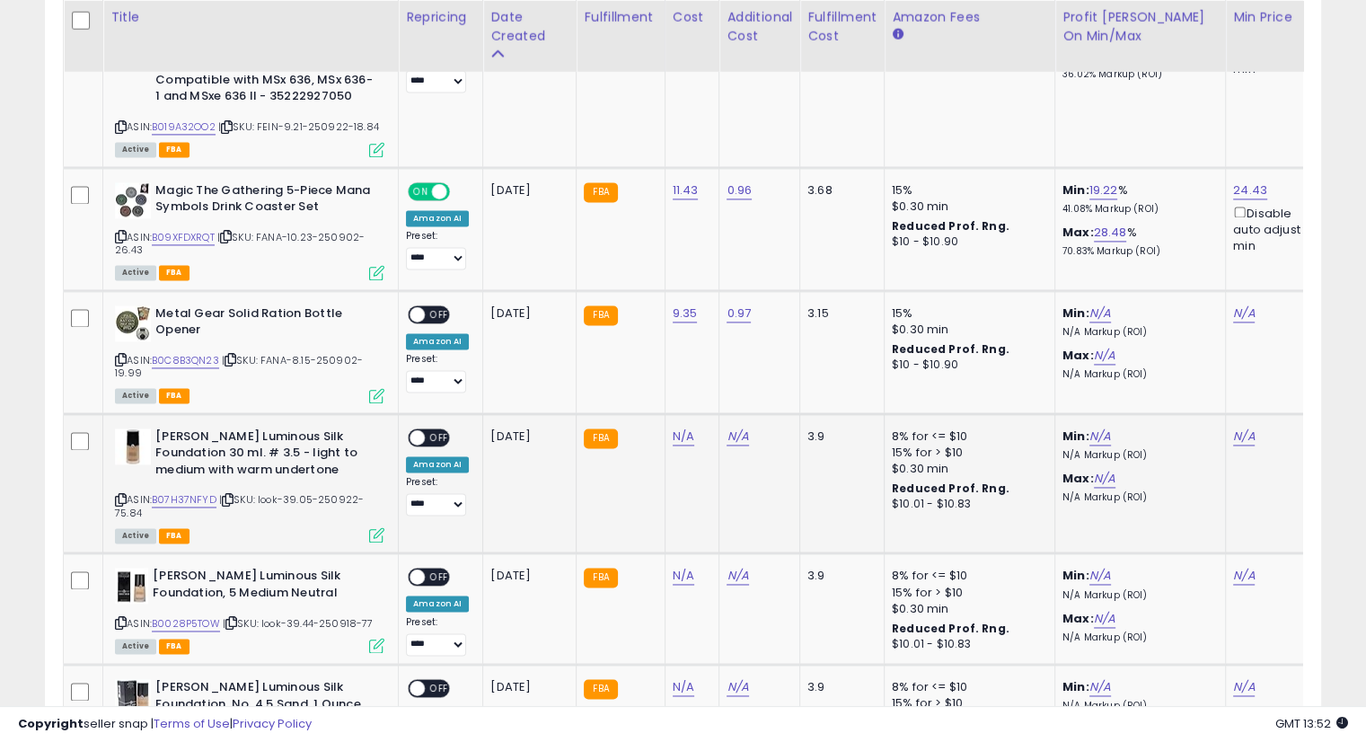
click at [666, 419] on td "N/A" at bounding box center [692, 483] width 55 height 140
click at [1233, 305] on link "N/A" at bounding box center [1244, 314] width 22 height 18
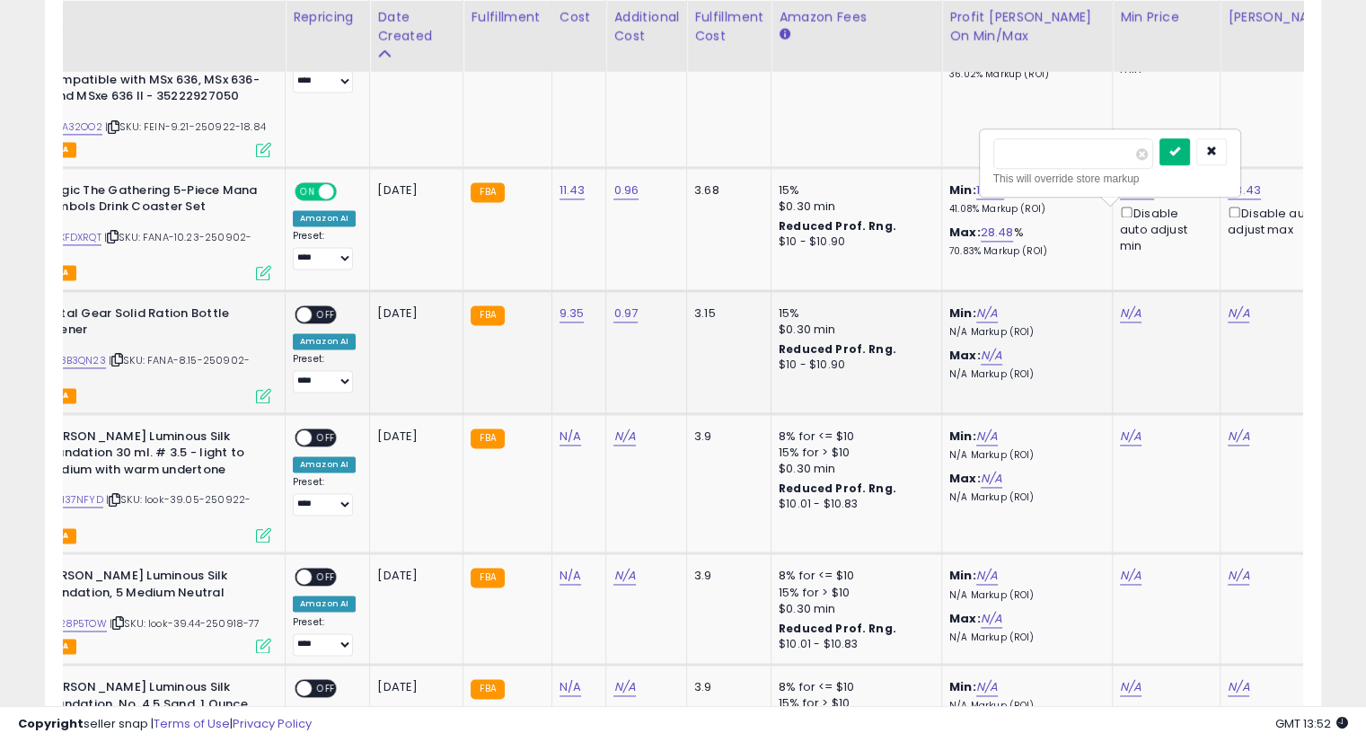
type input "*****"
click at [1180, 152] on icon "submit" at bounding box center [1175, 151] width 11 height 11
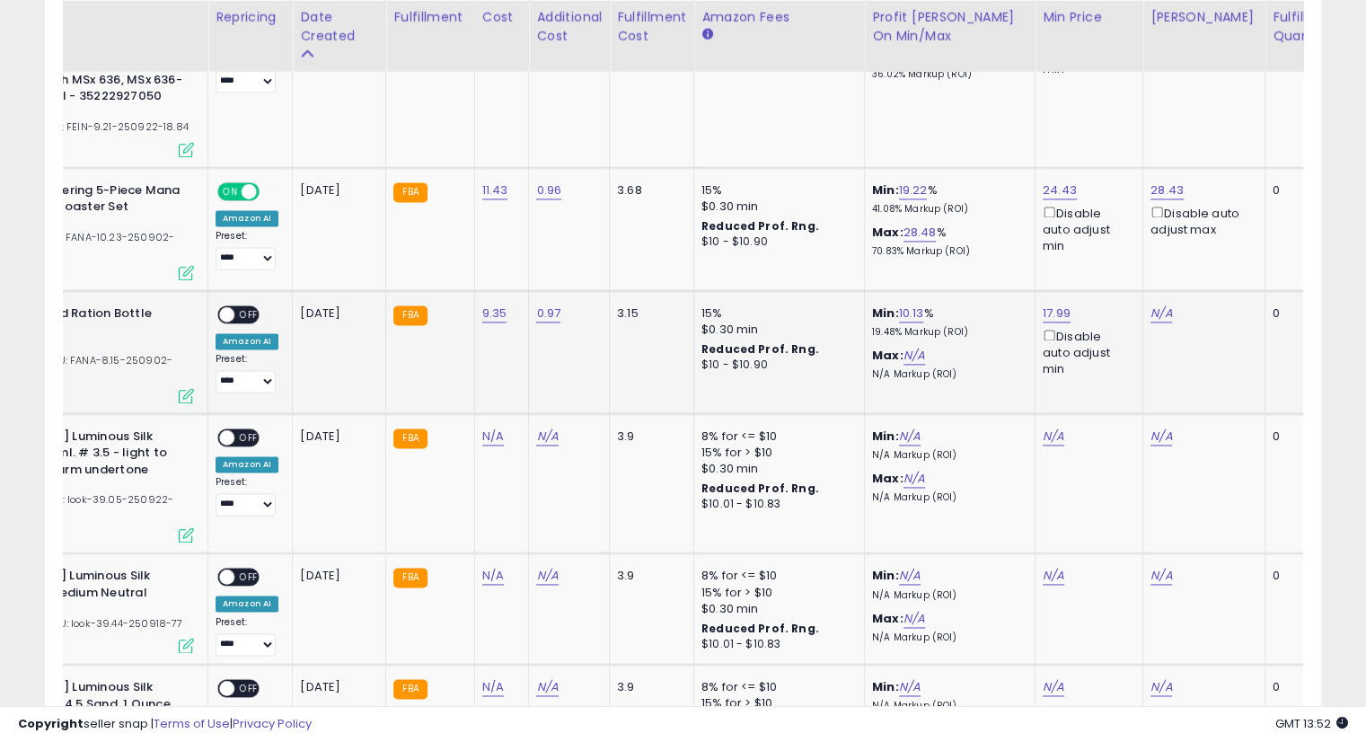
scroll to position [0, 331]
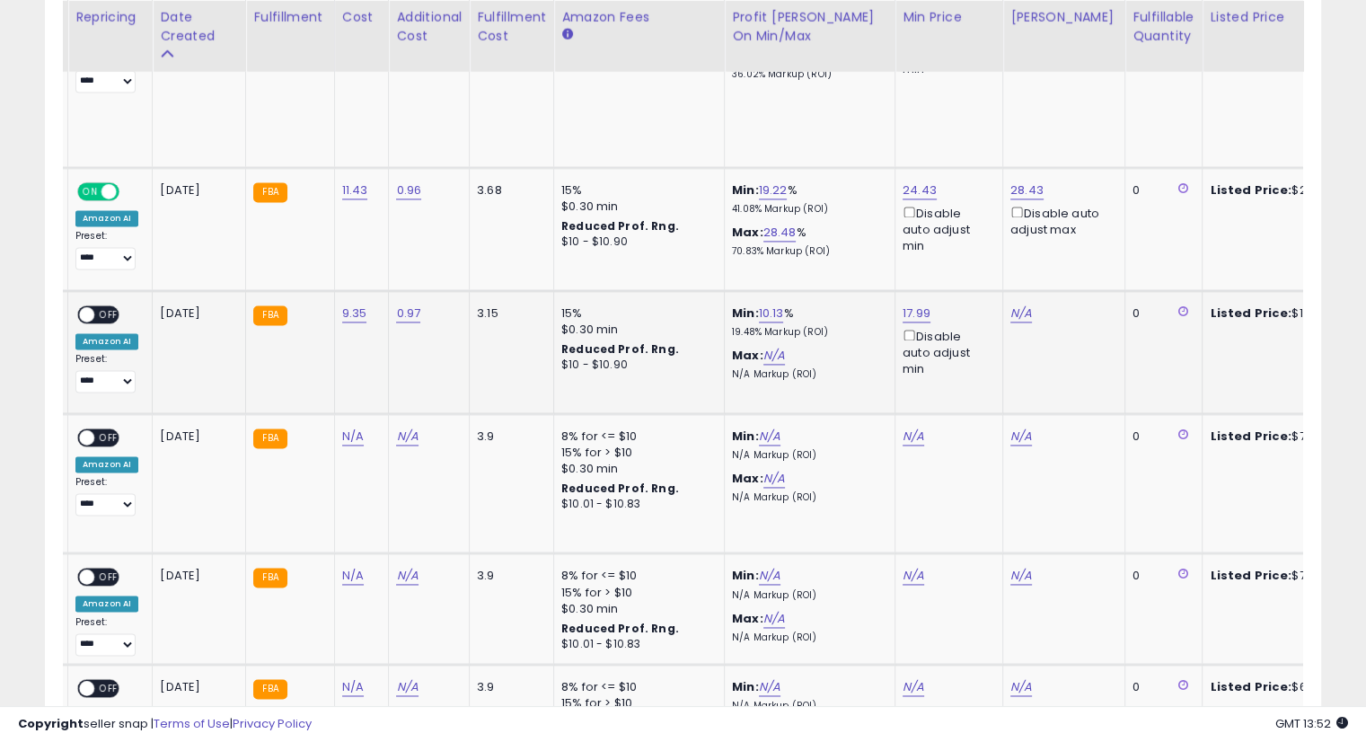
click at [1017, 290] on td "N/A" at bounding box center [1064, 351] width 122 height 123
click at [1017, 305] on link "N/A" at bounding box center [1022, 314] width 22 height 18
type input "*****"
click at [1071, 152] on icon "submit" at bounding box center [1065, 151] width 11 height 11
click at [94, 306] on span "OFF" at bounding box center [108, 313] width 29 height 15
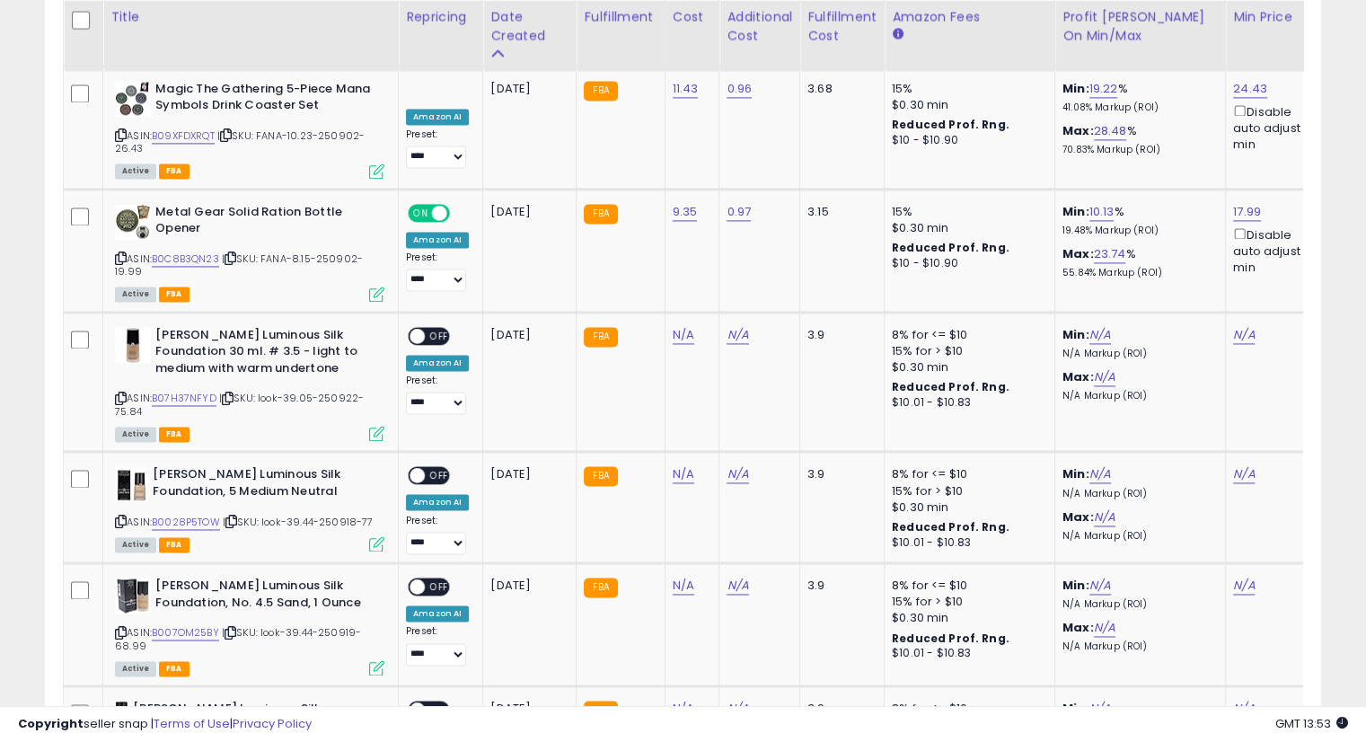
scroll to position [2665, 0]
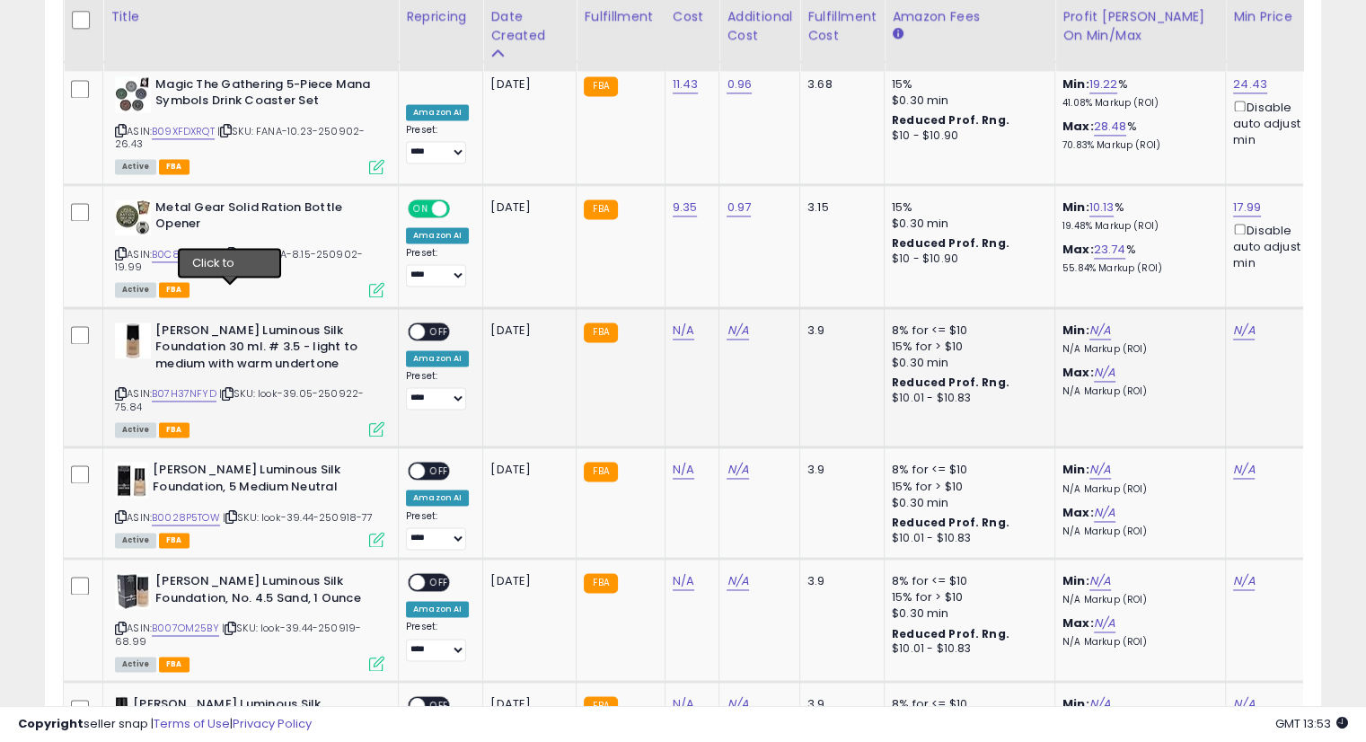
click at [230, 389] on icon at bounding box center [228, 394] width 12 height 10
drag, startPoint x: 674, startPoint y: 227, endPoint x: 1037, endPoint y: 303, distance: 370.7
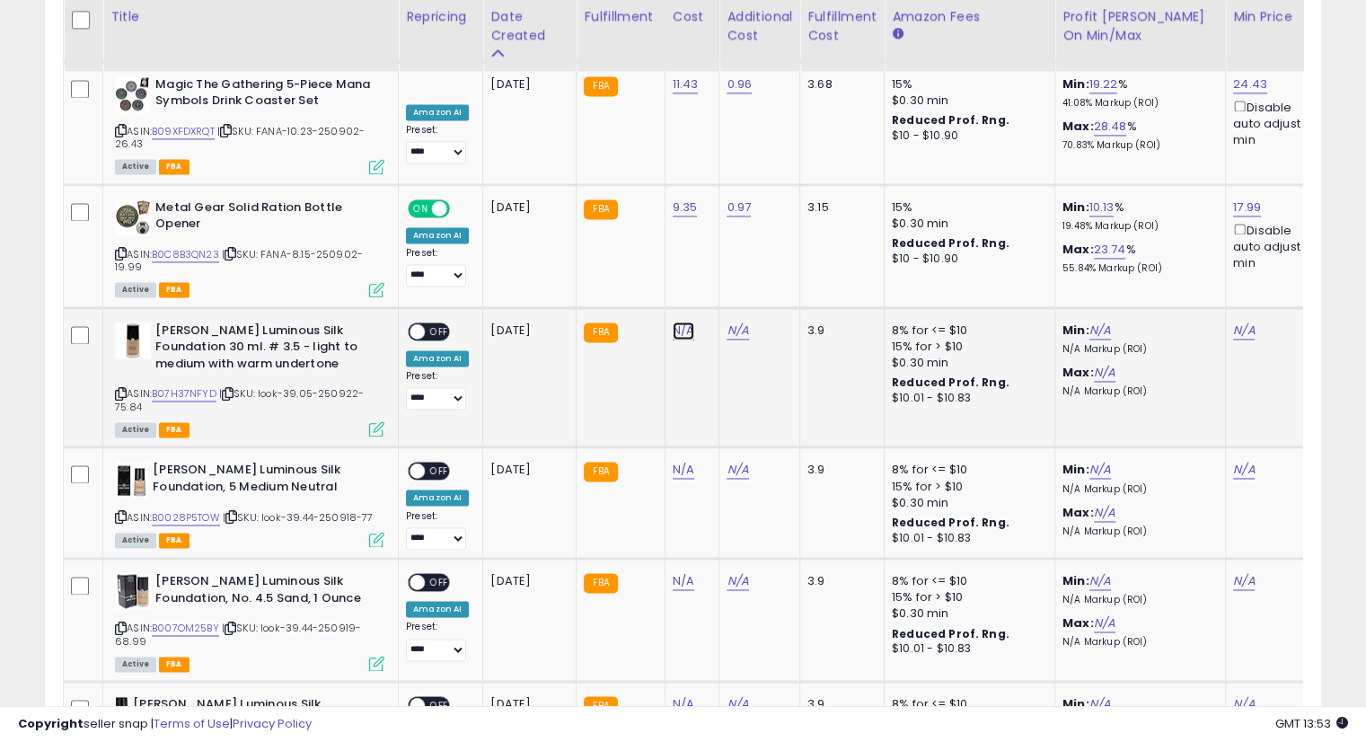
click at [674, 322] on link "N/A" at bounding box center [684, 331] width 22 height 18
type input "*****"
click at [743, 191] on button "submit" at bounding box center [727, 185] width 31 height 27
click at [743, 165] on button "submit" at bounding box center [727, 168] width 31 height 27
drag, startPoint x: 729, startPoint y: 231, endPoint x: 880, endPoint y: 250, distance: 151.2
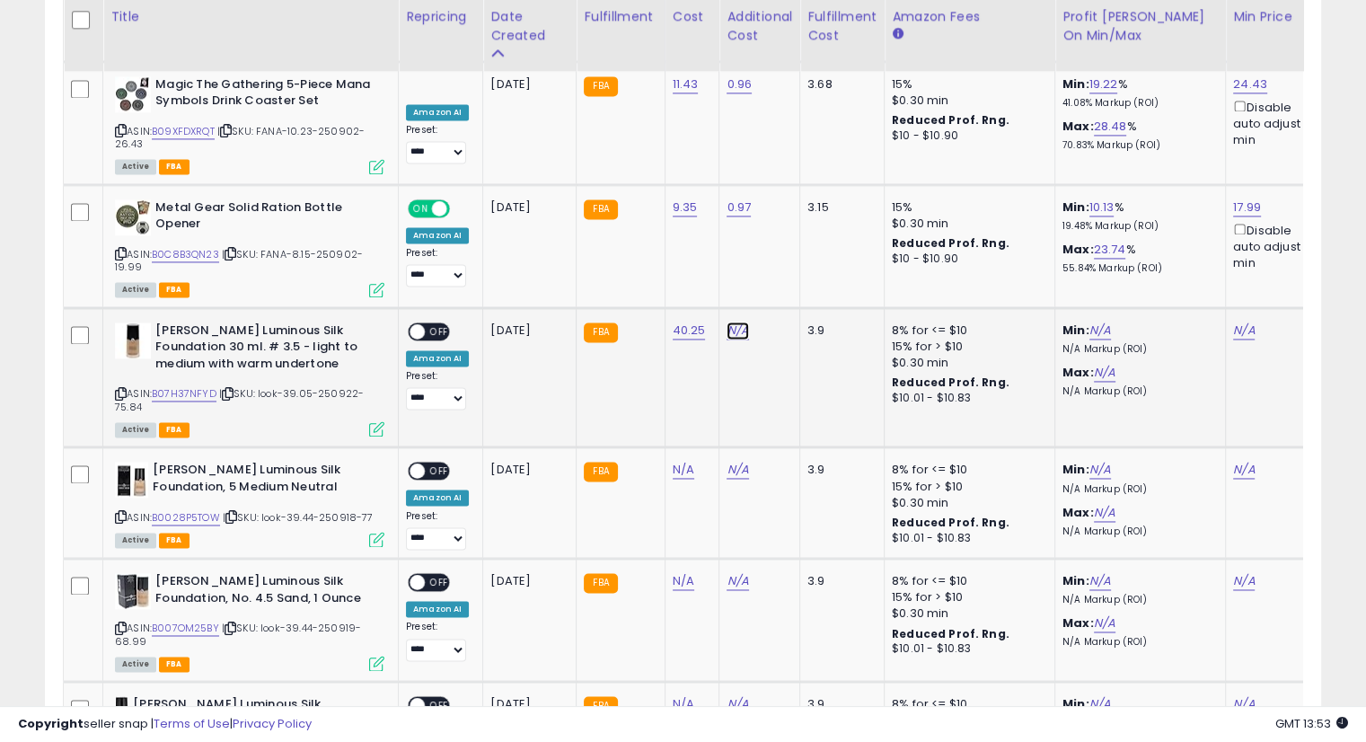
click at [729, 322] on link "N/A" at bounding box center [738, 331] width 22 height 18
type input "****"
click at [787, 181] on icon "submit" at bounding box center [781, 185] width 11 height 11
click at [797, 155] on button "submit" at bounding box center [781, 168] width 31 height 27
drag, startPoint x: 1241, startPoint y: 222, endPoint x: 1211, endPoint y: 238, distance: 33.8
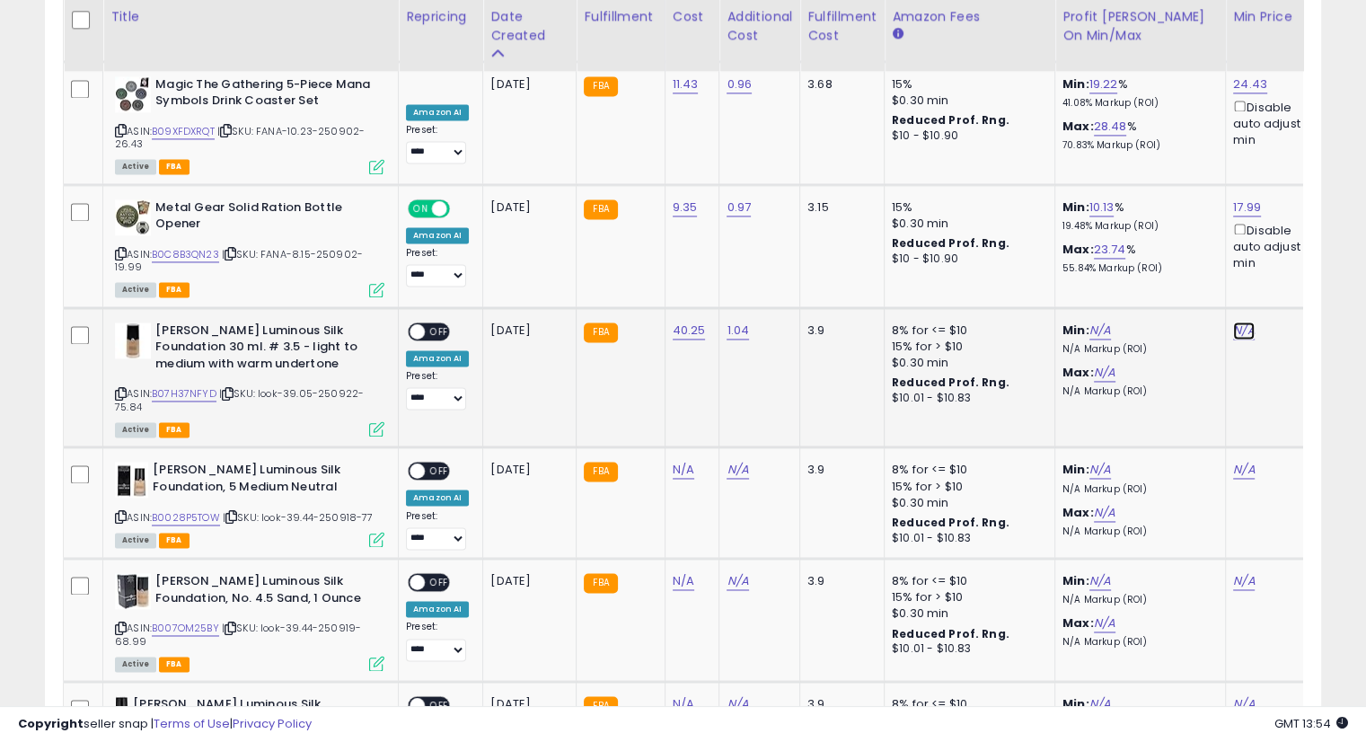
click at [1241, 322] on link "N/A" at bounding box center [1244, 331] width 22 height 18
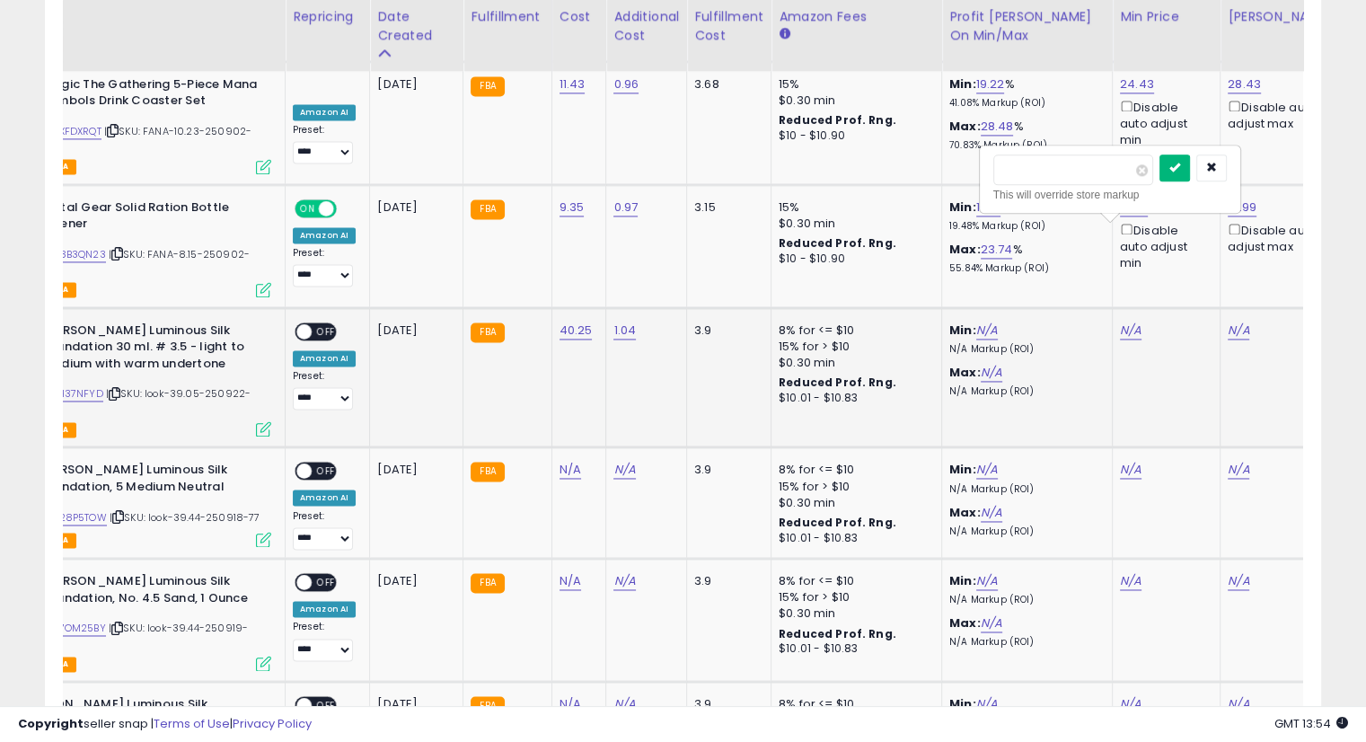
type input "*****"
click at [1190, 158] on button "submit" at bounding box center [1175, 168] width 31 height 27
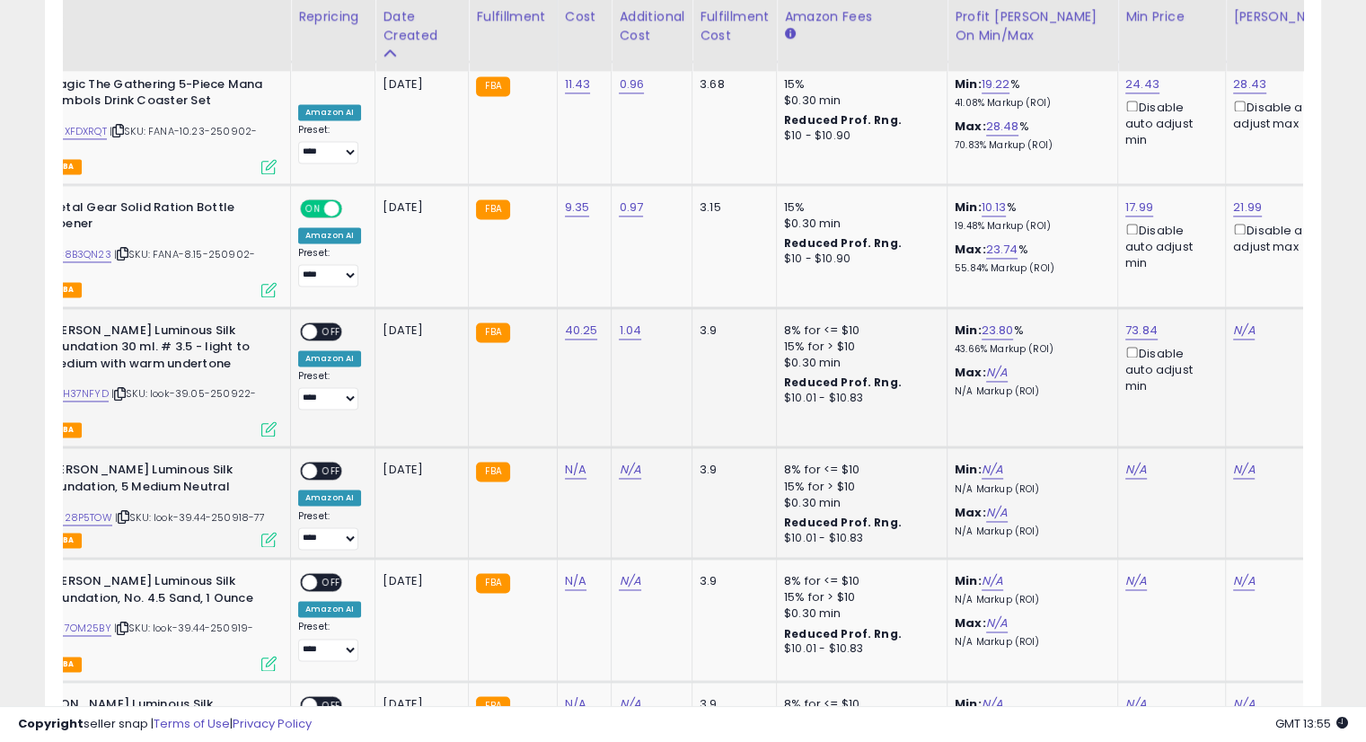
scroll to position [0, 162]
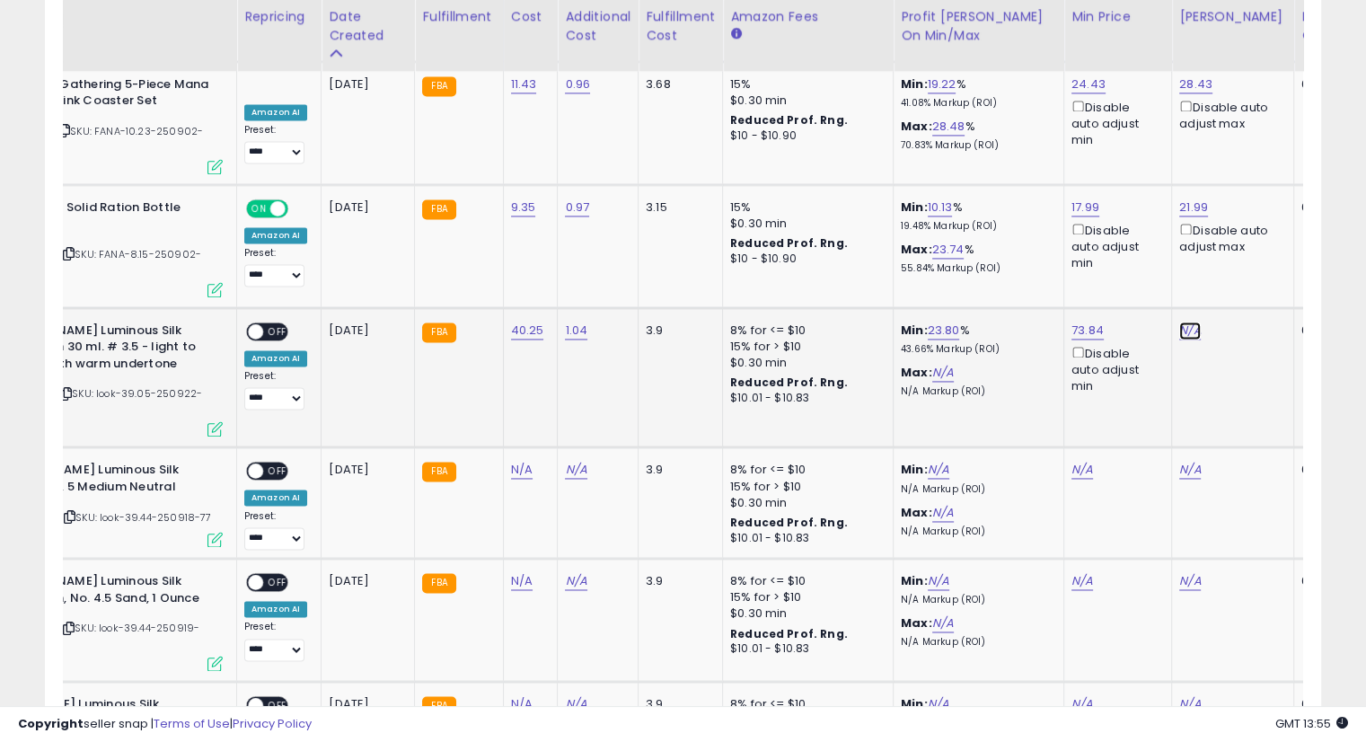
click at [1188, 322] on link "N/A" at bounding box center [1191, 331] width 22 height 18
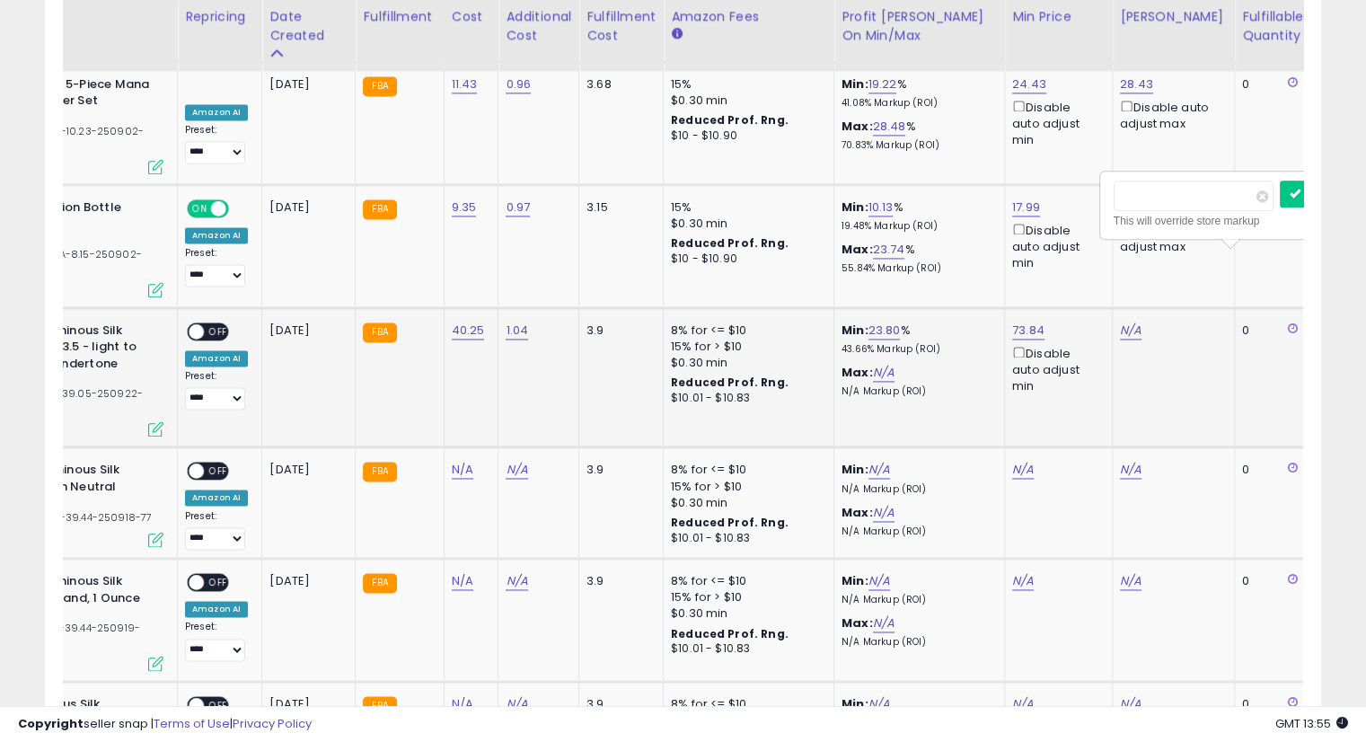
scroll to position [0, 221]
type input "*****"
click at [1190, 166] on button "submit" at bounding box center [1175, 168] width 31 height 27
click at [219, 323] on span "OFF" at bounding box center [218, 330] width 29 height 15
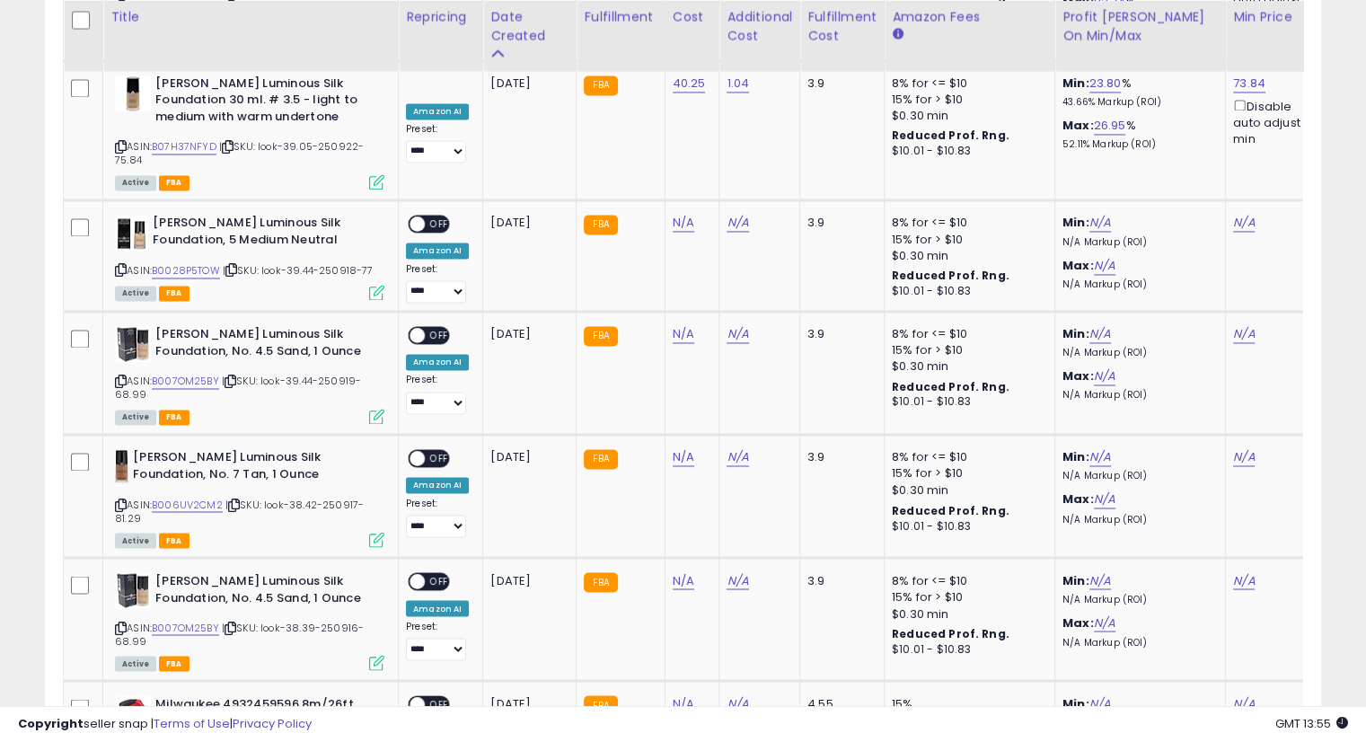
scroll to position [2916, 0]
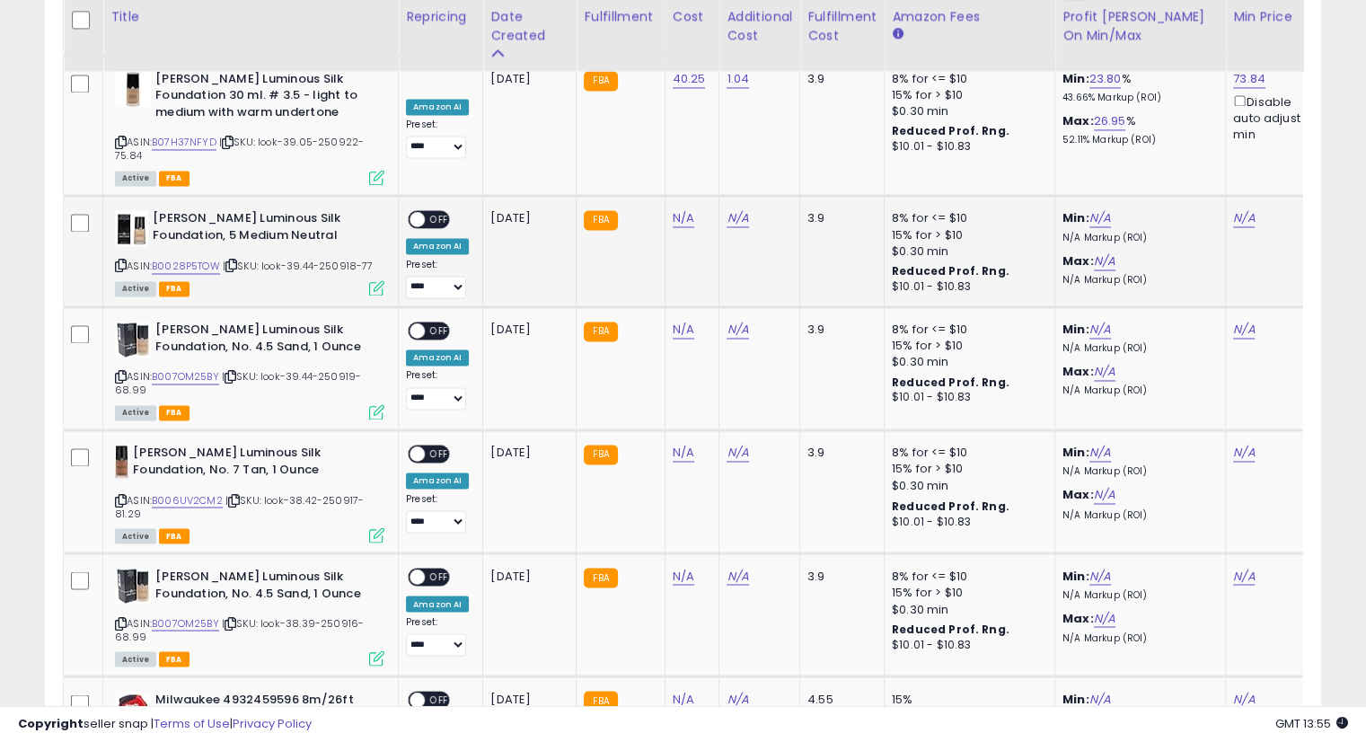
click at [234, 261] on icon at bounding box center [231, 266] width 12 height 10
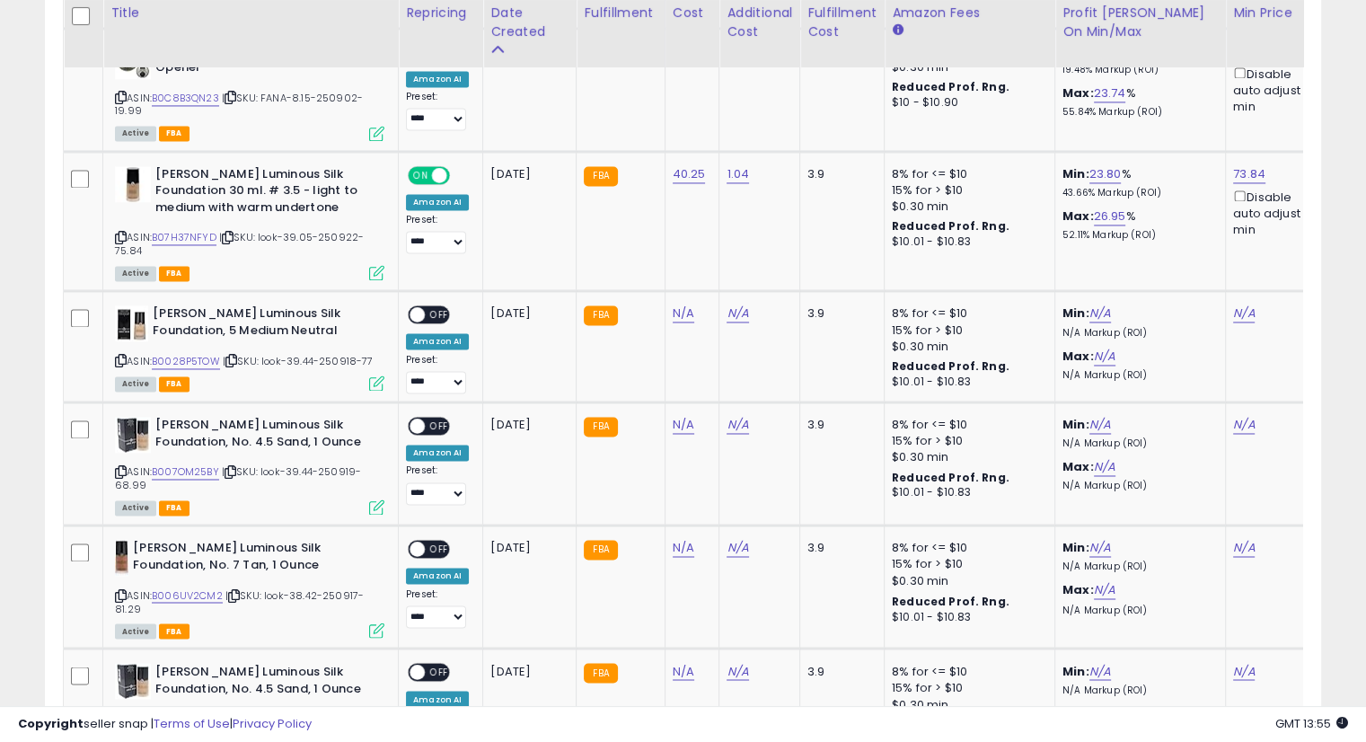
scroll to position [2904, 0]
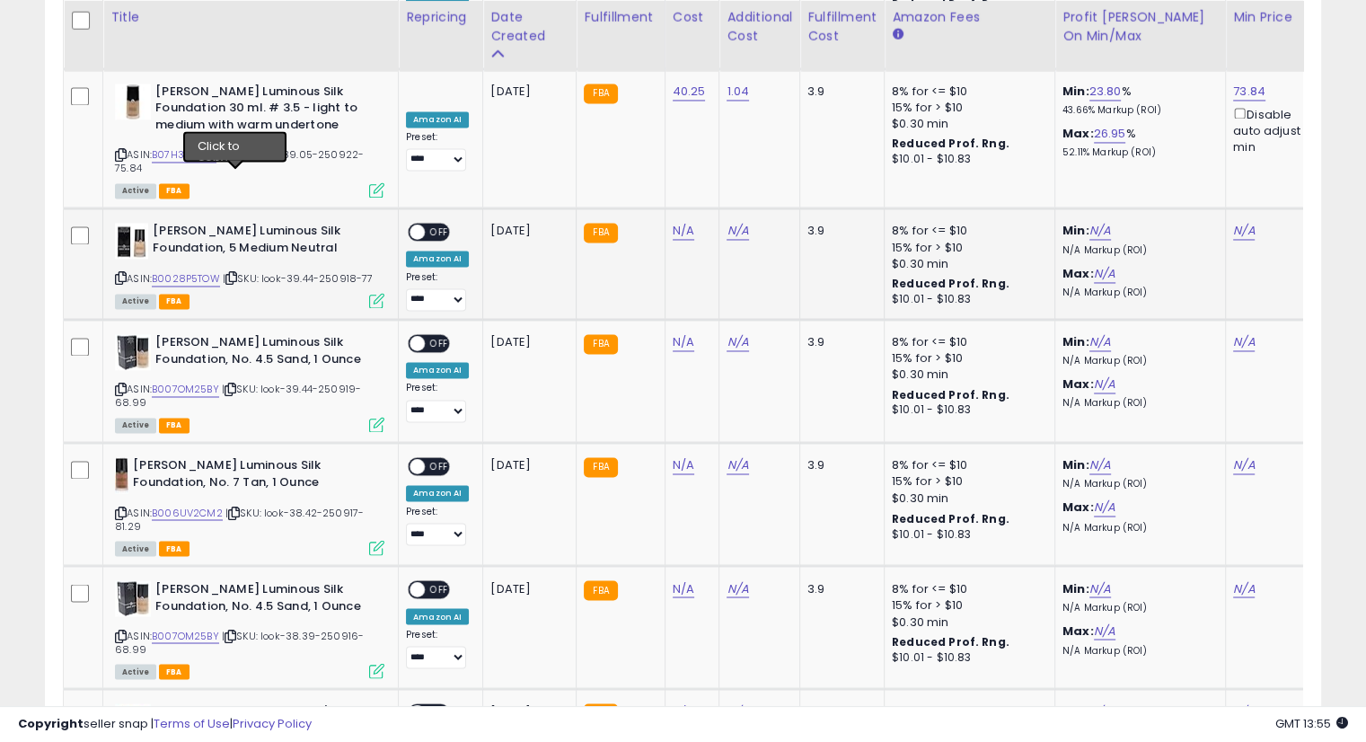
click at [234, 273] on icon at bounding box center [231, 278] width 12 height 10
drag, startPoint x: 678, startPoint y: 127, endPoint x: 694, endPoint y: 134, distance: 16.9
click at [678, 222] on link "N/A" at bounding box center [684, 231] width 22 height 18
type input "*****"
click at [743, 88] on button "submit" at bounding box center [727, 87] width 31 height 27
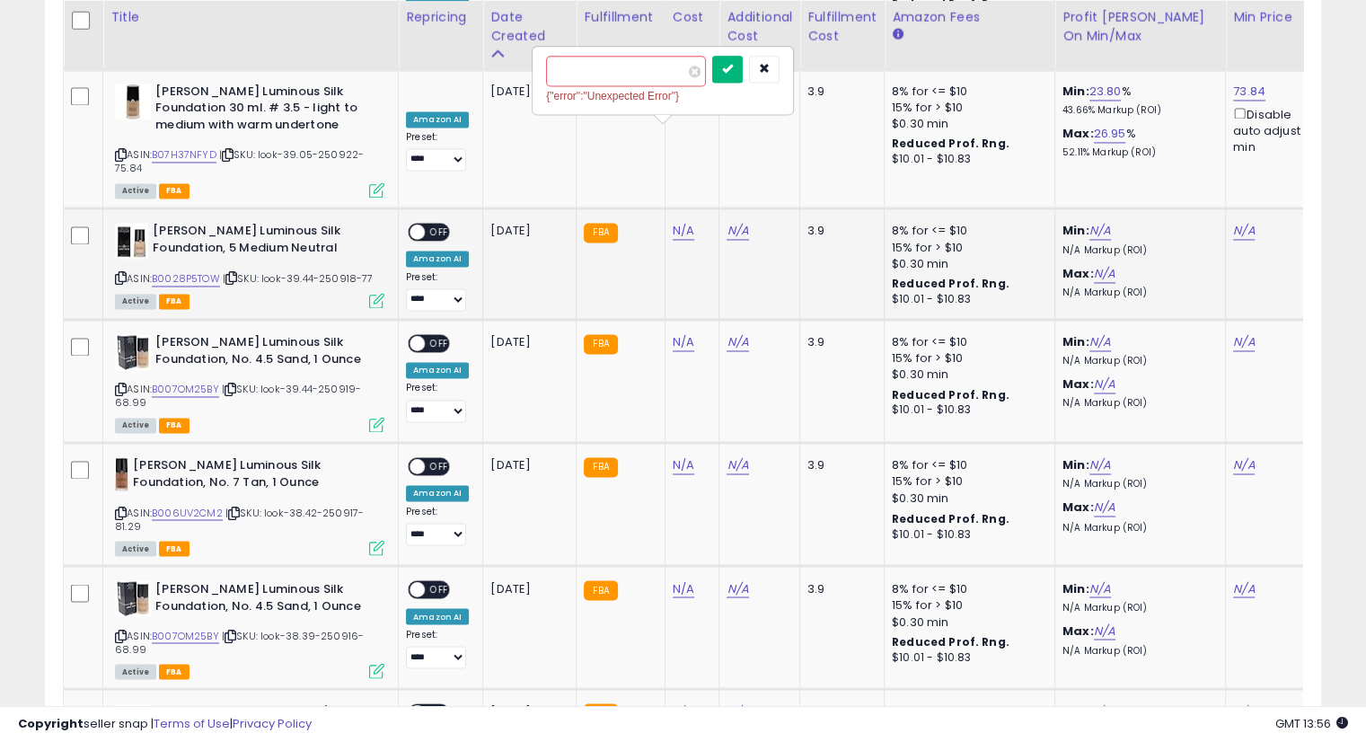
click at [733, 70] on icon "submit" at bounding box center [727, 68] width 11 height 11
drag, startPoint x: 724, startPoint y: 130, endPoint x: 874, endPoint y: 160, distance: 152.9
click at [728, 222] on link "N/A" at bounding box center [739, 231] width 22 height 18
type input "*"
type input "****"
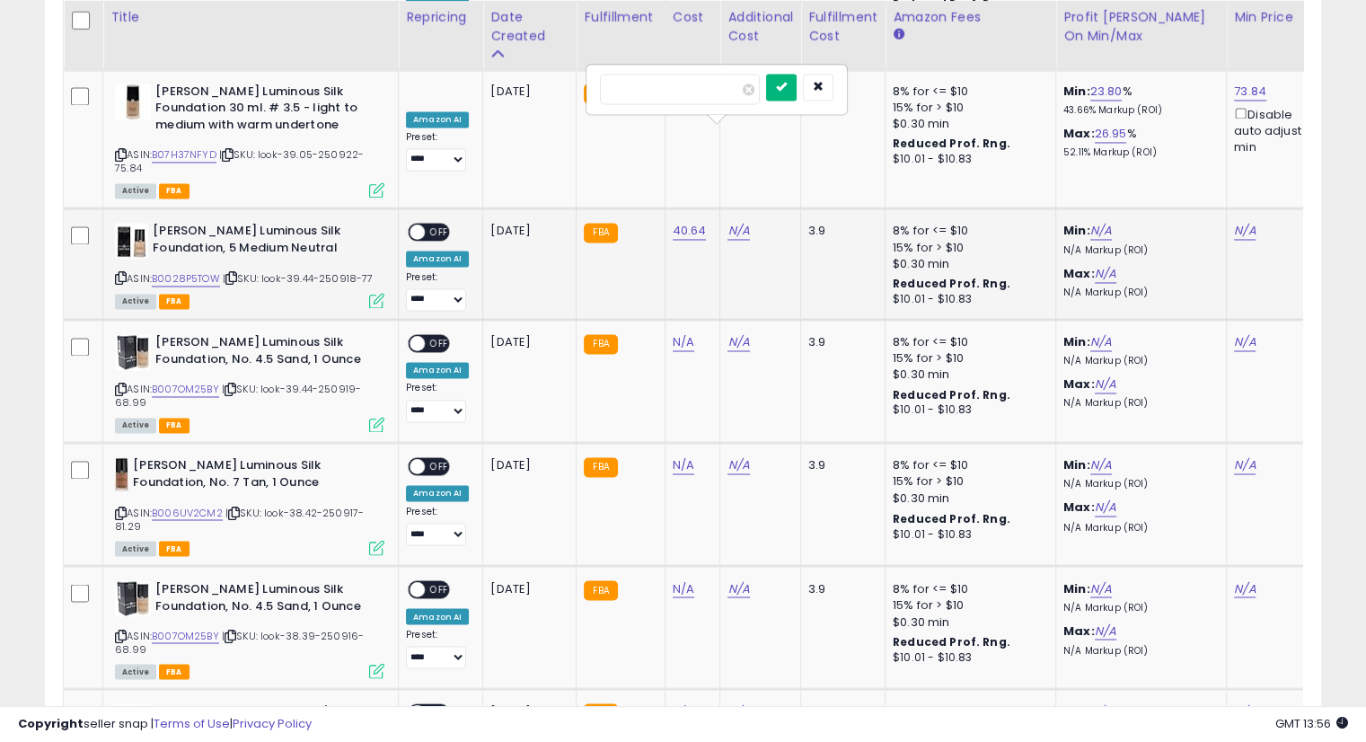
click at [797, 74] on button "submit" at bounding box center [781, 87] width 31 height 27
click at [797, 58] on button "submit" at bounding box center [781, 69] width 31 height 27
drag, startPoint x: 1238, startPoint y: 133, endPoint x: 1218, endPoint y: 144, distance: 22.5
click at [1238, 222] on link "N/A" at bounding box center [1245, 231] width 22 height 18
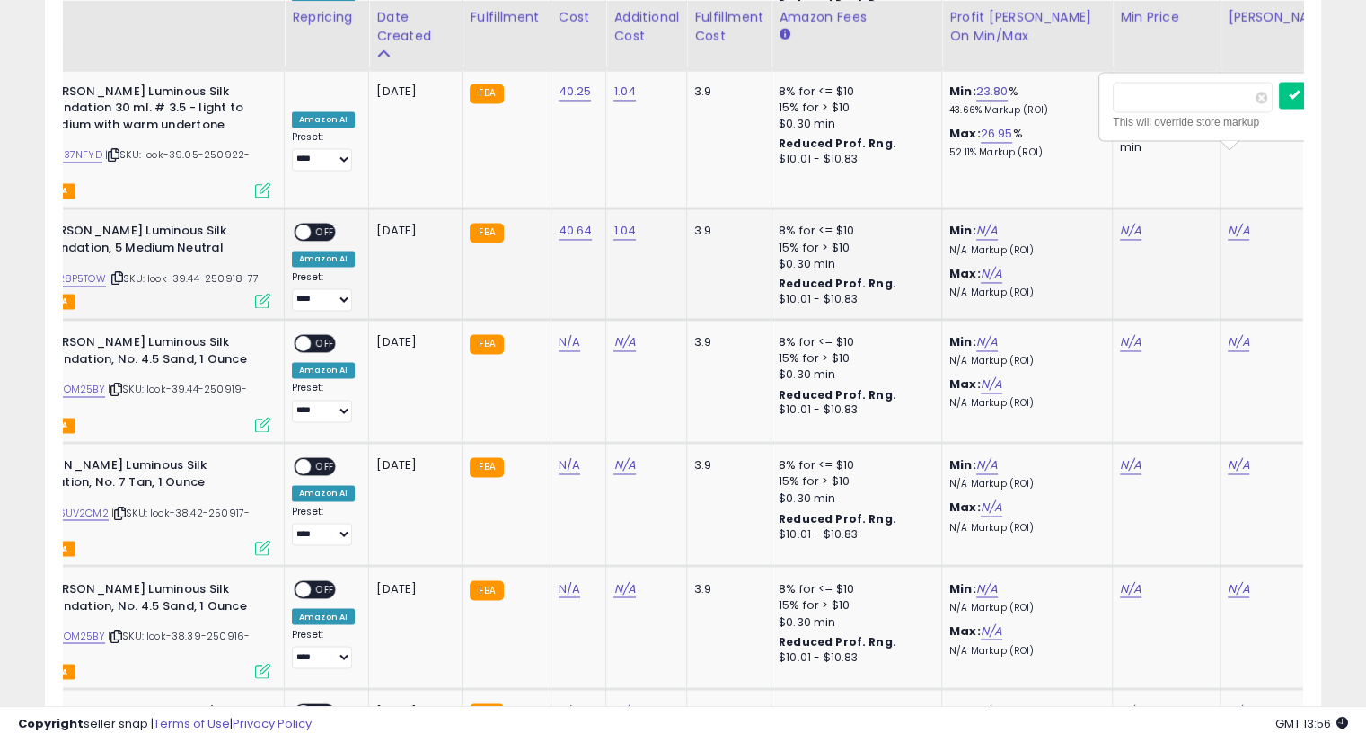
scroll to position [0, 114]
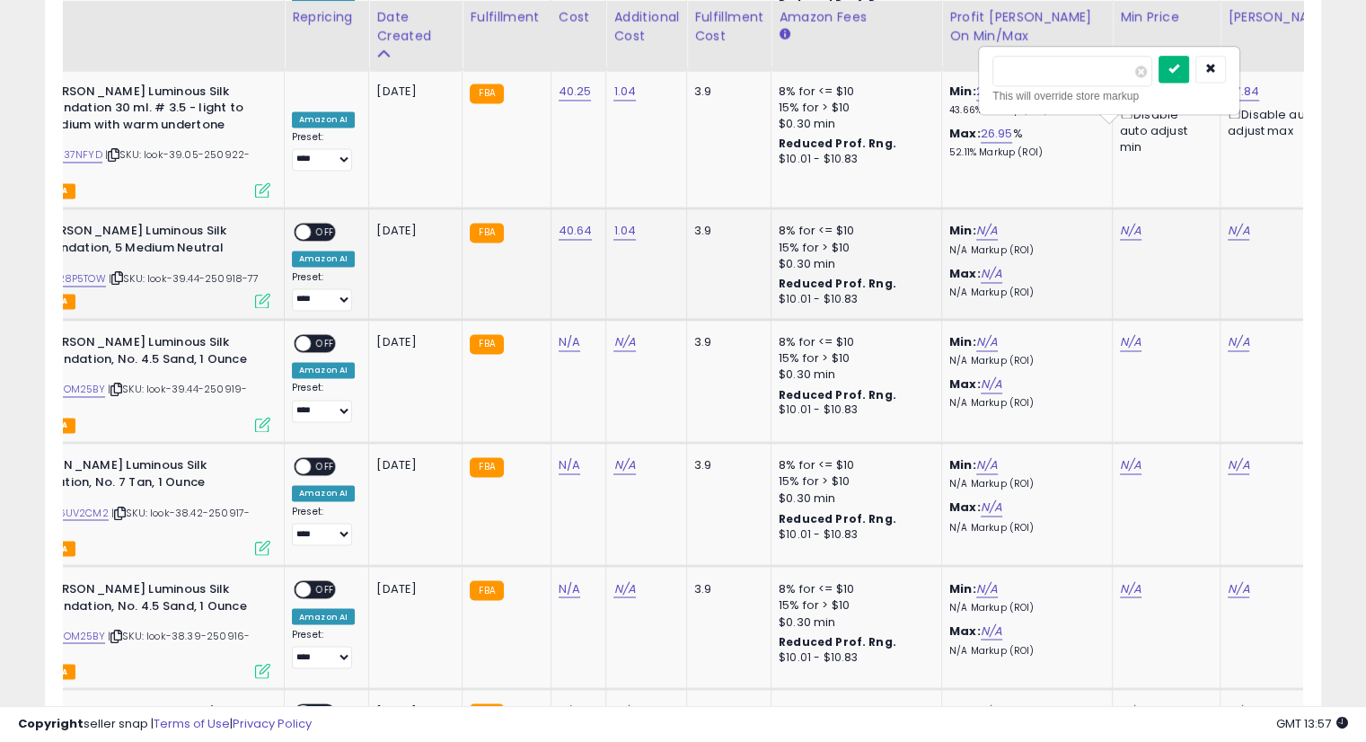
type input "**"
click at [1189, 56] on button "submit" at bounding box center [1174, 69] width 31 height 27
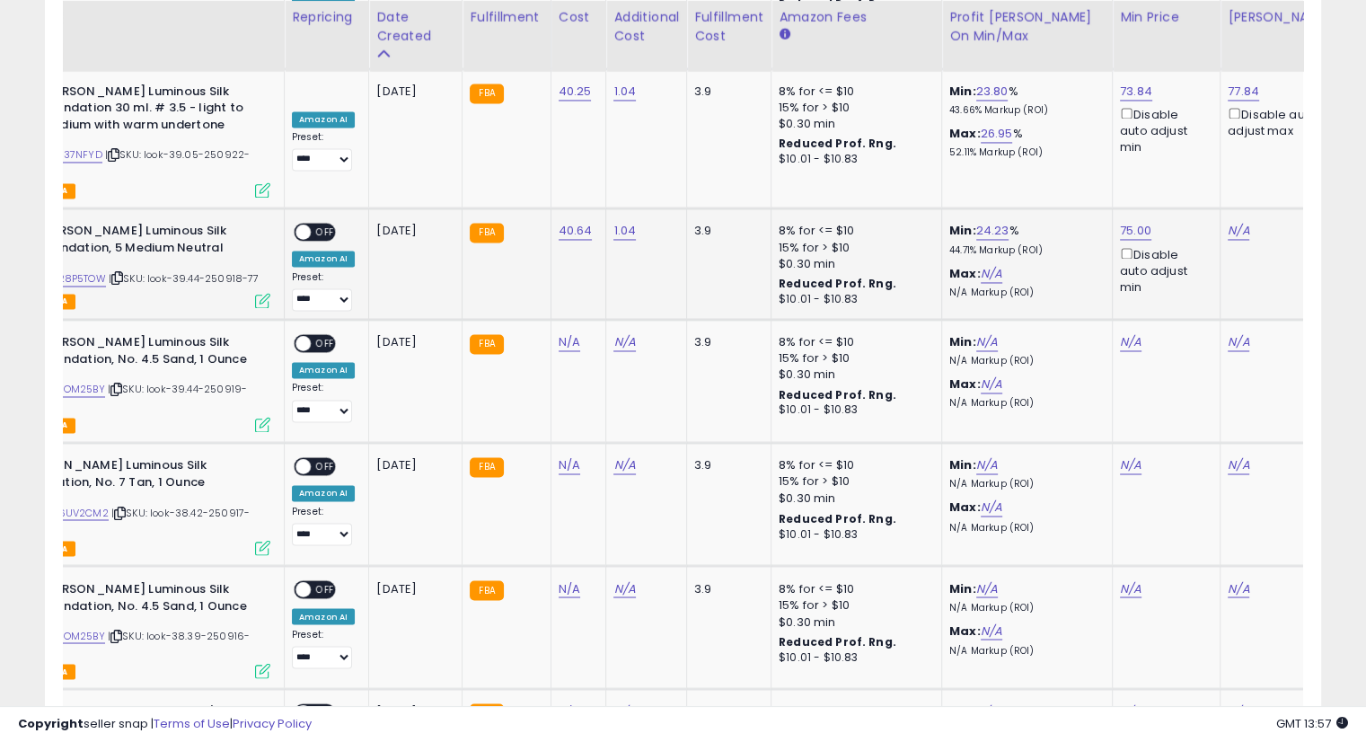
click at [1243, 223] on div "N/A" at bounding box center [1278, 231] width 101 height 16
click at [1239, 222] on link "N/A" at bounding box center [1239, 231] width 22 height 18
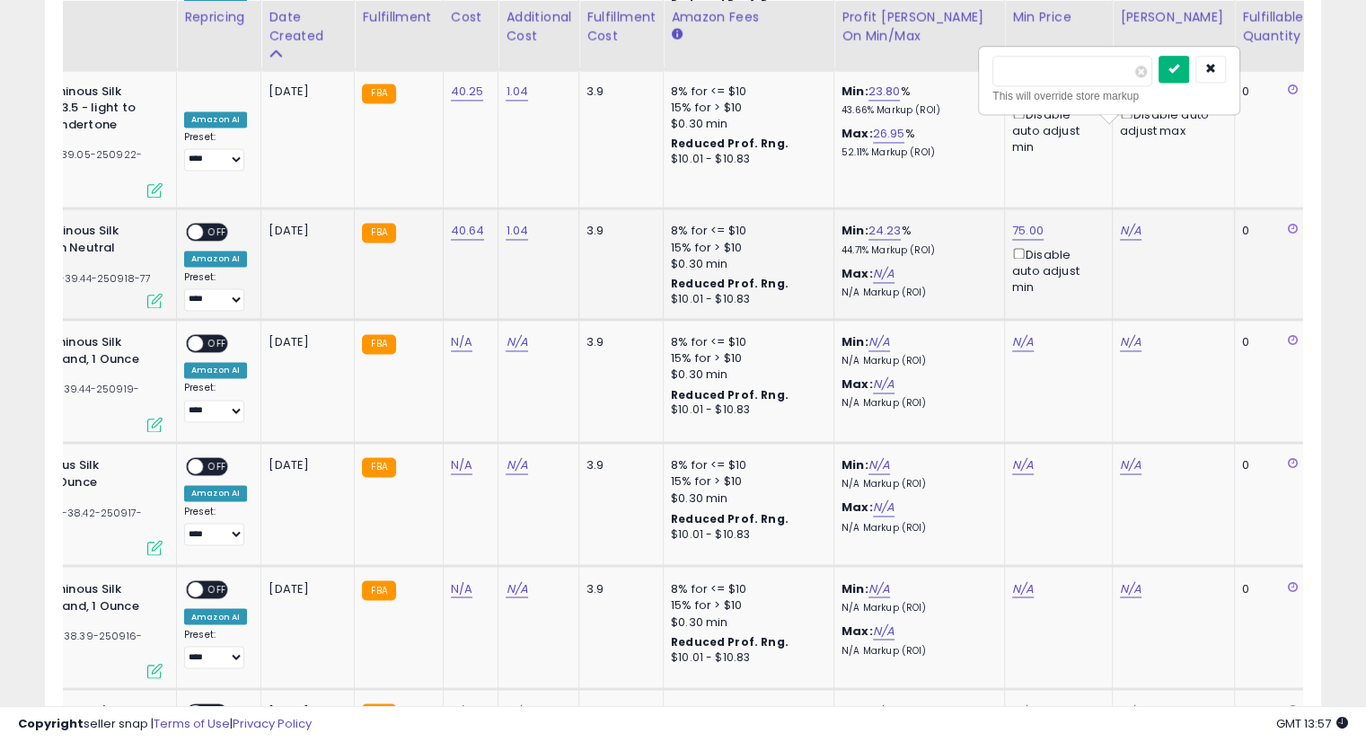
type input "**"
click at [1180, 69] on icon "submit" at bounding box center [1174, 68] width 11 height 11
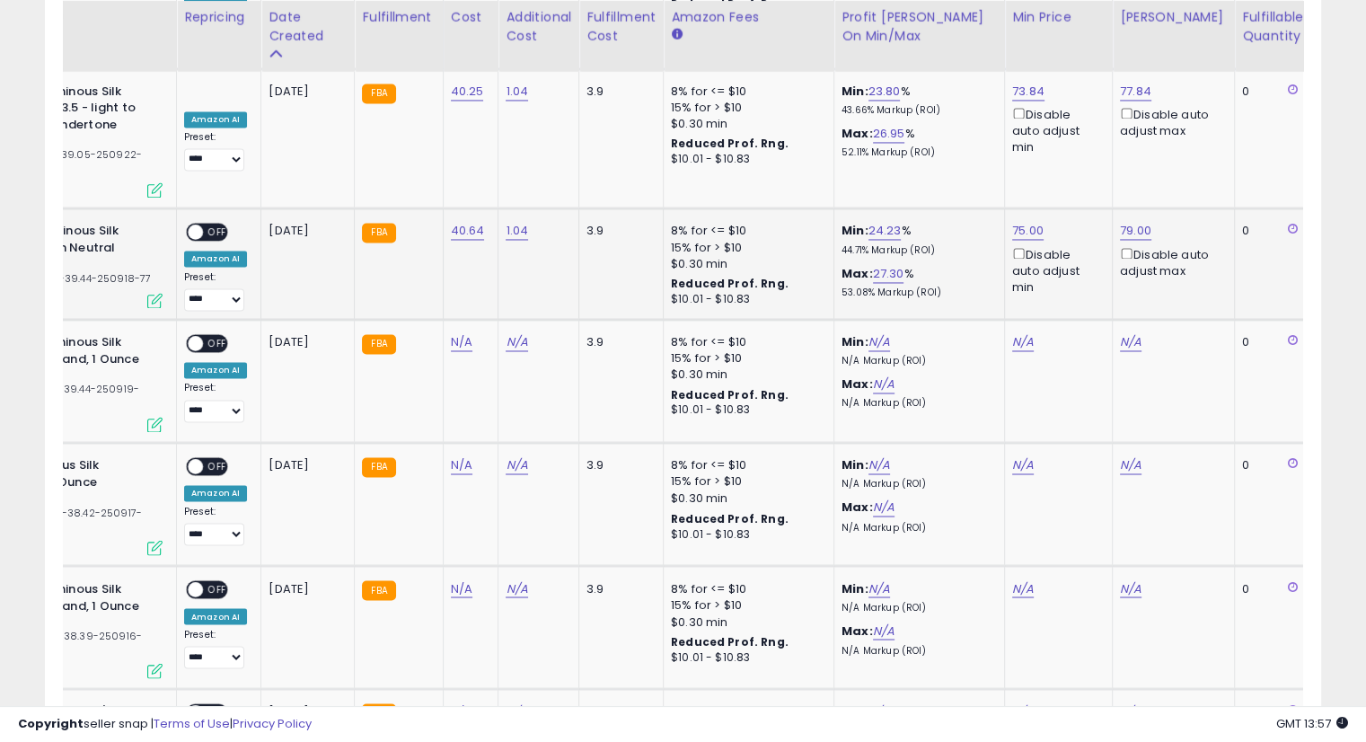
click at [207, 225] on span "OFF" at bounding box center [217, 232] width 29 height 15
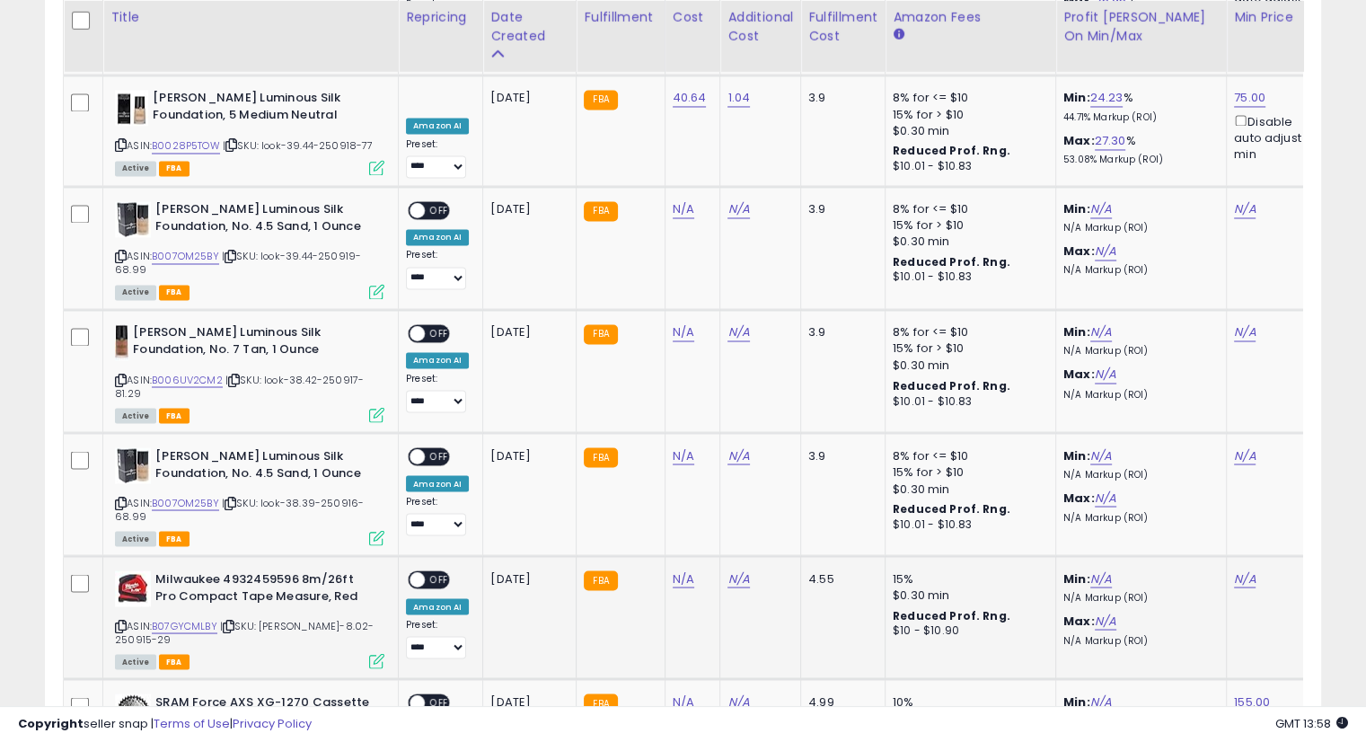
scroll to position [2738, 0]
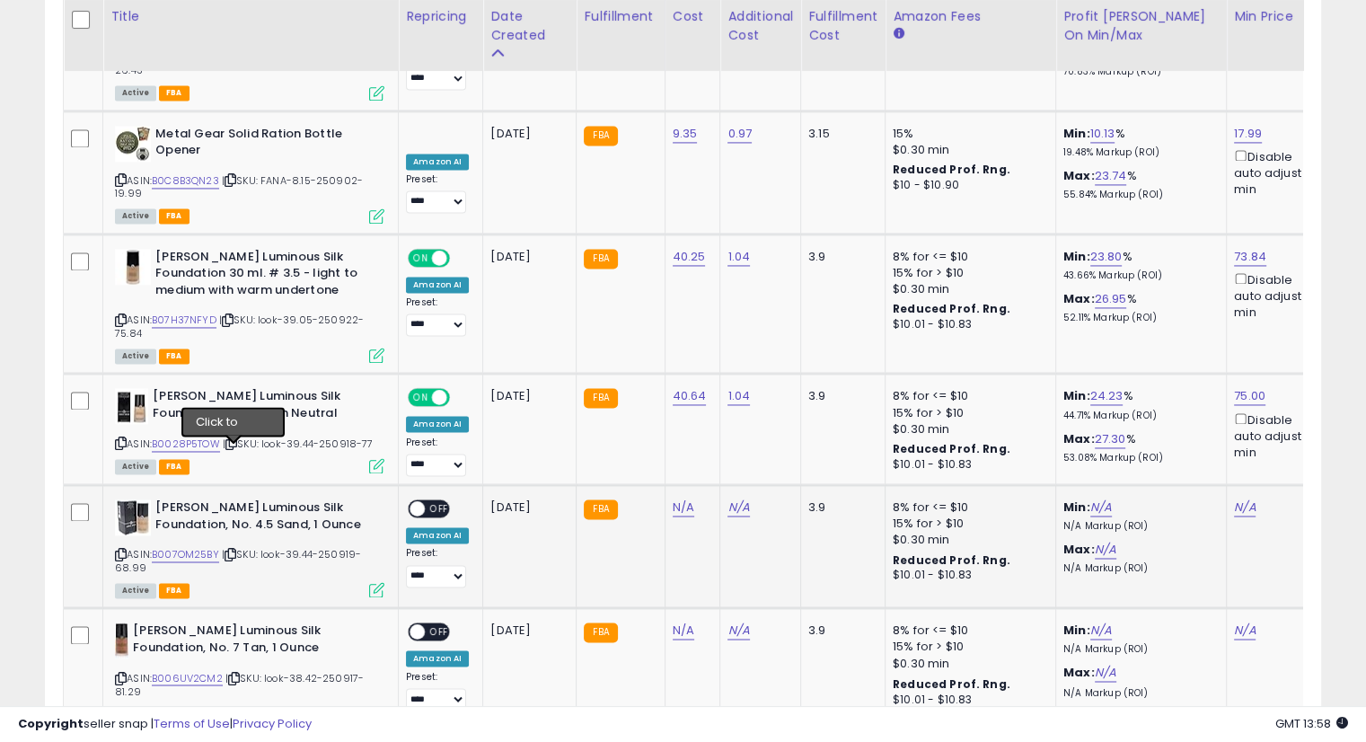
click at [234, 550] on icon at bounding box center [231, 555] width 12 height 10
click at [676, 499] on link "N/A" at bounding box center [684, 508] width 22 height 18
type input "*****"
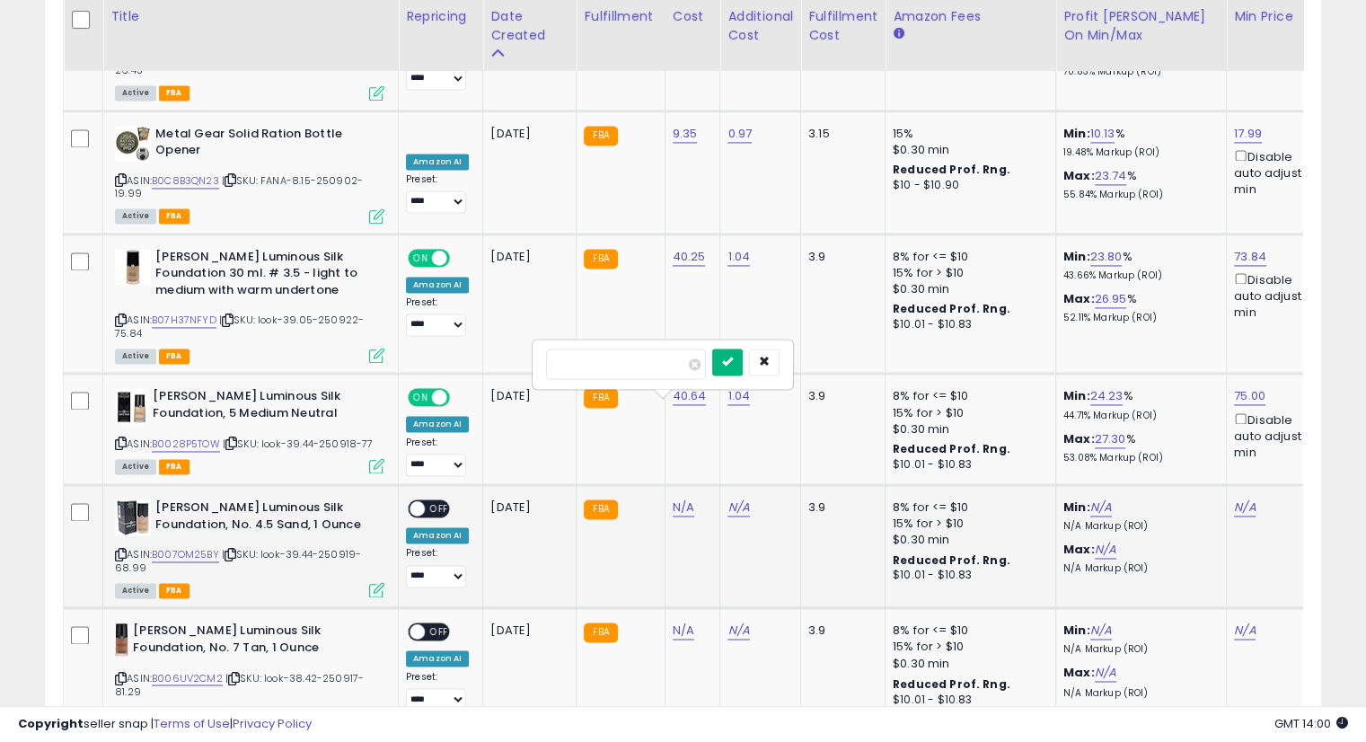
click at [743, 350] on button "submit" at bounding box center [727, 362] width 31 height 27
click at [733, 340] on icon "submit" at bounding box center [727, 343] width 11 height 11
click at [734, 499] on link "N/A" at bounding box center [739, 508] width 22 height 18
type input "****"
click at [787, 361] on icon "submit" at bounding box center [781, 361] width 11 height 11
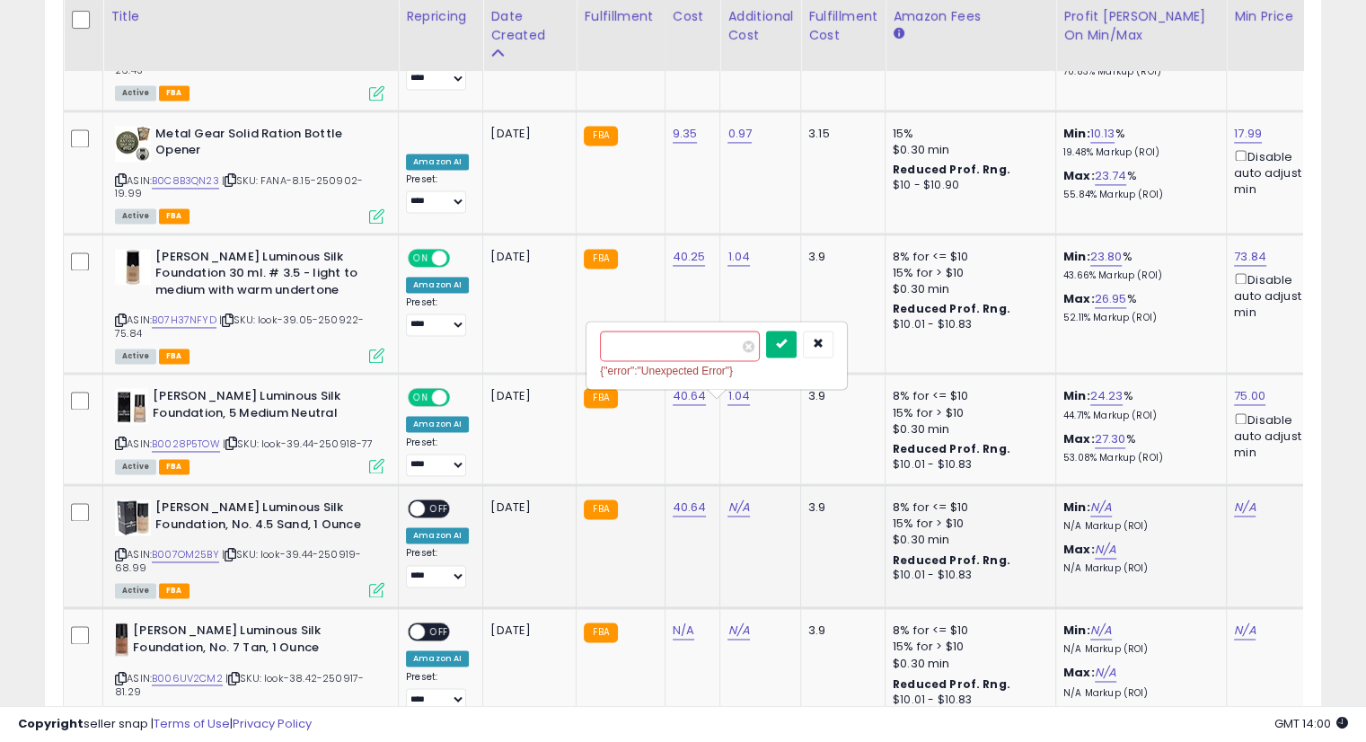
click at [797, 346] on button "submit" at bounding box center [781, 344] width 31 height 27
click at [1240, 499] on link "N/A" at bounding box center [1245, 508] width 22 height 18
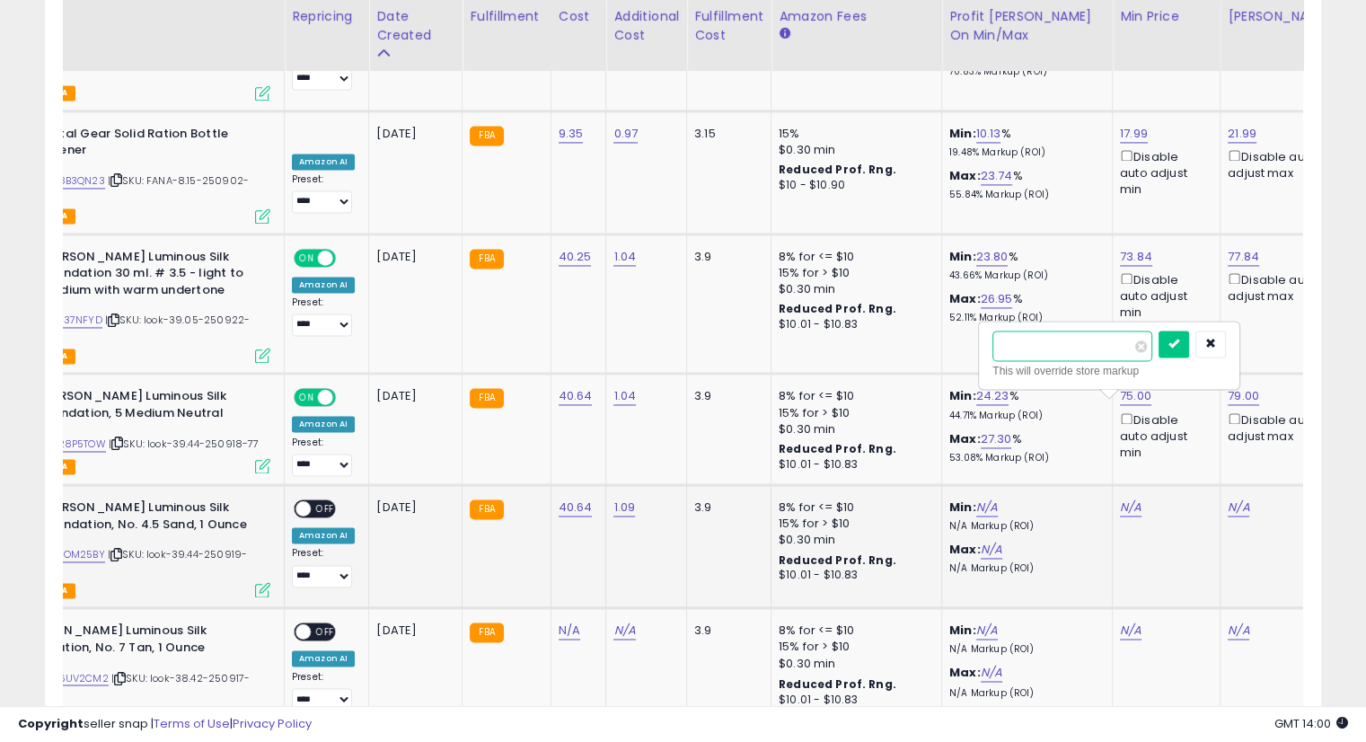
click at [1034, 350] on input "number" at bounding box center [1073, 346] width 160 height 31
type input "*****"
click at [1189, 343] on button "submit" at bounding box center [1174, 344] width 31 height 27
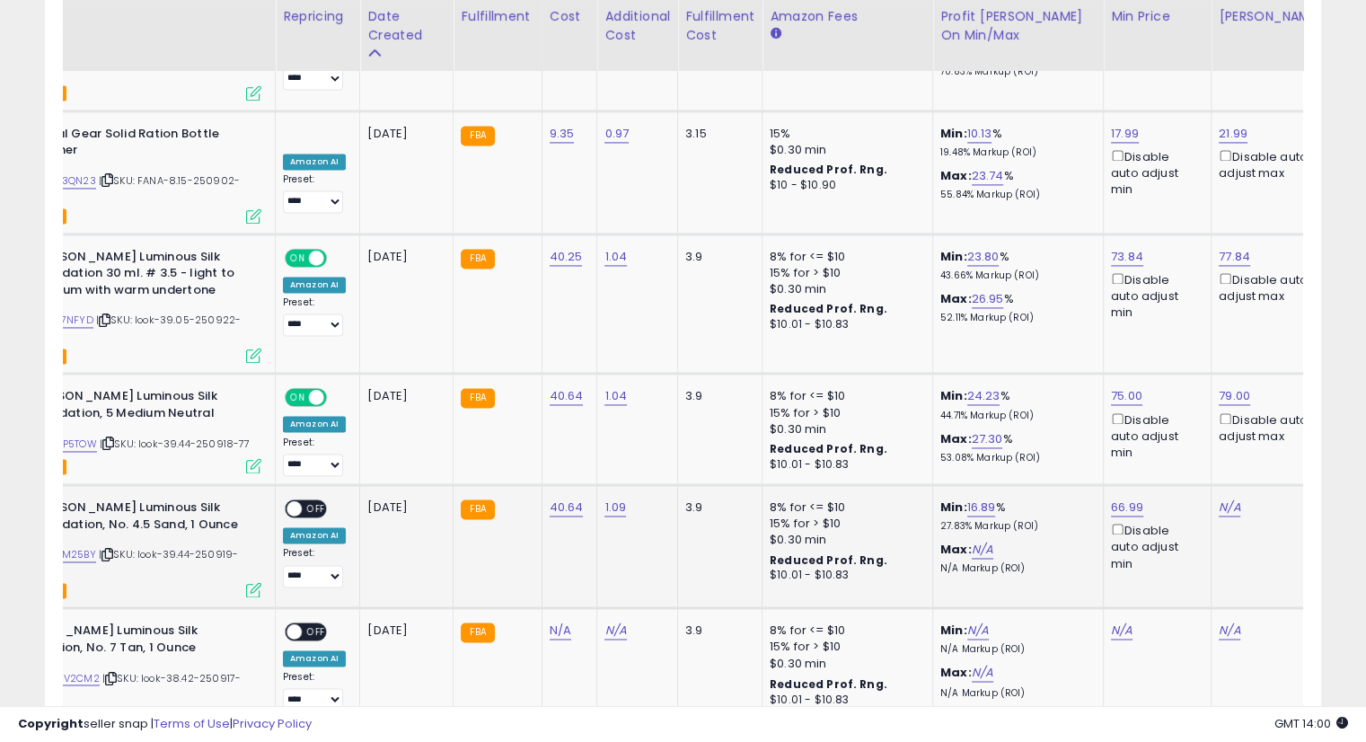
scroll to position [0, 131]
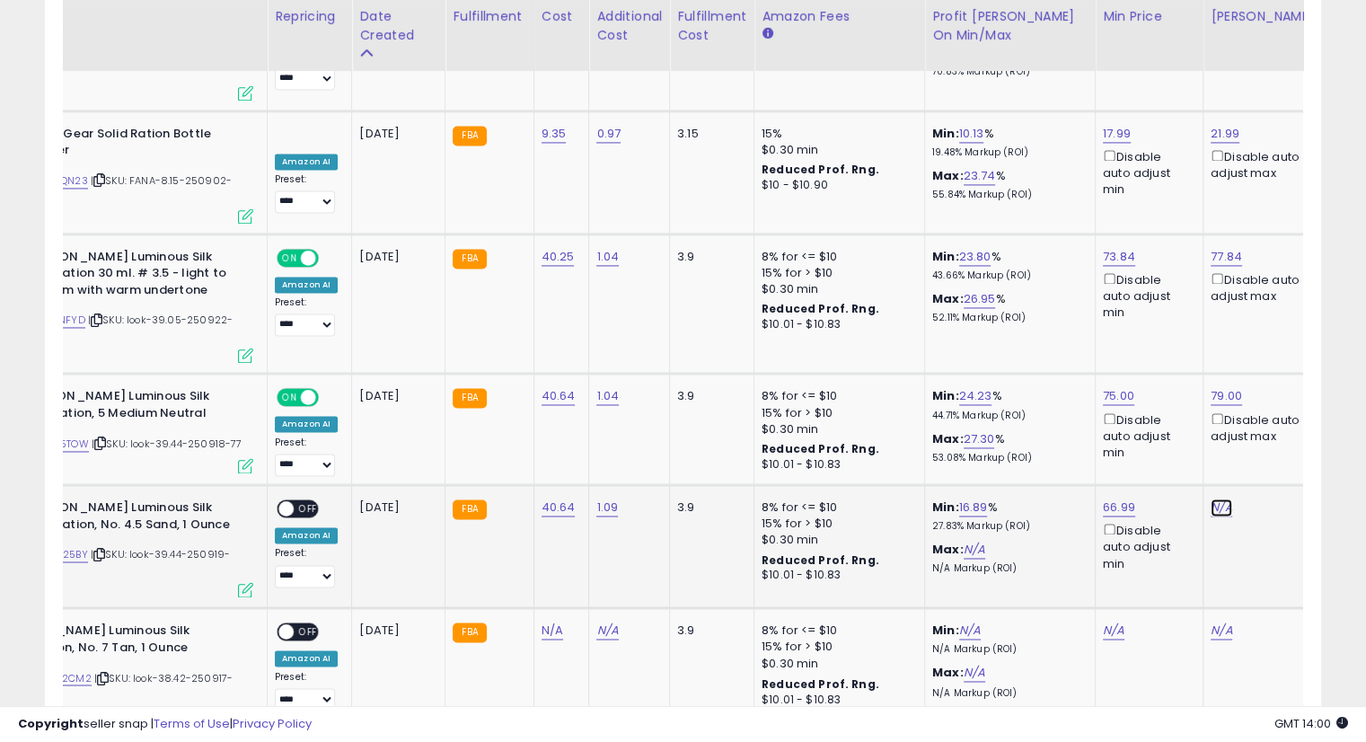
click at [1211, 499] on link "N/A" at bounding box center [1222, 508] width 22 height 18
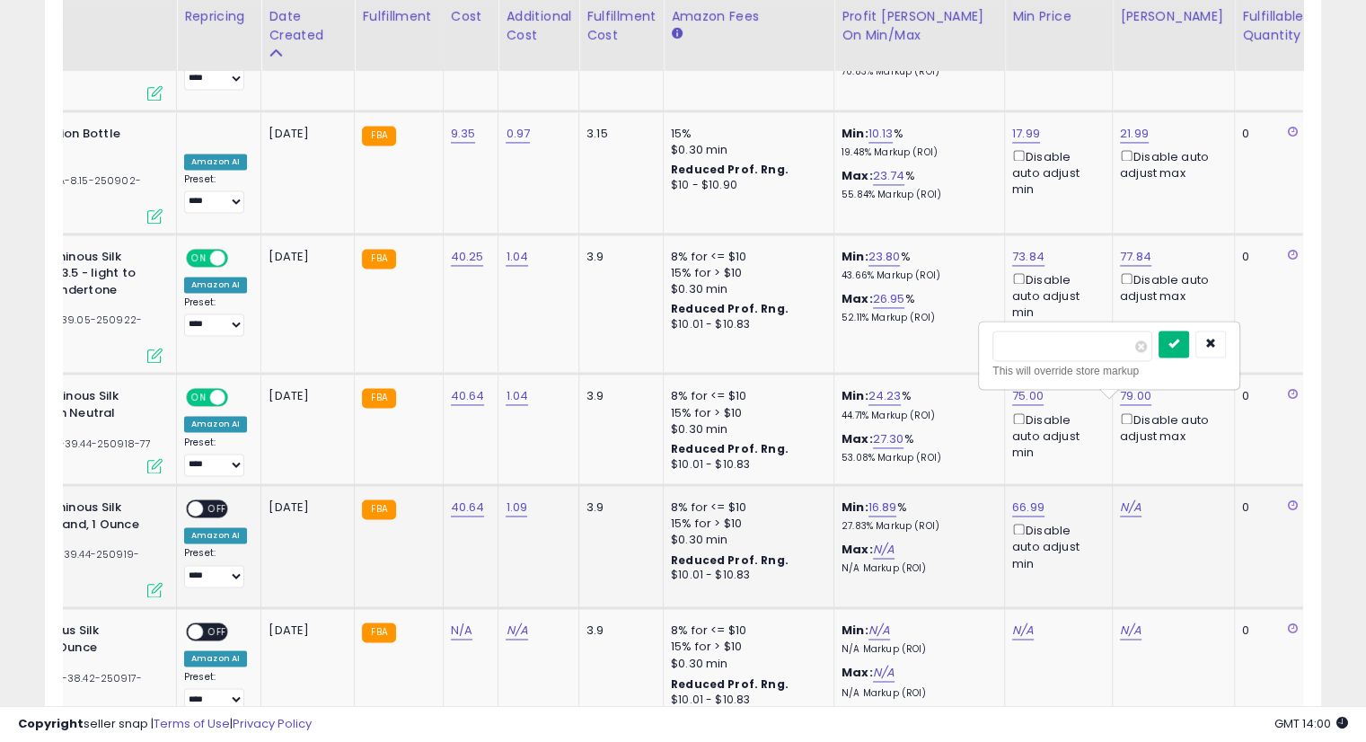
type input "*****"
click at [1180, 346] on icon "submit" at bounding box center [1174, 343] width 11 height 11
click at [220, 501] on span "OFF" at bounding box center [217, 508] width 29 height 15
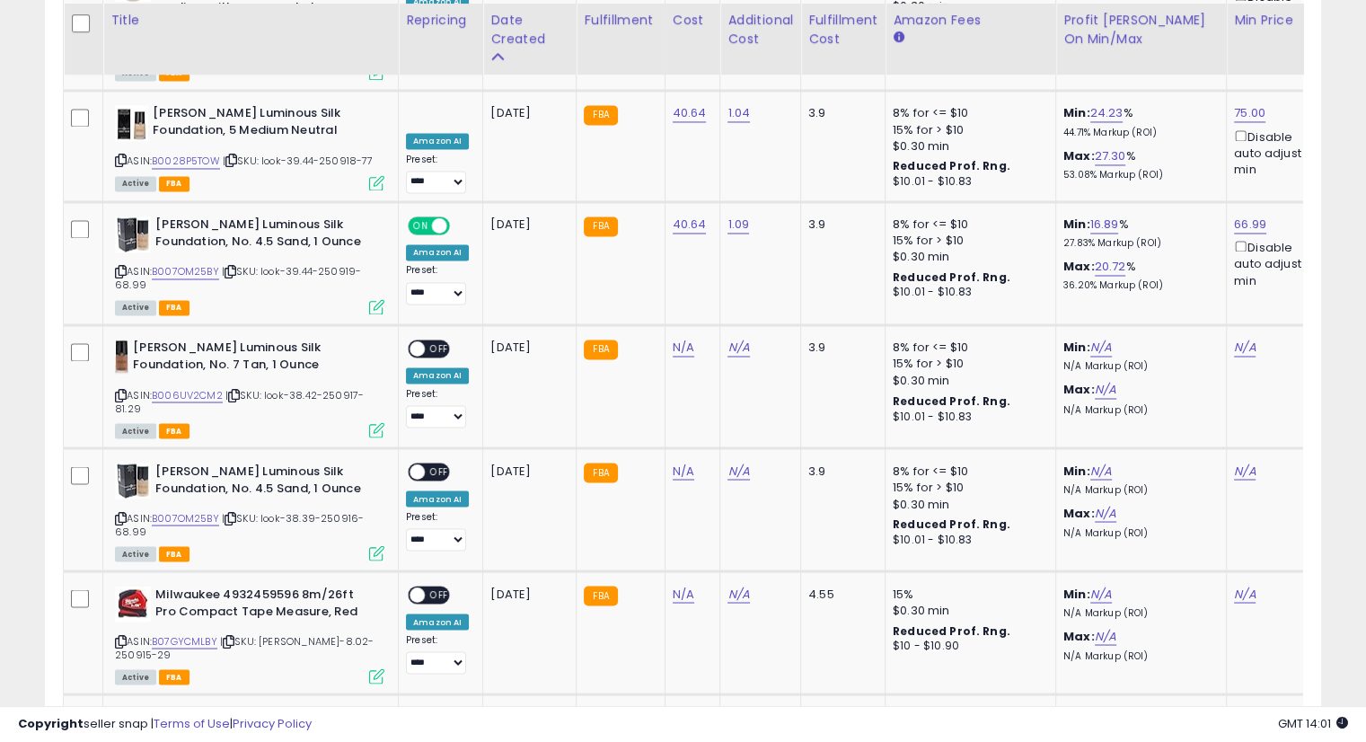
scroll to position [3025, 0]
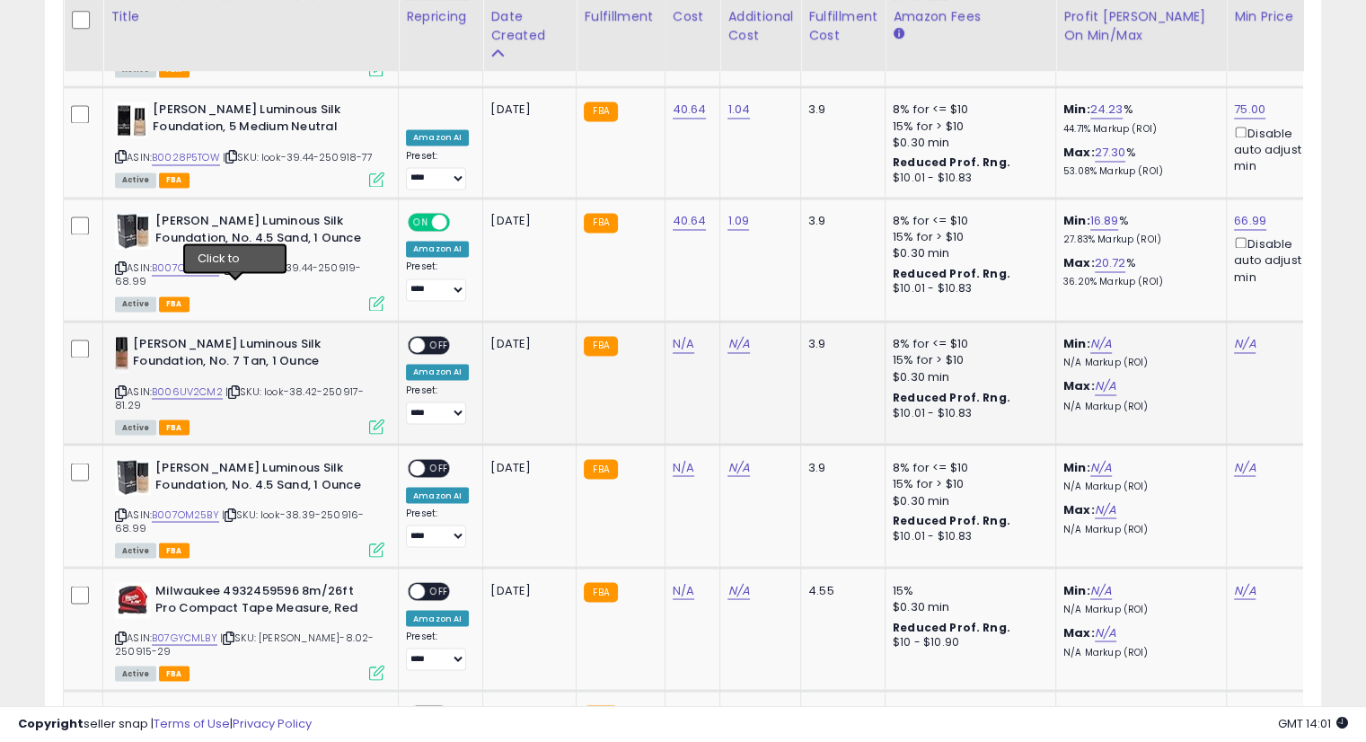
click at [235, 386] on icon at bounding box center [234, 391] width 12 height 10
drag, startPoint x: 679, startPoint y: 239, endPoint x: 692, endPoint y: 248, distance: 15.5
click at [679, 335] on link "N/A" at bounding box center [684, 344] width 22 height 18
type input "*****"
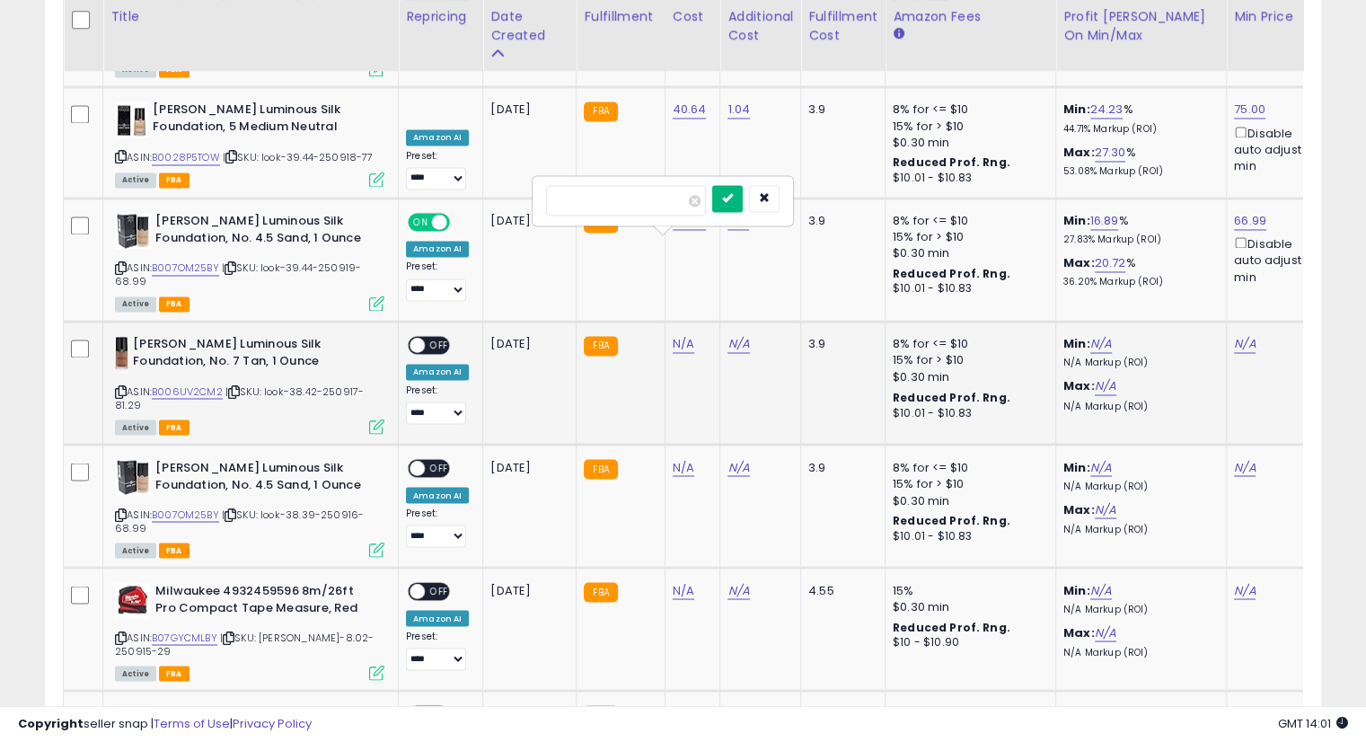
click at [733, 200] on icon "submit" at bounding box center [727, 197] width 11 height 11
click at [733, 183] on icon "submit" at bounding box center [727, 179] width 11 height 11
drag, startPoint x: 730, startPoint y: 239, endPoint x: 860, endPoint y: 267, distance: 132.3
click at [730, 335] on link "N/A" at bounding box center [739, 344] width 22 height 18
type input "****"
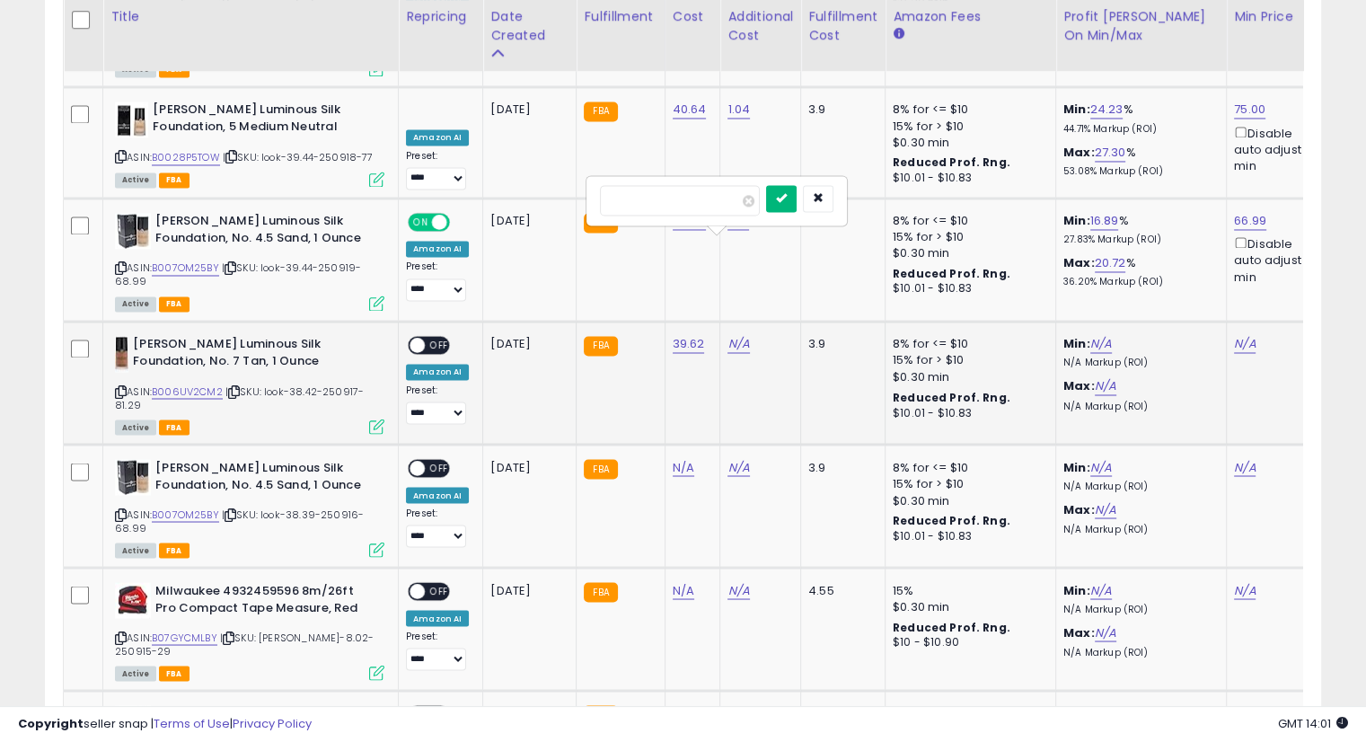
click at [787, 199] on icon "submit" at bounding box center [781, 197] width 11 height 11
drag, startPoint x: 805, startPoint y: 172, endPoint x: 806, endPoint y: 206, distance: 33.3
click at [797, 172] on button "submit" at bounding box center [781, 180] width 31 height 27
drag, startPoint x: 1236, startPoint y: 243, endPoint x: 1201, endPoint y: 273, distance: 46.5
click at [1236, 335] on link "N/A" at bounding box center [1245, 344] width 22 height 18
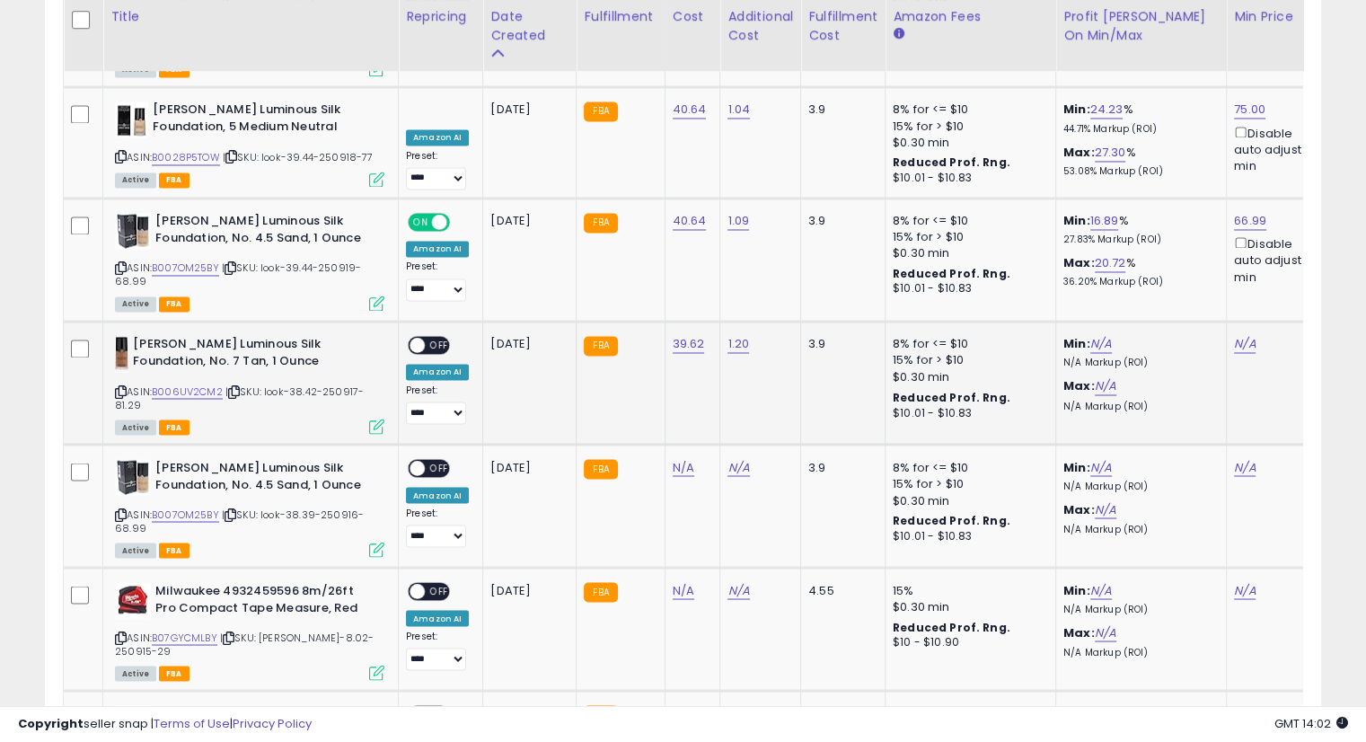
scroll to position [0, 114]
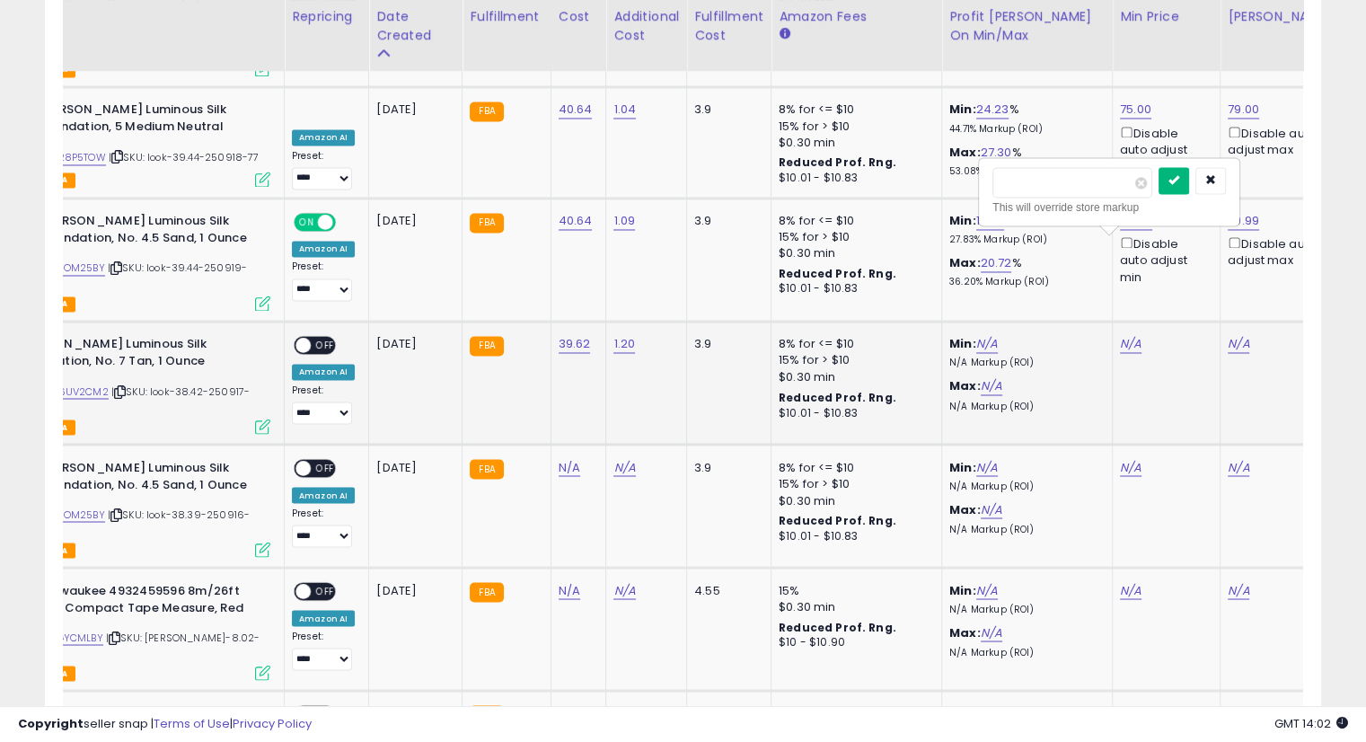
type input "*****"
click at [1180, 175] on icon "submit" at bounding box center [1174, 179] width 11 height 11
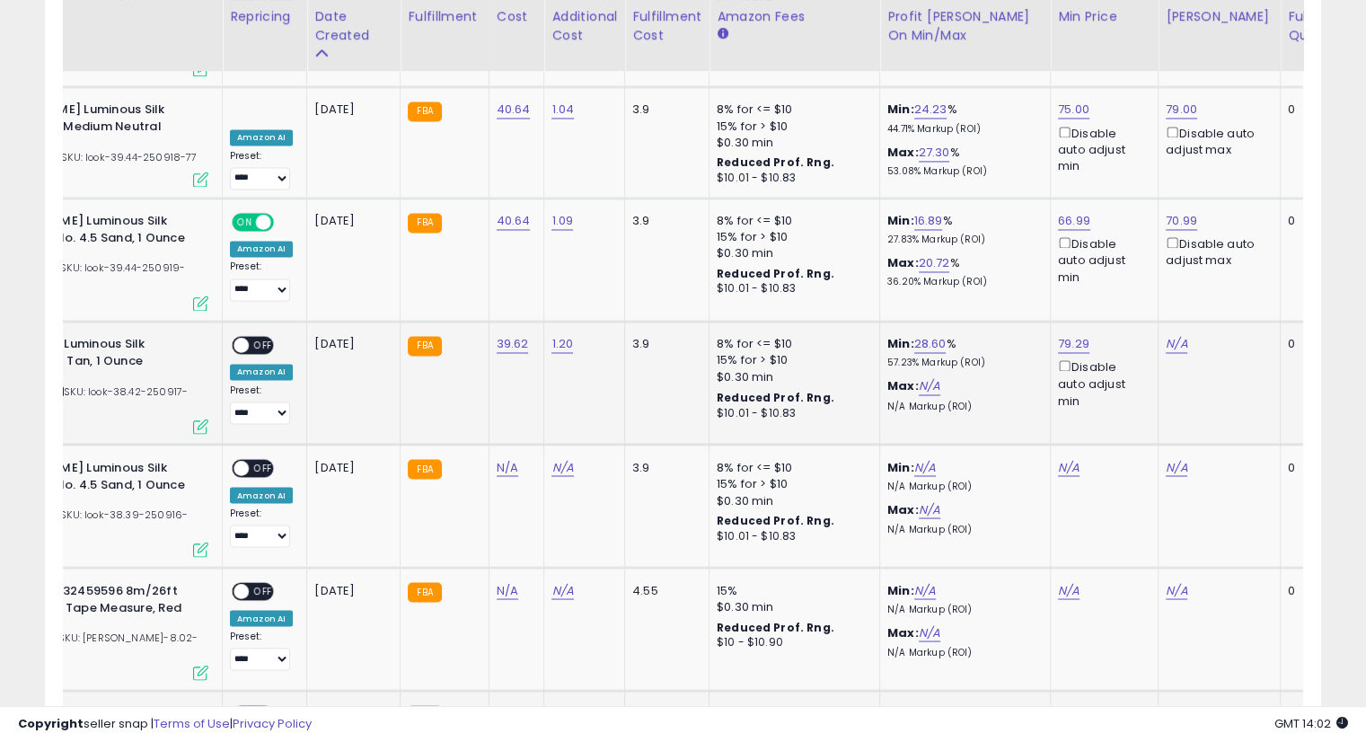
scroll to position [0, 176]
click at [1168, 335] on link "N/A" at bounding box center [1177, 344] width 22 height 18
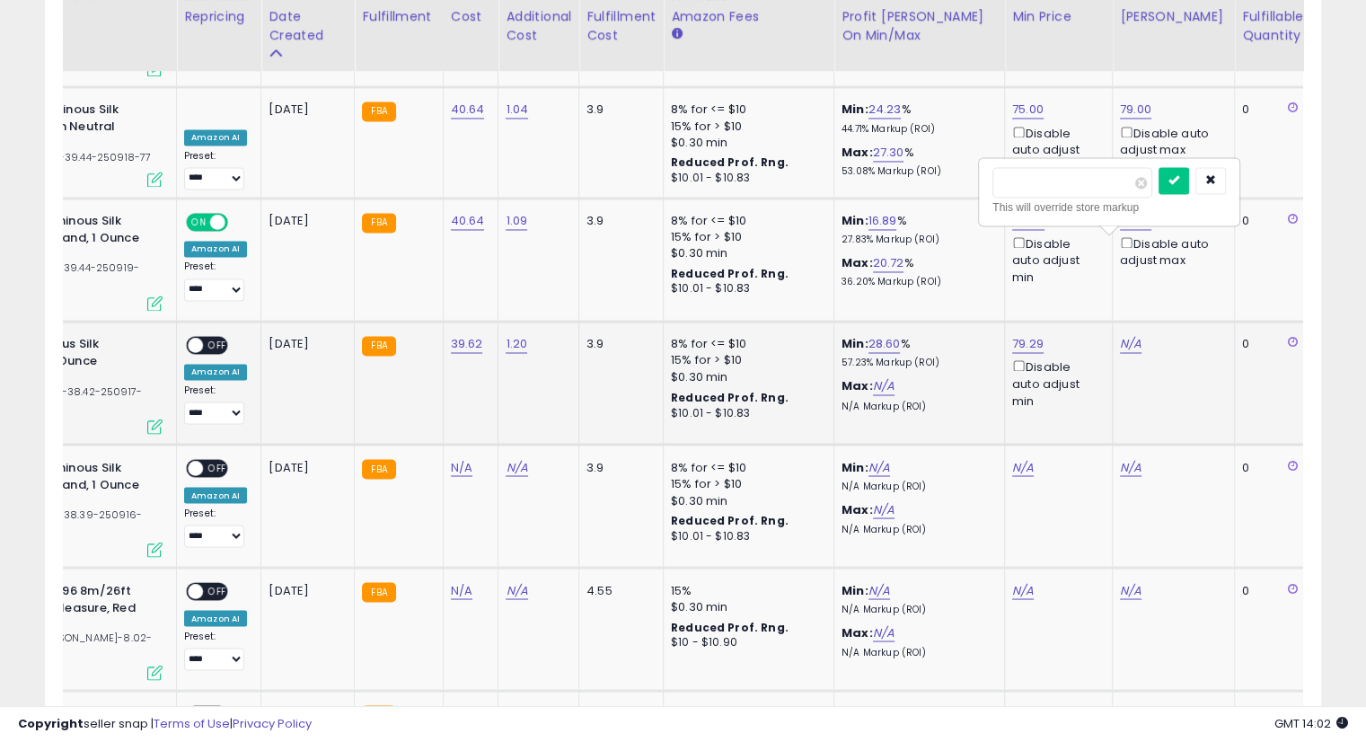
scroll to position [0, 222]
type input "*****"
click at [1180, 180] on icon "submit" at bounding box center [1174, 179] width 11 height 11
click at [225, 338] on span "OFF" at bounding box center [217, 345] width 29 height 15
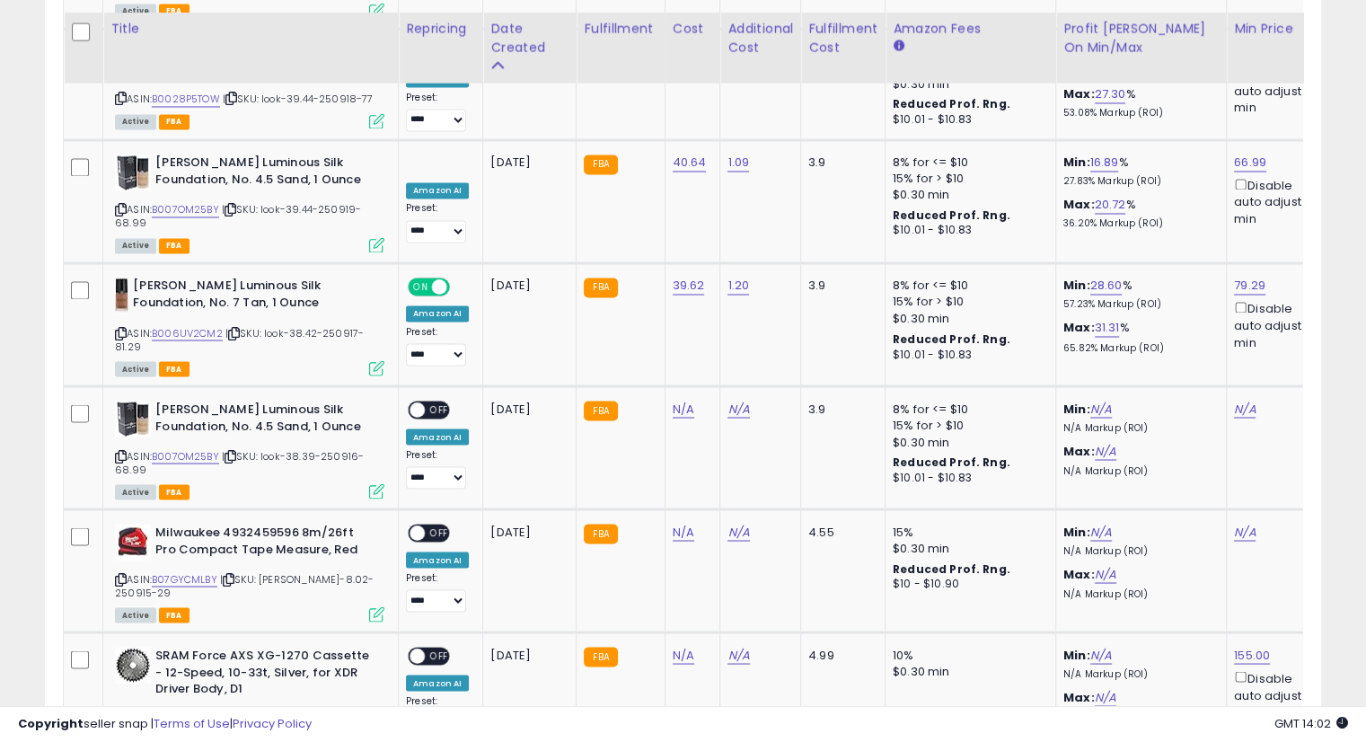
scroll to position [3107, 0]
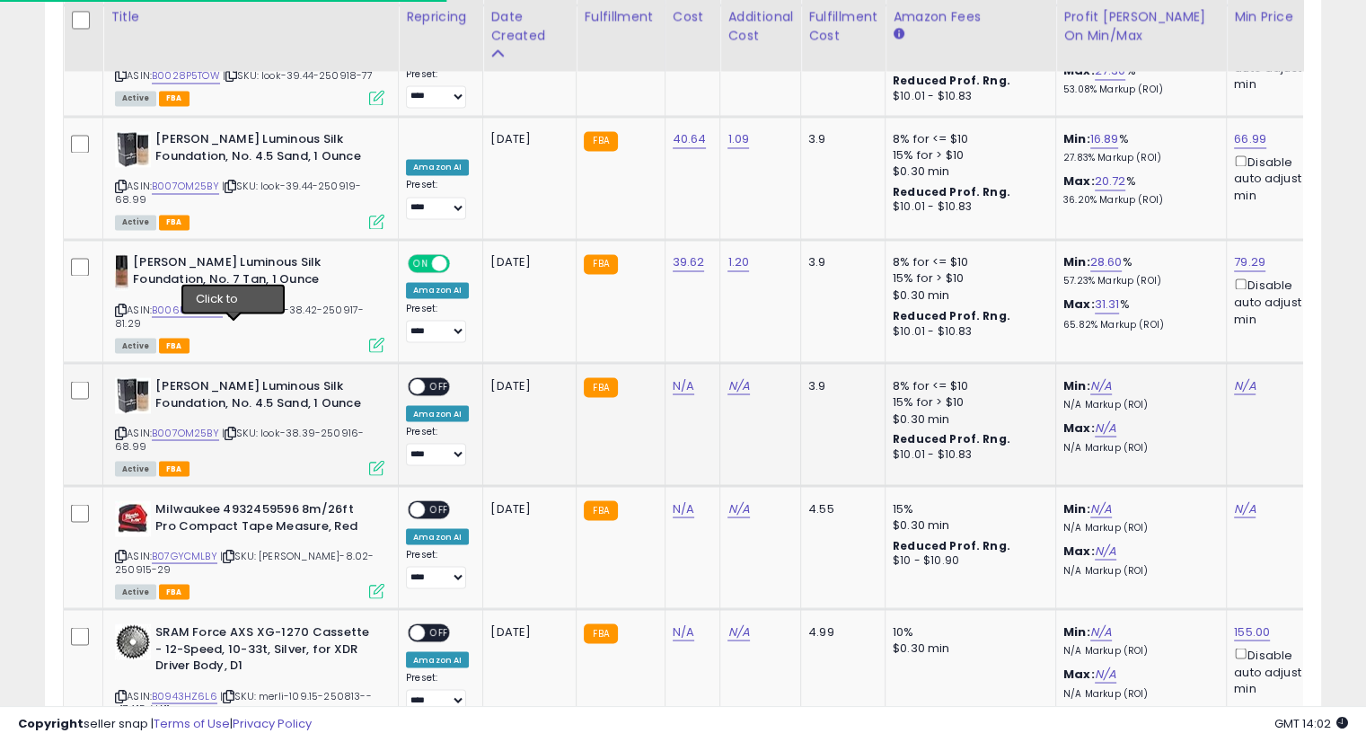
click at [235, 428] on icon at bounding box center [231, 433] width 12 height 10
click at [234, 428] on icon at bounding box center [231, 433] width 12 height 10
drag, startPoint x: 234, startPoint y: 327, endPoint x: 216, endPoint y: 353, distance: 32.2
click at [199, 377] on div "ASIN: B007OM25BY | SKU: look-38.39-250916-68.99 Active FBA" at bounding box center [250, 425] width 270 height 96
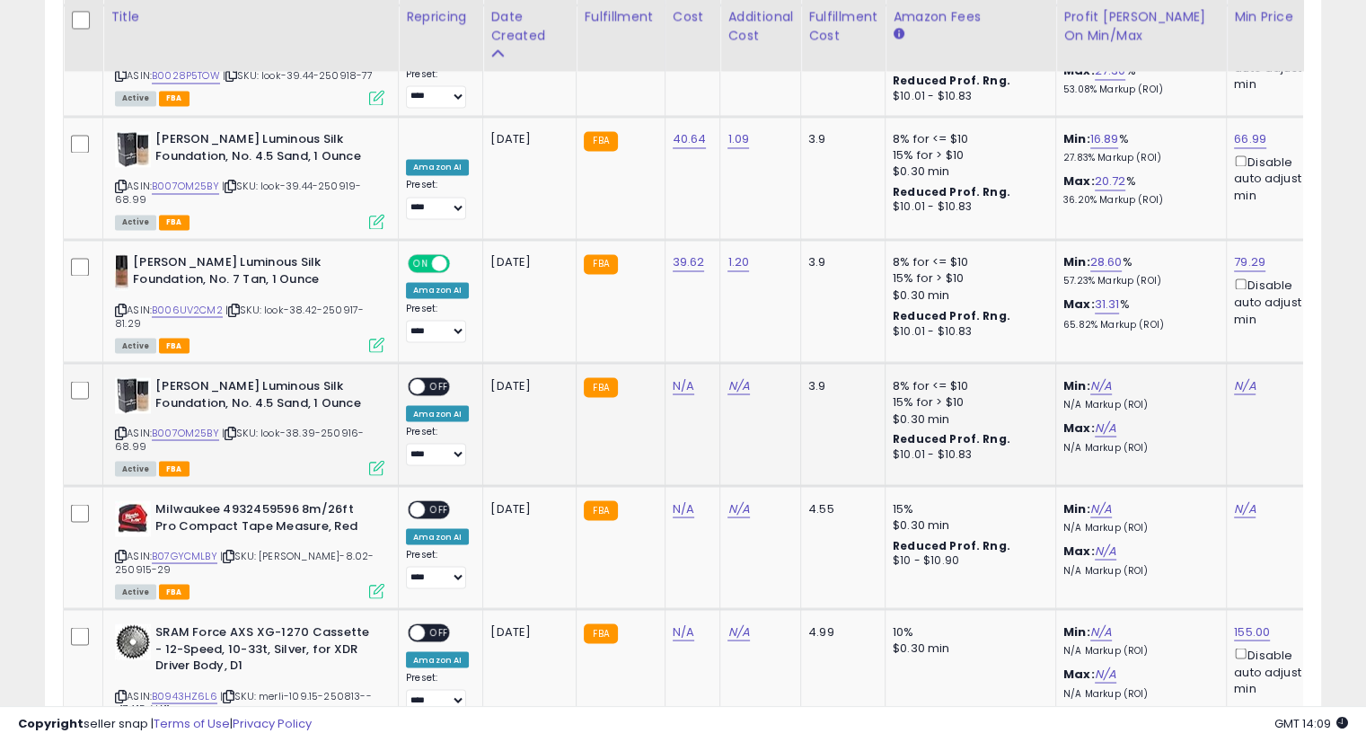
click at [230, 428] on icon at bounding box center [231, 433] width 12 height 10
drag, startPoint x: 680, startPoint y: 278, endPoint x: 708, endPoint y: 296, distance: 33.6
click at [680, 376] on link "N/A" at bounding box center [684, 385] width 22 height 18
type input "*****"
click at [733, 241] on icon "submit" at bounding box center [727, 238] width 11 height 11
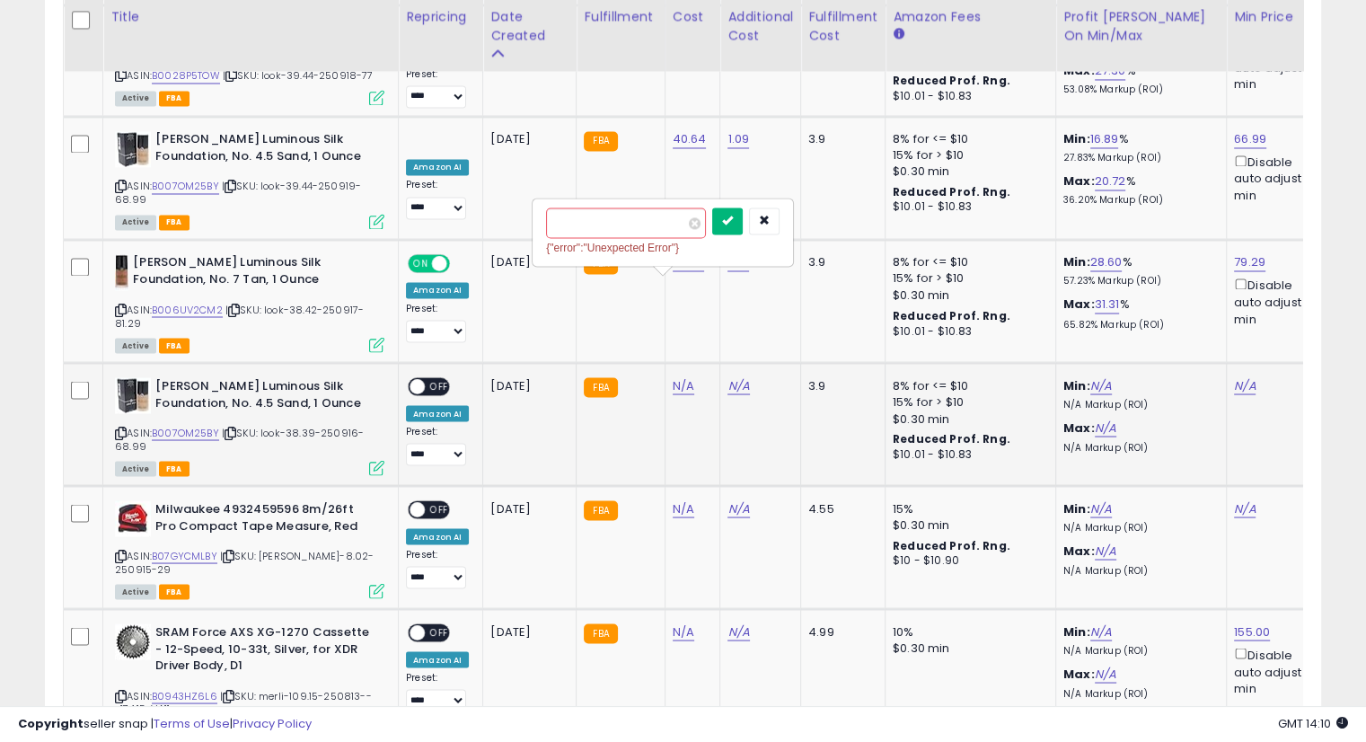
click at [743, 213] on button "submit" at bounding box center [727, 221] width 31 height 27
click at [729, 376] on link "N/A" at bounding box center [739, 385] width 22 height 18
type input "****"
click at [787, 240] on icon "submit" at bounding box center [781, 238] width 11 height 11
click at [809, 206] on div "**** {"error":"Unexpected Error"}" at bounding box center [717, 232] width 259 height 66
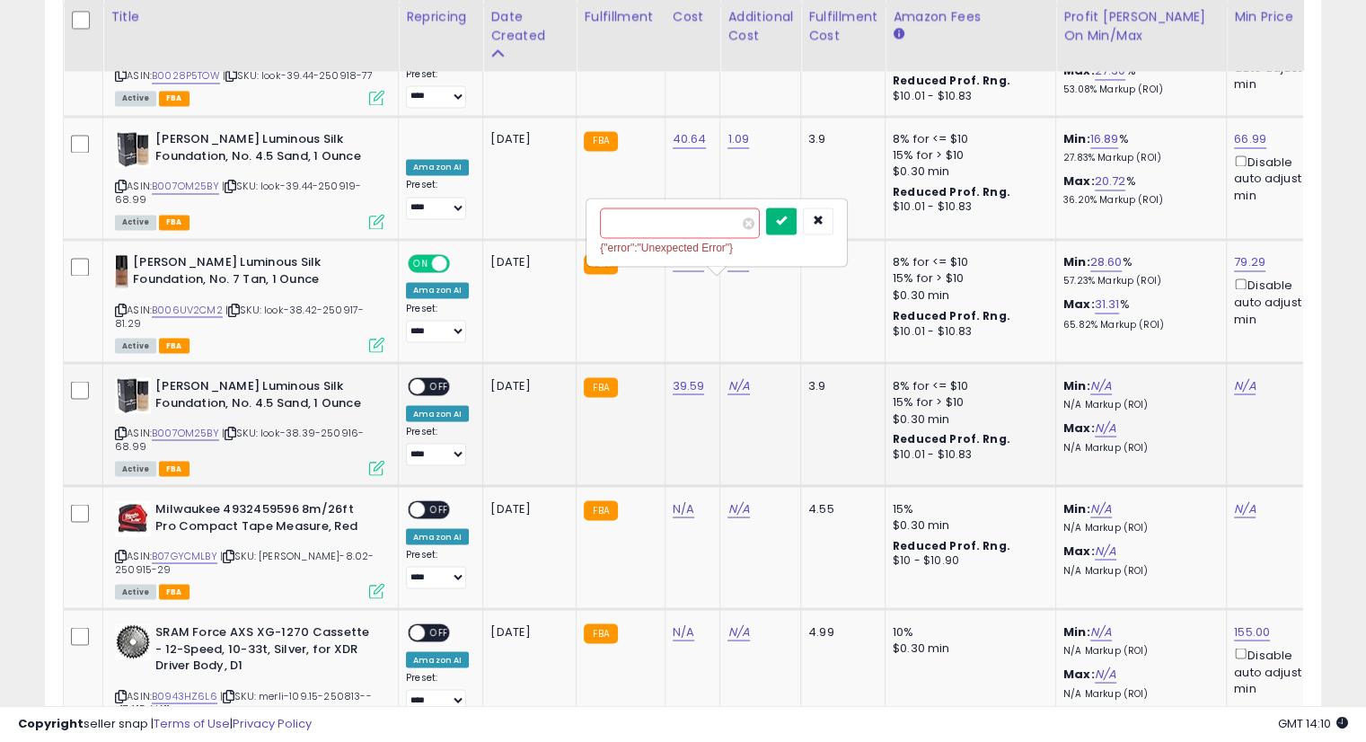
click at [787, 220] on icon "submit" at bounding box center [781, 220] width 11 height 11
click at [1234, 376] on link "N/A" at bounding box center [1245, 385] width 22 height 18
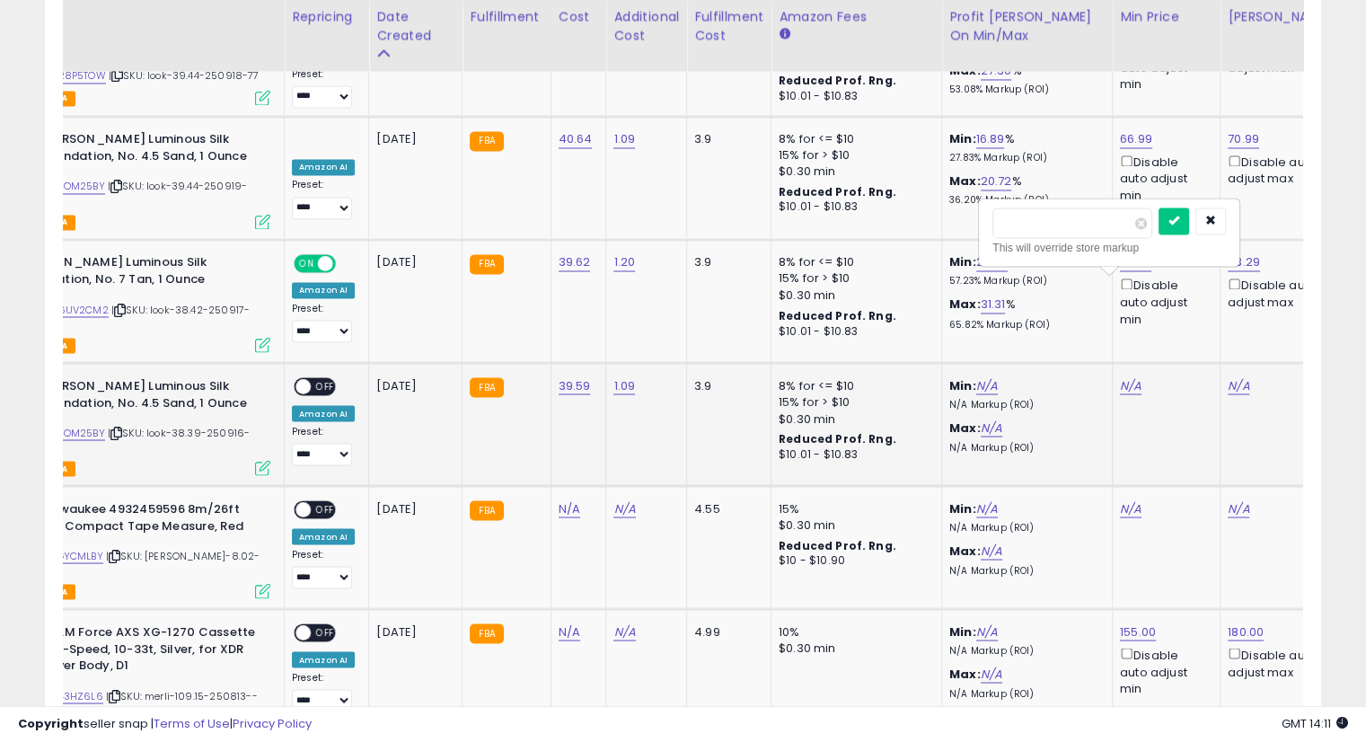
type input "*****"
click at [1189, 212] on button "submit" at bounding box center [1174, 221] width 31 height 27
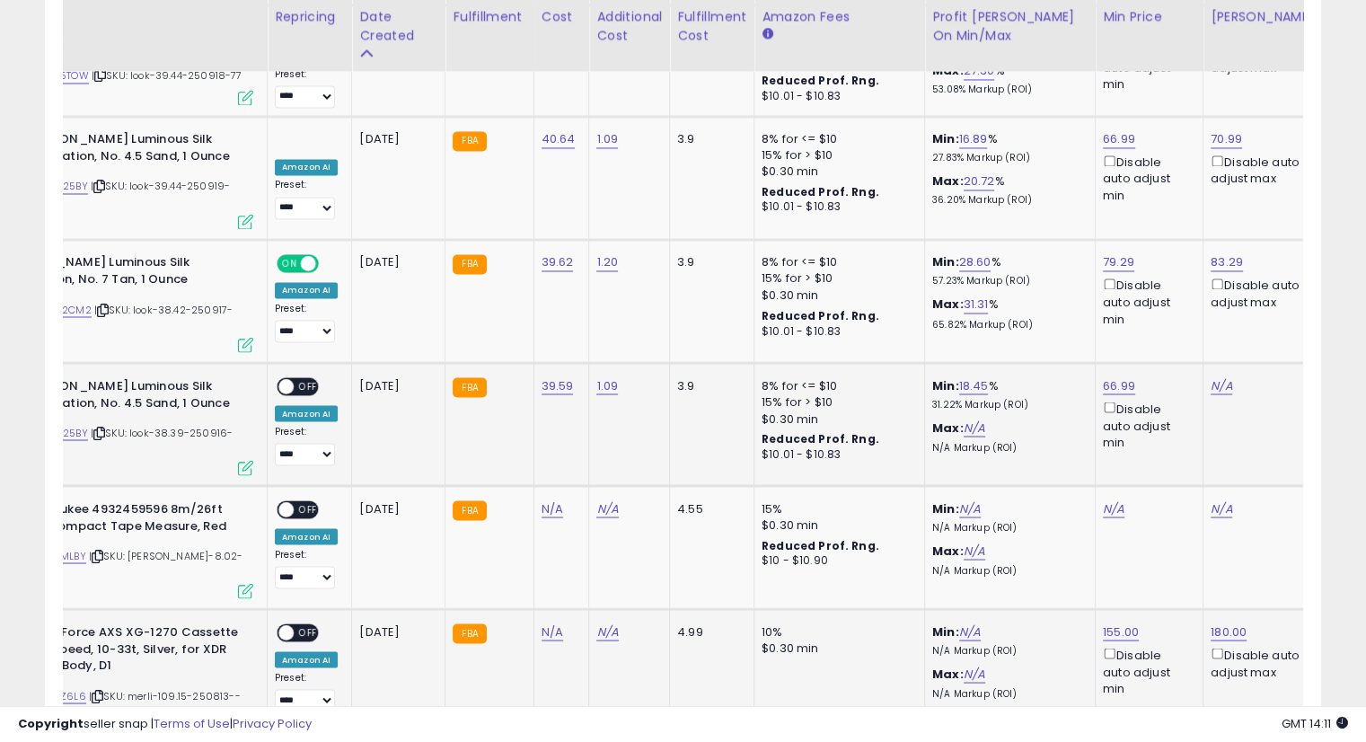
scroll to position [0, 137]
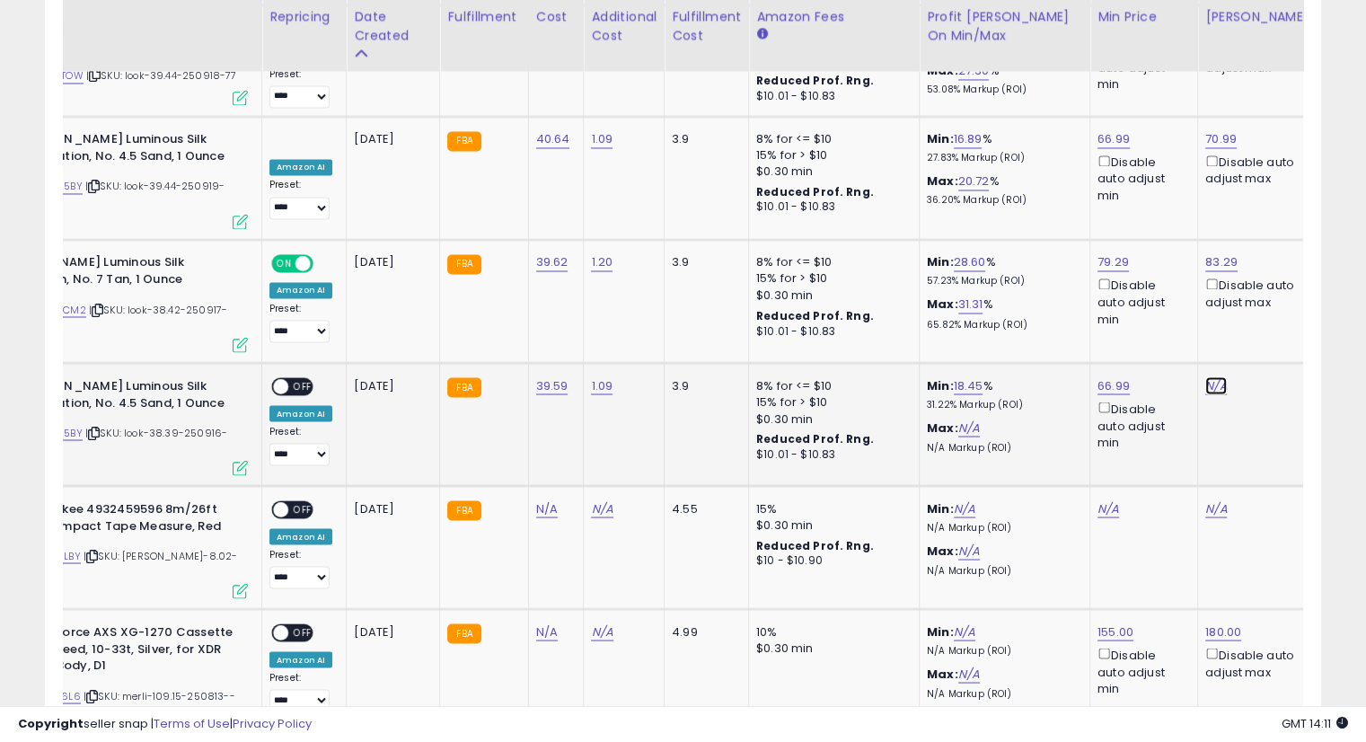
click at [1206, 376] on link "N/A" at bounding box center [1217, 385] width 22 height 18
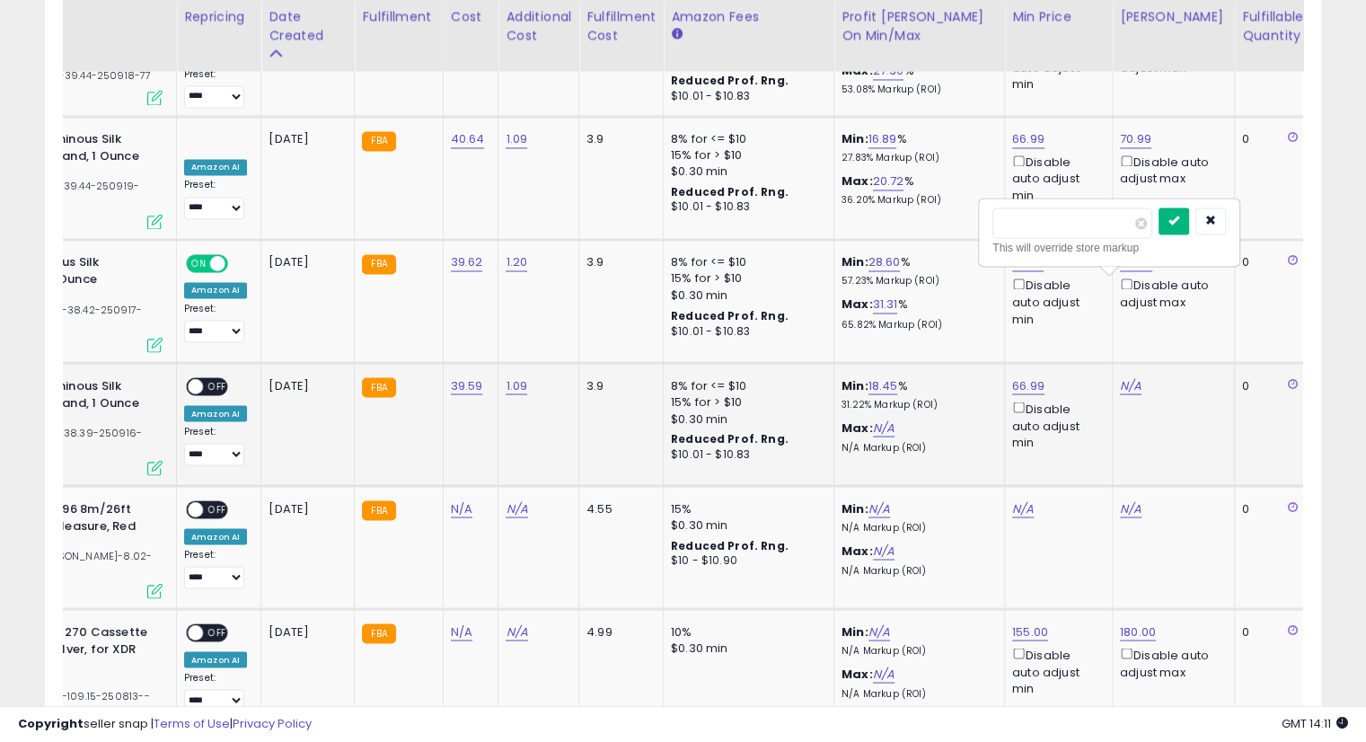
type input "*****"
click at [1180, 224] on icon "submit" at bounding box center [1174, 220] width 11 height 11
click at [212, 379] on span "OFF" at bounding box center [217, 386] width 29 height 15
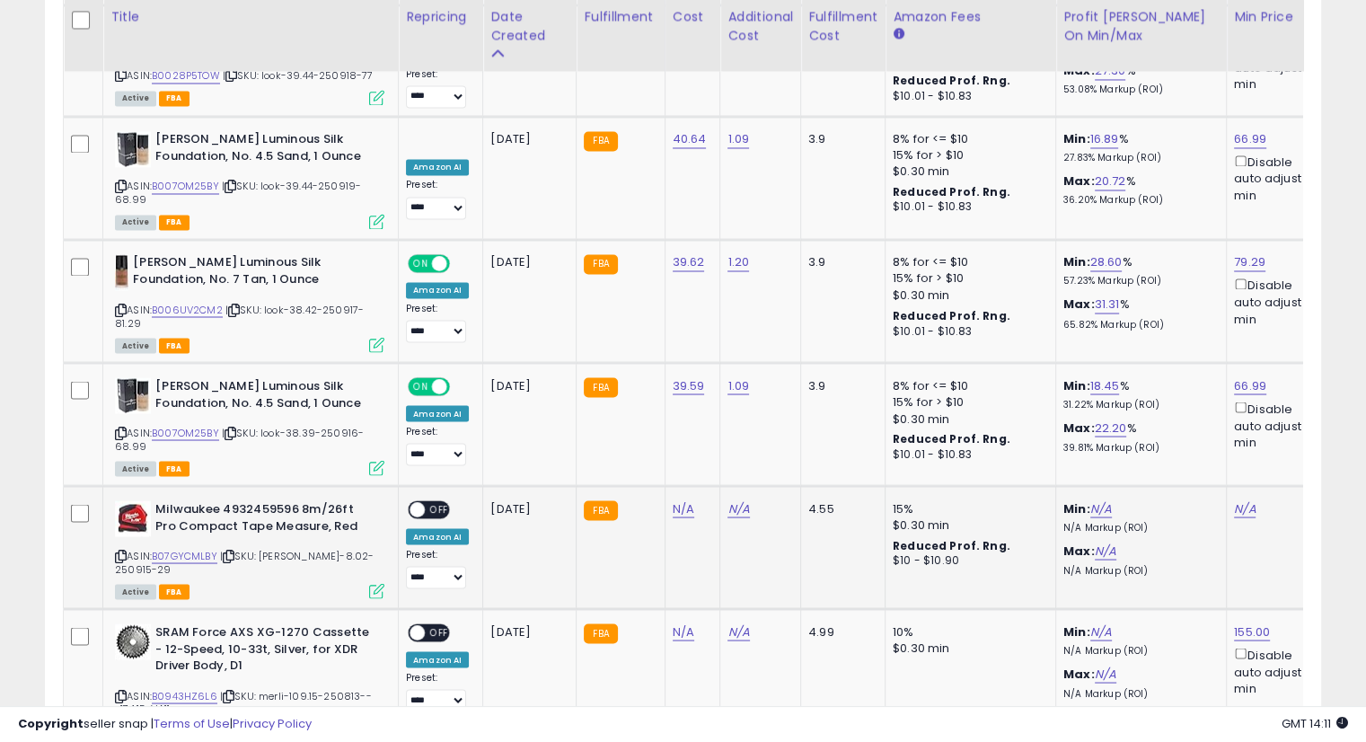
click at [233, 551] on icon at bounding box center [229, 556] width 12 height 10
click at [234, 551] on icon at bounding box center [229, 556] width 12 height 10
click at [680, 500] on link "N/A" at bounding box center [684, 509] width 22 height 18
type input "****"
click at [743, 363] on button "submit" at bounding box center [727, 362] width 31 height 27
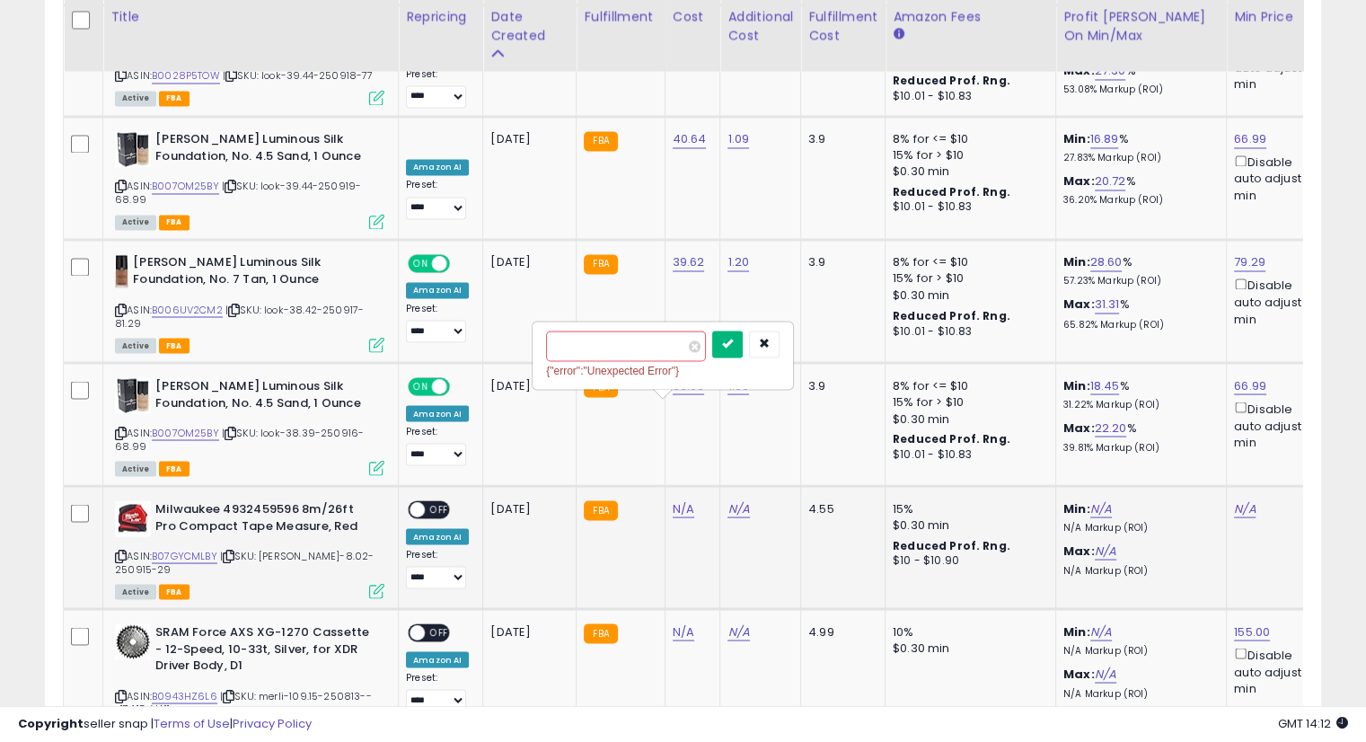
click at [743, 352] on button "submit" at bounding box center [727, 344] width 31 height 27
click at [740, 500] on link "N/A" at bounding box center [739, 509] width 22 height 18
click at [738, 500] on link "N/A" at bounding box center [739, 509] width 22 height 18
type input "****"
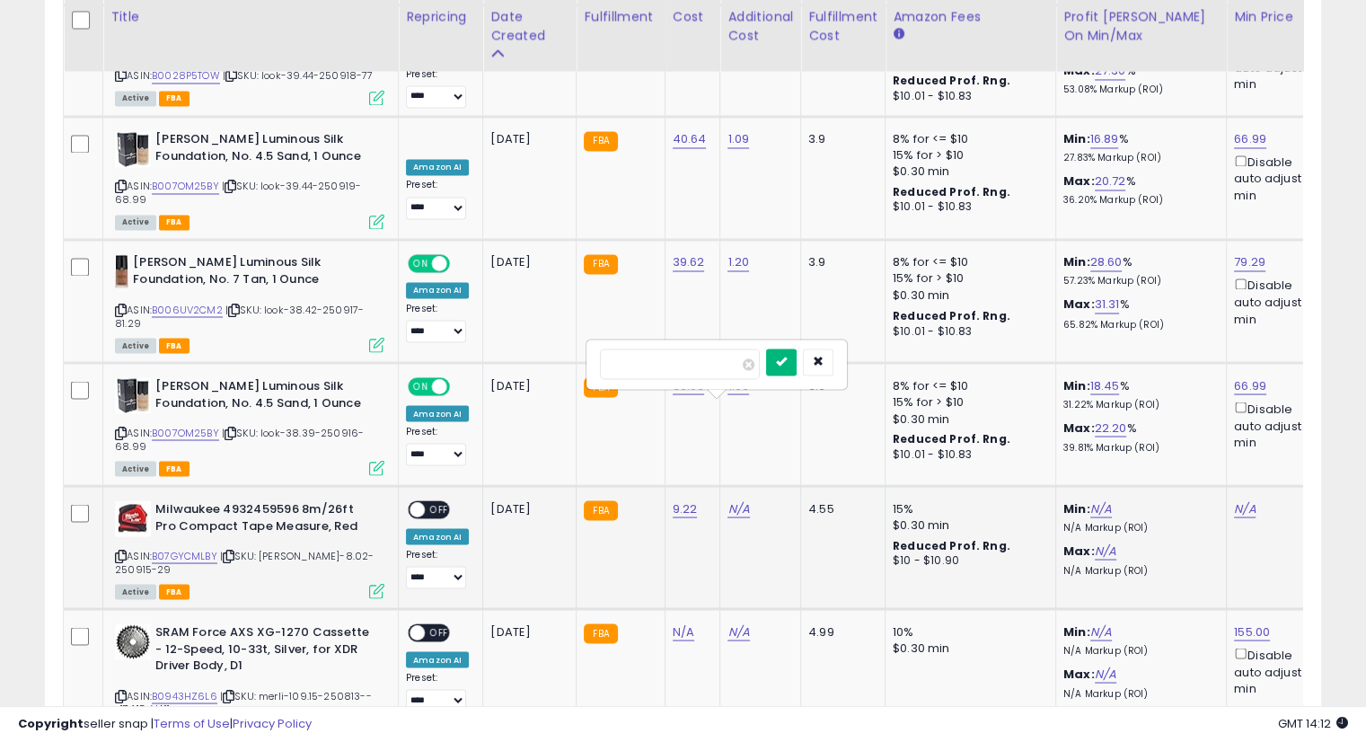
click at [787, 366] on icon "submit" at bounding box center [781, 361] width 11 height 11
click at [797, 343] on button "submit" at bounding box center [781, 344] width 31 height 27
click at [1240, 500] on link "N/A" at bounding box center [1245, 509] width 22 height 18
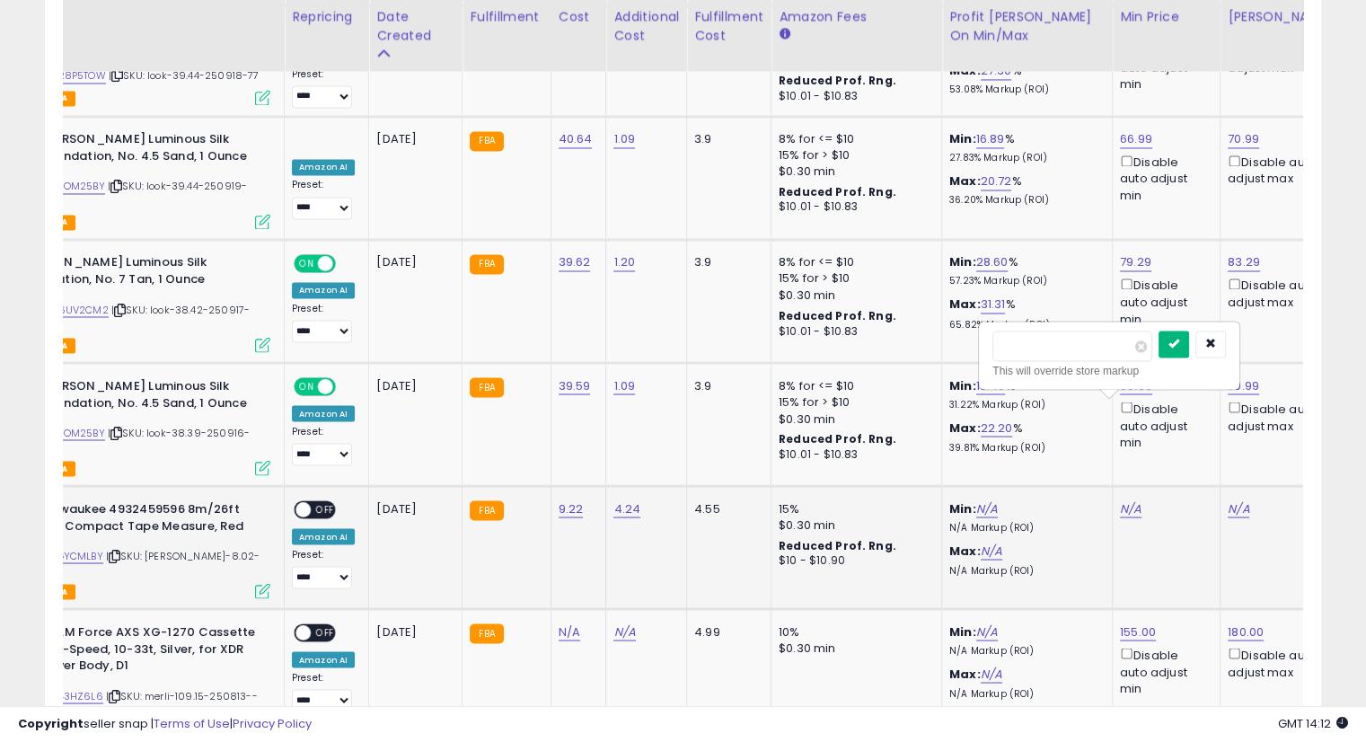
type input "**"
click at [1180, 341] on icon "submit" at bounding box center [1174, 343] width 11 height 11
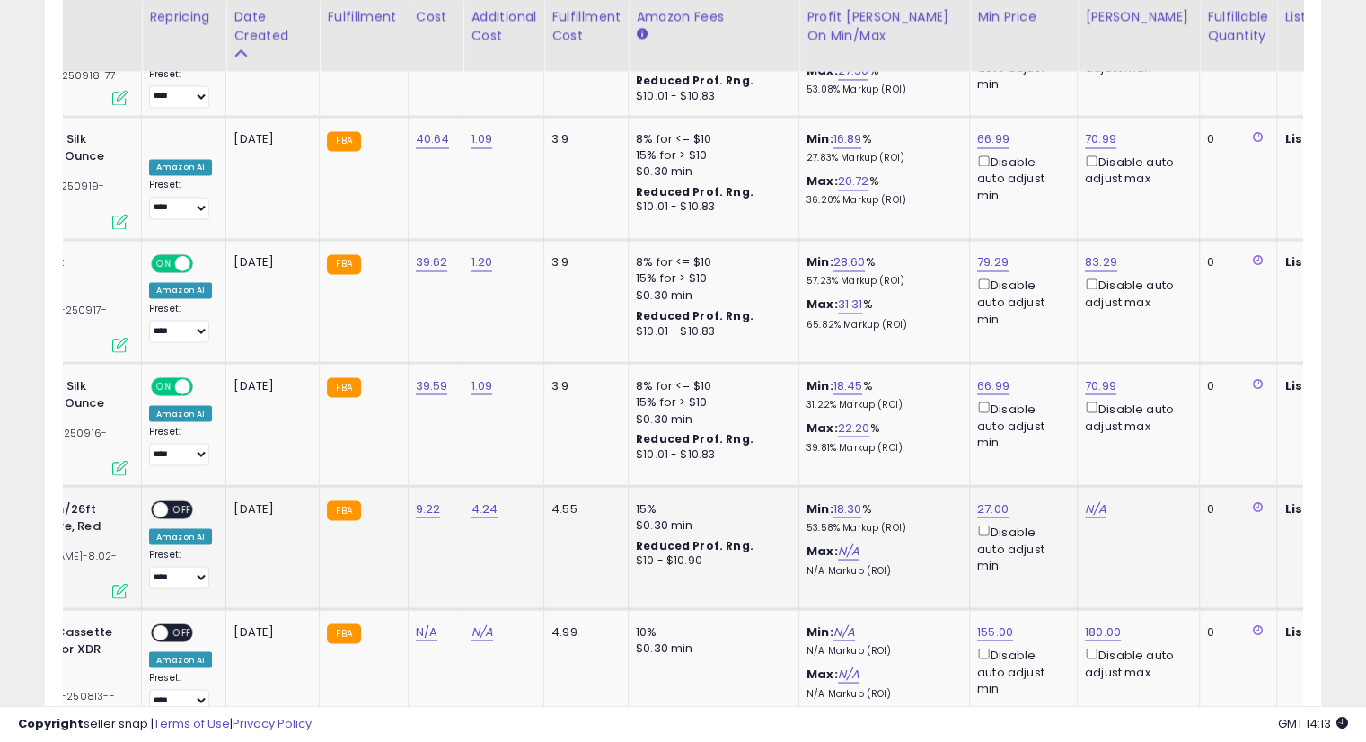
scroll to position [0, 259]
drag, startPoint x: 1080, startPoint y: 411, endPoint x: 1100, endPoint y: 414, distance: 20.1
click at [1083, 500] on link "N/A" at bounding box center [1094, 509] width 22 height 18
type input "**"
click at [1143, 343] on icon "submit" at bounding box center [1137, 343] width 11 height 11
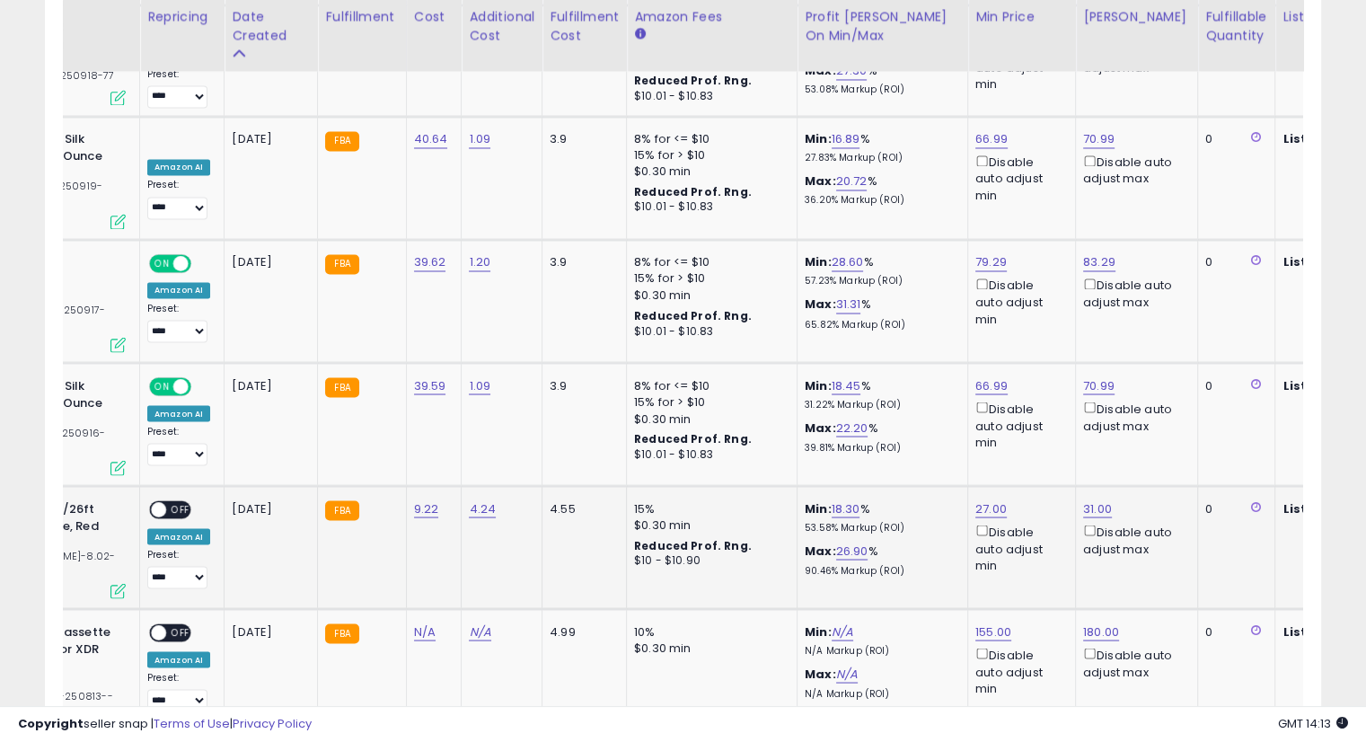
click at [169, 502] on span "OFF" at bounding box center [180, 509] width 29 height 15
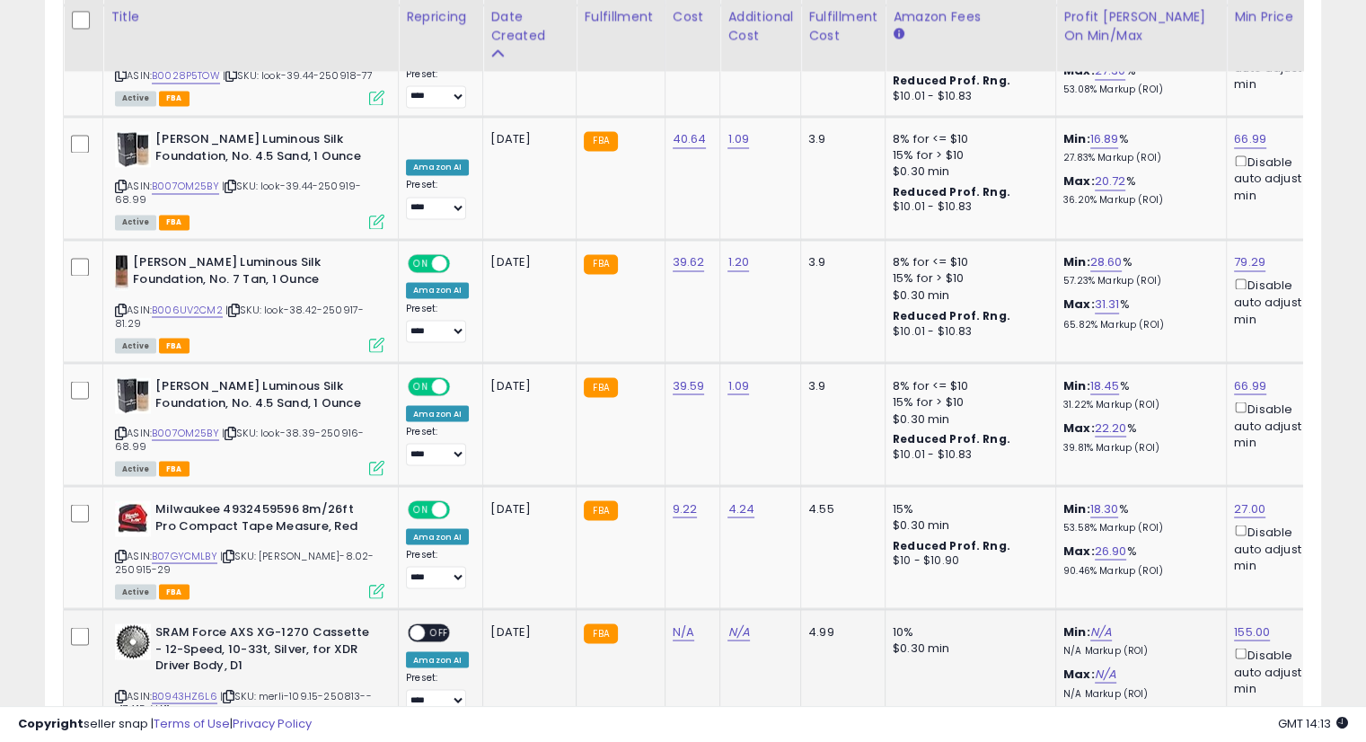
scroll to position [3152, 0]
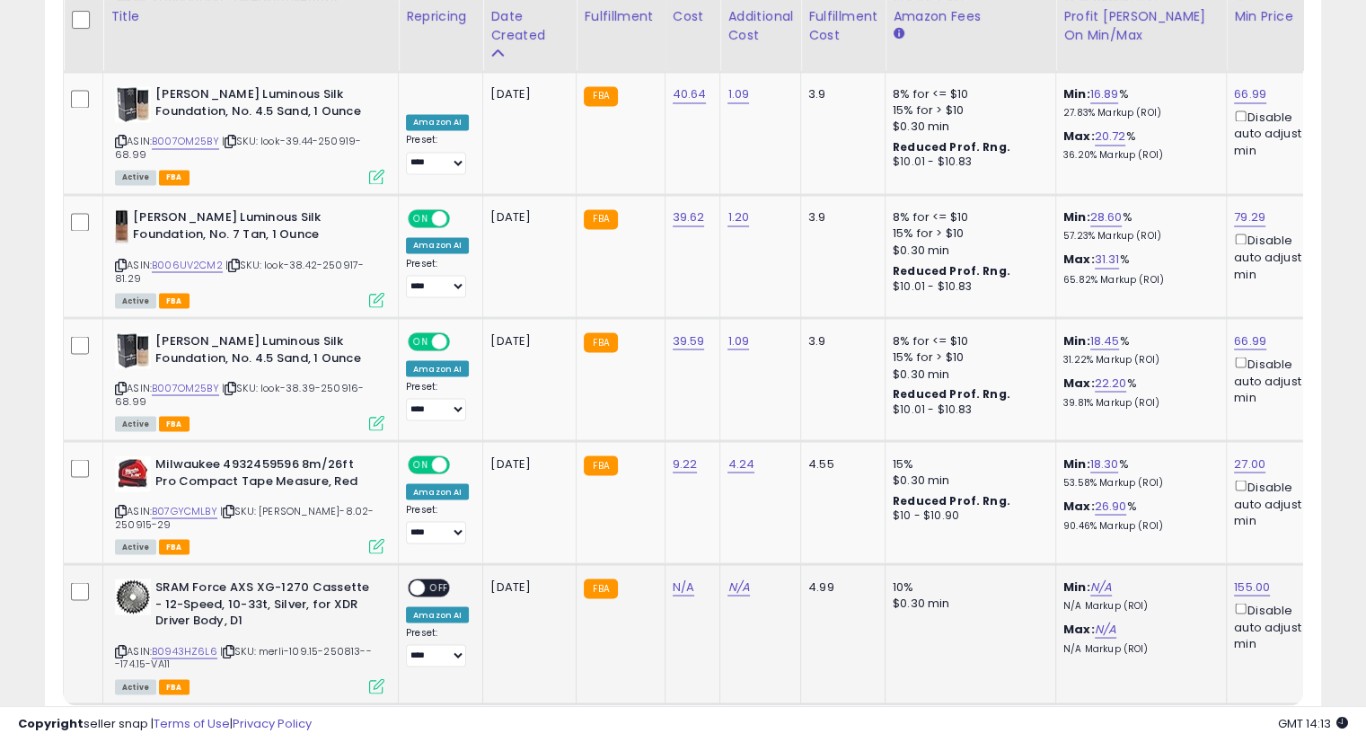
click at [226, 646] on icon at bounding box center [229, 651] width 12 height 10
drag, startPoint x: 226, startPoint y: 534, endPoint x: 277, endPoint y: 547, distance: 52.1
click at [226, 646] on icon at bounding box center [229, 651] width 12 height 10
click at [230, 646] on icon at bounding box center [229, 651] width 12 height 10
click at [673, 578] on link "N/A" at bounding box center [684, 587] width 22 height 18
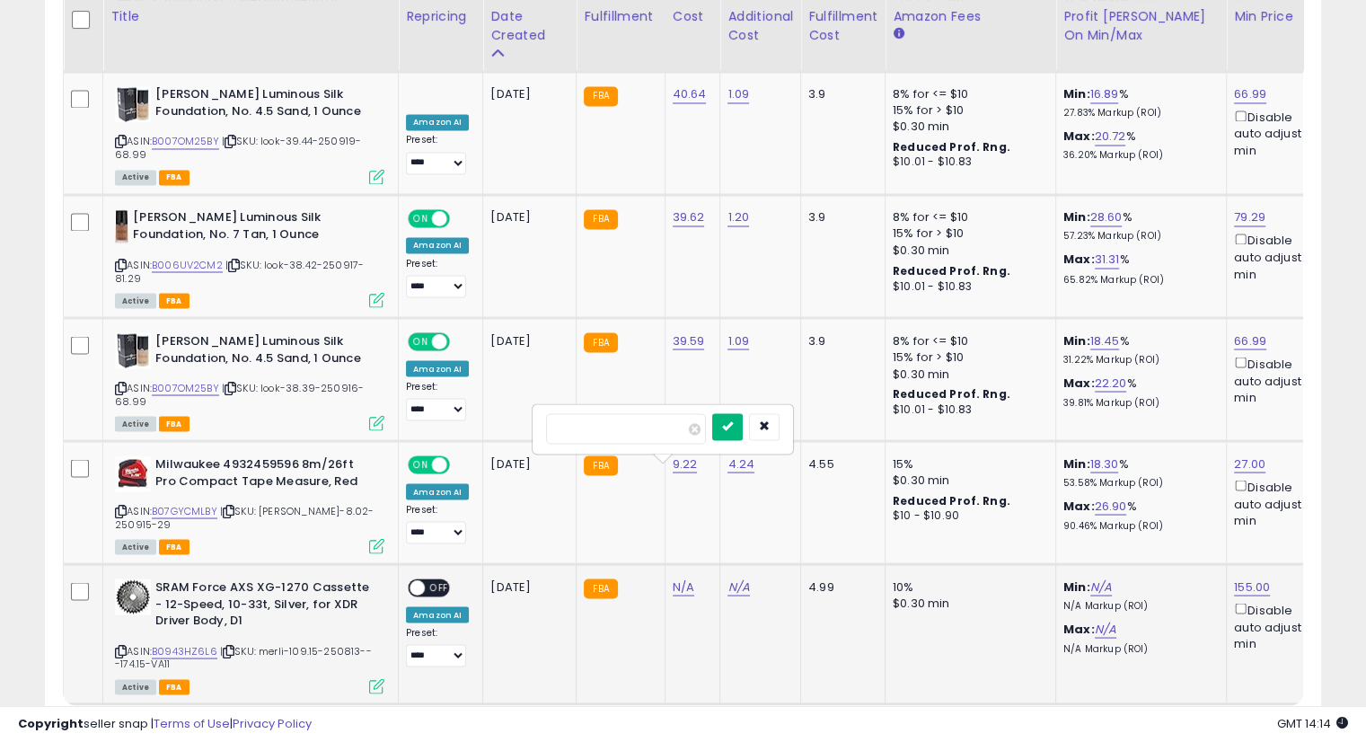
type input "******"
click at [743, 436] on button "submit" at bounding box center [727, 426] width 31 height 27
click at [743, 417] on button "submit" at bounding box center [727, 408] width 31 height 27
drag, startPoint x: 723, startPoint y: 470, endPoint x: 733, endPoint y: 470, distance: 9.9
click at [728, 578] on link "N/A" at bounding box center [739, 587] width 22 height 18
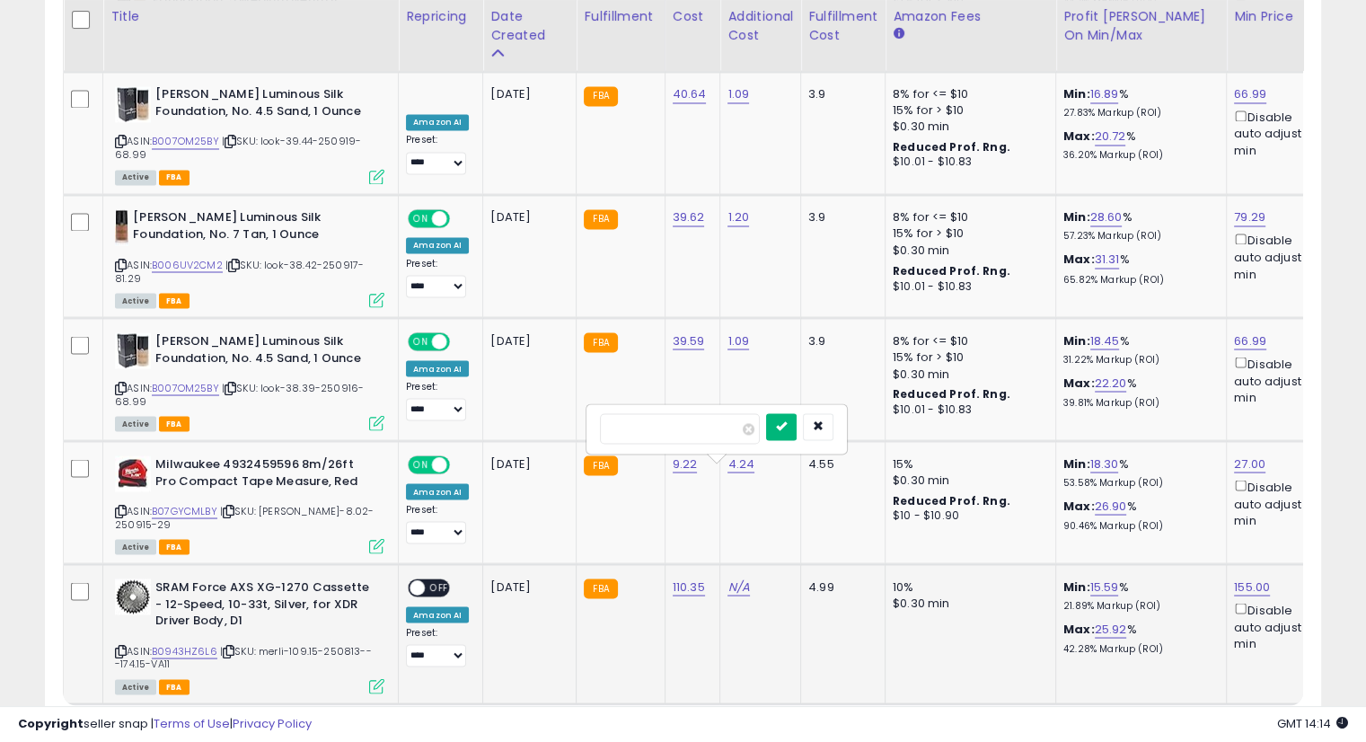
type input "****"
click at [797, 429] on button "submit" at bounding box center [781, 426] width 31 height 27
drag, startPoint x: 818, startPoint y: 416, endPoint x: 816, endPoint y: 490, distance: 73.7
click at [797, 415] on button "submit" at bounding box center [781, 408] width 31 height 27
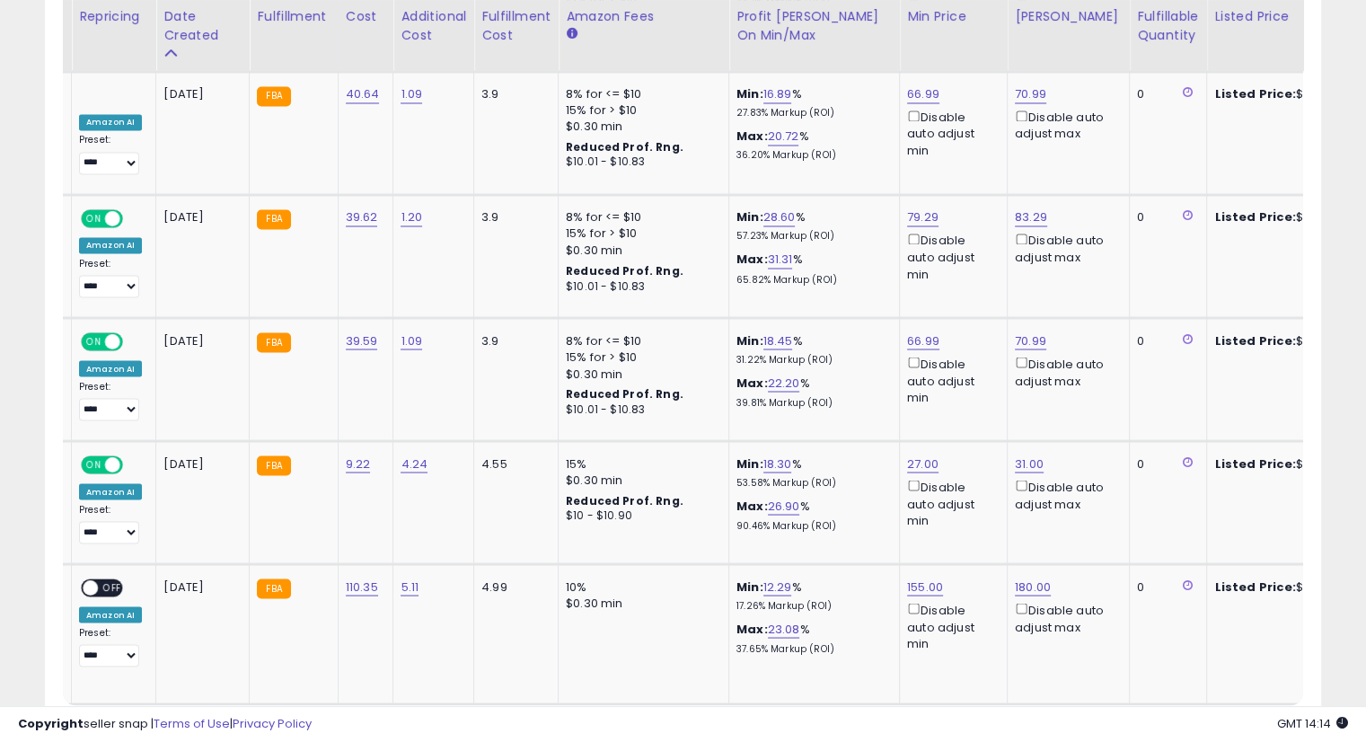
scroll to position [0, 0]
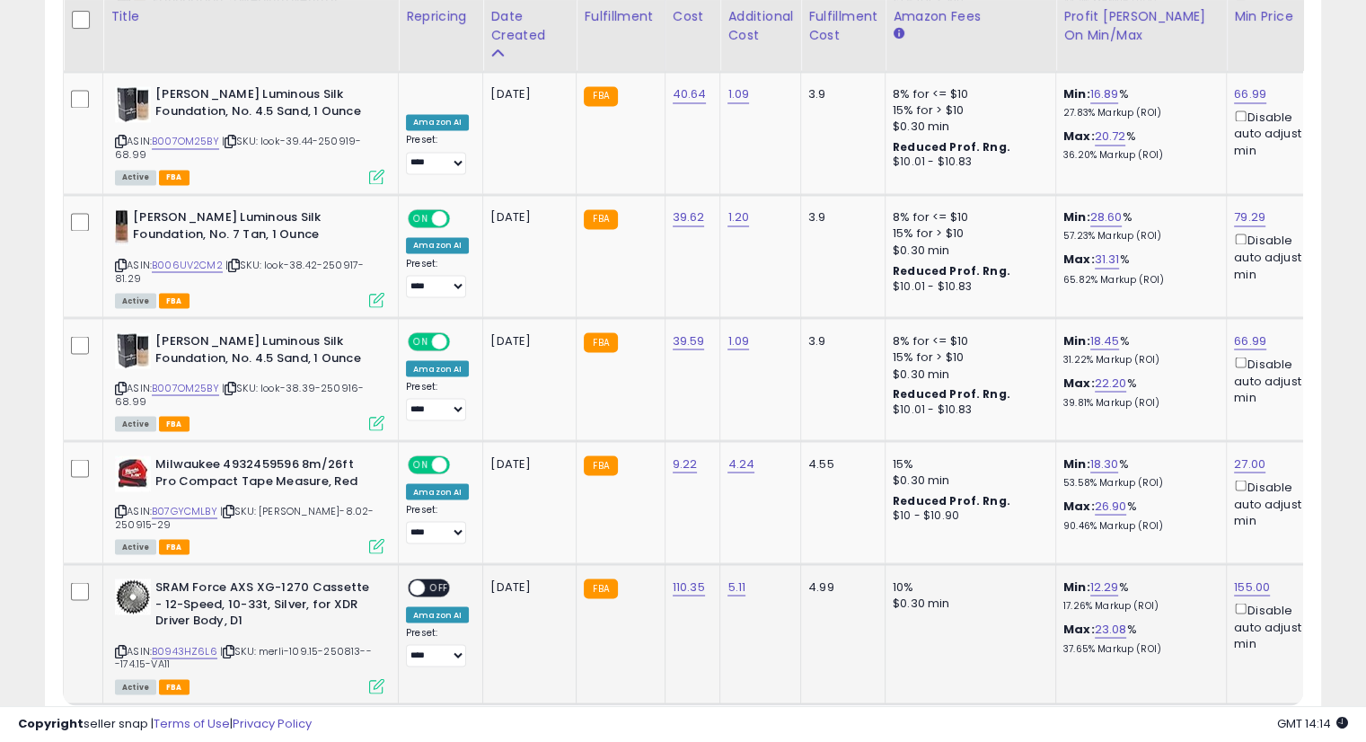
click at [433, 580] on span "OFF" at bounding box center [439, 587] width 29 height 15
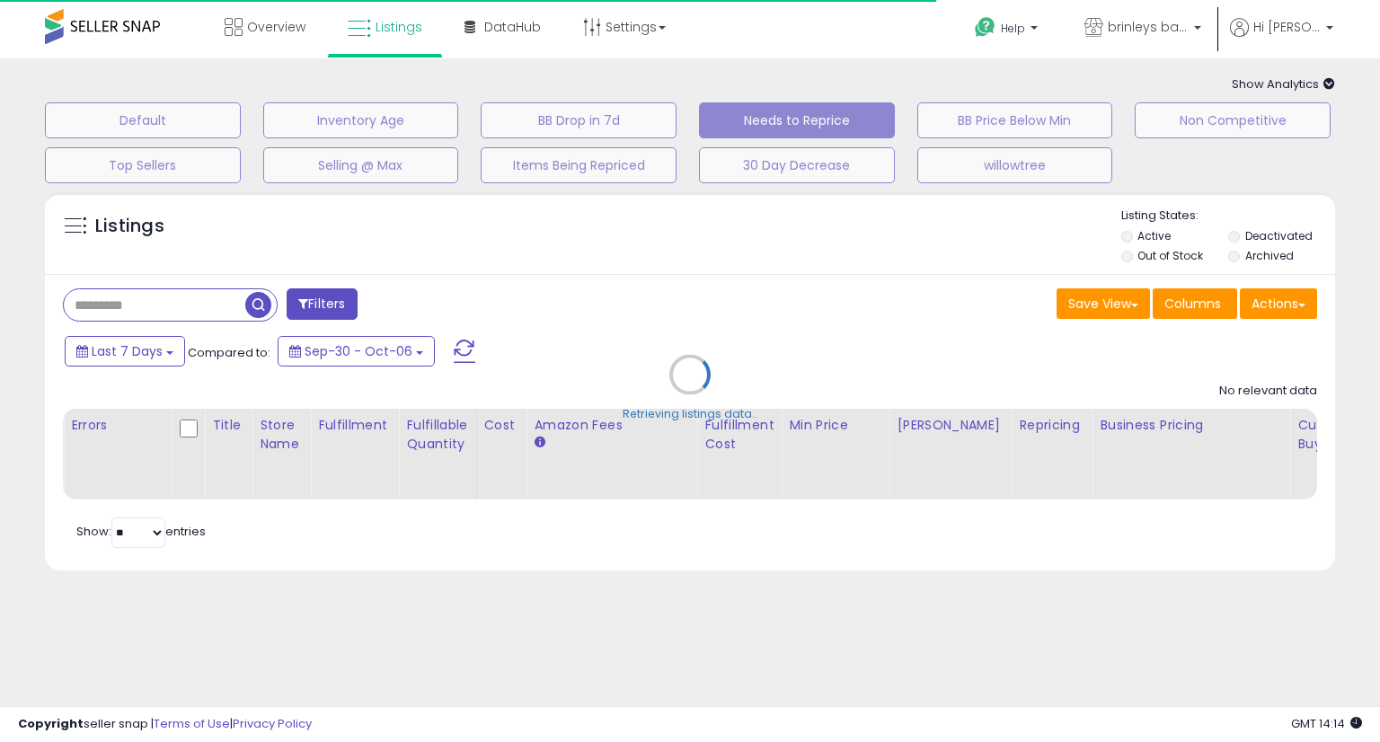
select select "**"
